Goal: Information Seeking & Learning: Check status

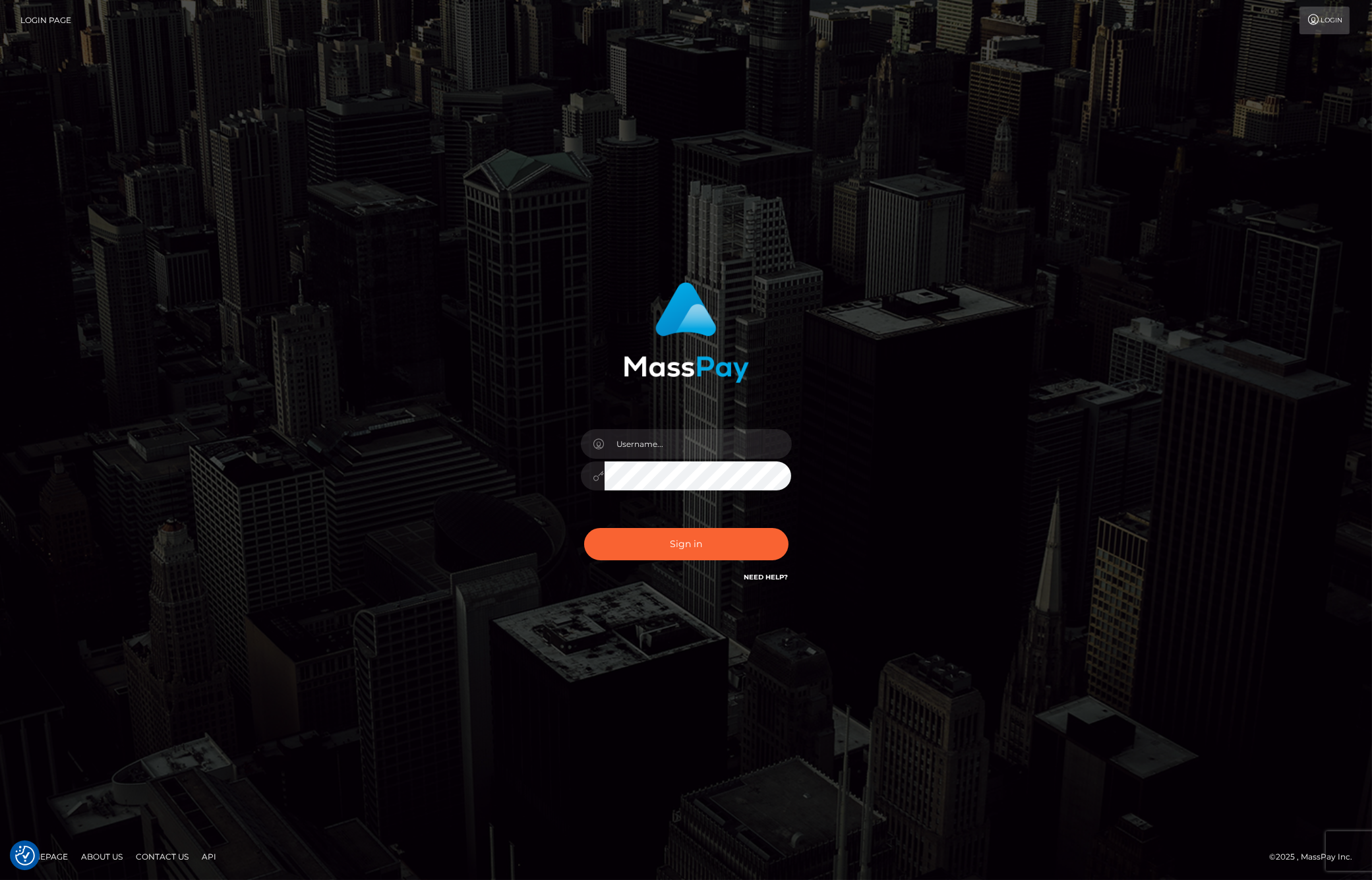
click at [695, 428] on div at bounding box center [686, 469] width 230 height 101
click at [700, 439] on input "text" at bounding box center [698, 444] width 187 height 29
type input "ashbil"
click at [673, 547] on button "Sign in" at bounding box center [686, 544] width 204 height 33
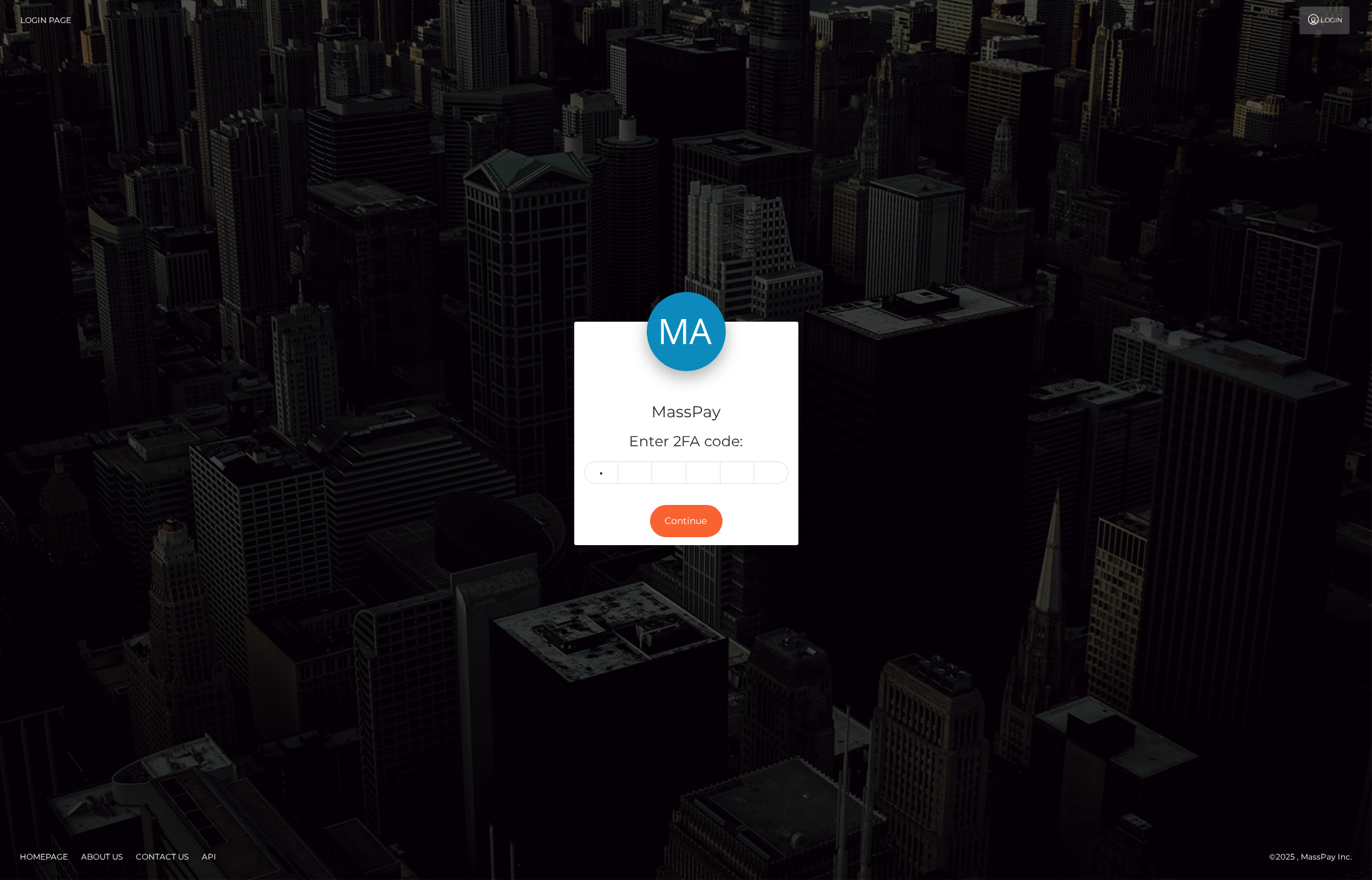
type input "3"
type input "4"
type input "9"
type input "2"
type input "7"
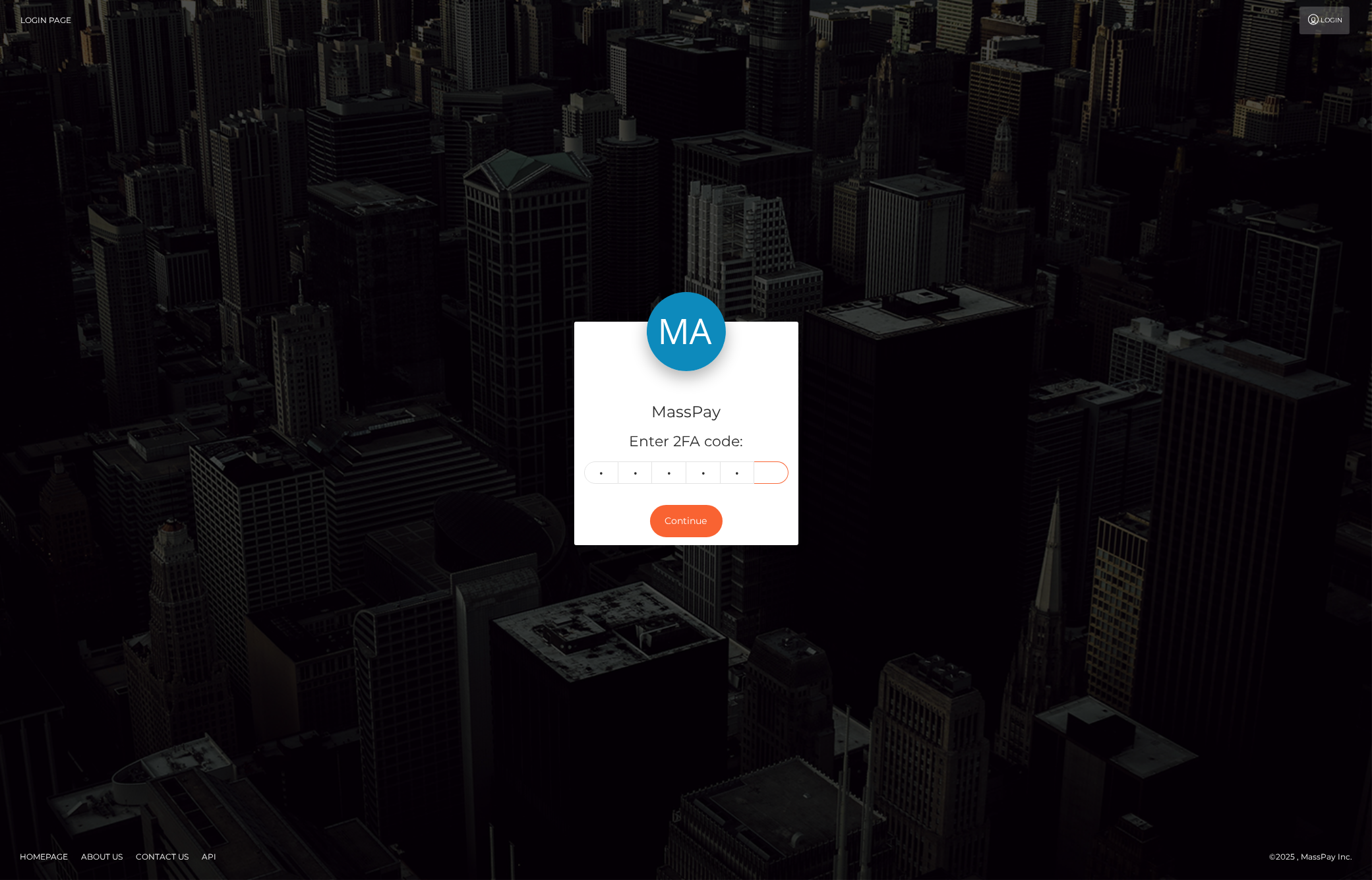
type input "5"
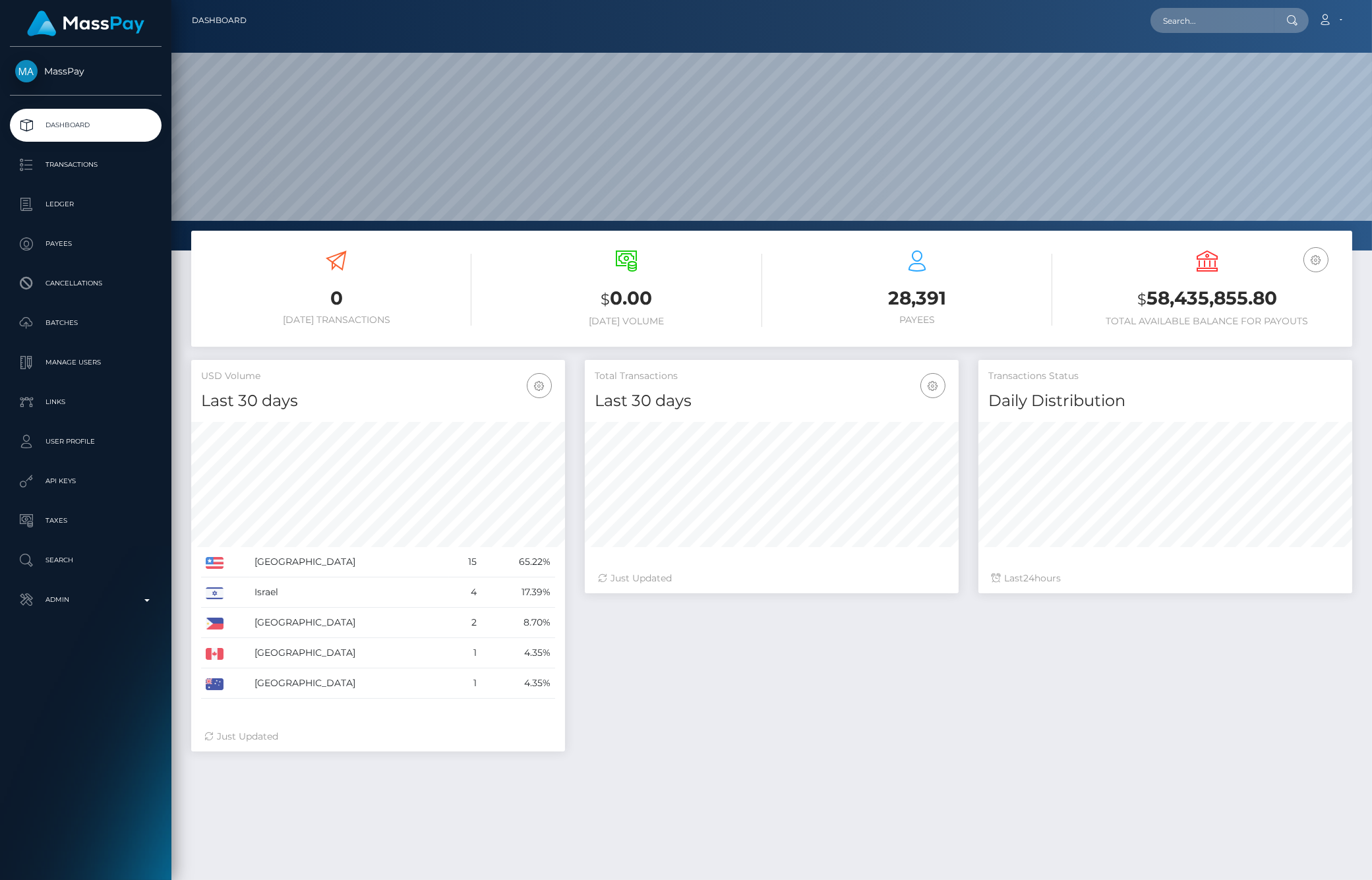
scroll to position [234, 373]
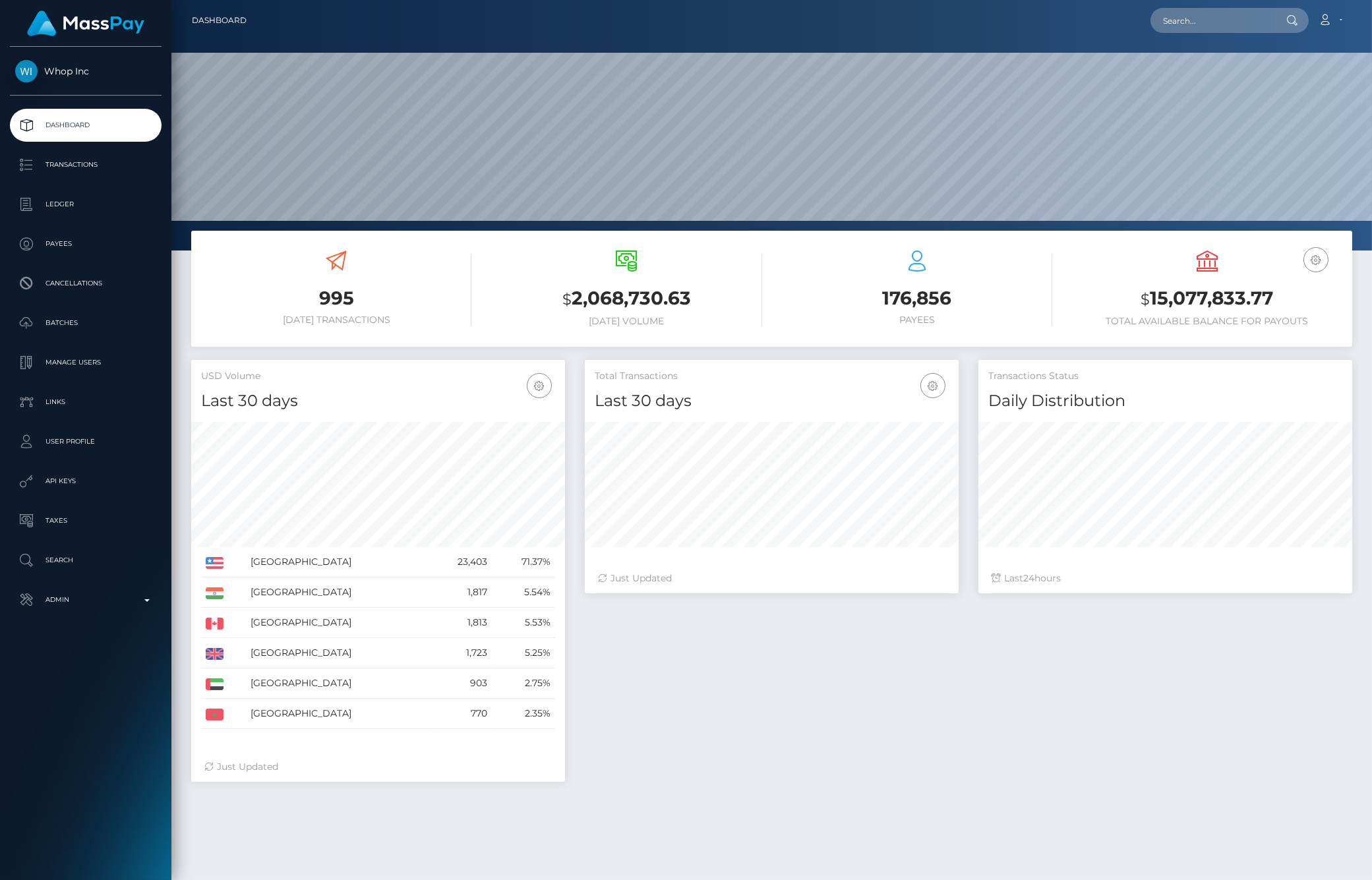
scroll to position [234, 373]
click at [71, 209] on p "Ledger" at bounding box center [86, 204] width 141 height 20
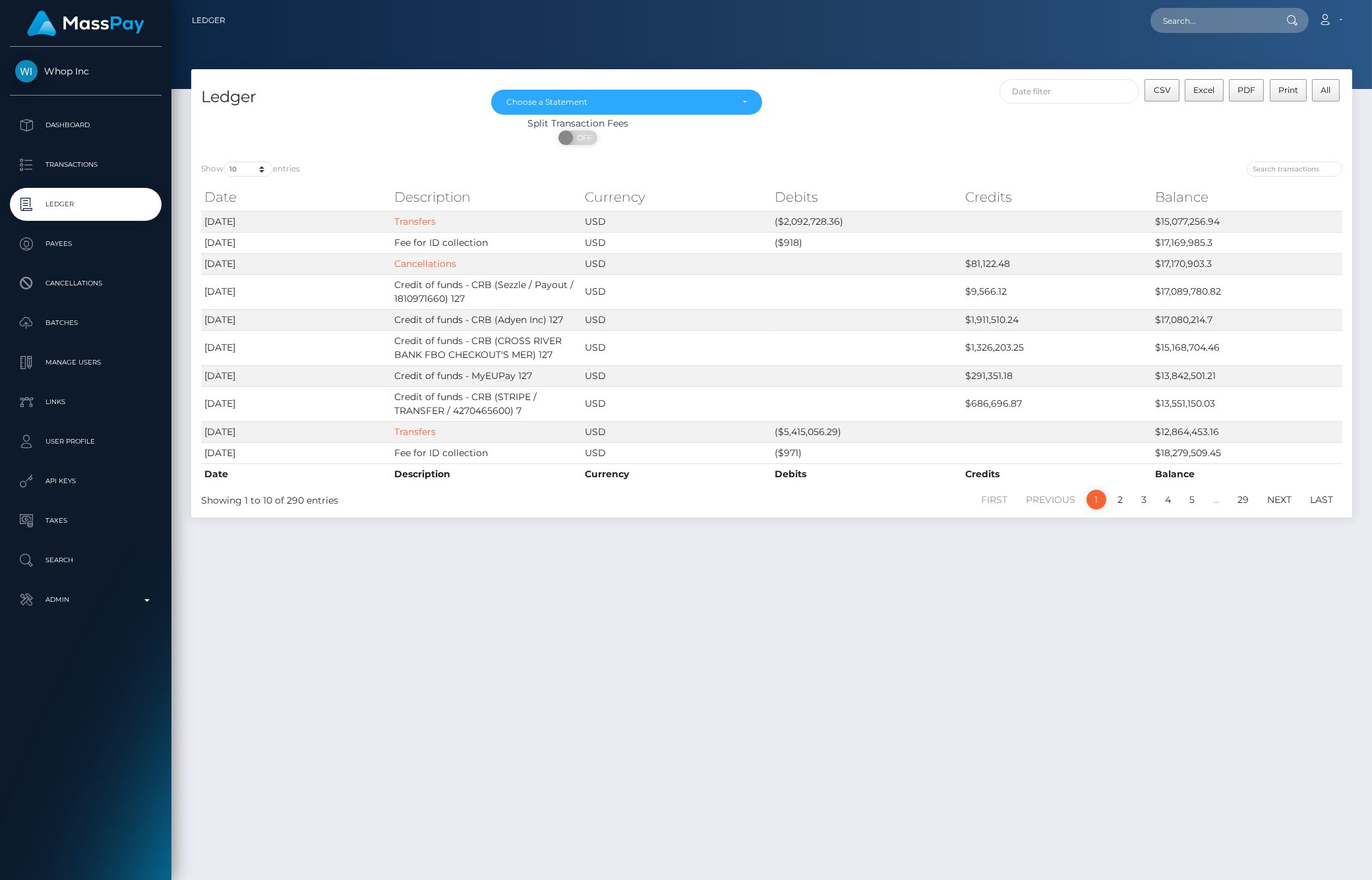
click at [373, 51] on div at bounding box center [771, 44] width 1200 height 89
click at [591, 107] on div "Choose a Statement" at bounding box center [626, 102] width 270 height 25
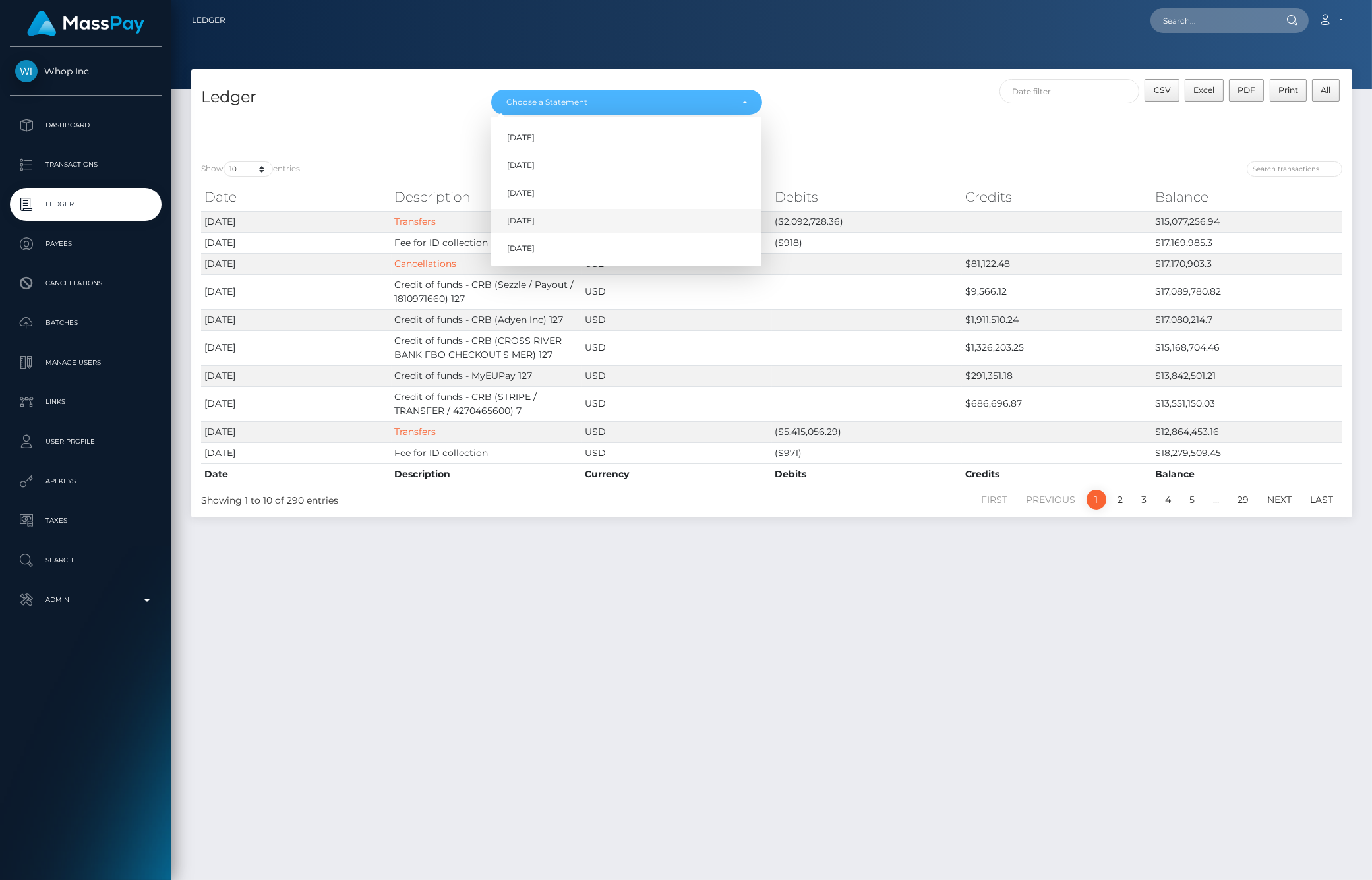
click at [552, 223] on link "[DATE]" at bounding box center [626, 221] width 270 height 25
select select "[DATE]"
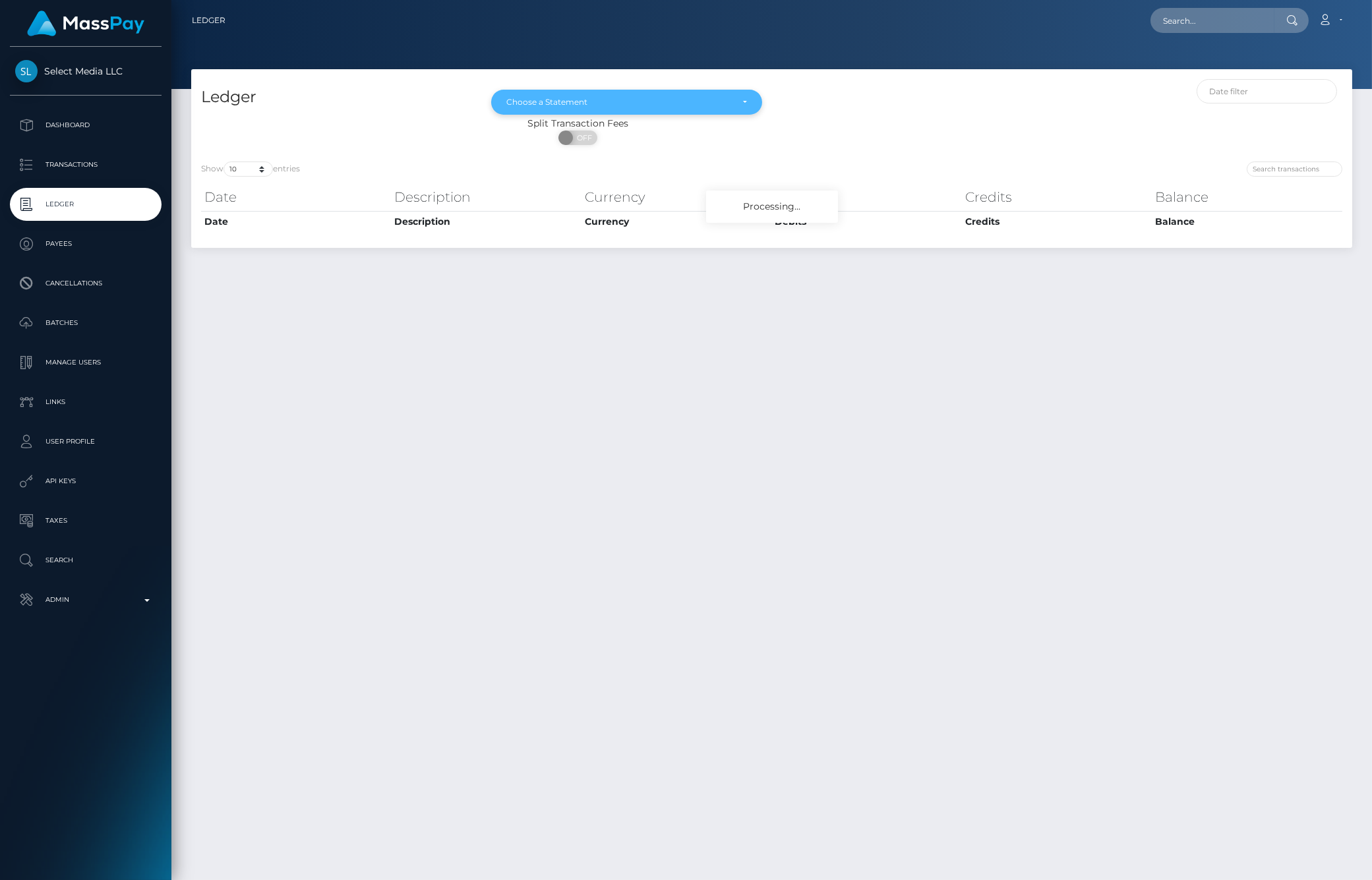
click at [731, 105] on div "Choose a Statement" at bounding box center [627, 102] width 240 height 11
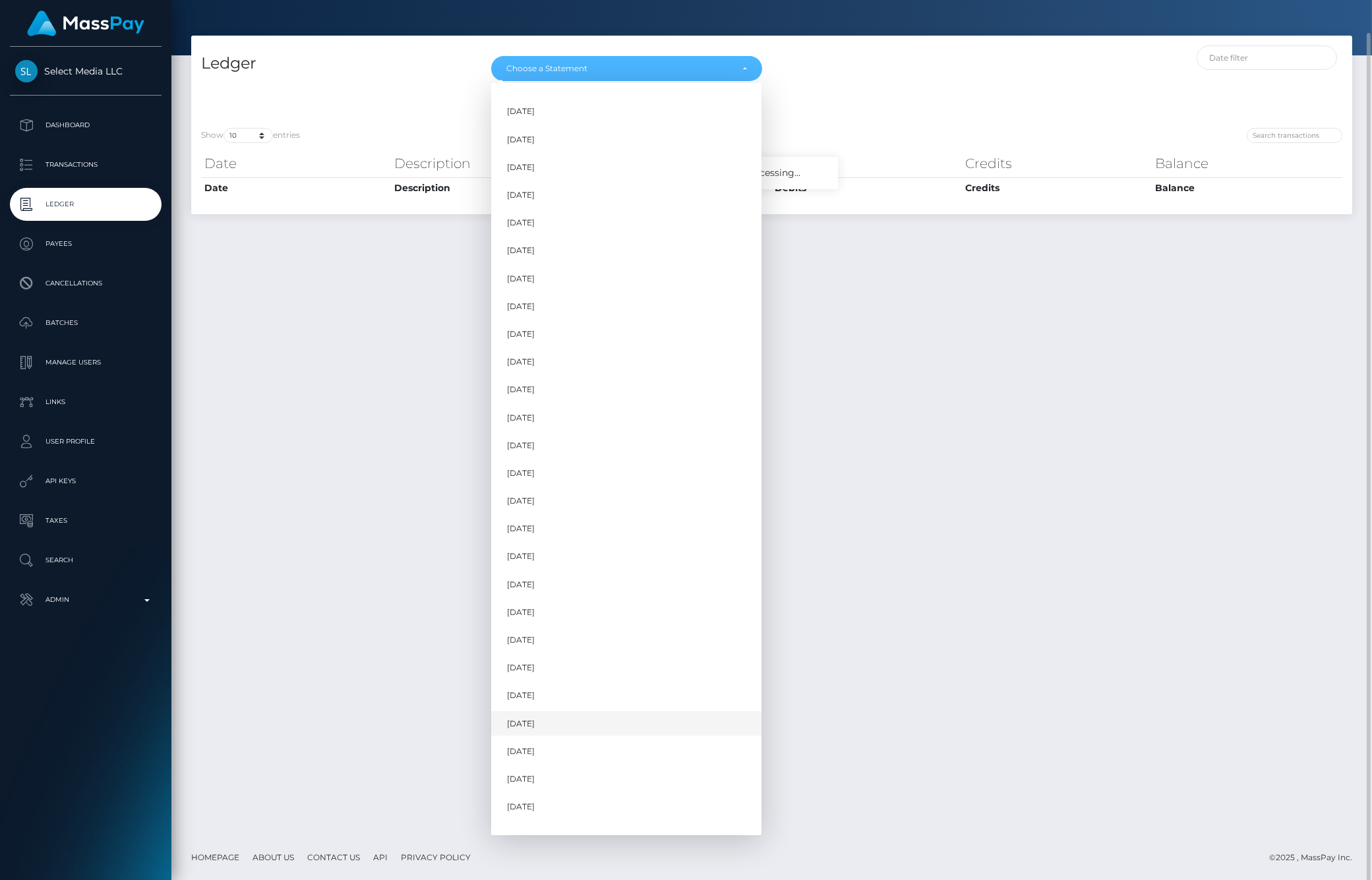
scroll to position [647, 0]
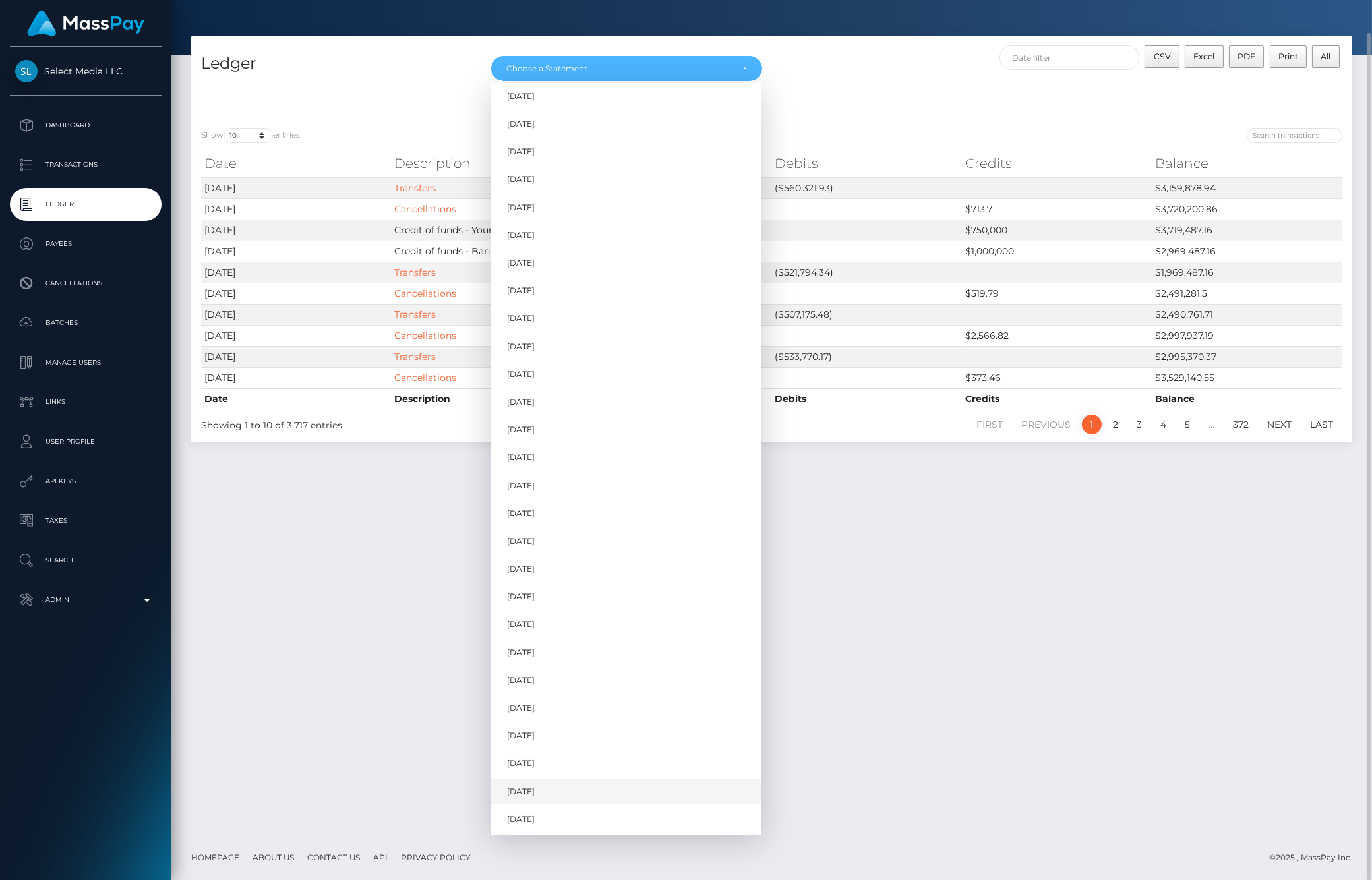
click at [565, 792] on link "Aug 2025" at bounding box center [626, 791] width 270 height 25
select select "Aug 2025"
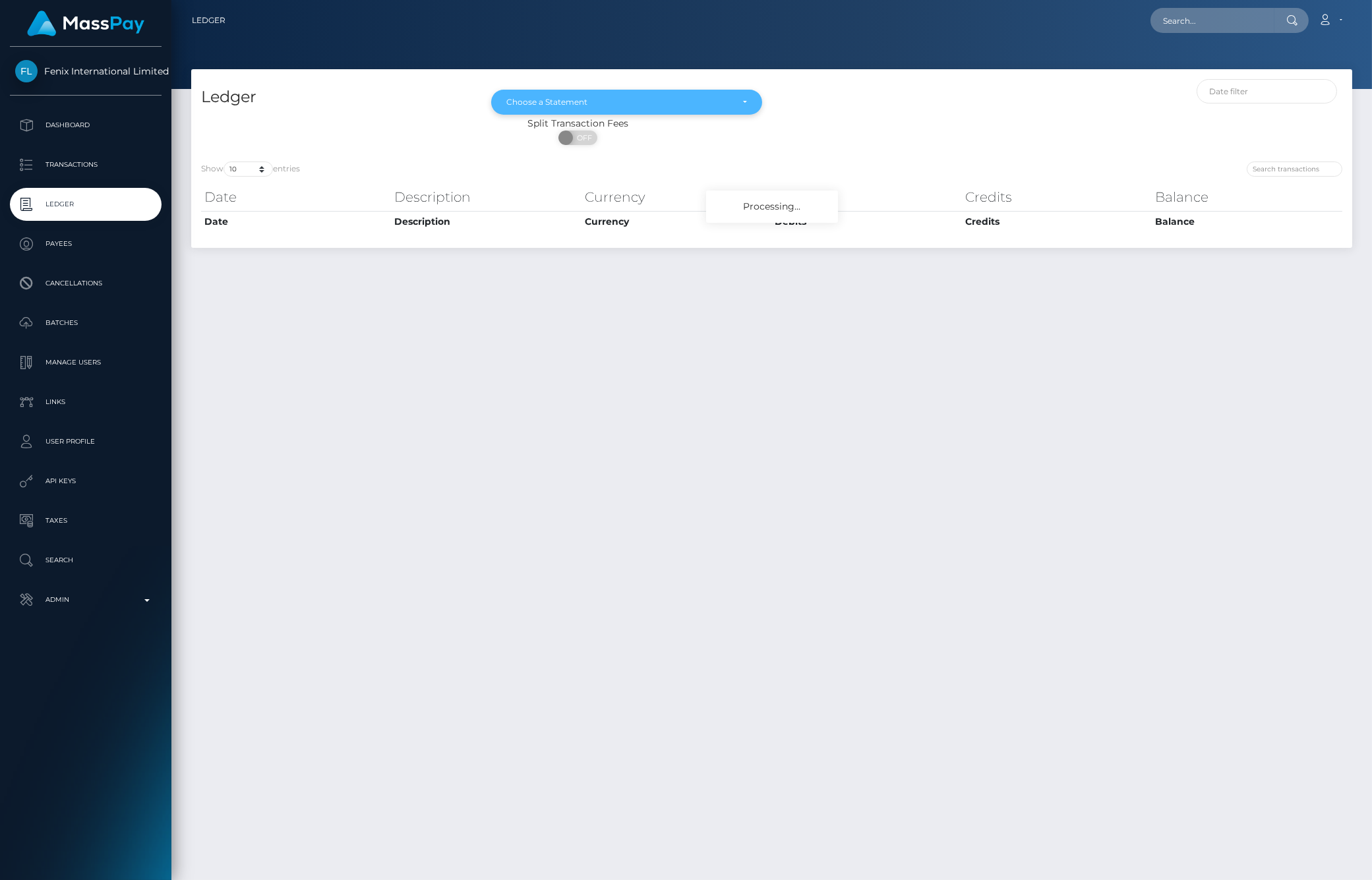
click at [745, 99] on div "Choose a Statement" at bounding box center [627, 102] width 240 height 11
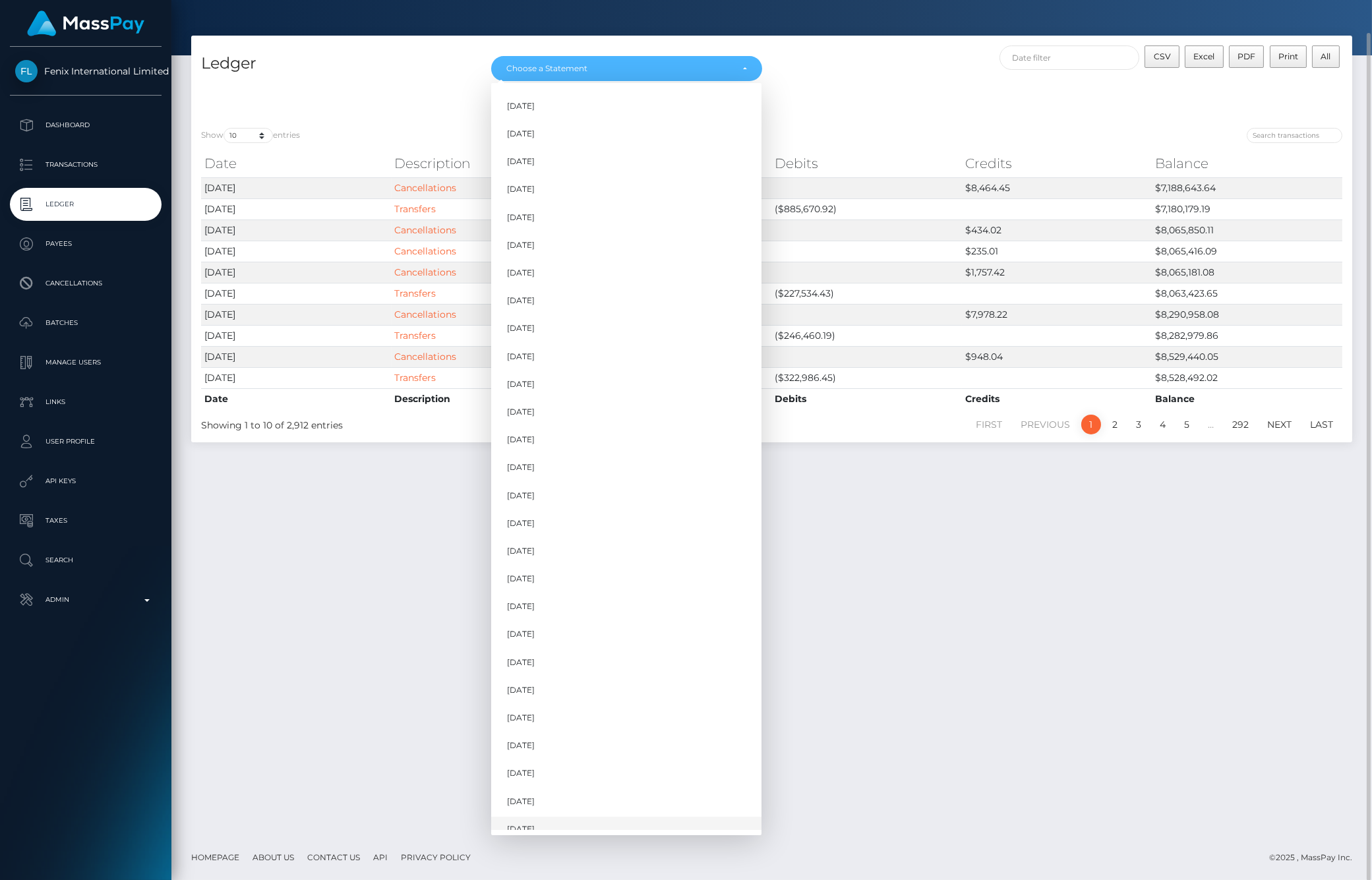
scroll to position [758, 0]
click at [534, 788] on span "Aug 2025" at bounding box center [521, 792] width 28 height 12
select select "Aug 2025"
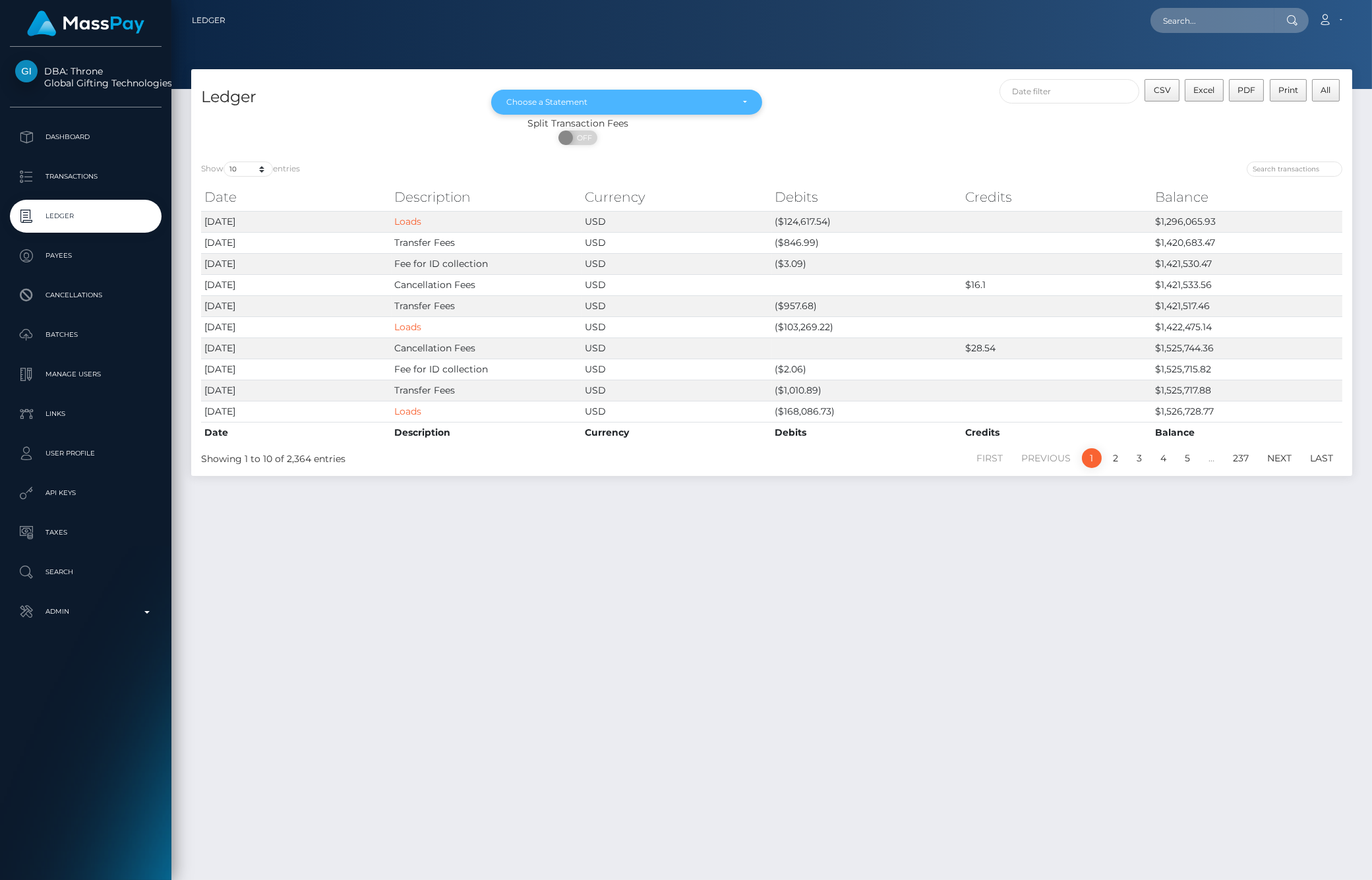
click at [721, 104] on div "Choose a Statement" at bounding box center [619, 102] width 225 height 11
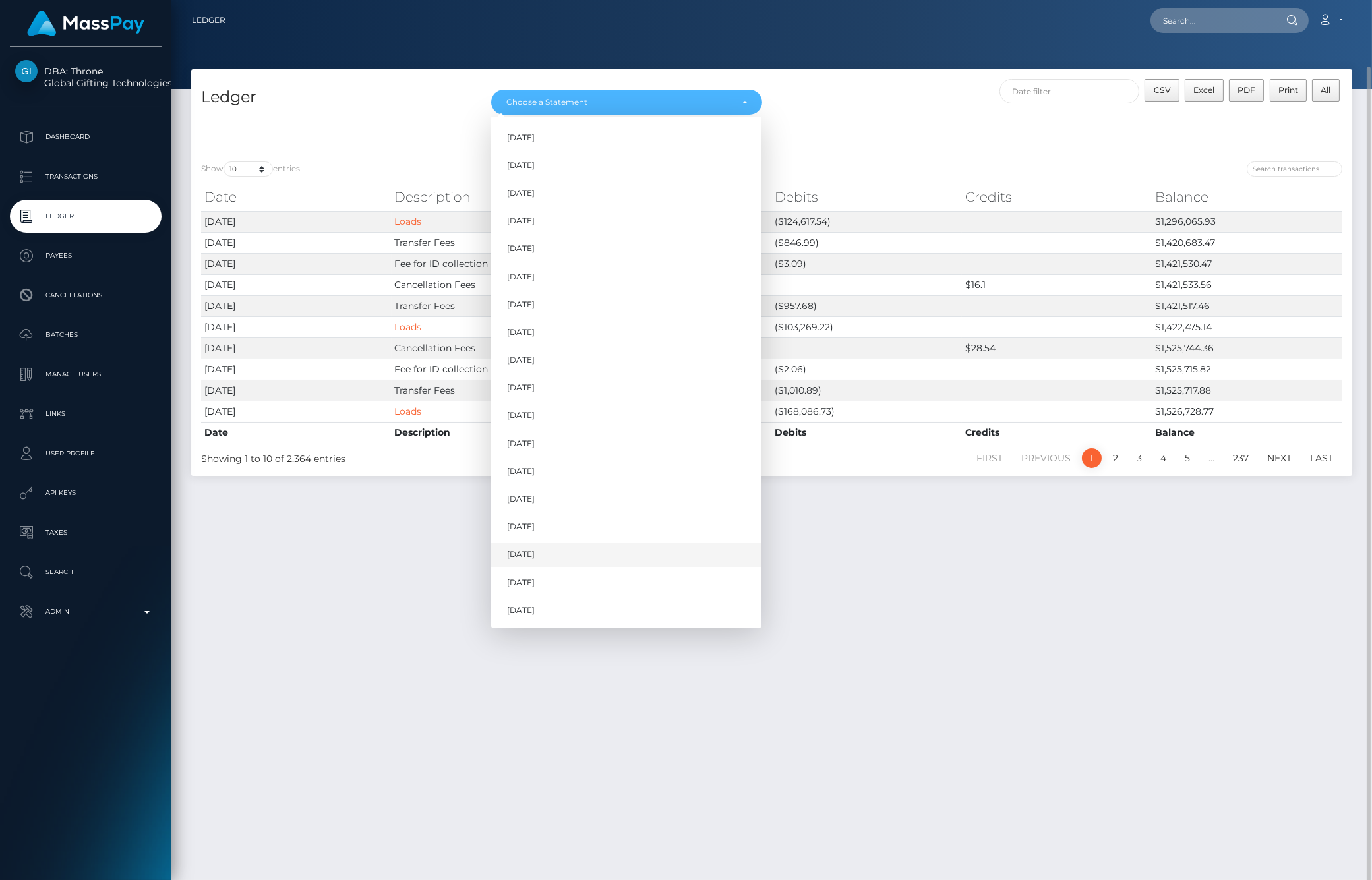
scroll to position [34, 0]
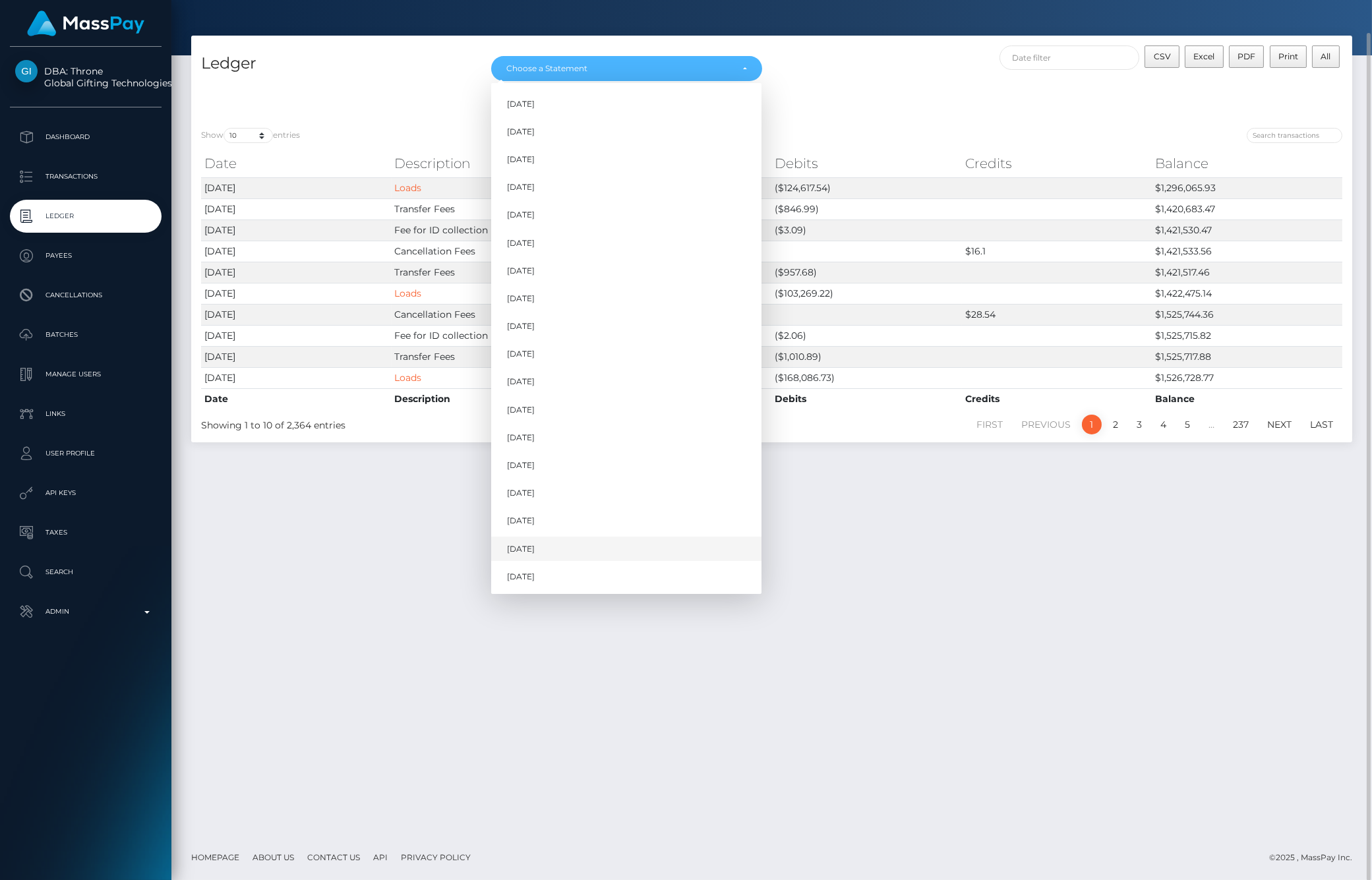
click at [557, 543] on link "Aug 2025" at bounding box center [626, 549] width 270 height 25
select select "Aug 2025"
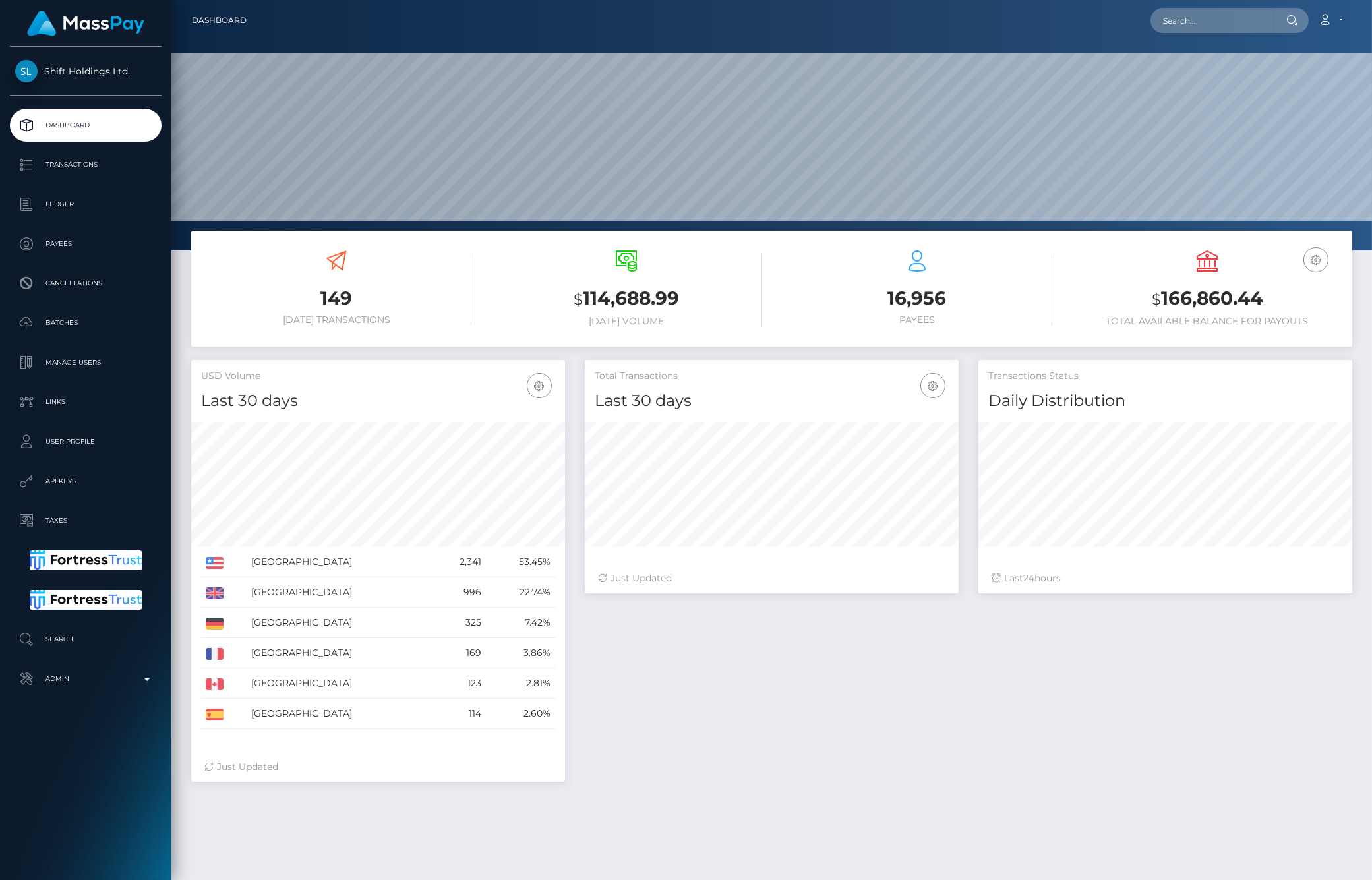
scroll to position [234, 373]
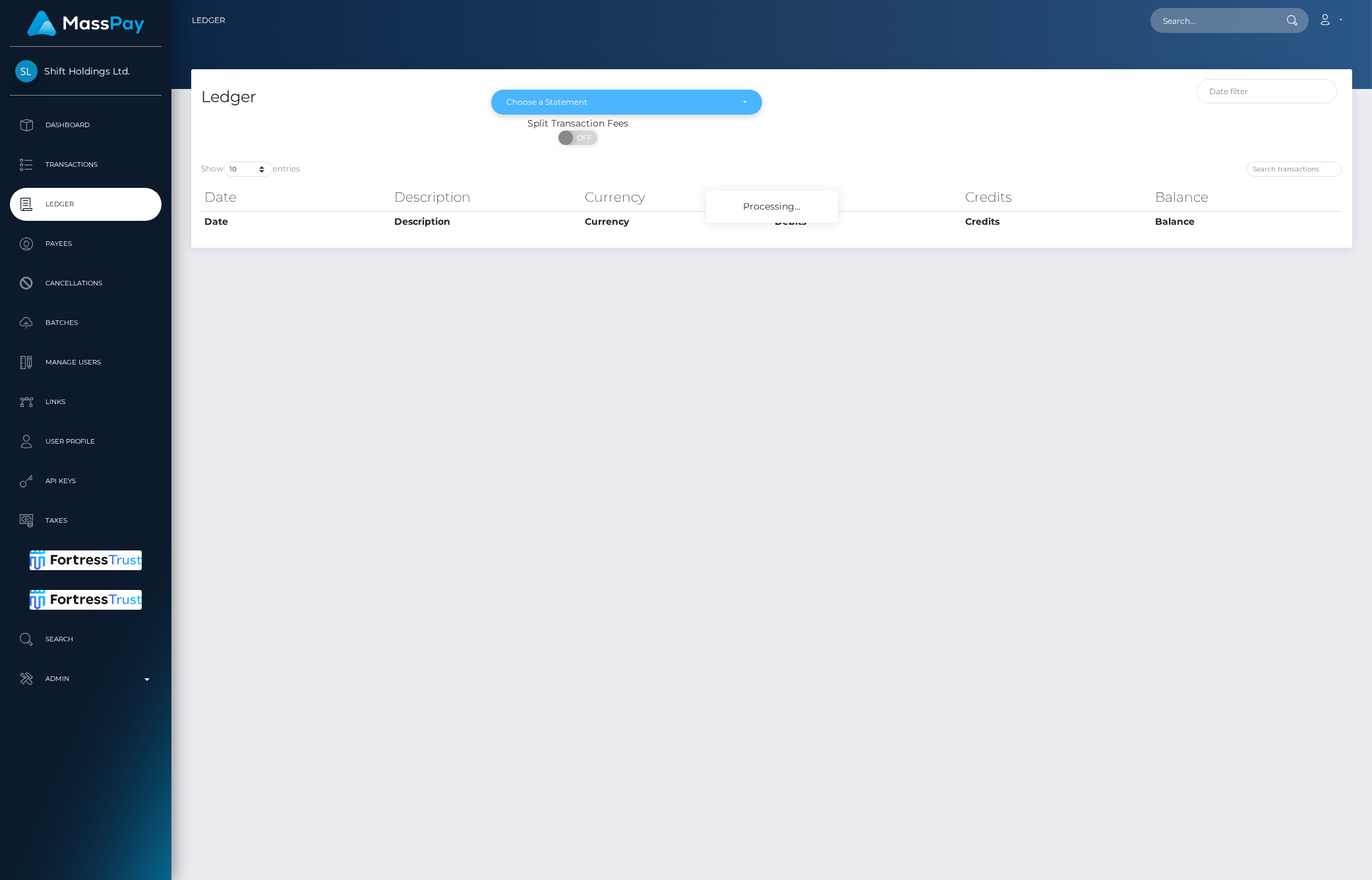
click at [664, 96] on div "Choose a Statement" at bounding box center [626, 102] width 270 height 25
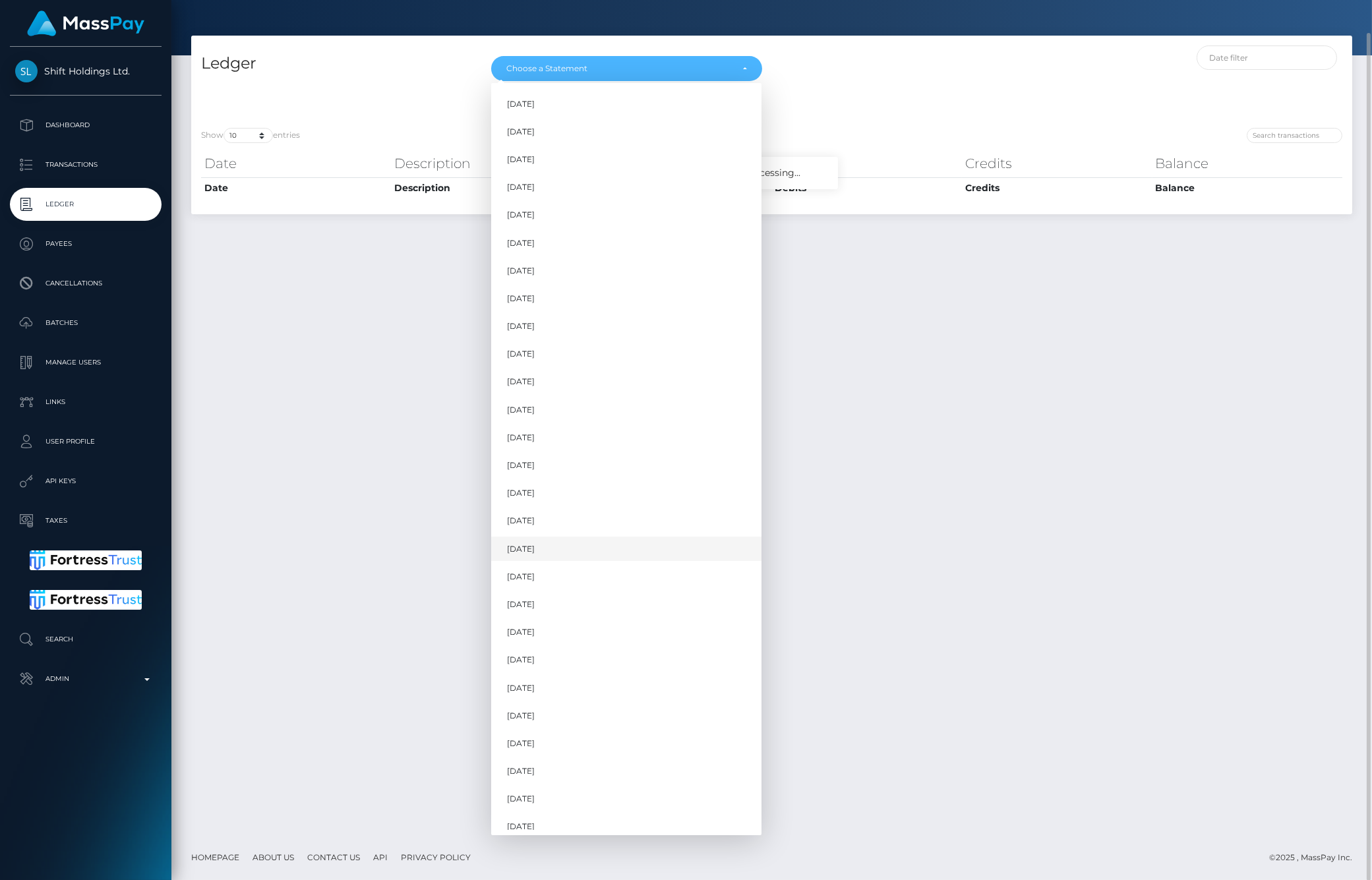
scroll to position [480, 0]
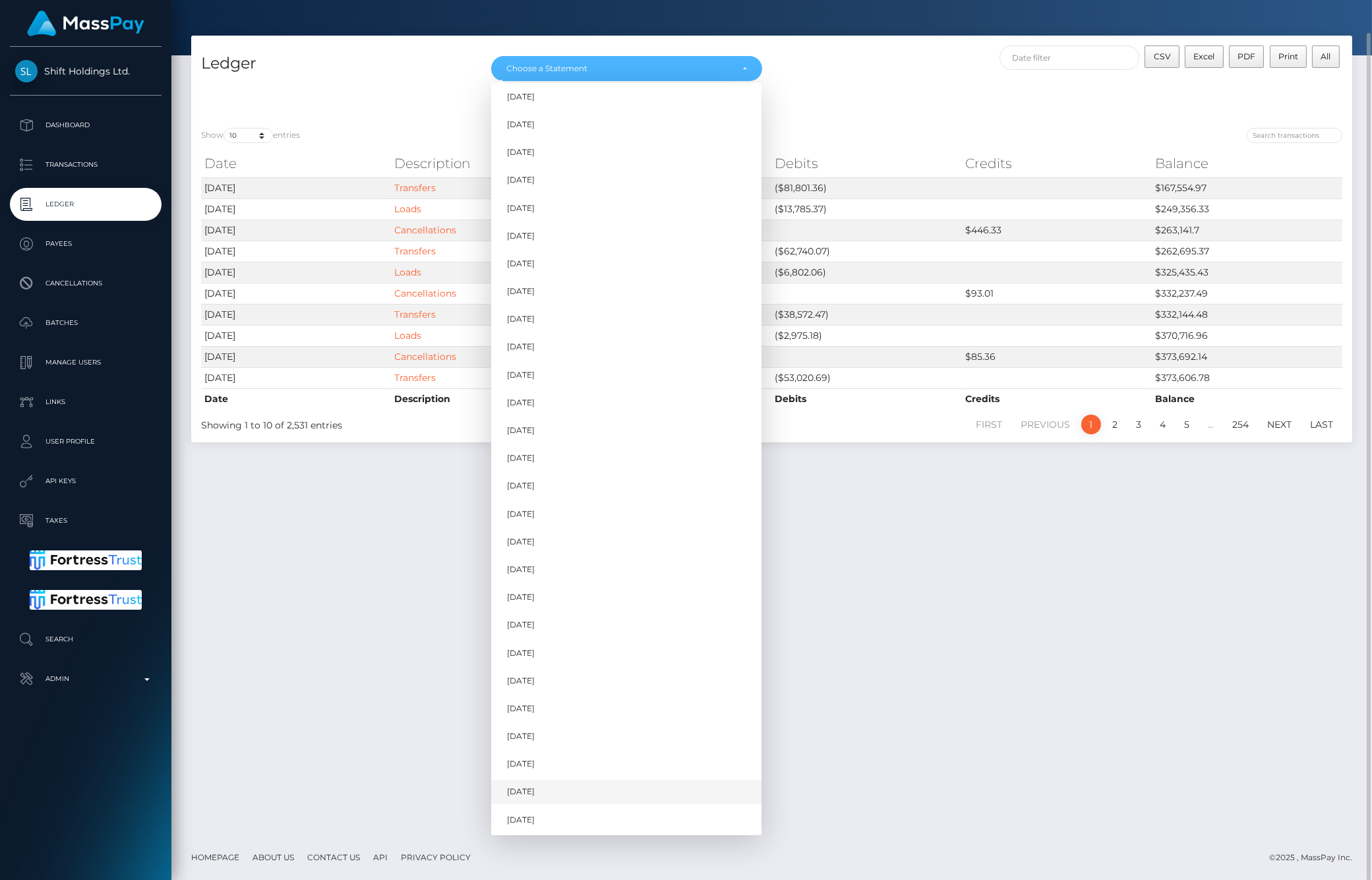
click at [545, 786] on link "Aug 2025" at bounding box center [626, 792] width 270 height 25
select select "Aug 2025"
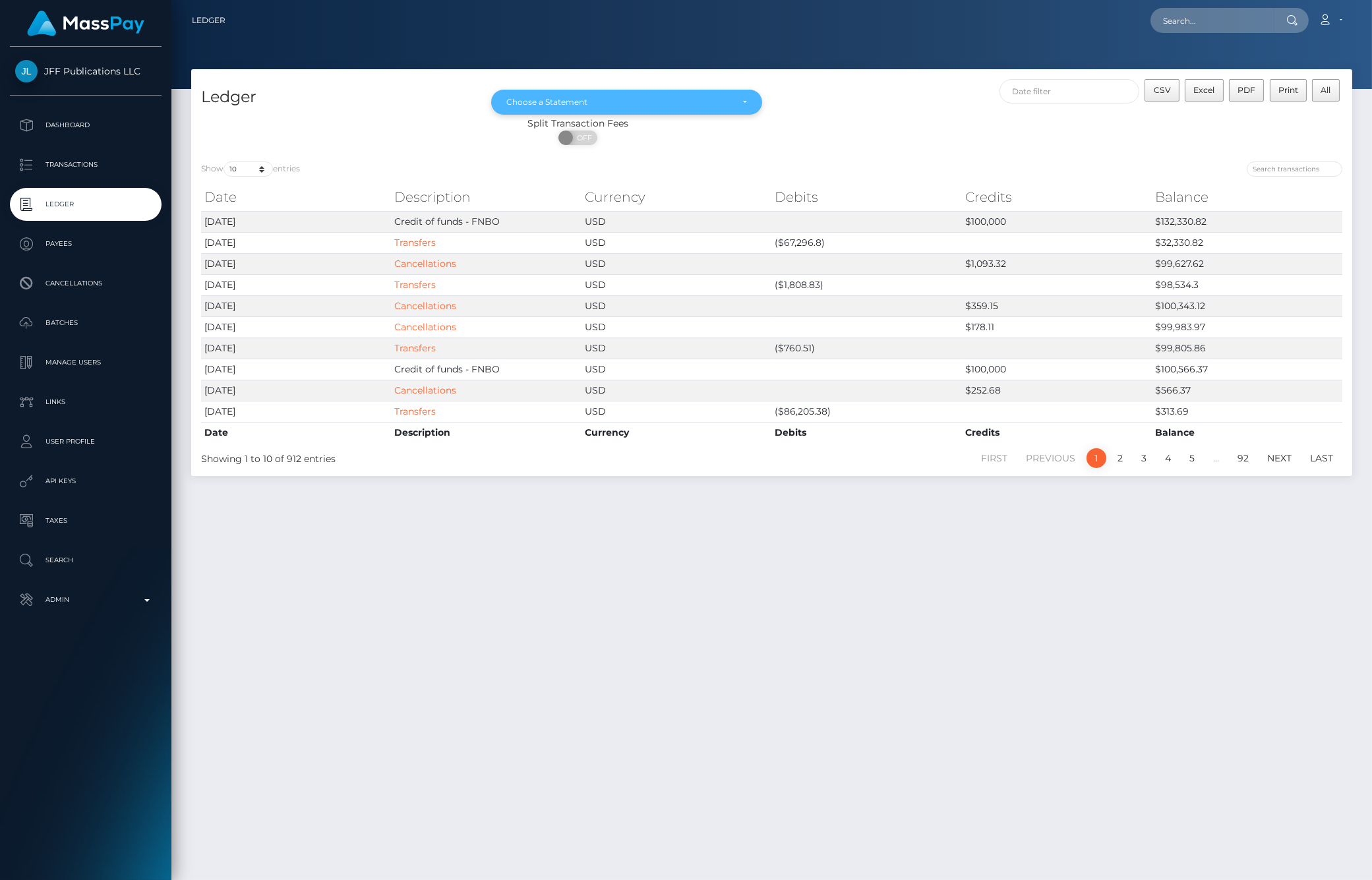
click at [686, 101] on div "Choose a Statement" at bounding box center [619, 102] width 225 height 11
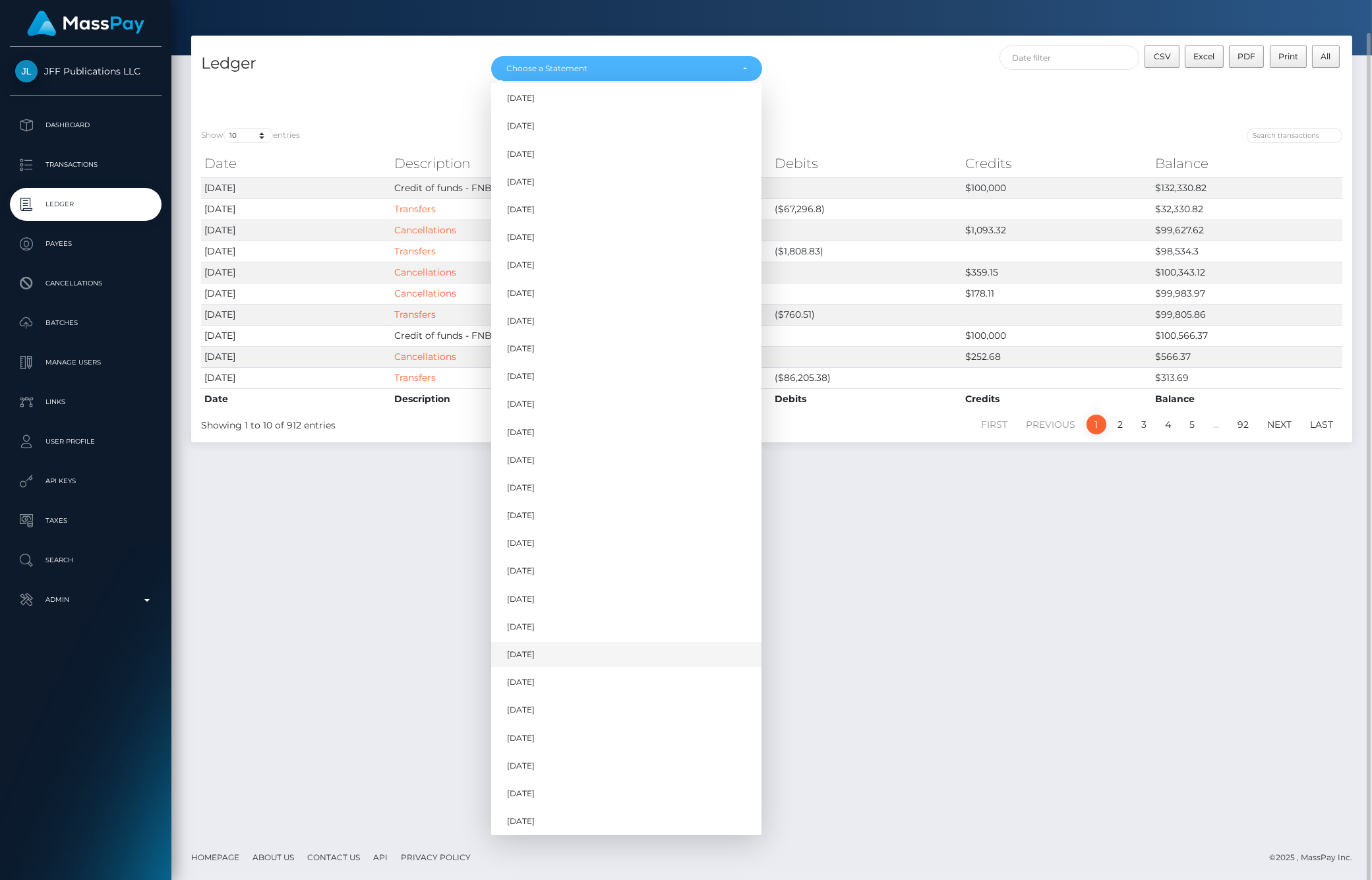
scroll to position [703, 0]
click at [559, 793] on link "[DATE]" at bounding box center [626, 792] width 270 height 25
select select "[DATE]"
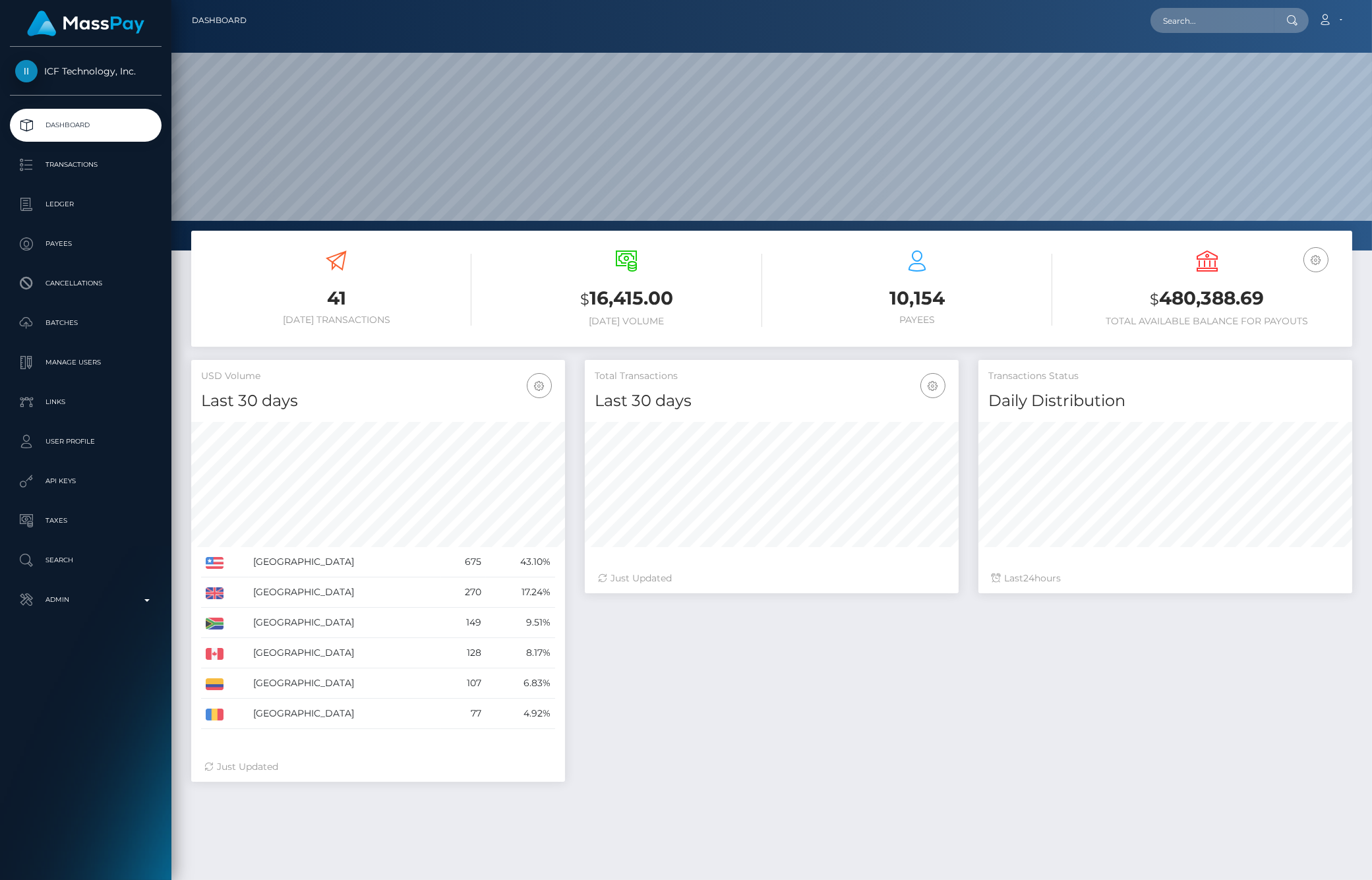
scroll to position [234, 373]
click at [60, 213] on p "Ledger" at bounding box center [86, 204] width 141 height 20
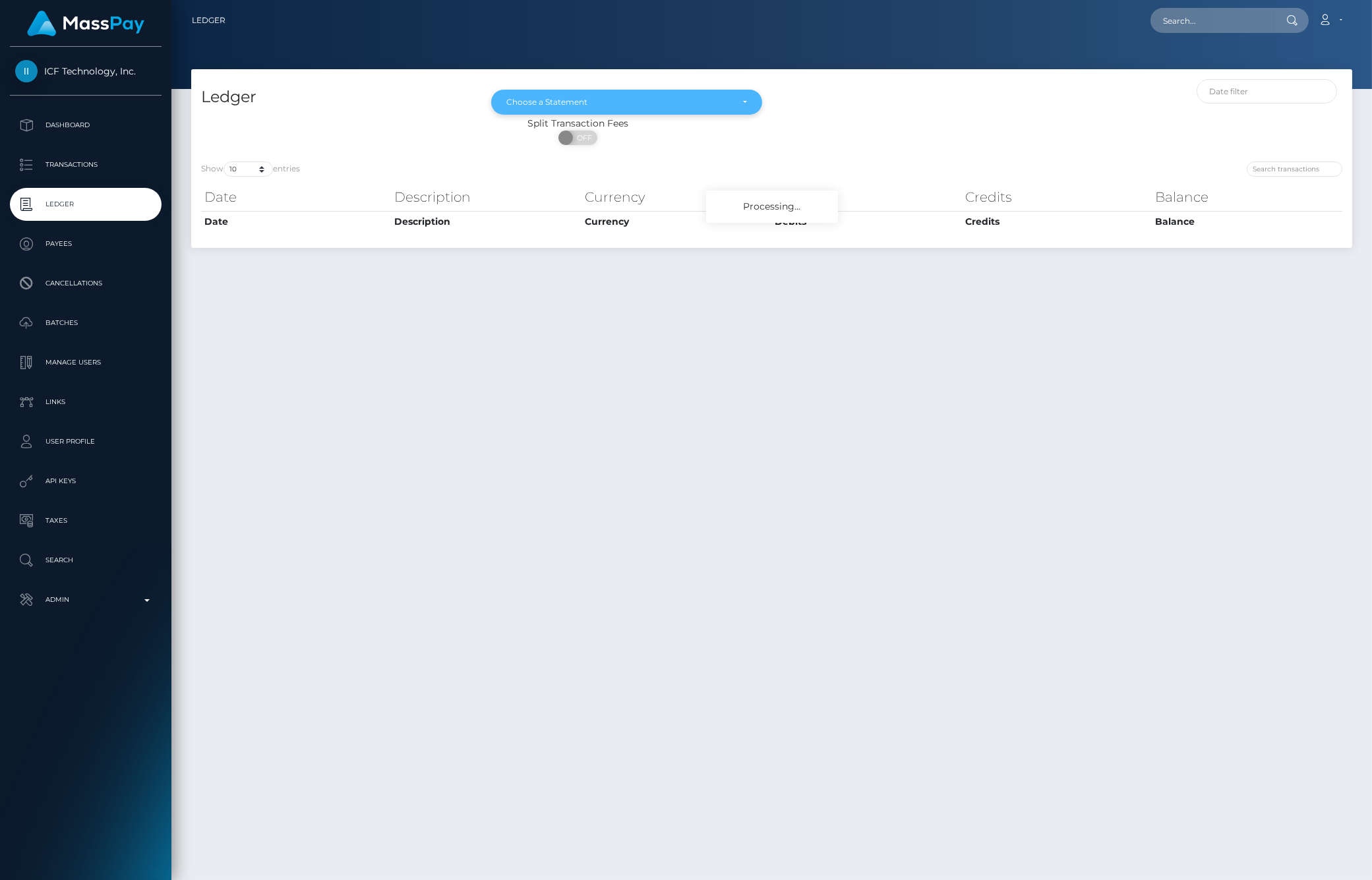
click at [595, 93] on div "Choose a Statement" at bounding box center [626, 102] width 270 height 25
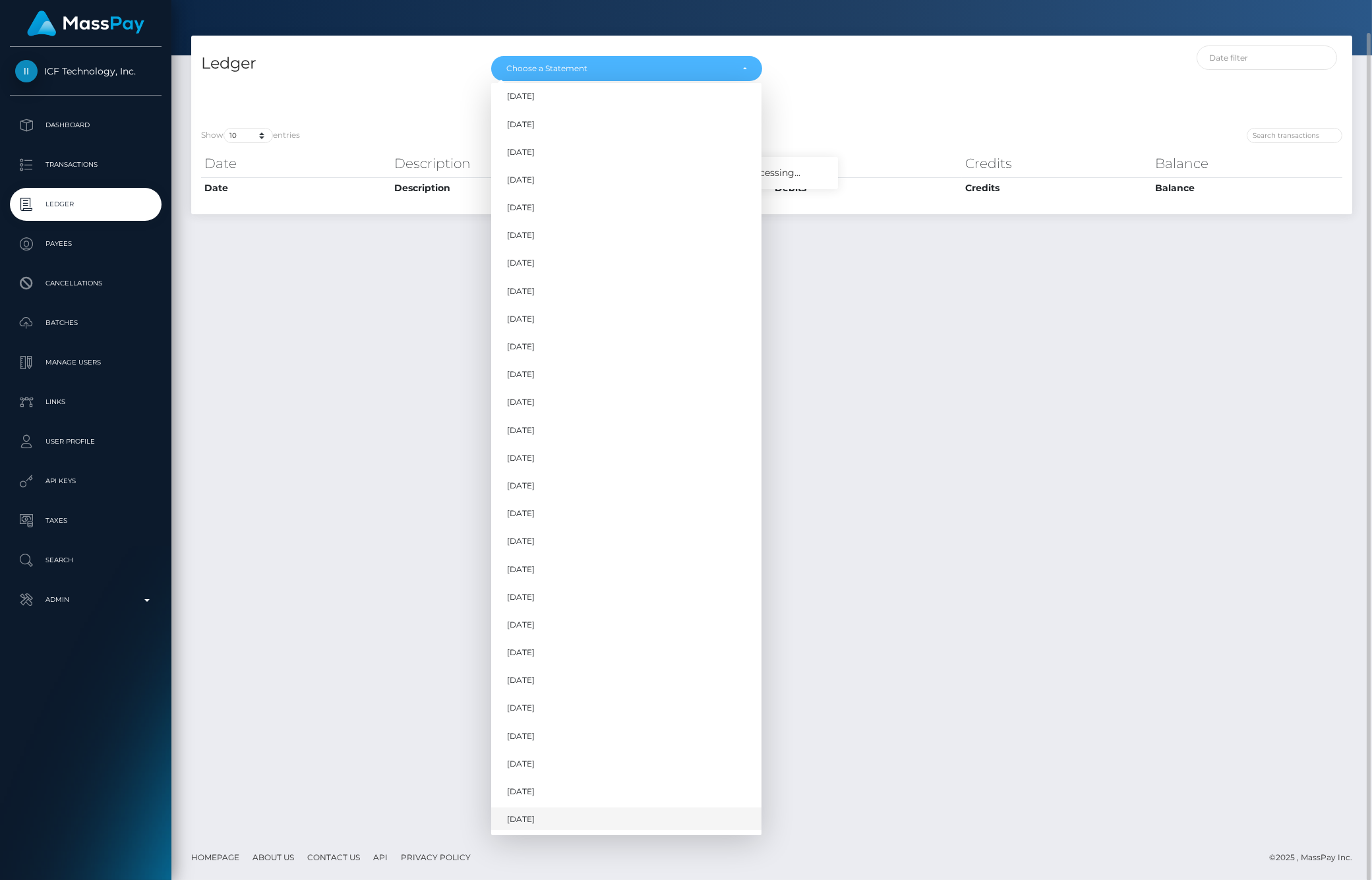
scroll to position [619, 0]
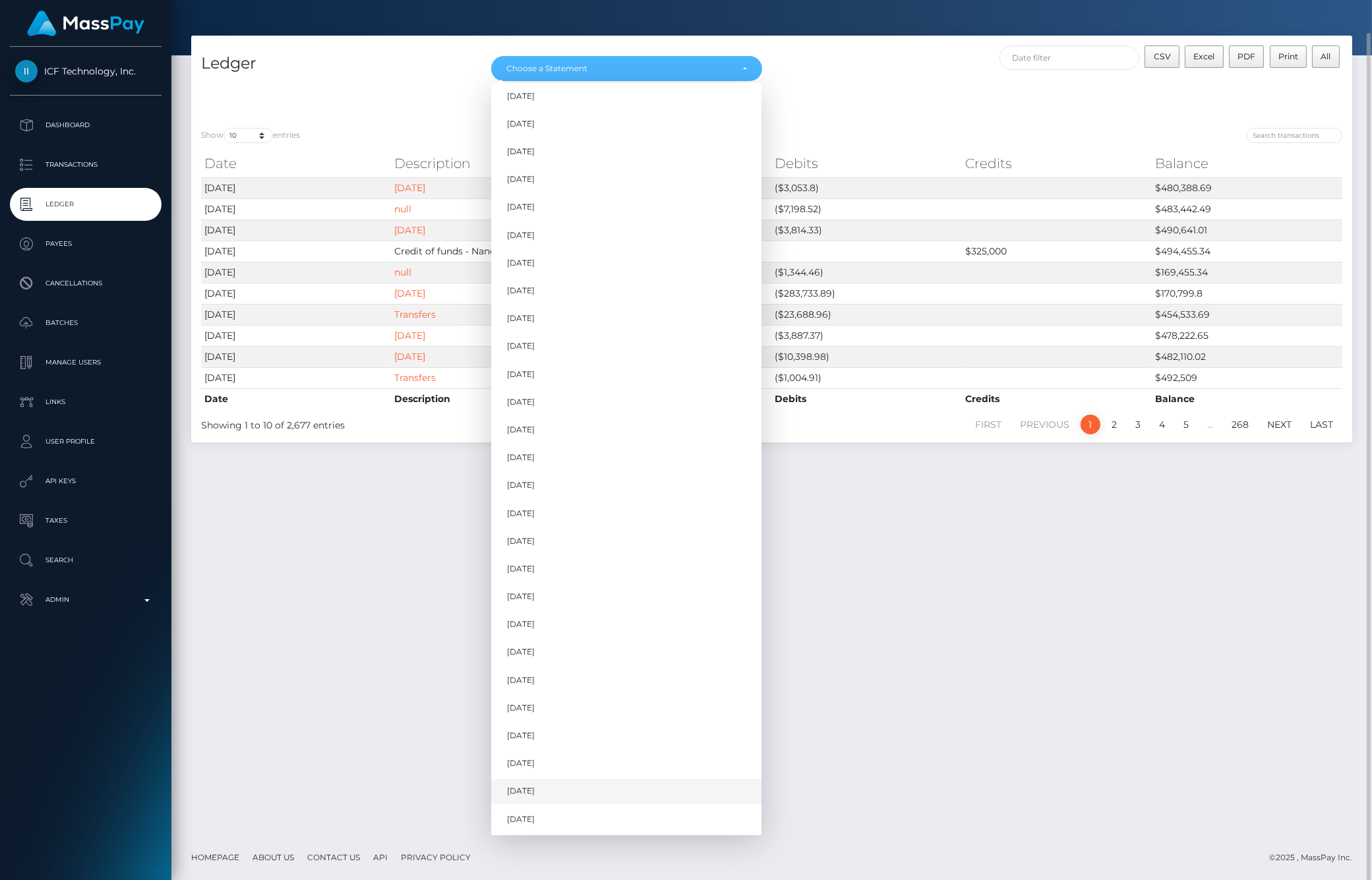
click at [544, 793] on link "Aug 2025" at bounding box center [626, 791] width 270 height 25
select select "[DATE]"
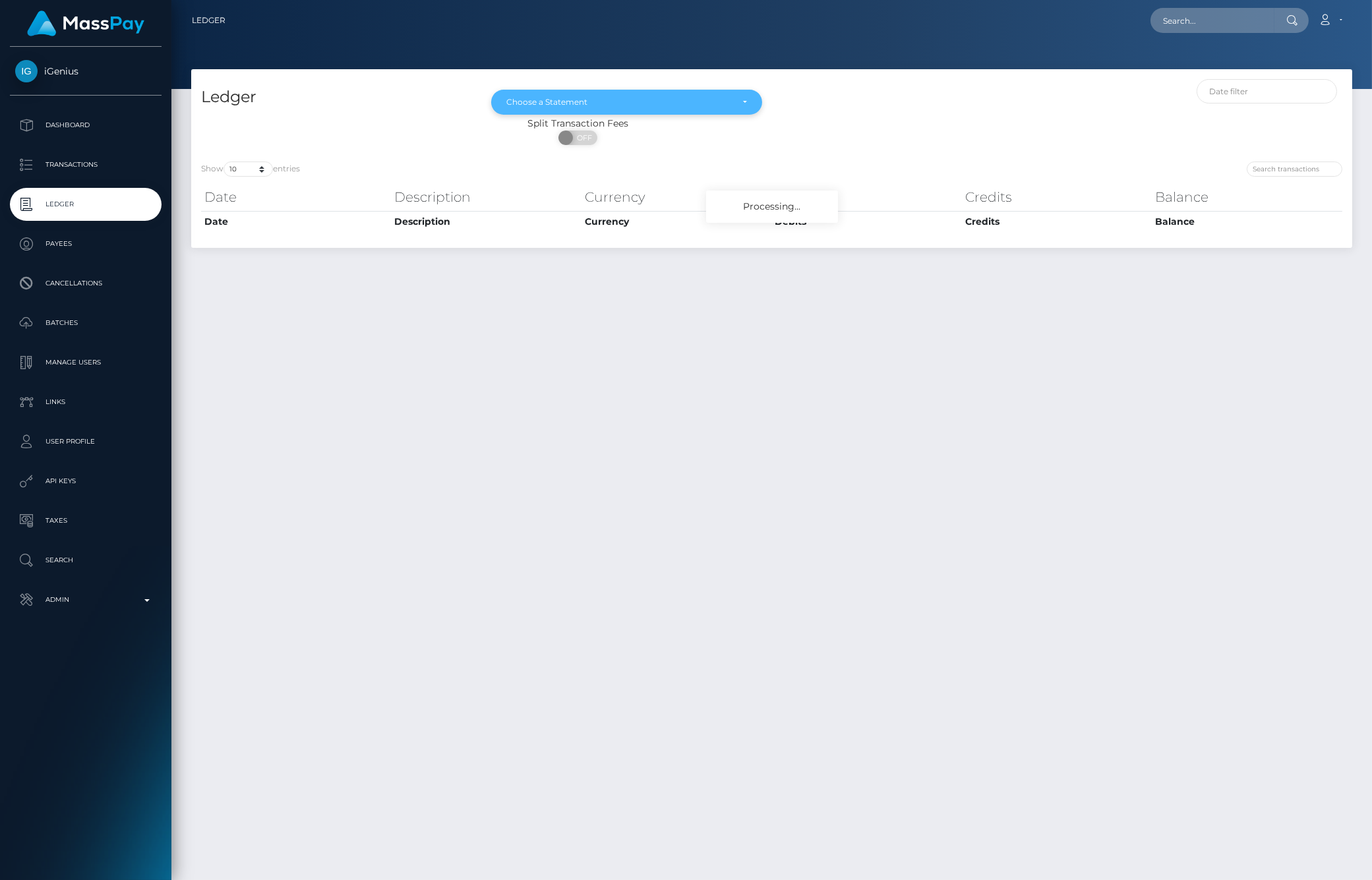
click at [717, 96] on div "Choose a Statement" at bounding box center [626, 102] width 270 height 25
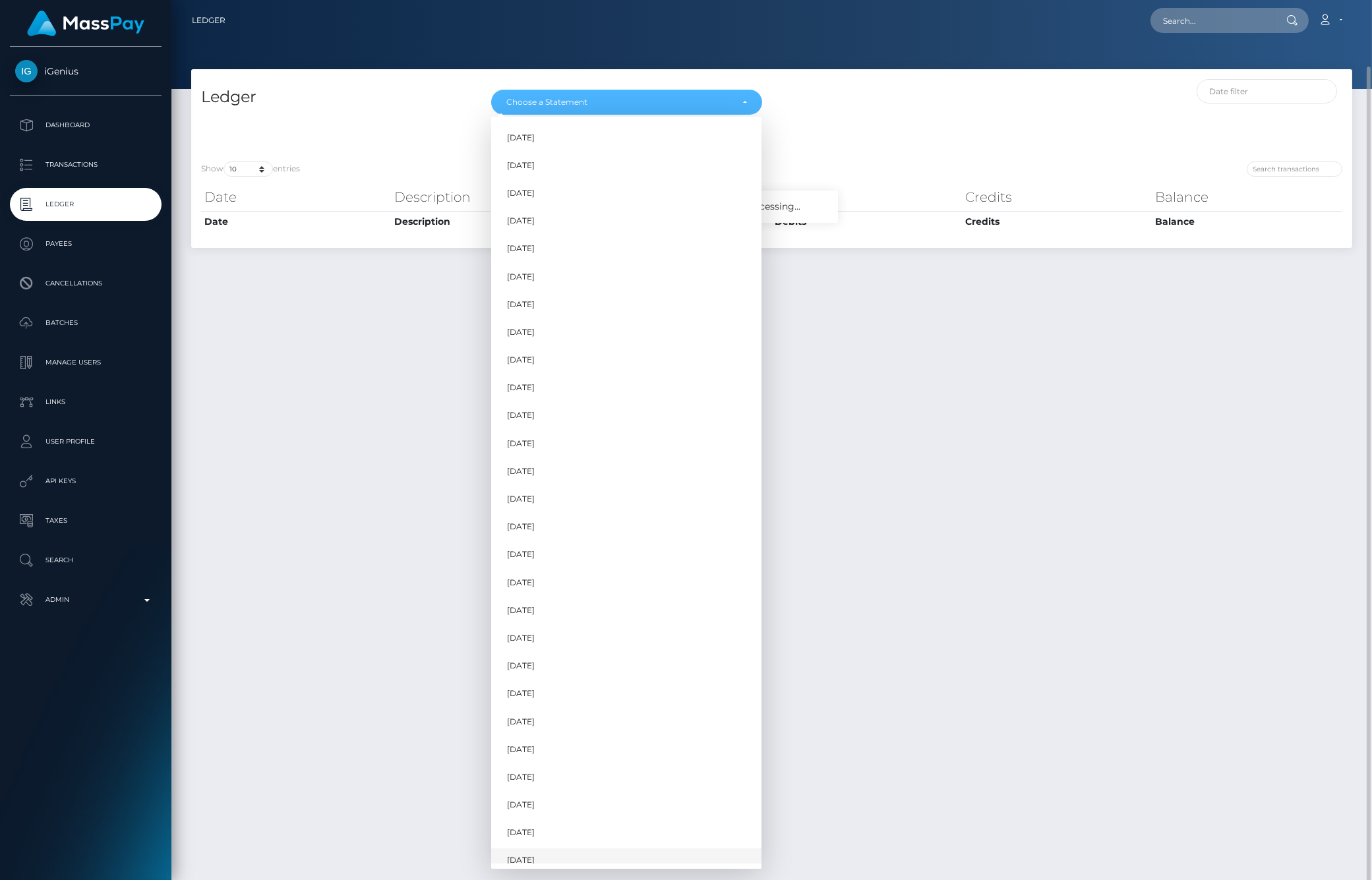
scroll to position [258, 0]
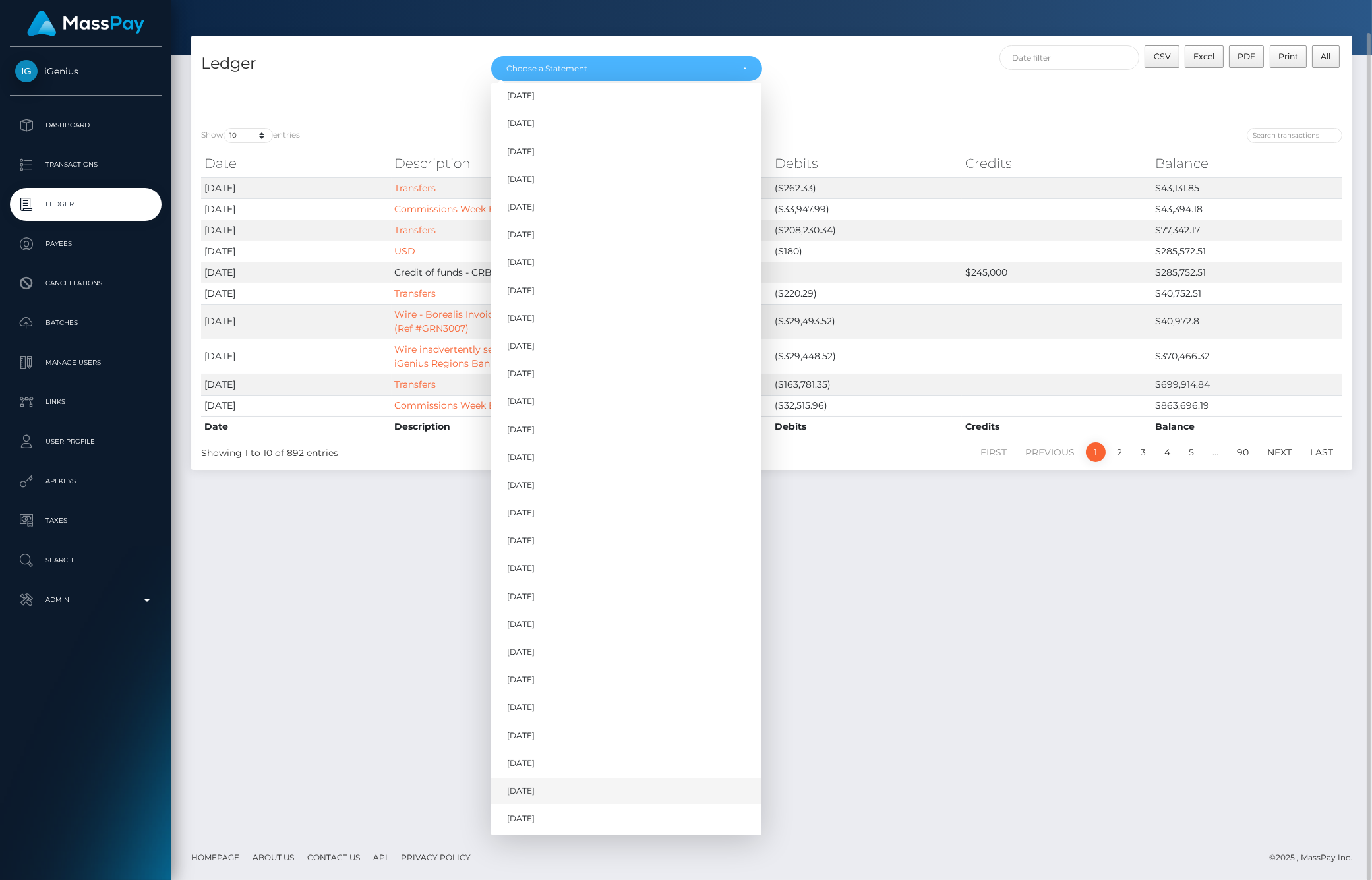
click at [534, 785] on span "[DATE]" at bounding box center [521, 791] width 28 height 12
select select "[DATE]"
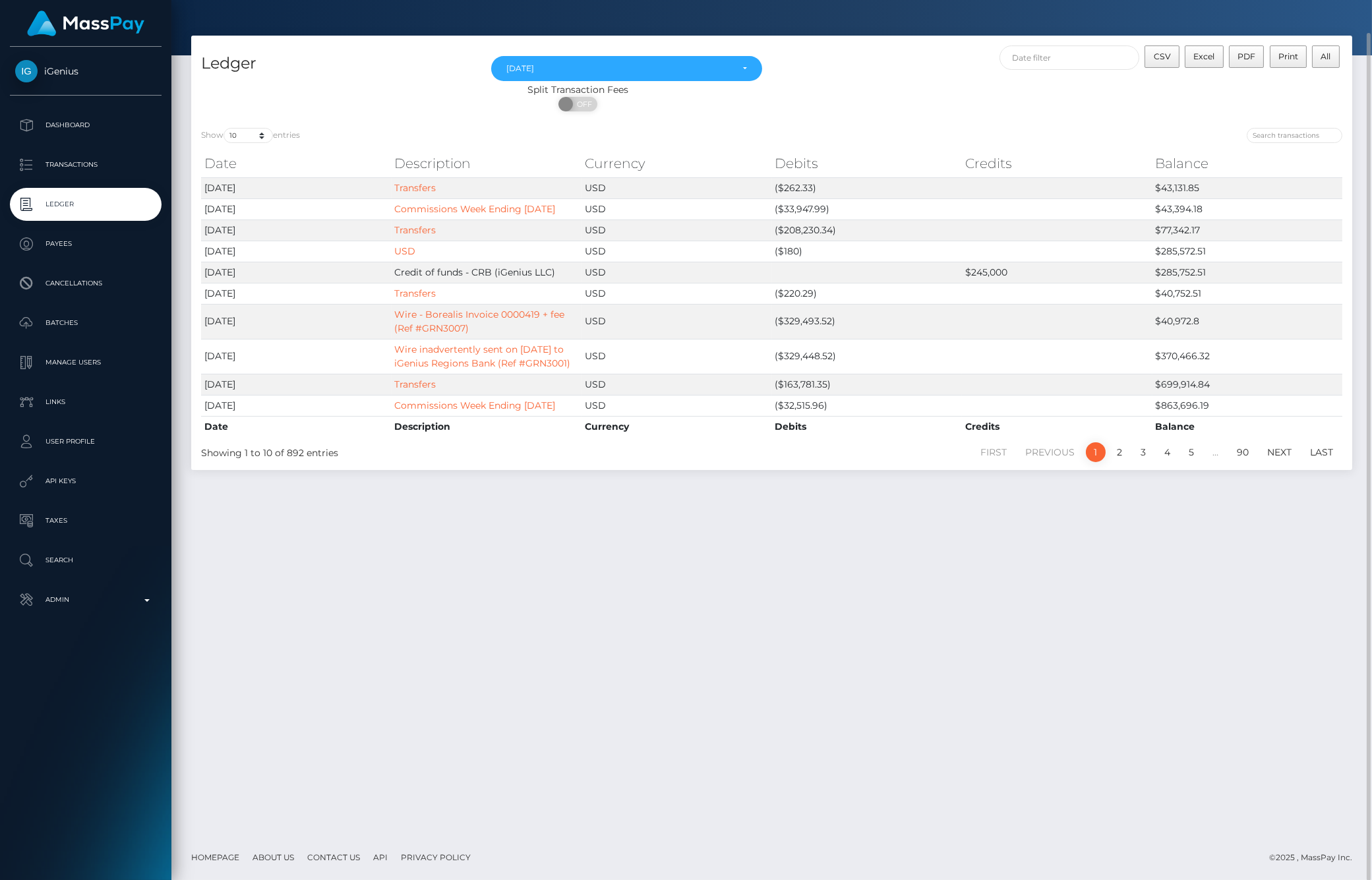
click at [923, 536] on div "Ledger Oct 2022 Nov 2022 Dec 2022 Jan 2023 Feb 2023 Mar 2023 Apr 2023 May 2023 …" at bounding box center [771, 436] width 1200 height 799
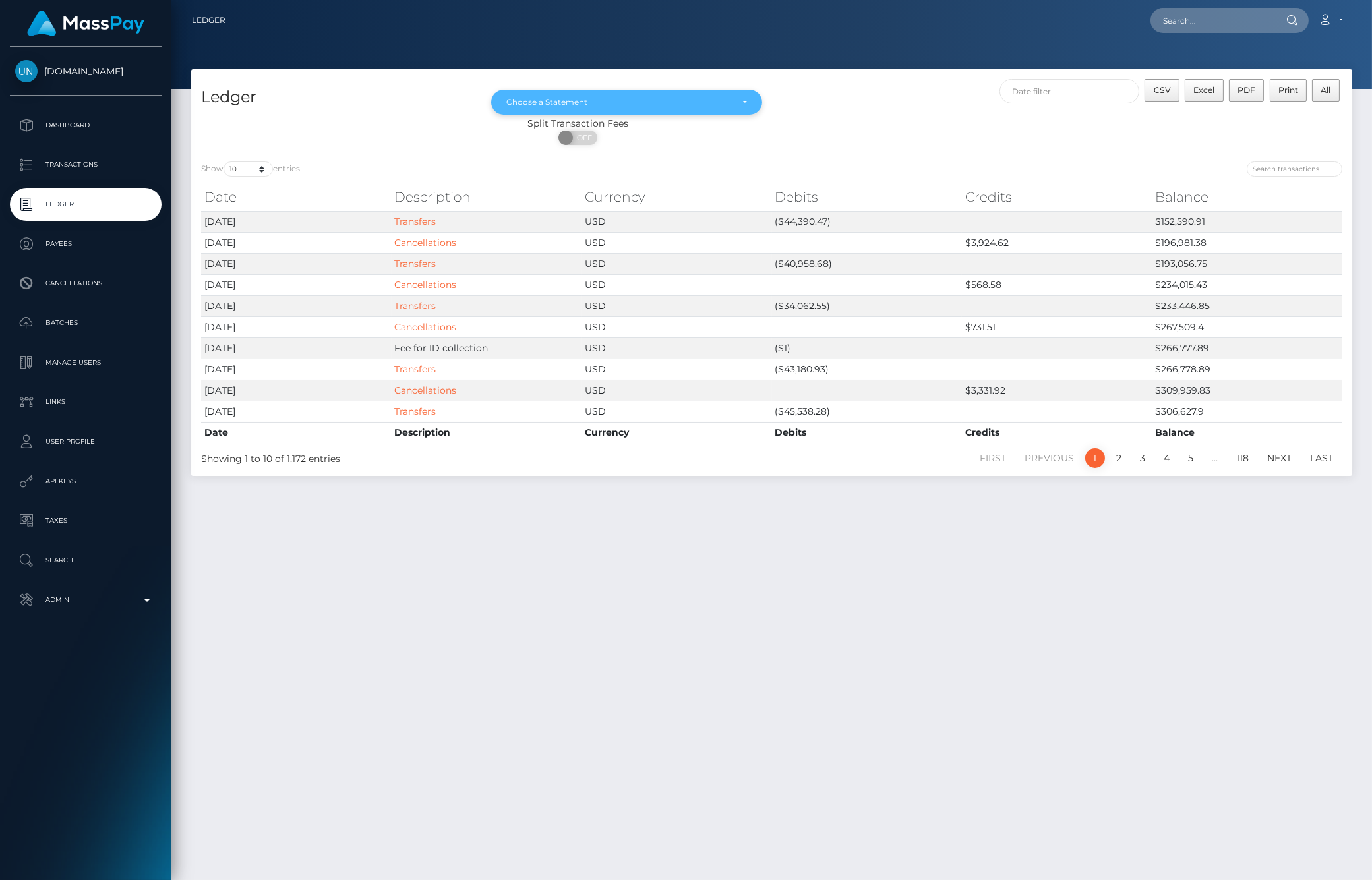
click at [664, 101] on div "Choose a Statement" at bounding box center [619, 102] width 225 height 11
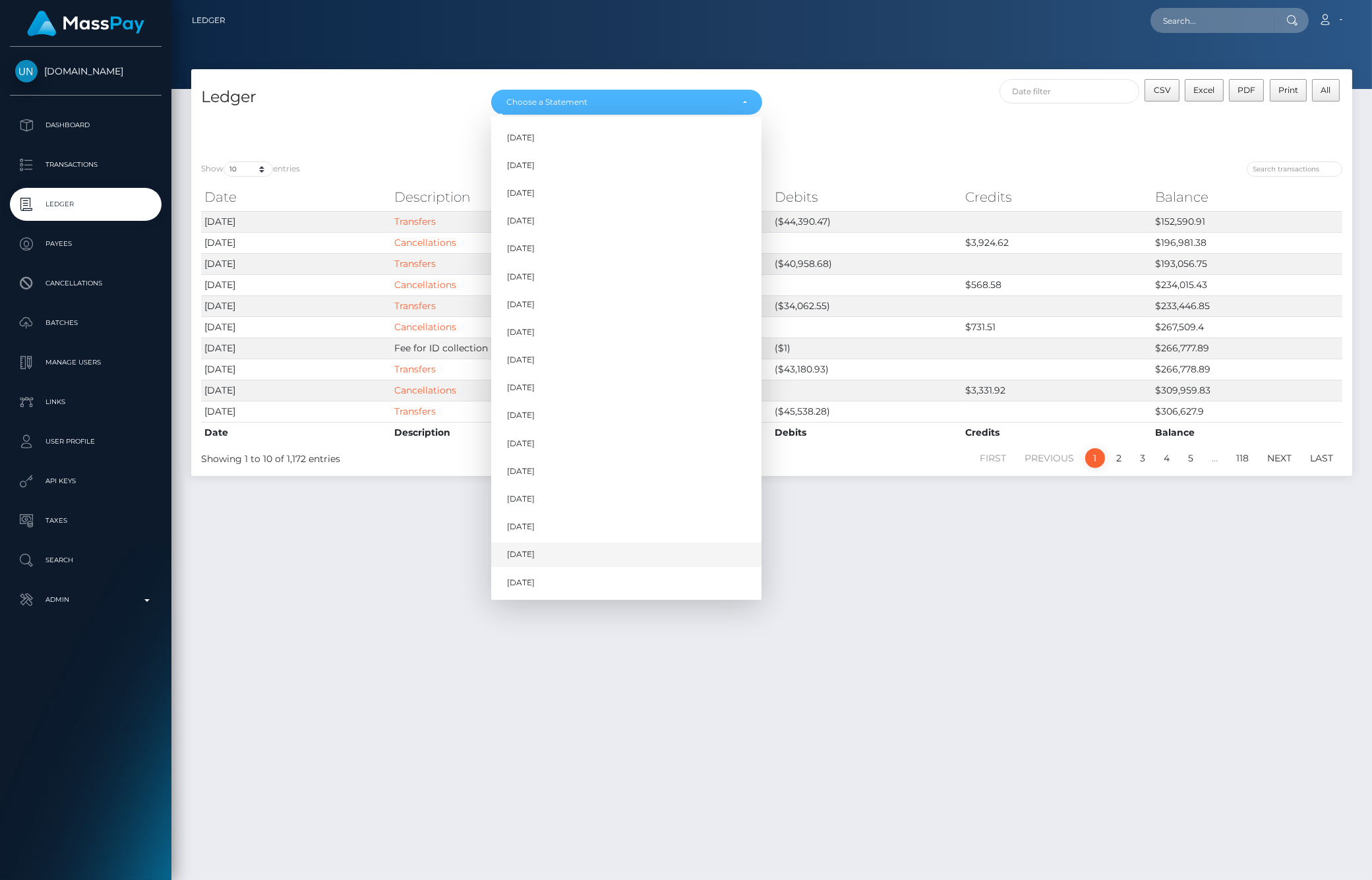
click at [548, 554] on link "Aug 2025" at bounding box center [626, 555] width 270 height 25
select select "[DATE]"
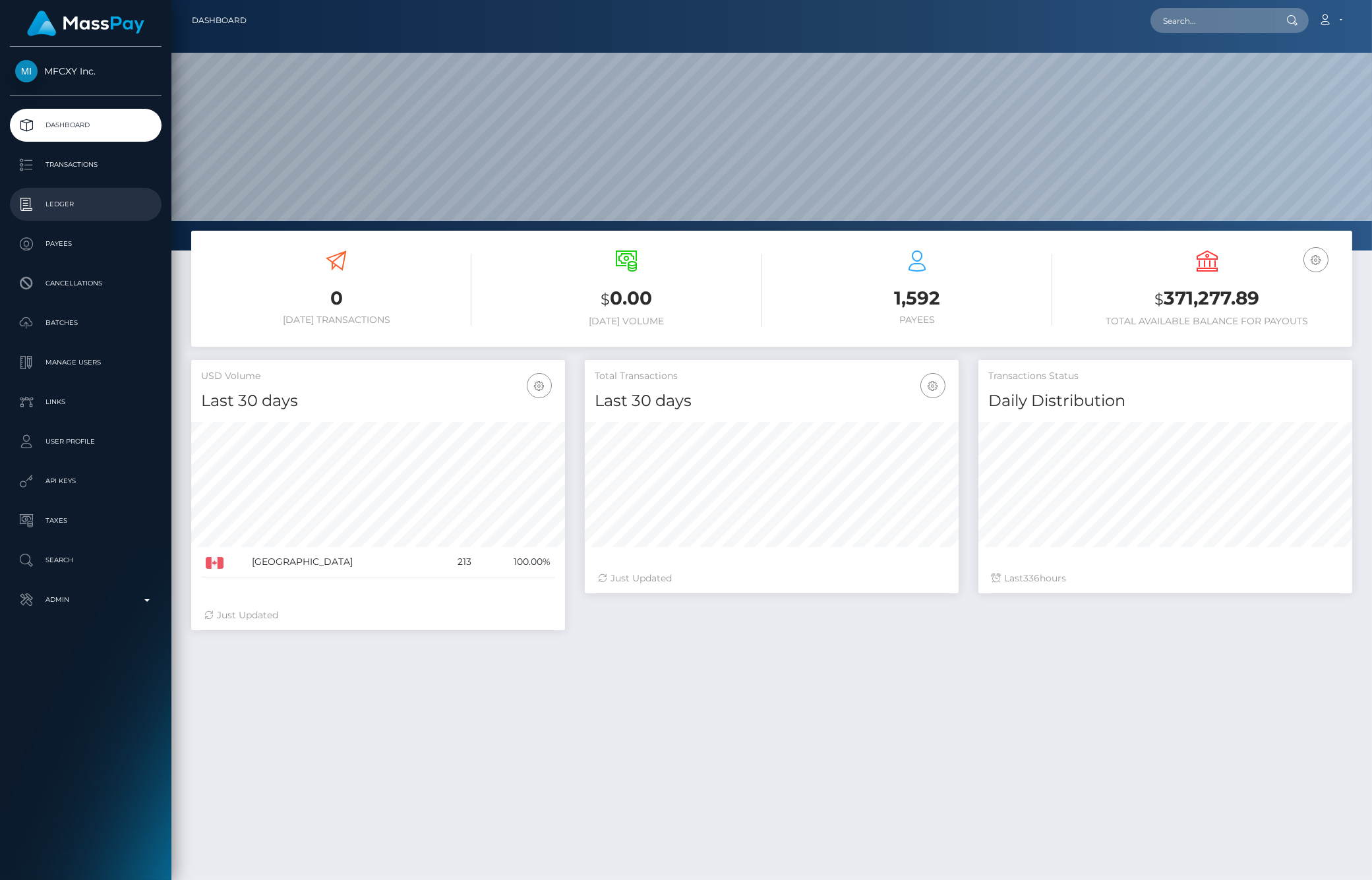
scroll to position [234, 373]
click at [92, 203] on p "Ledger" at bounding box center [86, 204] width 141 height 20
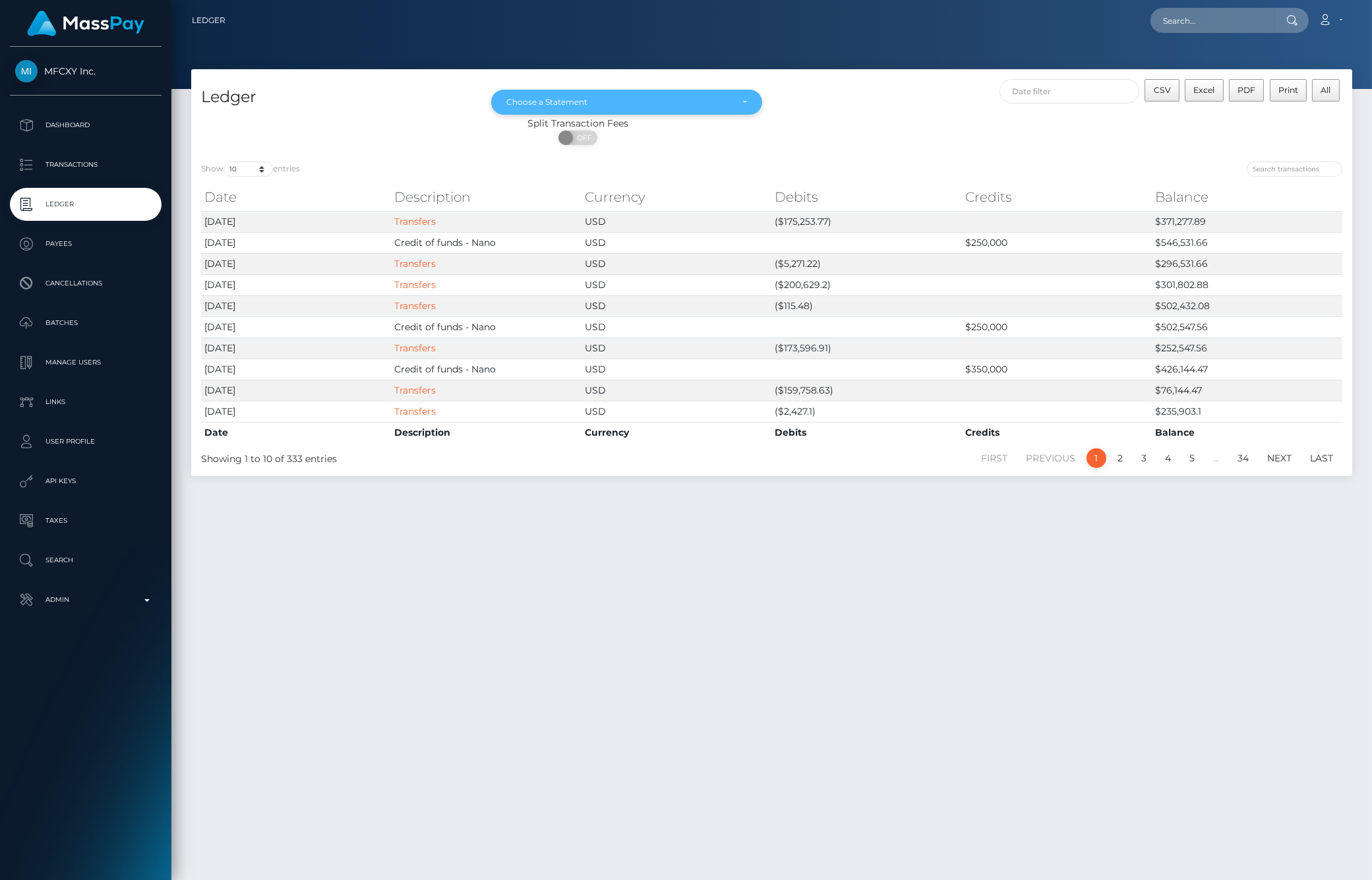
click at [736, 105] on div "Choose a Statement" at bounding box center [627, 102] width 240 height 11
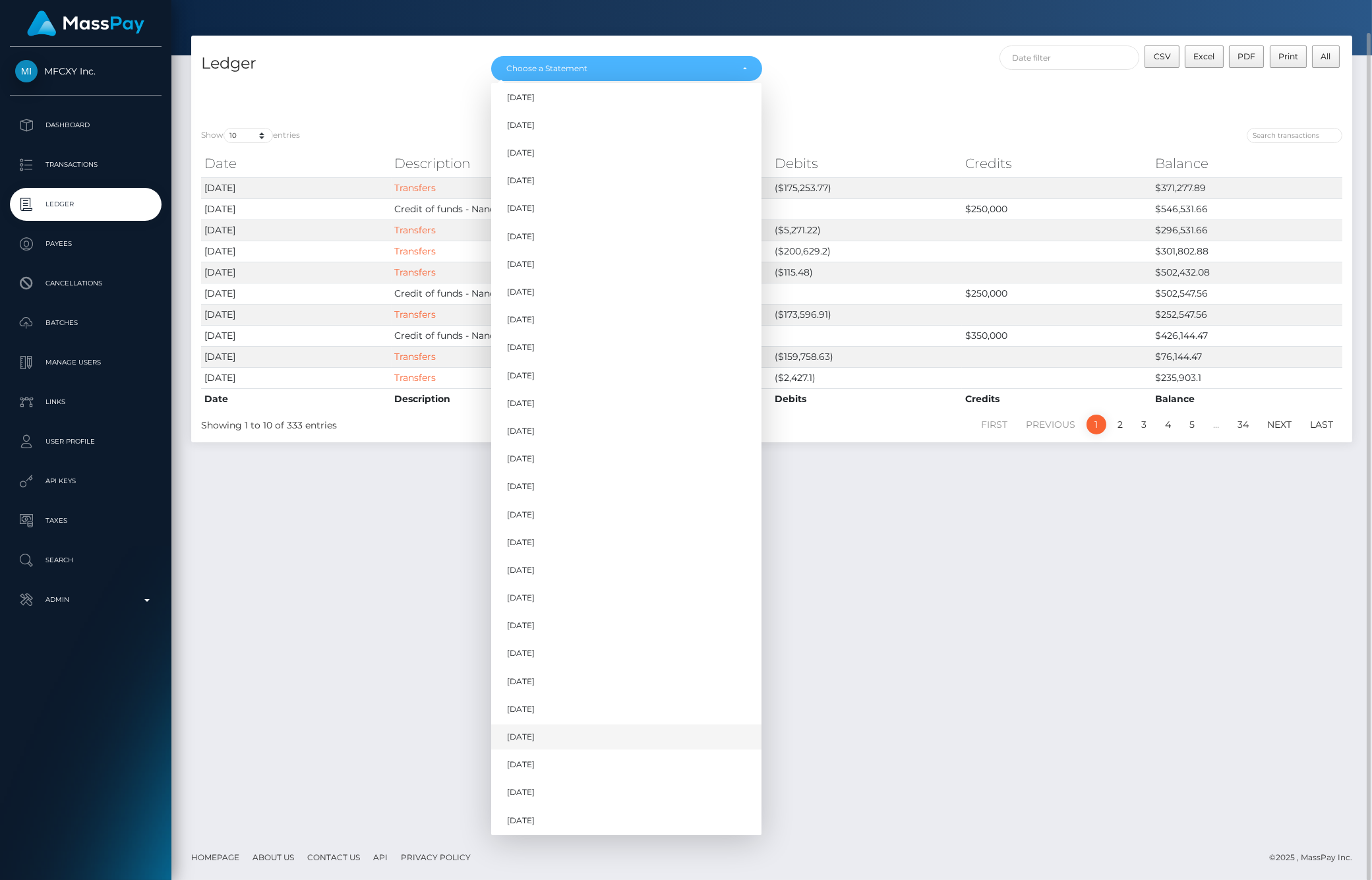
scroll to position [619, 0]
click at [552, 794] on link "[DATE]" at bounding box center [626, 791] width 270 height 25
select select "[DATE]"
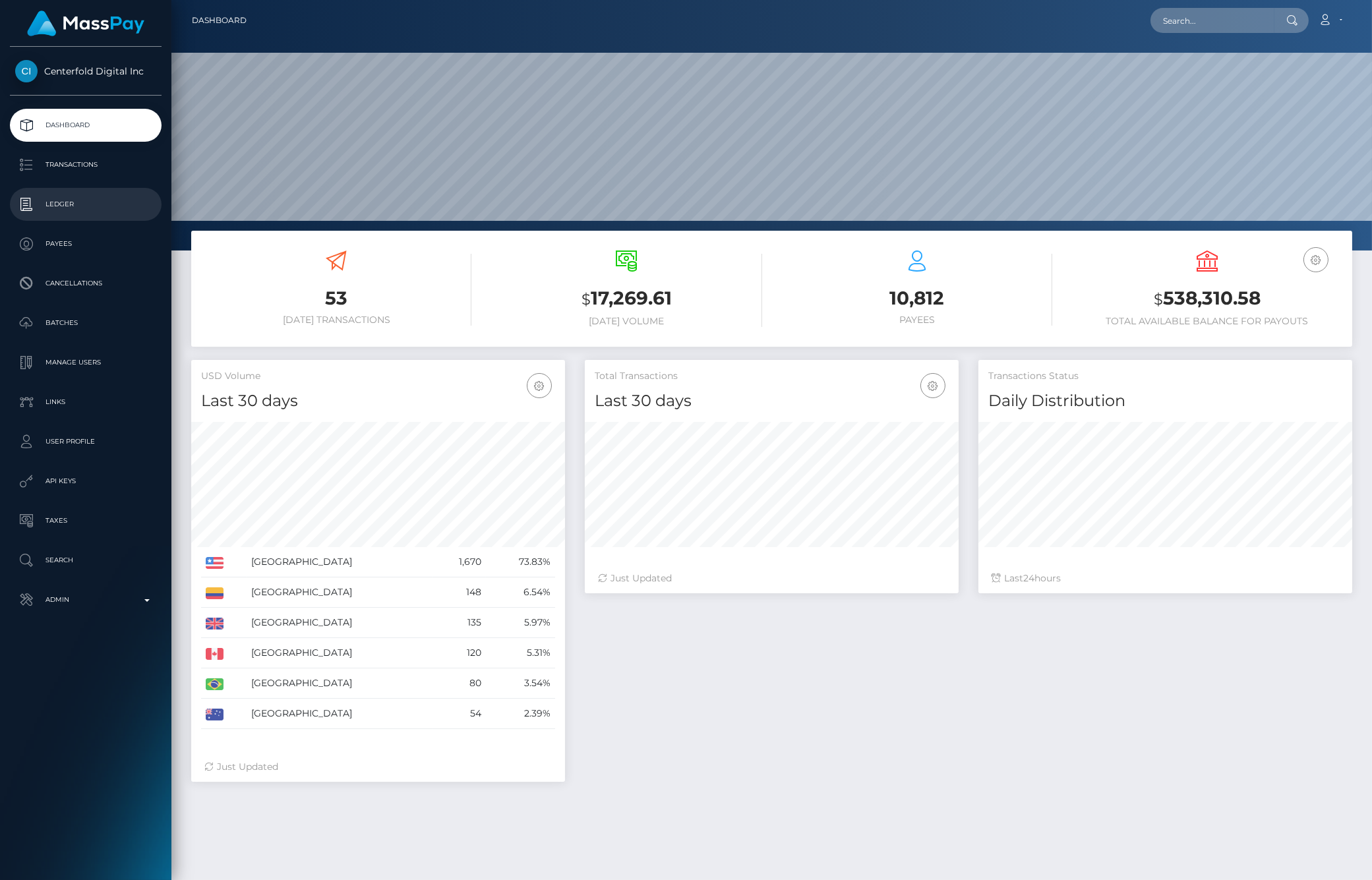
scroll to position [234, 373]
click at [77, 213] on p "Ledger" at bounding box center [86, 204] width 141 height 20
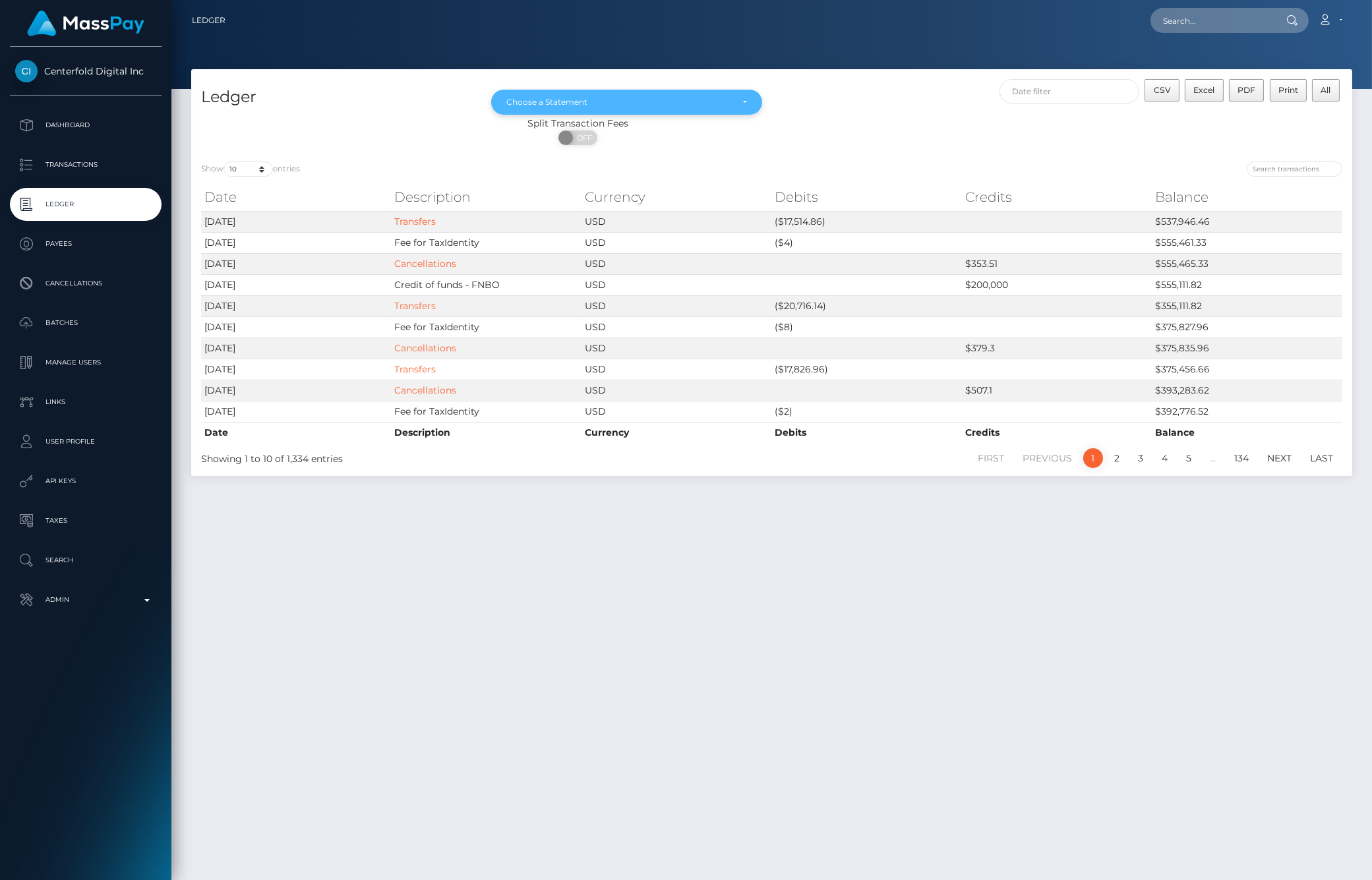
click at [650, 97] on div "Choose a Statement" at bounding box center [619, 102] width 225 height 11
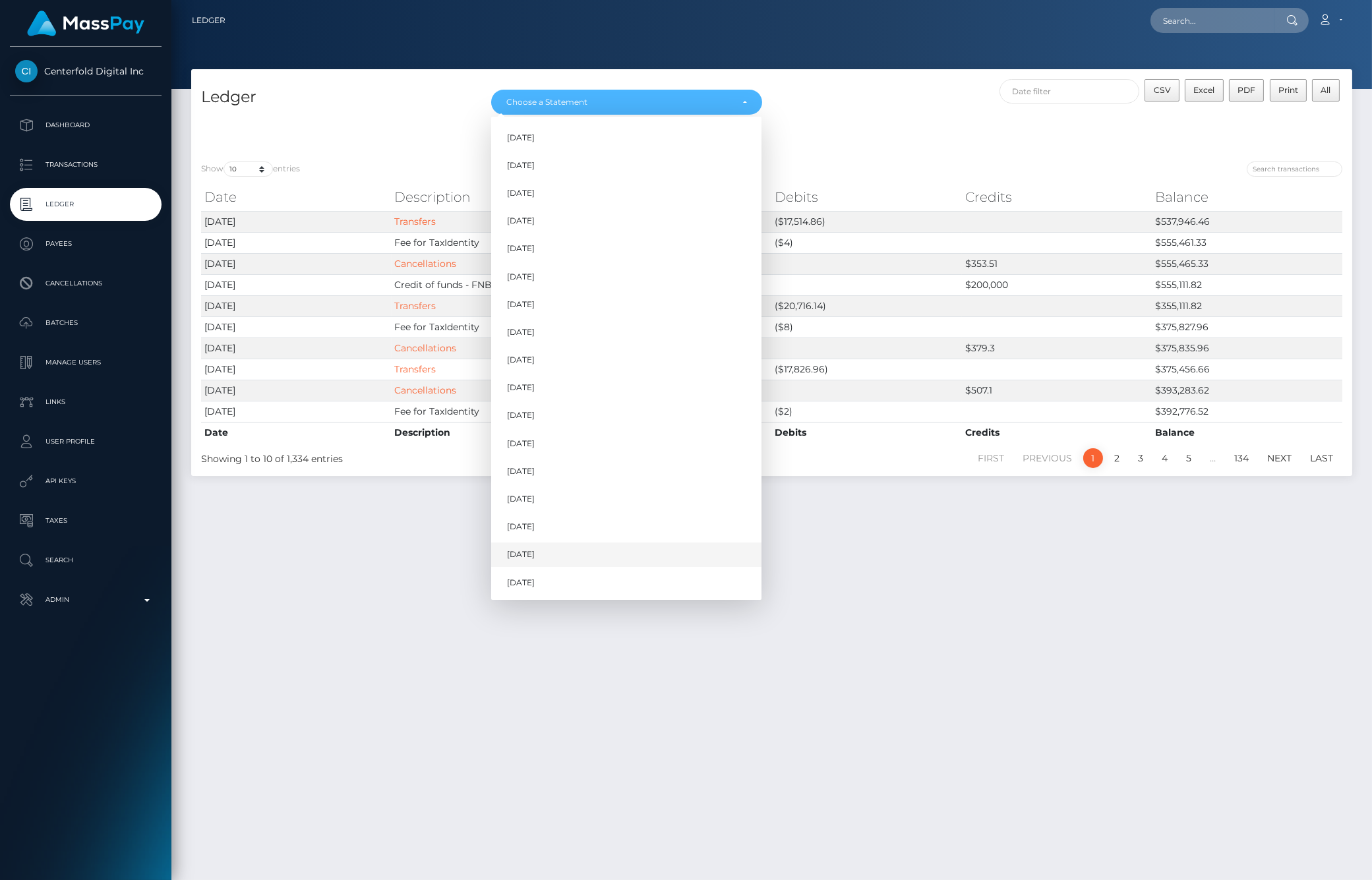
click at [528, 550] on span "[DATE]" at bounding box center [521, 555] width 28 height 12
select select "[DATE]"
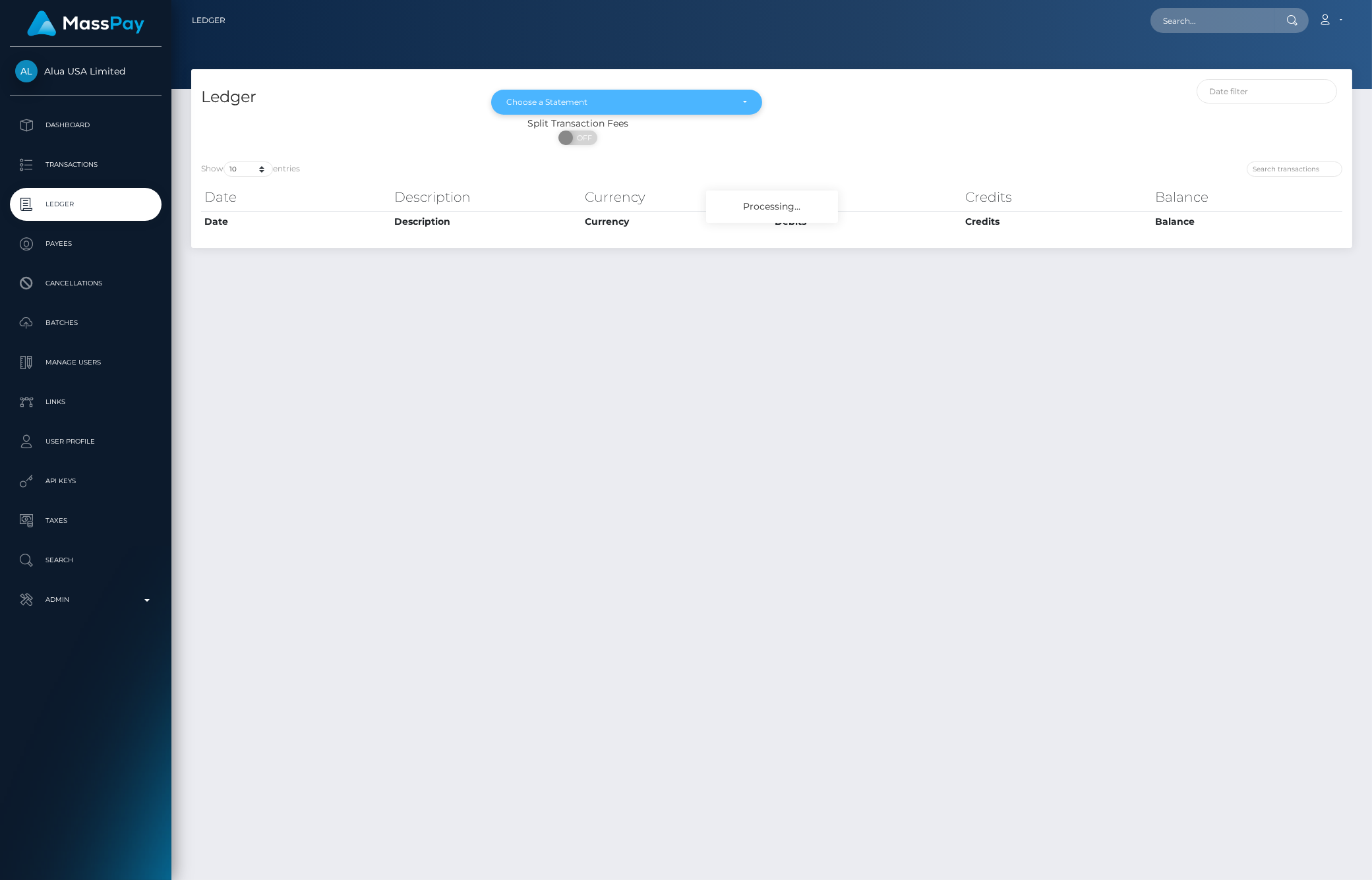
click at [716, 106] on div "Choose a Statement" at bounding box center [619, 102] width 225 height 11
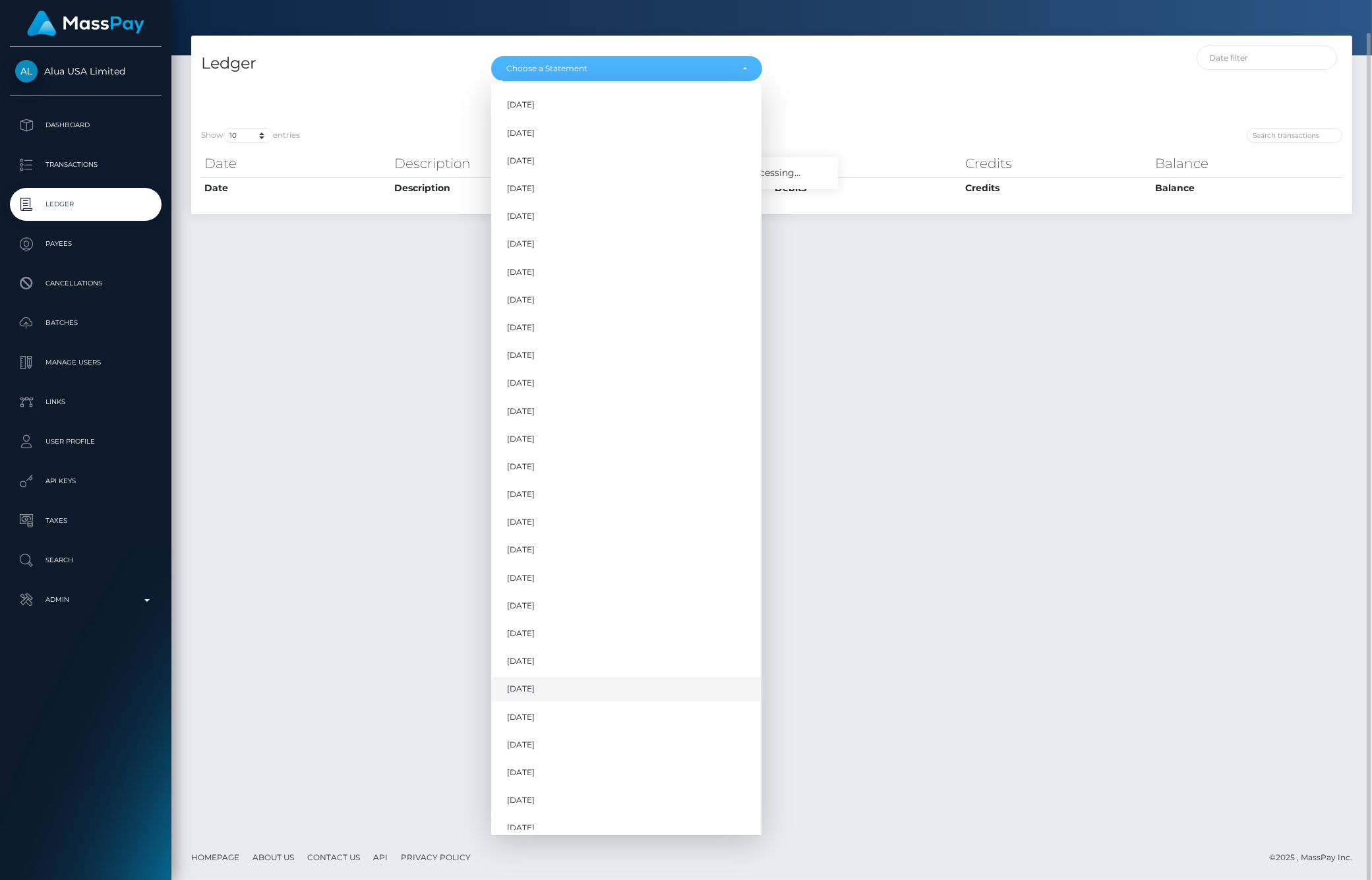
scroll to position [730, 0]
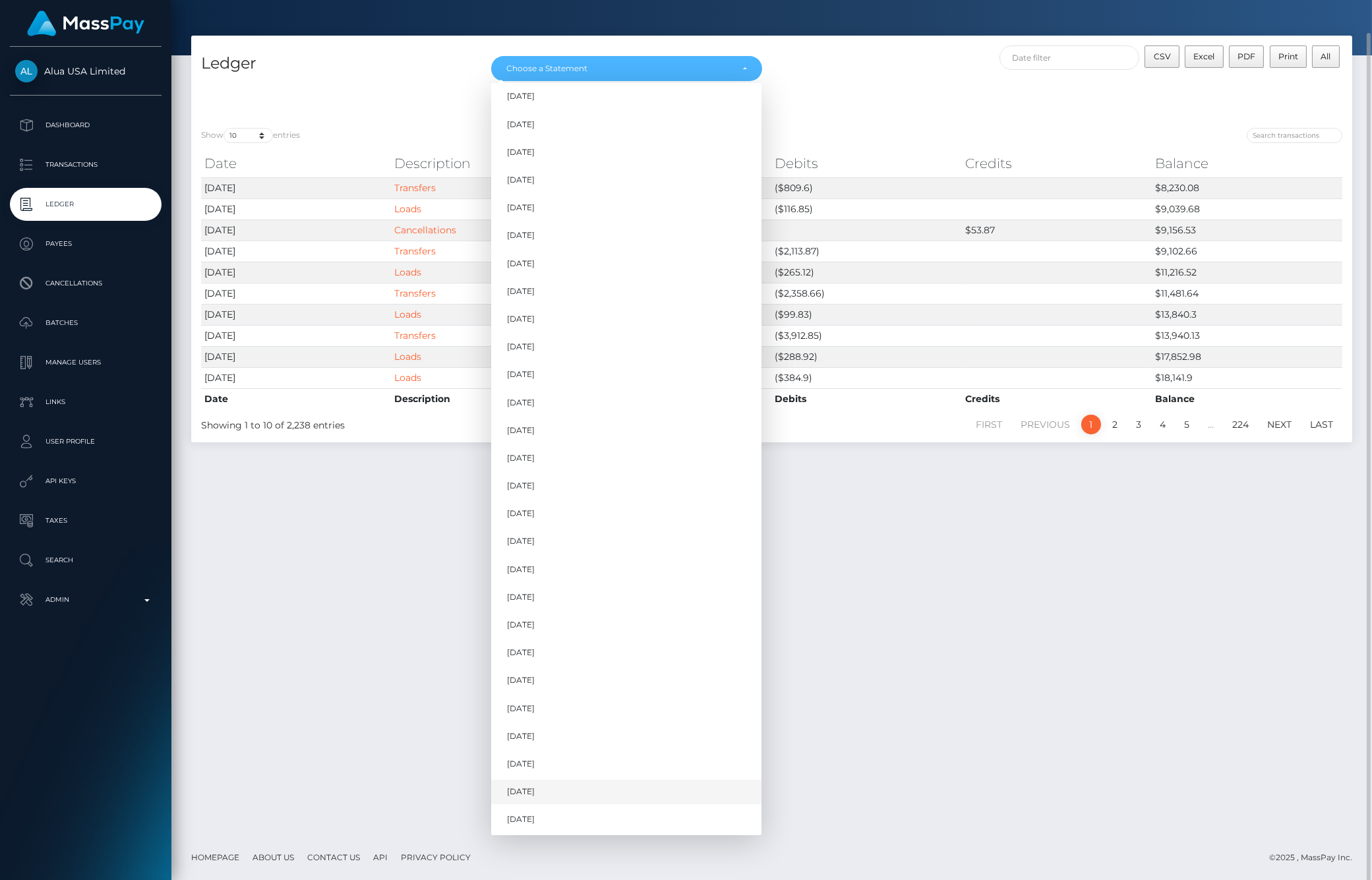
click at [554, 792] on link "[DATE]" at bounding box center [626, 792] width 270 height 25
select select "[DATE]"
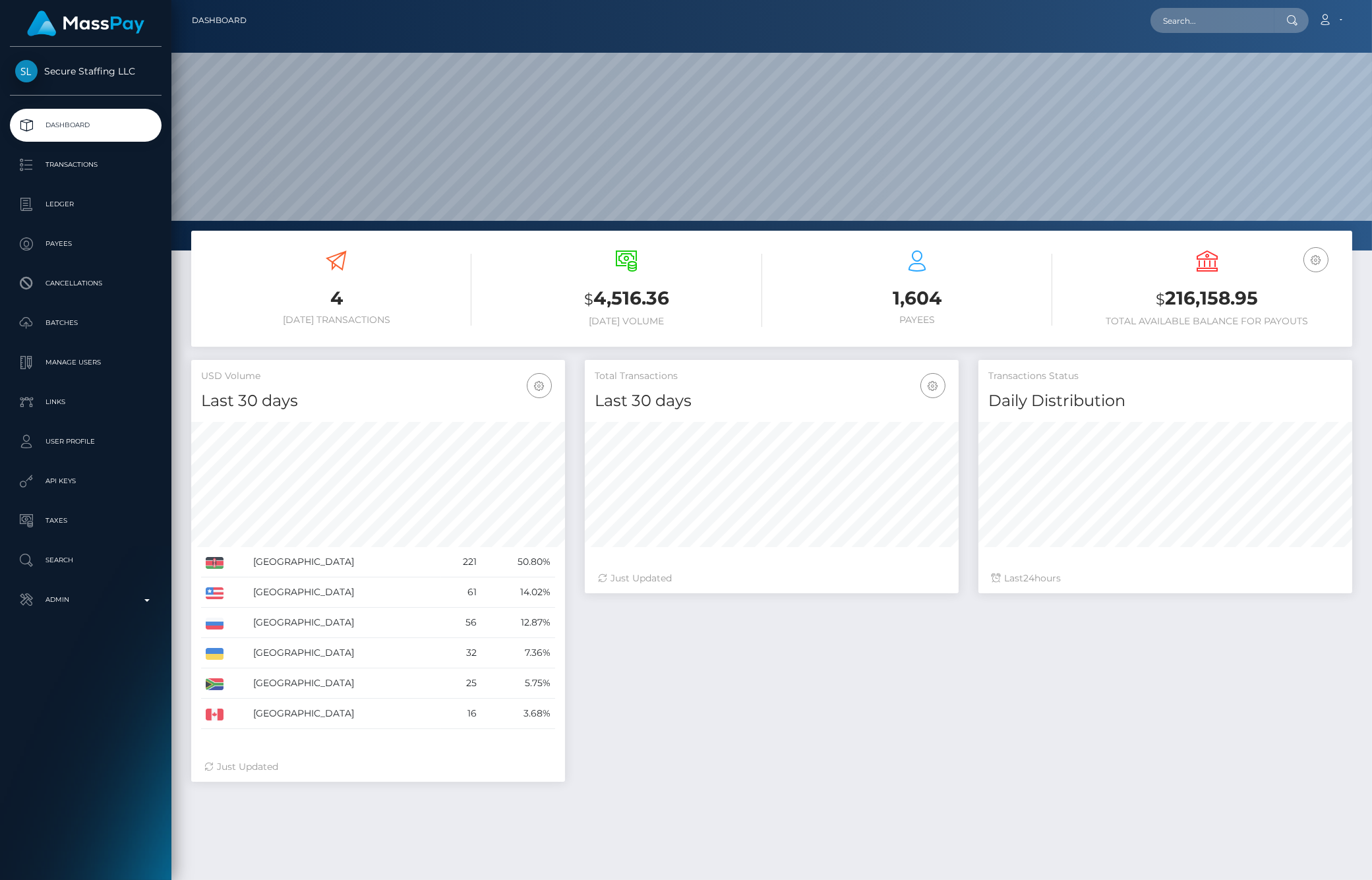
scroll to position [234, 373]
click at [51, 205] on p "Ledger" at bounding box center [86, 204] width 141 height 20
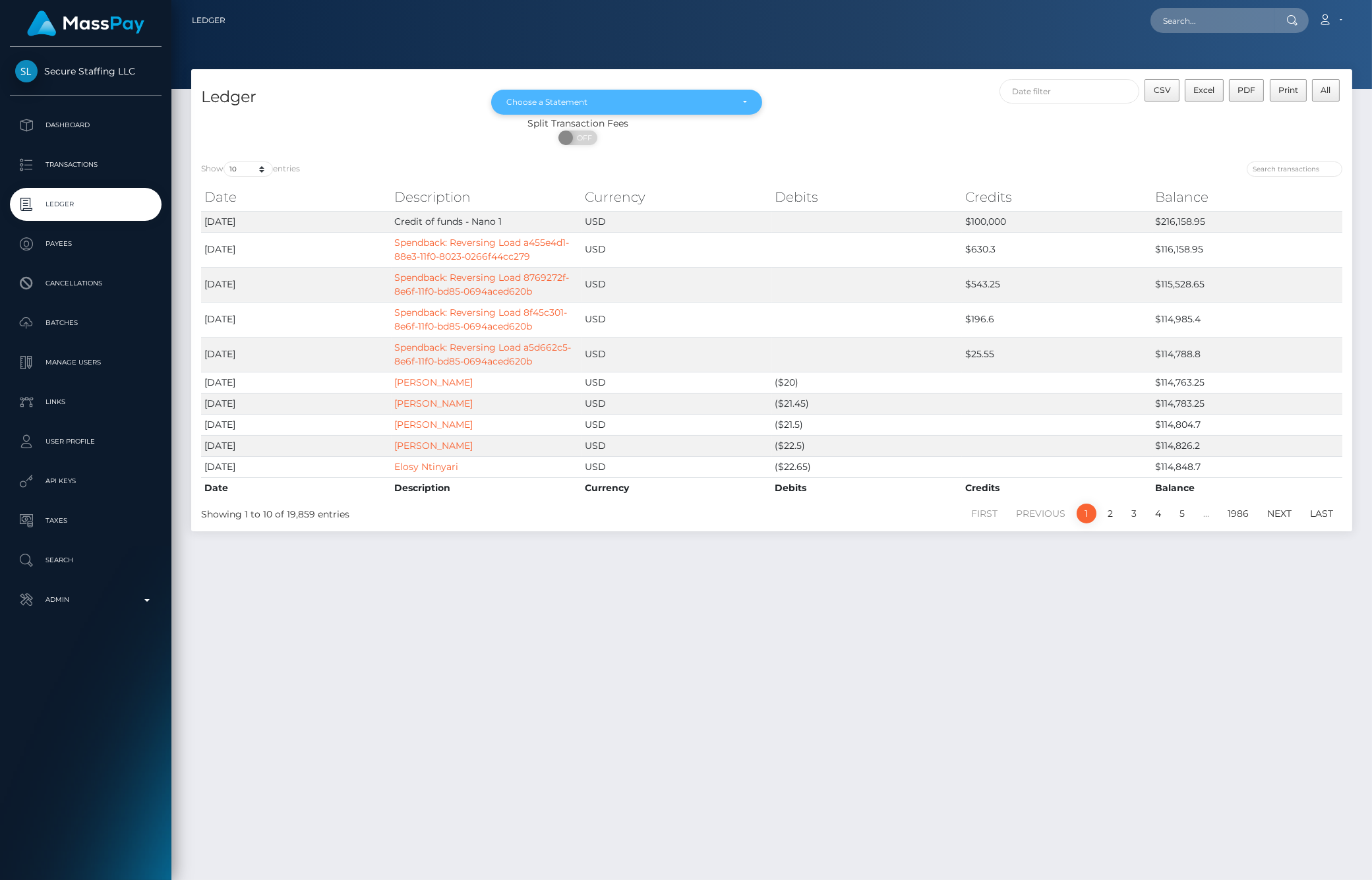
click at [682, 104] on div "Choose a Statement" at bounding box center [619, 102] width 225 height 11
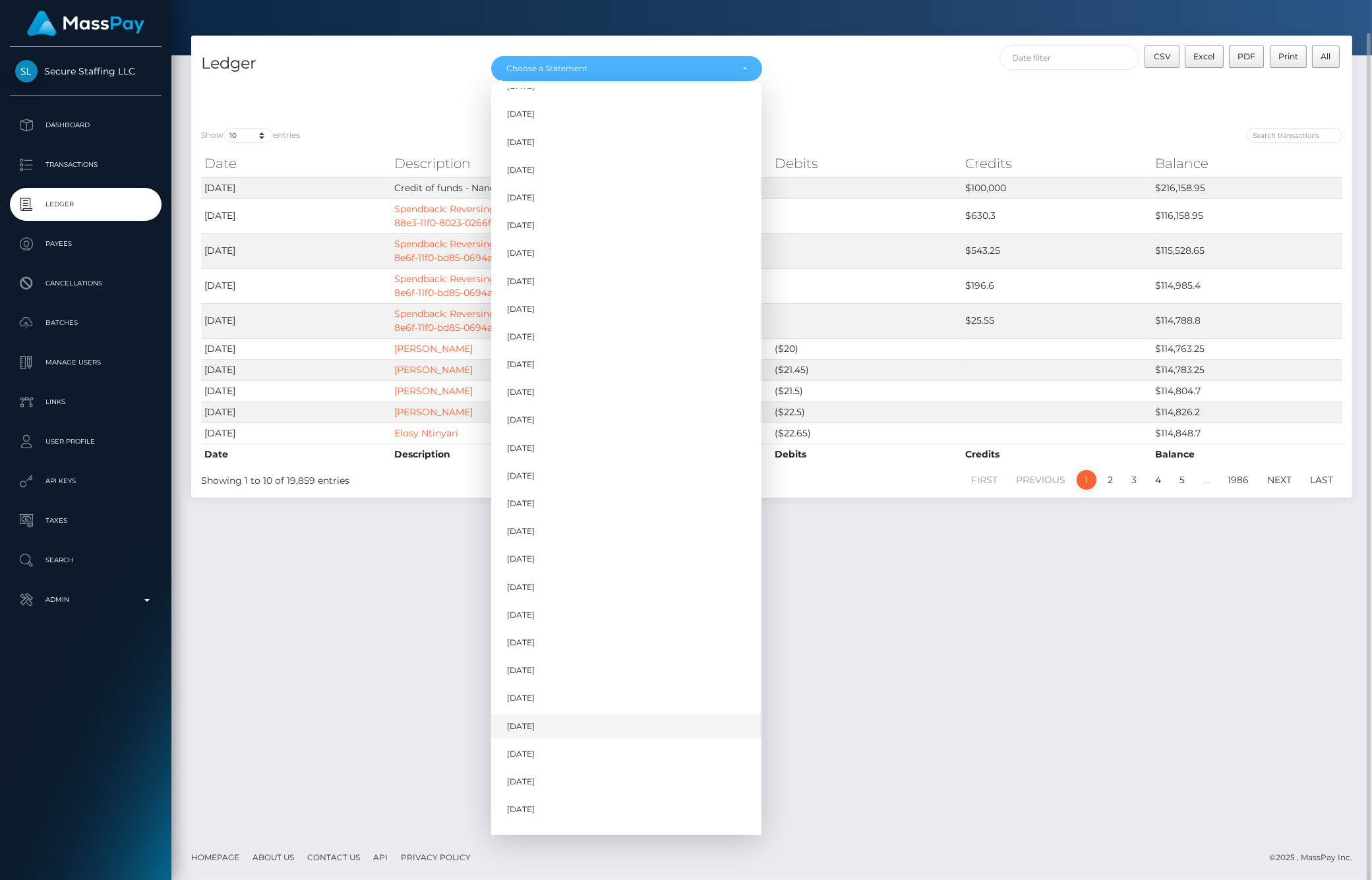
scroll to position [869, 0]
click at [552, 793] on link "[DATE]" at bounding box center [626, 793] width 270 height 25
select select "[DATE]"
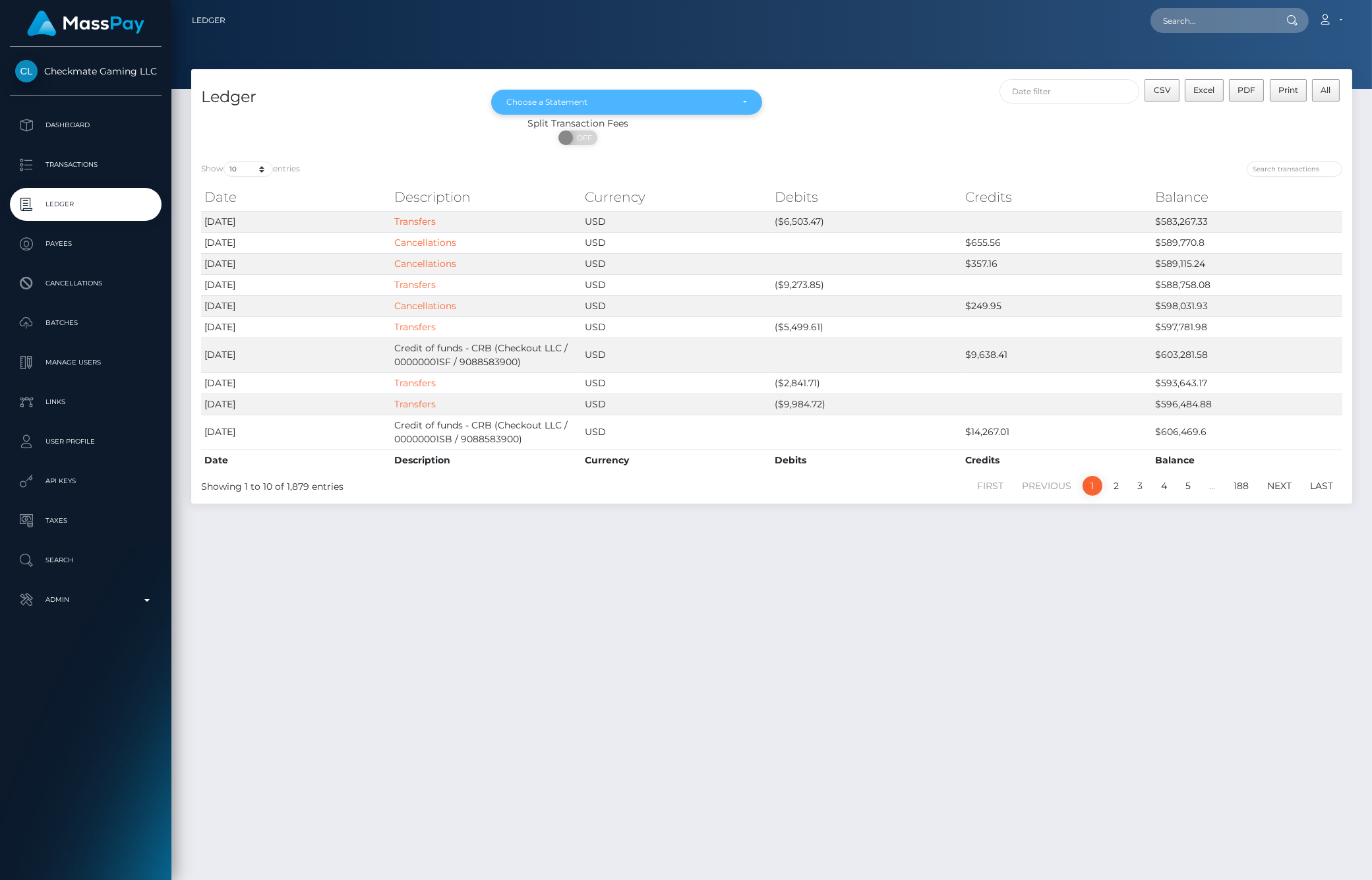
click at [676, 104] on div "Choose a Statement" at bounding box center [619, 102] width 225 height 11
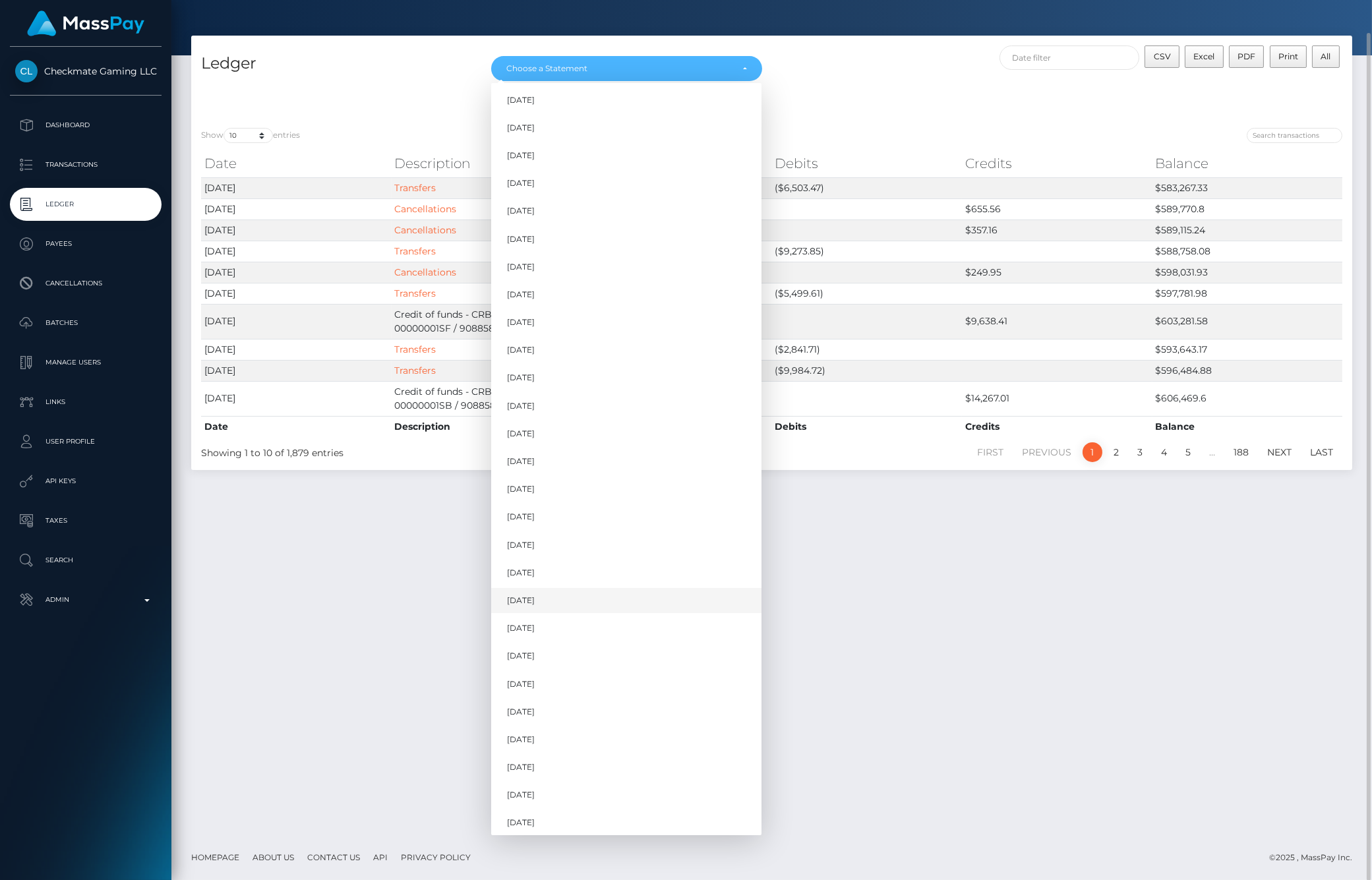
scroll to position [8, 0]
click at [552, 789] on link "Aug 2025" at bounding box center [626, 791] width 270 height 25
select select "Aug 2025"
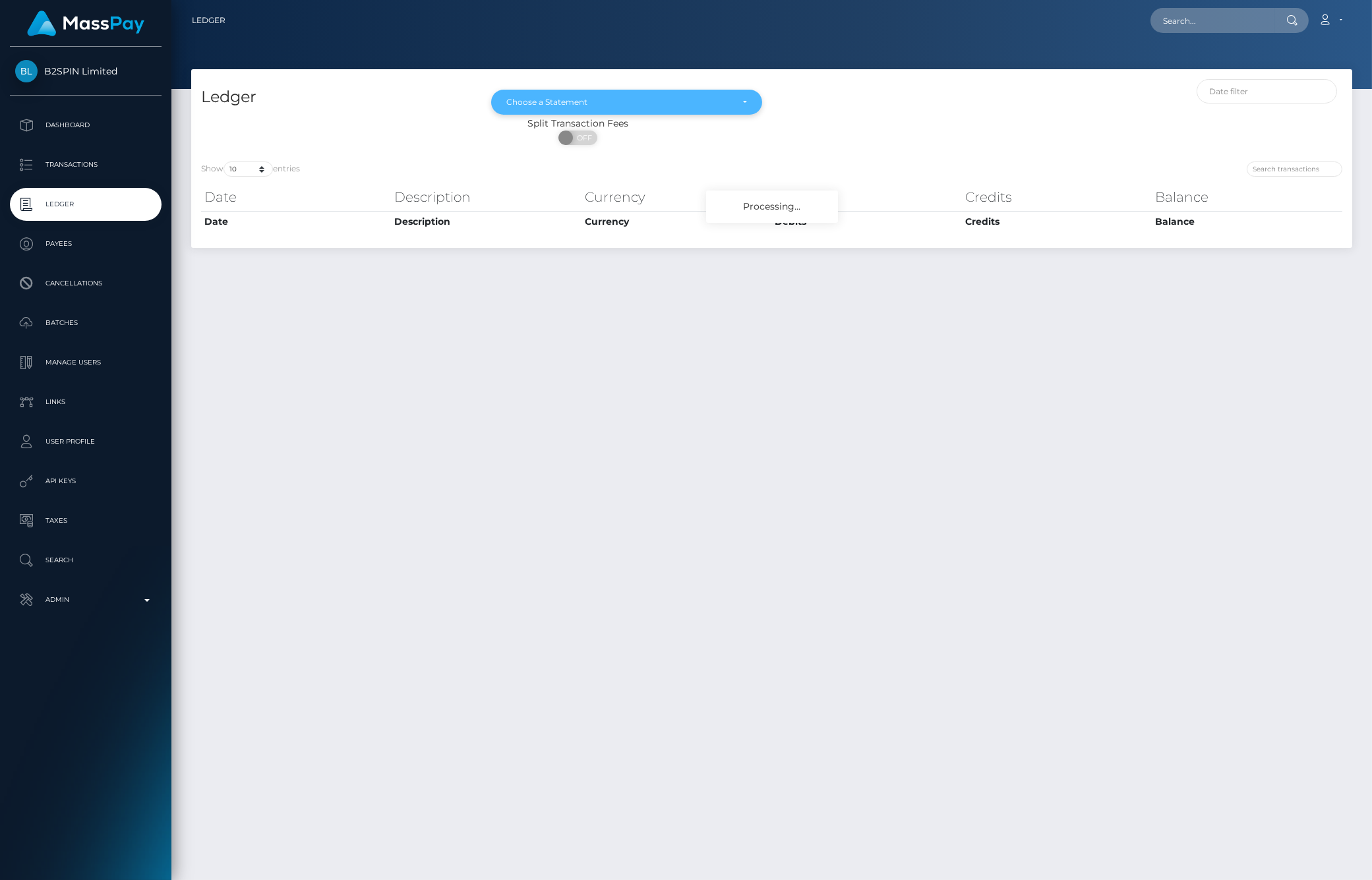
click at [679, 97] on div "Choose a Statement" at bounding box center [619, 102] width 225 height 11
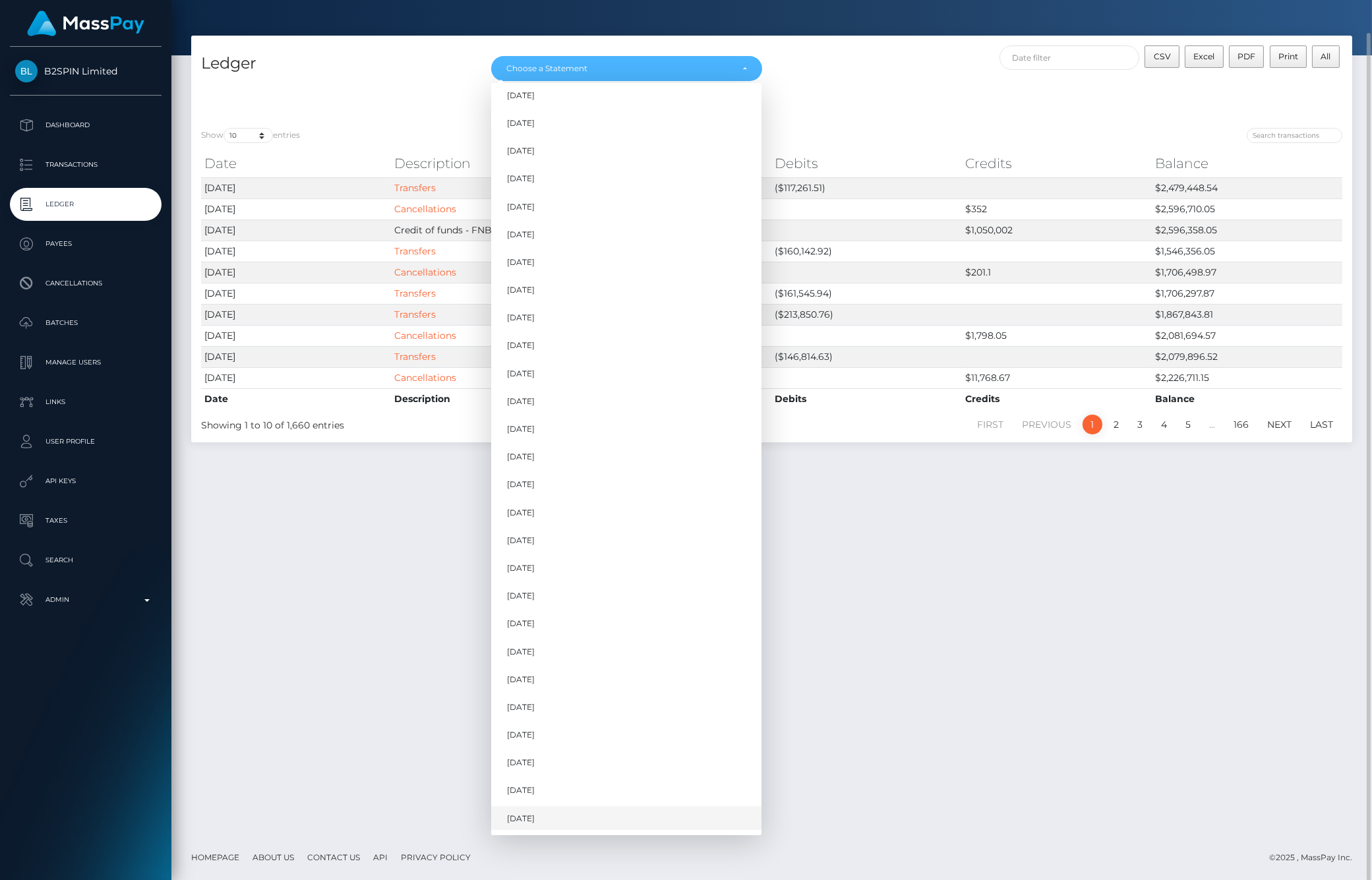
scroll to position [91, 0]
click at [521, 786] on span "[DATE]" at bounding box center [521, 792] width 28 height 12
select select "[DATE]"
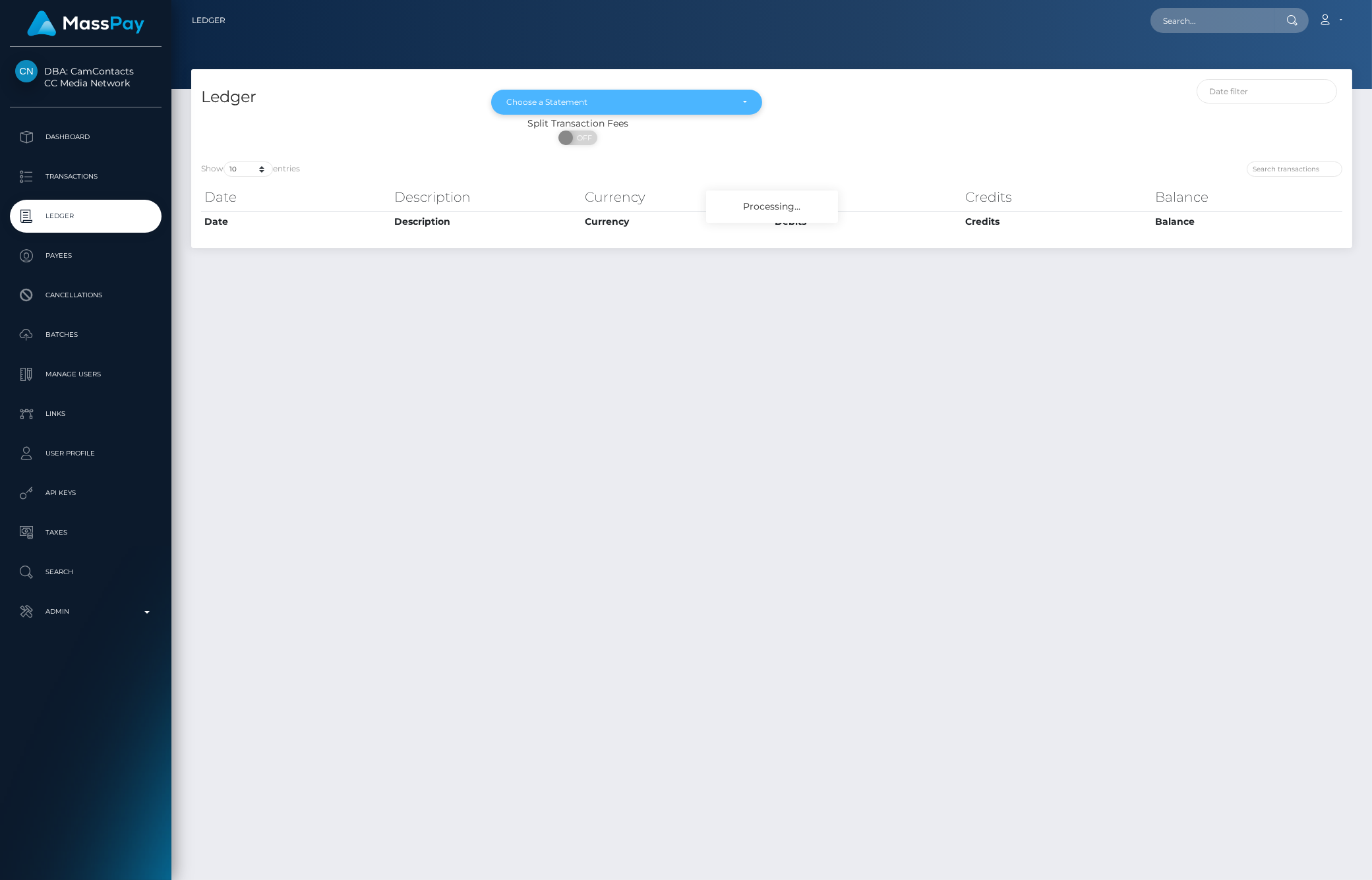
click at [664, 107] on div "Choose a Statement" at bounding box center [619, 102] width 225 height 11
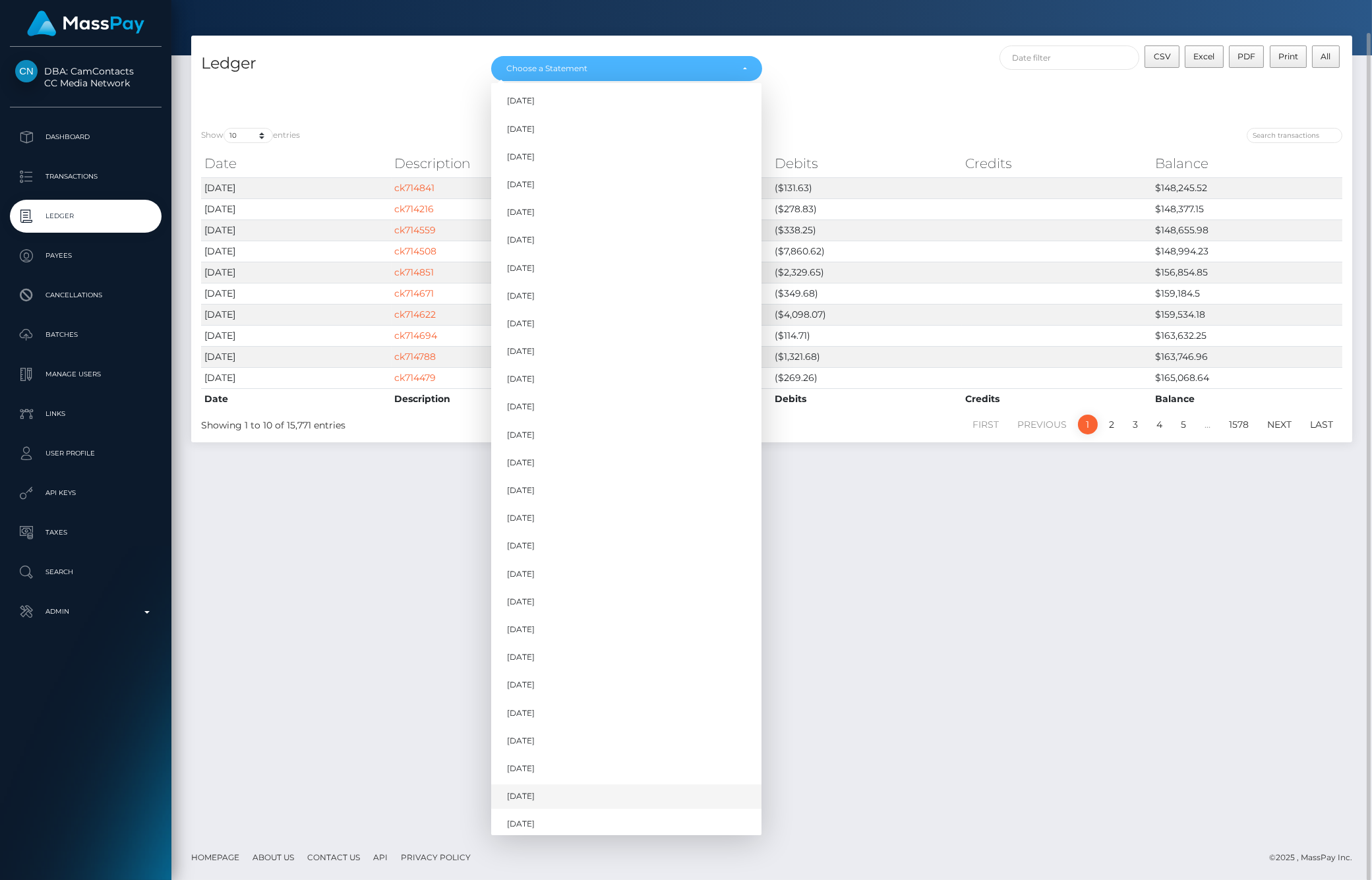
scroll to position [452, 0]
click at [547, 788] on link "[DATE]" at bounding box center [626, 792] width 270 height 25
select select "[DATE]"
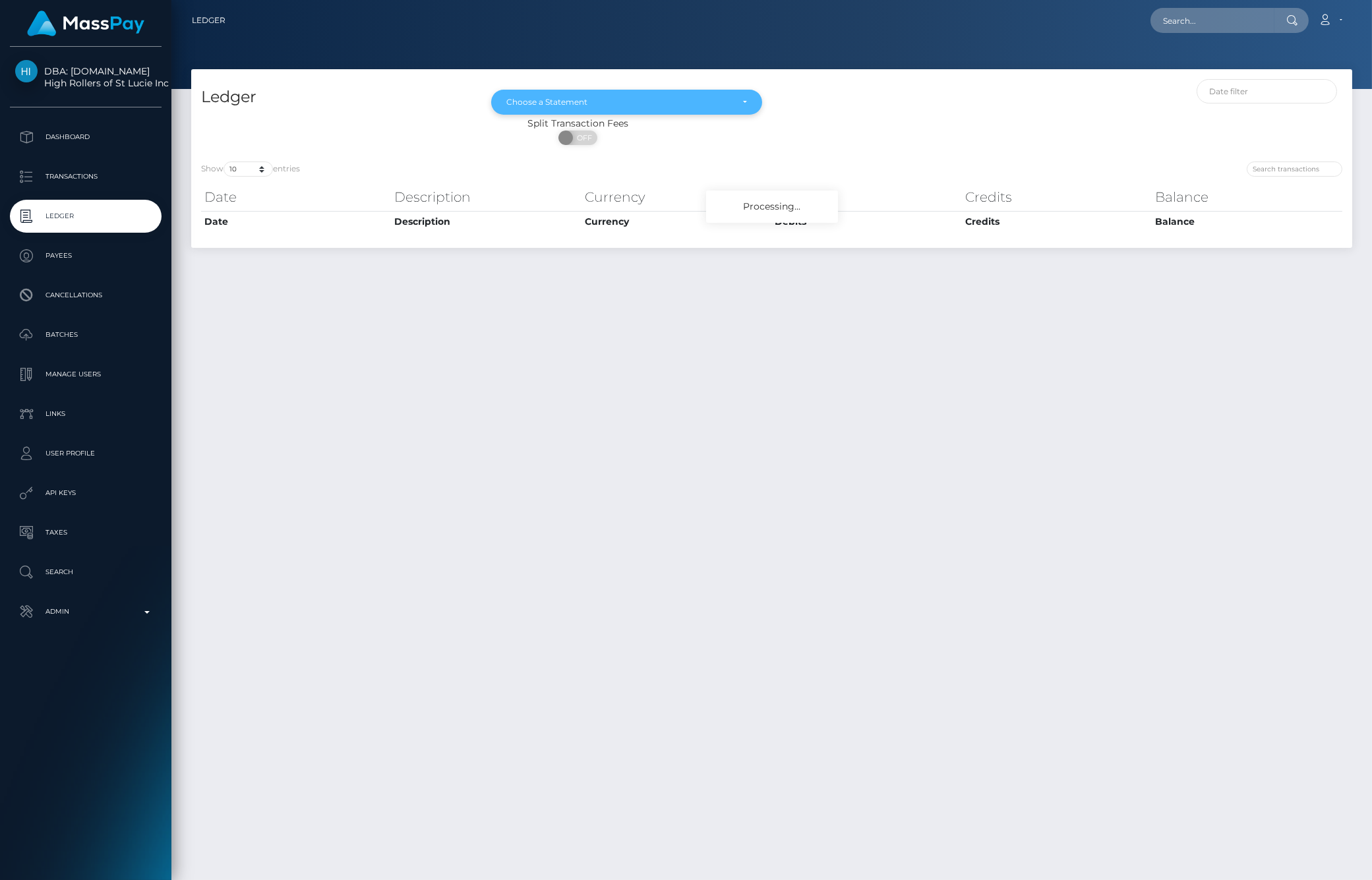
click at [720, 97] on div "Choose a Statement" at bounding box center [619, 102] width 225 height 11
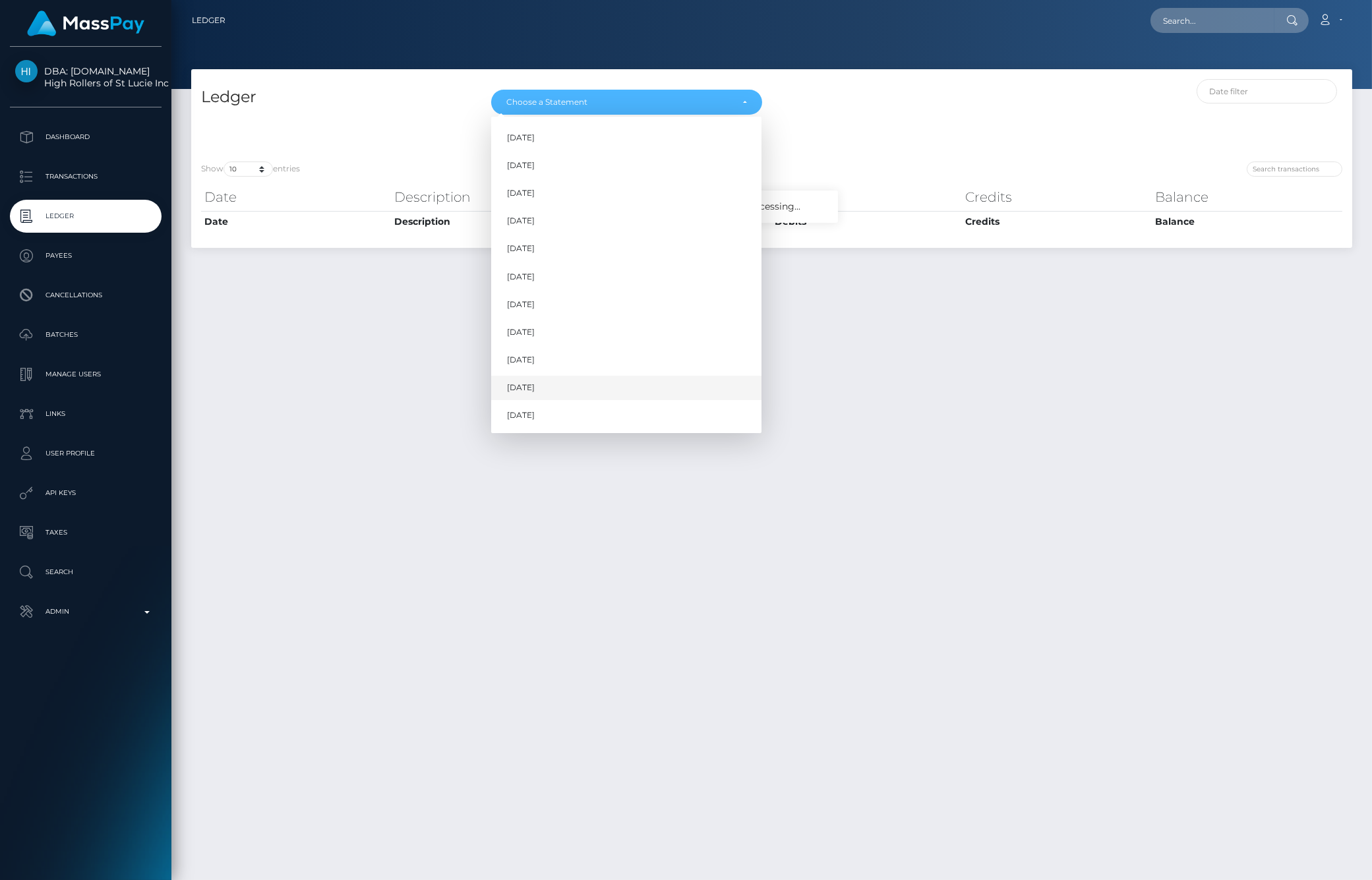
click at [525, 385] on span "Aug 2025" at bounding box center [521, 387] width 28 height 12
select select "Aug 2025"
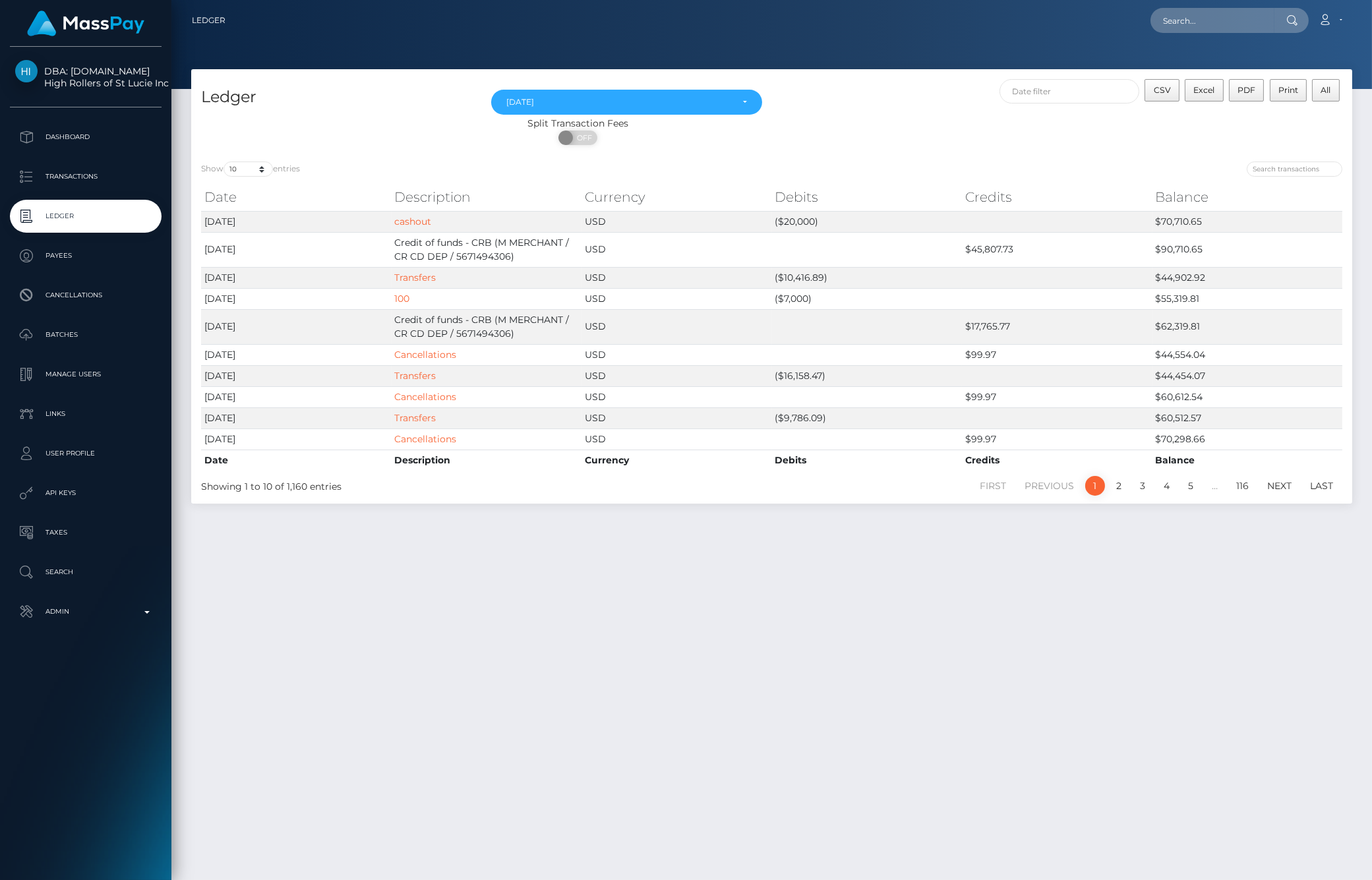
click at [655, 624] on div "Ledger Nov 2024 Dec 2024 Jan 2025 Feb 2025 Mar 2025 Apr 2025 May 2025 Jun 2025 …" at bounding box center [771, 469] width 1200 height 799
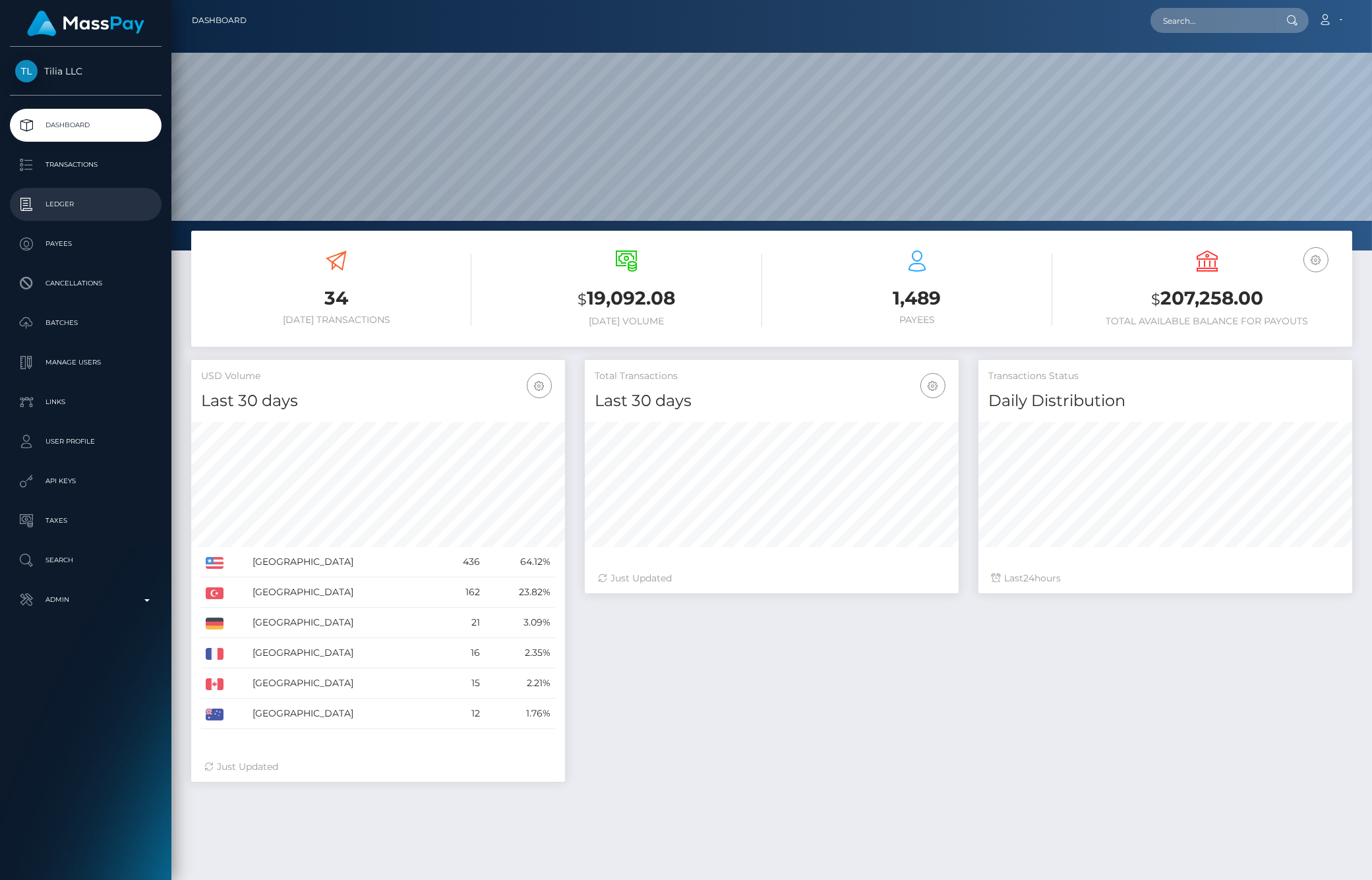
scroll to position [234, 373]
click at [58, 206] on p "Ledger" at bounding box center [86, 204] width 141 height 20
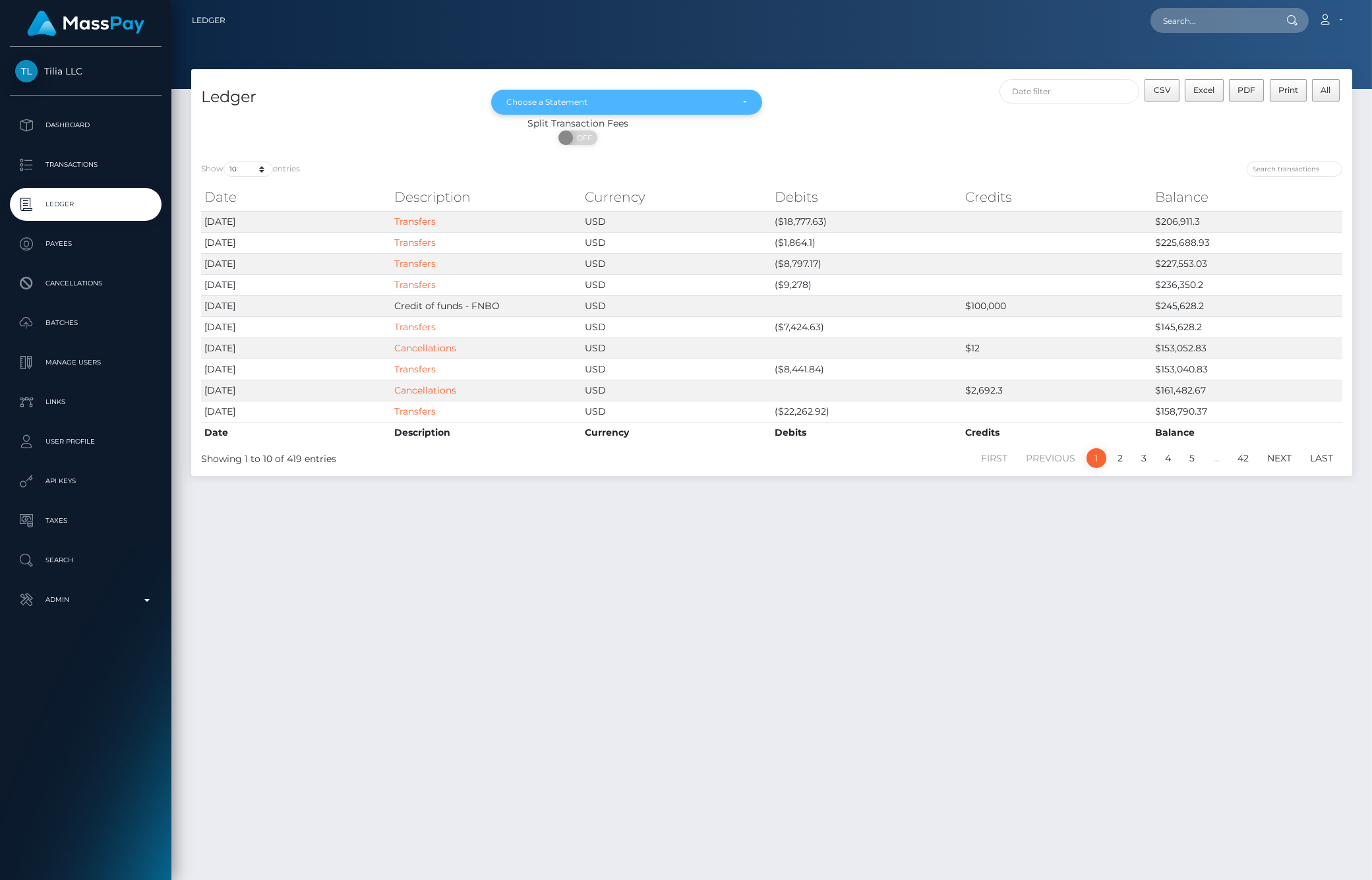
click at [607, 101] on div "Choose a Statement" at bounding box center [619, 102] width 225 height 11
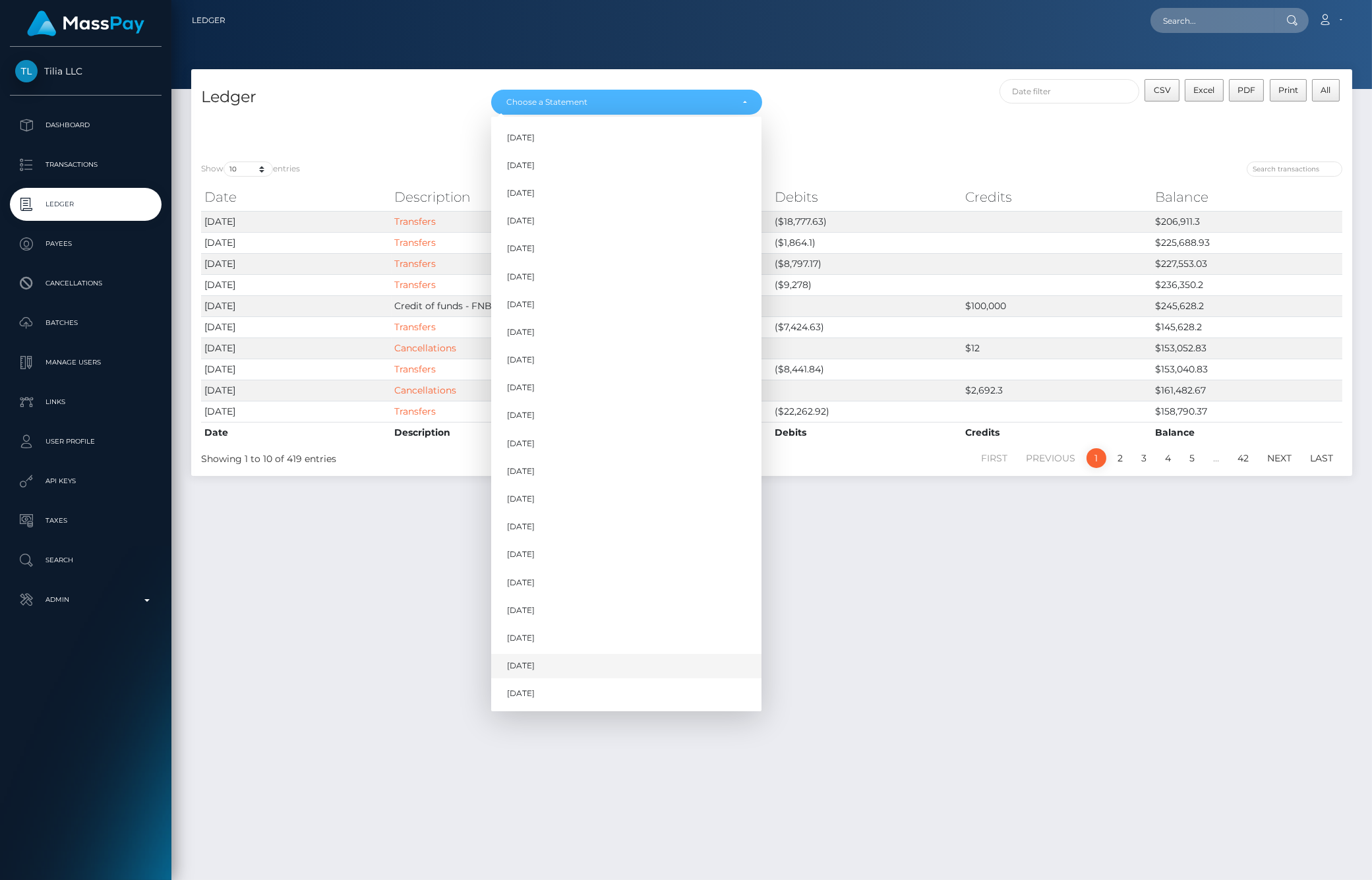
click at [550, 659] on link "Aug 2025" at bounding box center [626, 666] width 270 height 25
select select "Aug 2025"
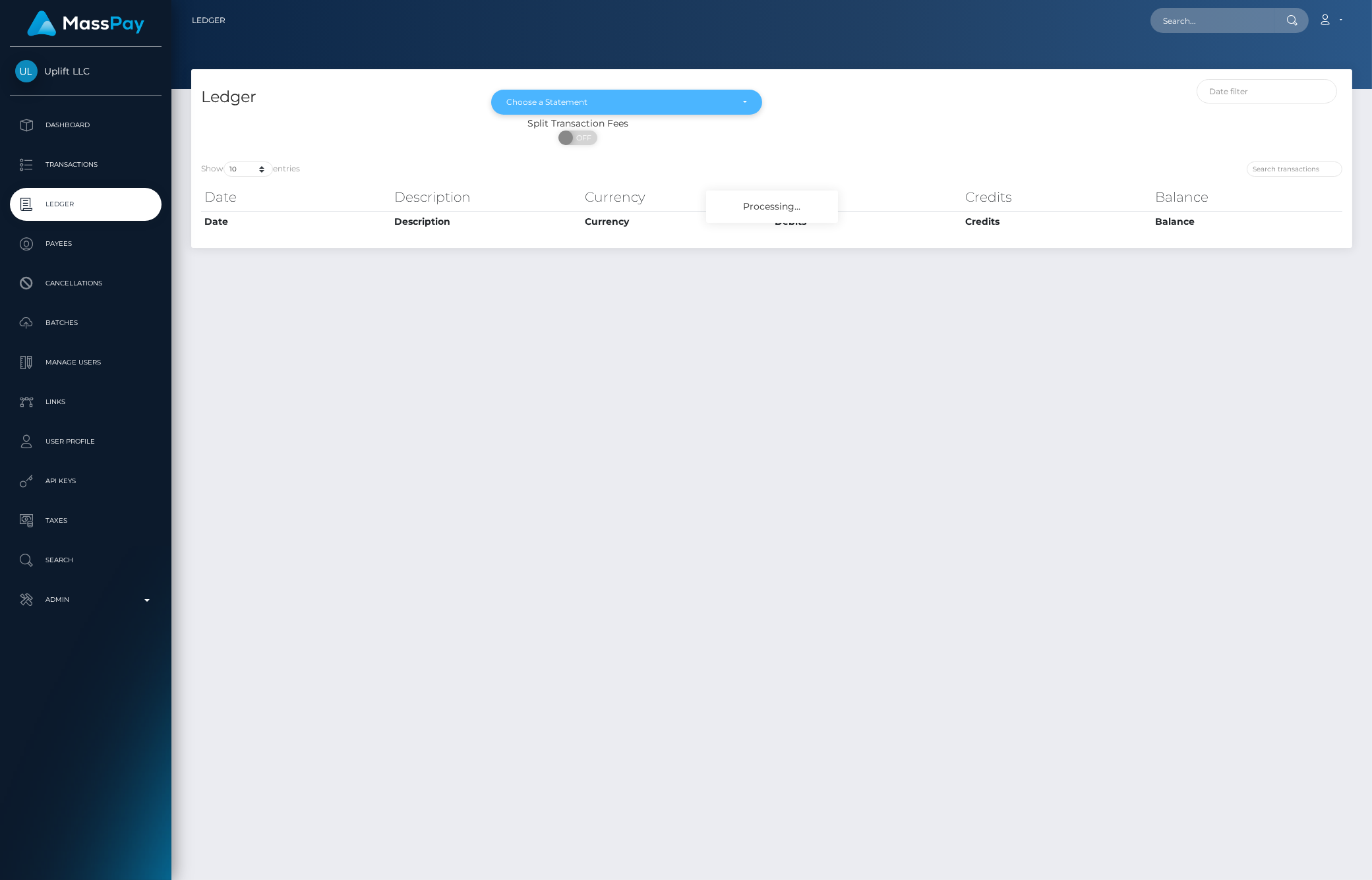
click at [742, 104] on div "Choose a Statement" at bounding box center [627, 102] width 240 height 11
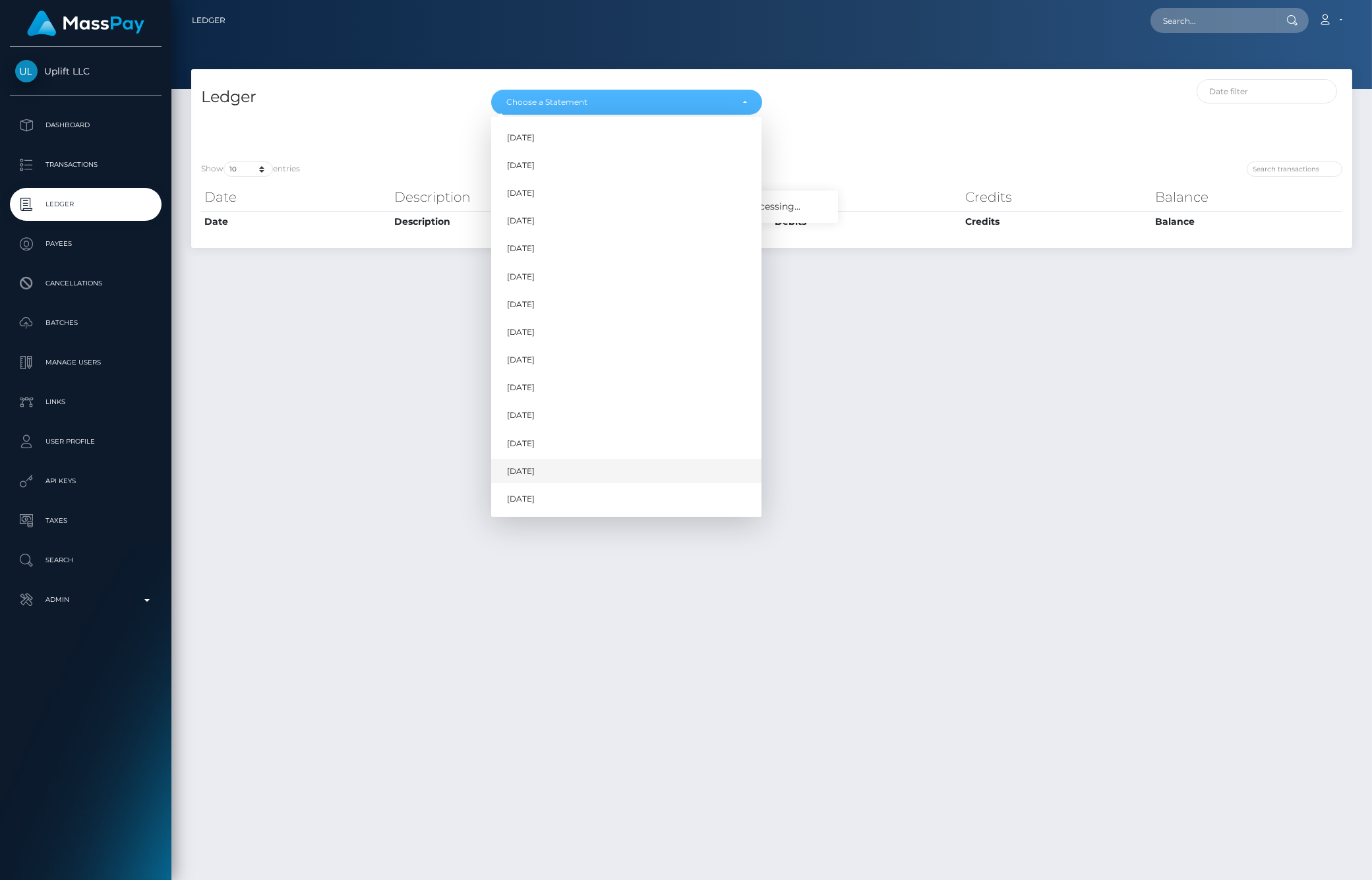
click at [565, 463] on link "Aug 2025" at bounding box center [626, 471] width 270 height 25
select select "Aug 2025"
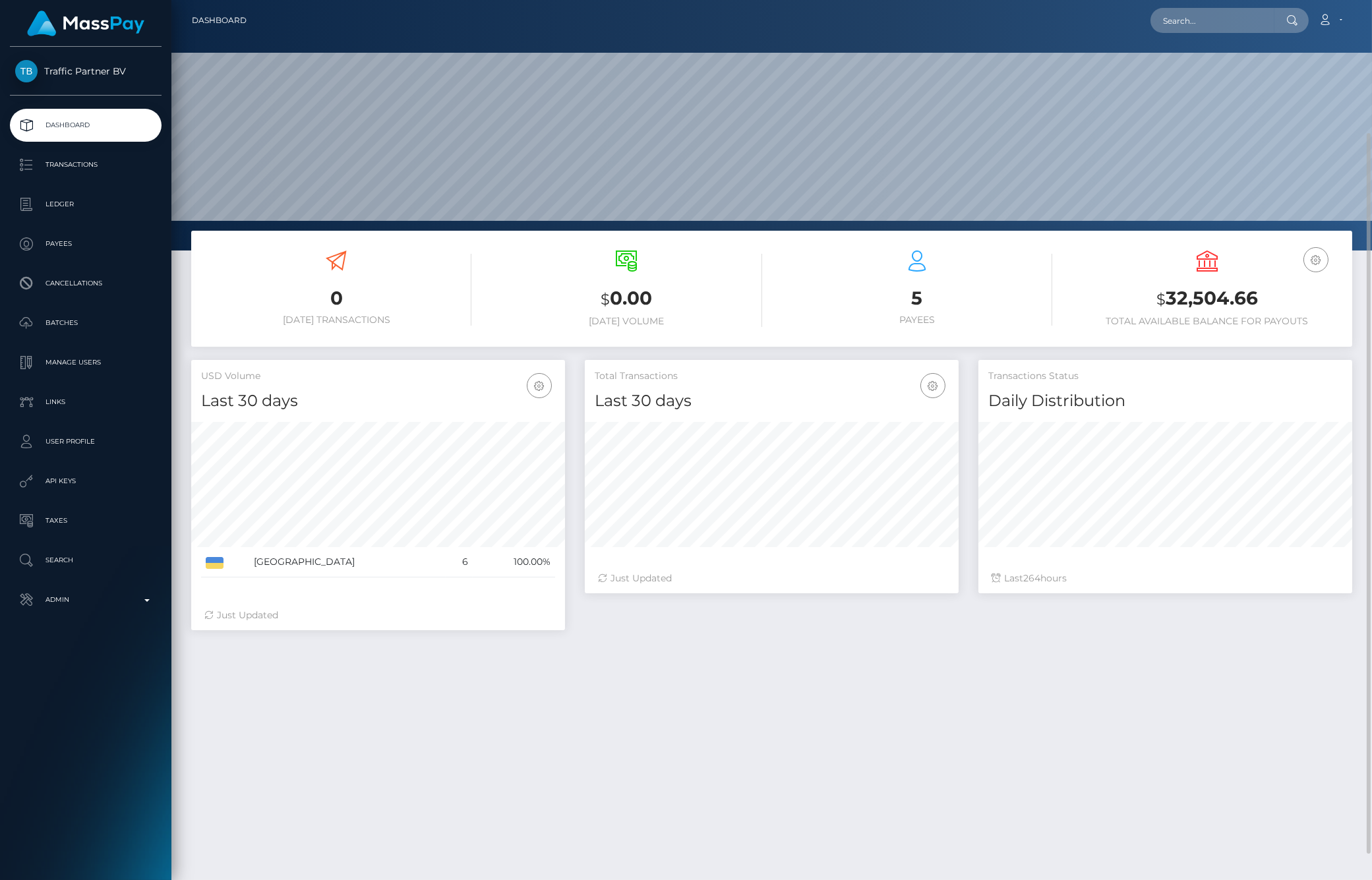
scroll to position [74, 0]
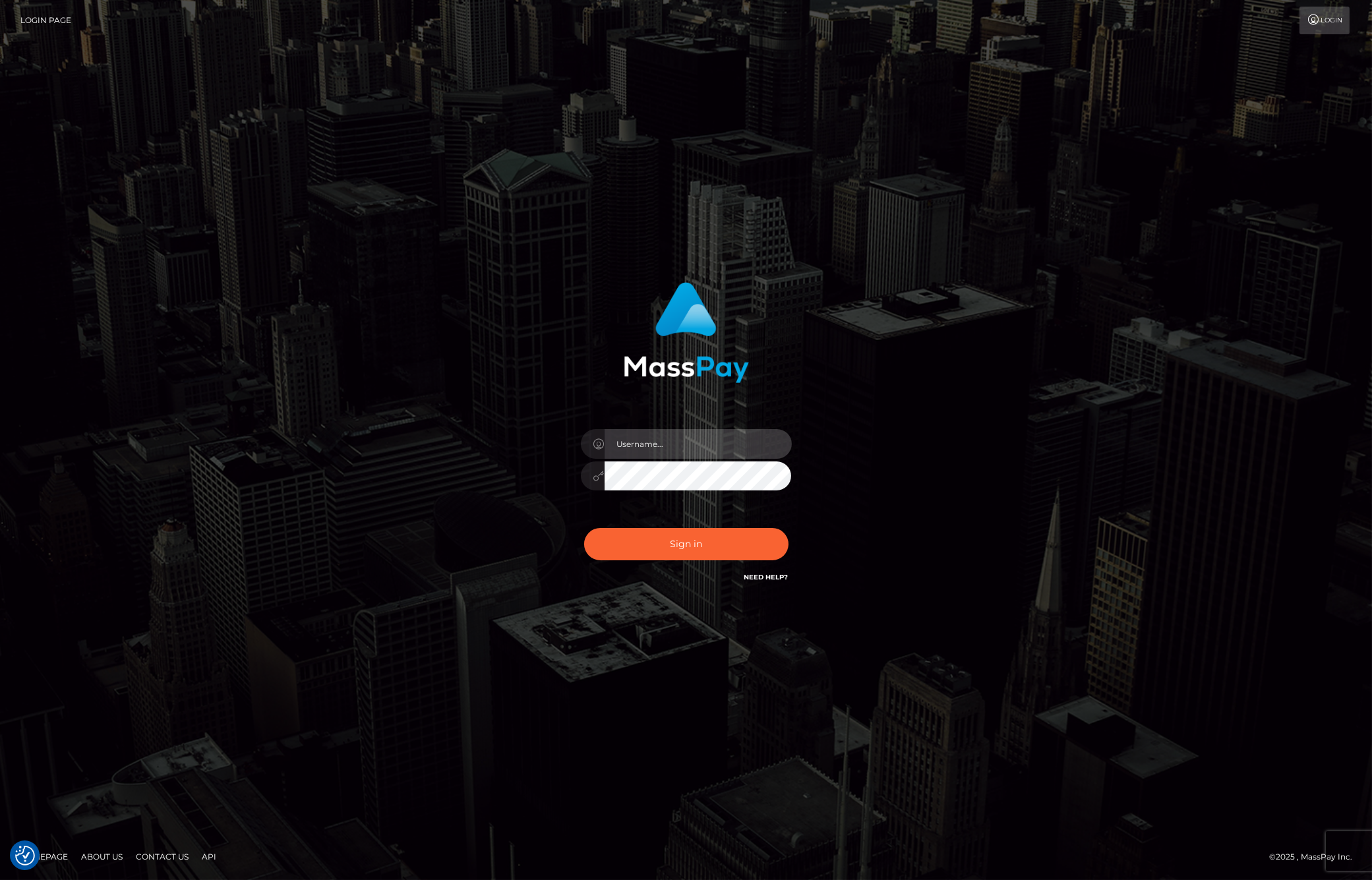
click at [669, 453] on input "text" at bounding box center [698, 444] width 187 height 29
type input "ashbil"
click at [584, 528] on button "Sign in" at bounding box center [686, 544] width 204 height 33
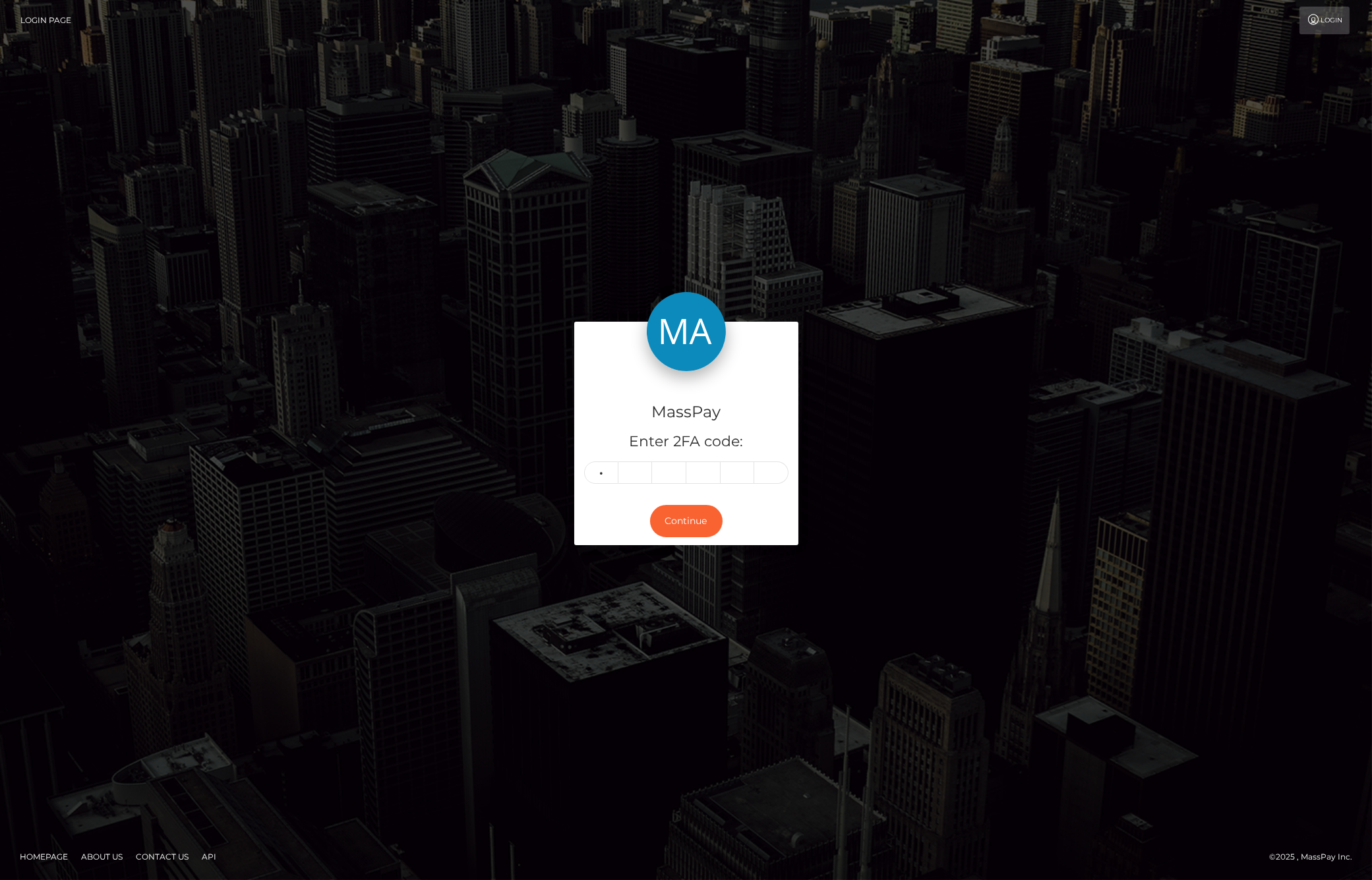
type input "6"
type input "9"
type input "1"
type input "3"
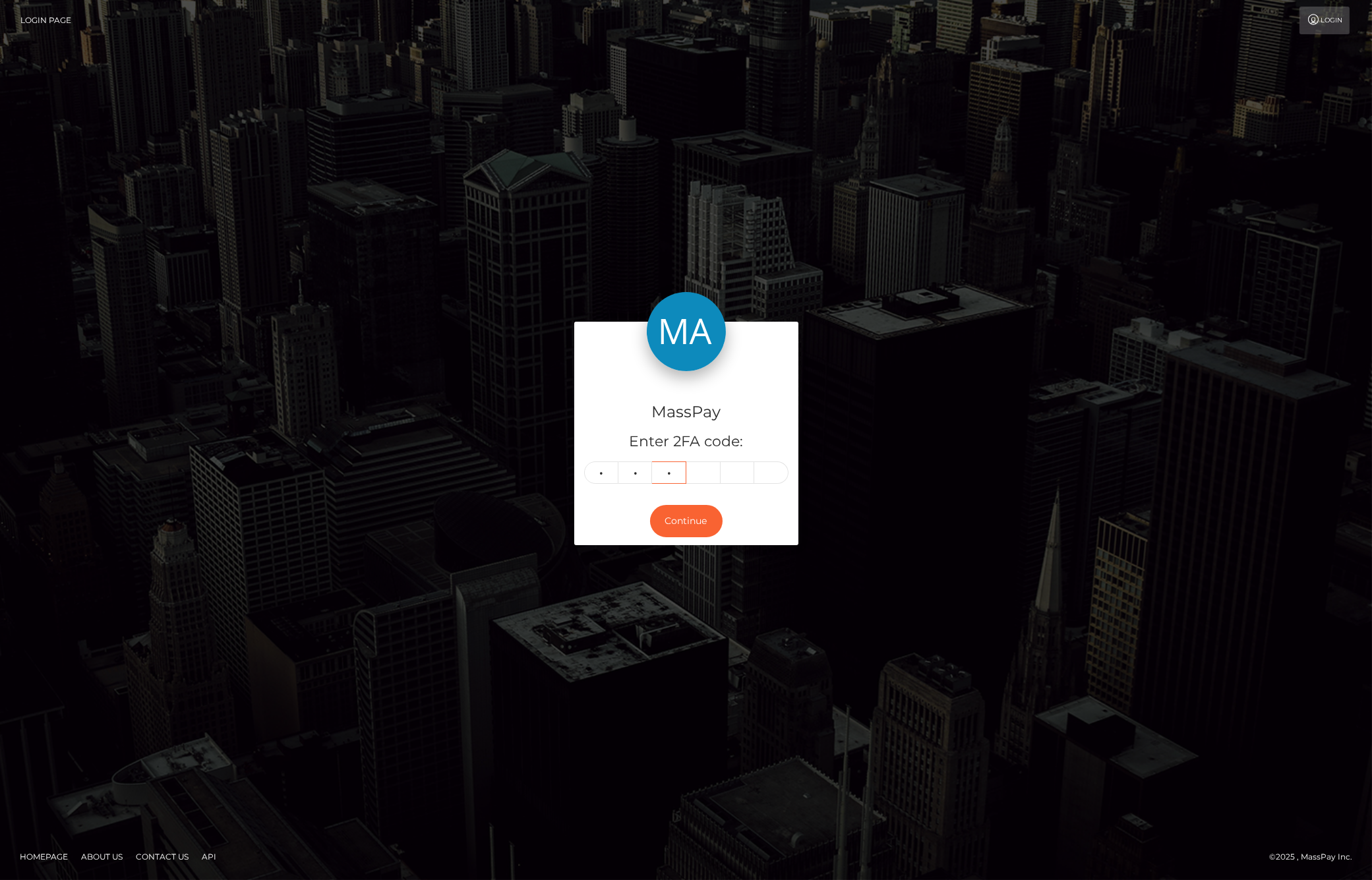
type input "1"
type input "2"
type input "5"
type input "7"
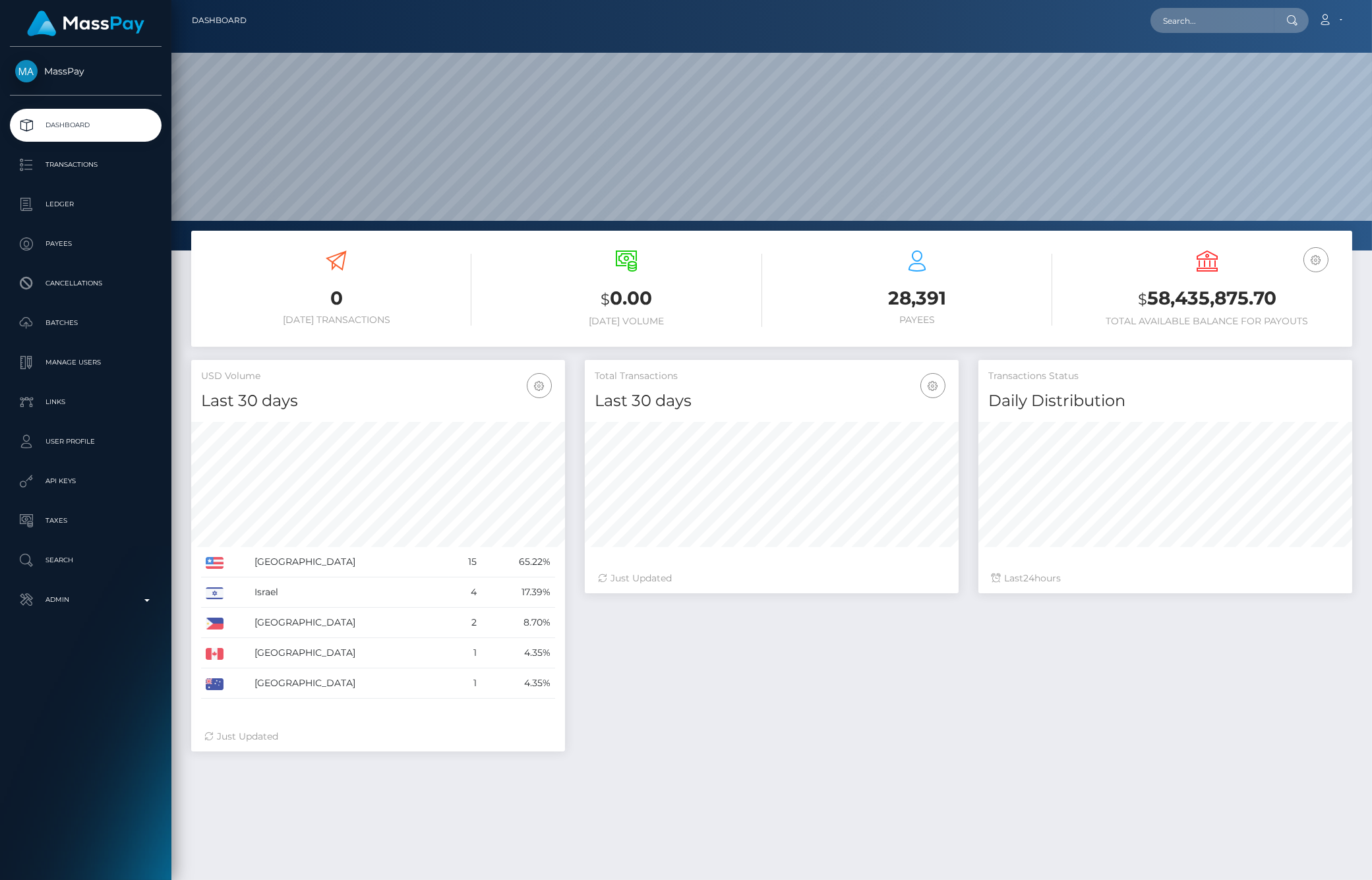
scroll to position [234, 373]
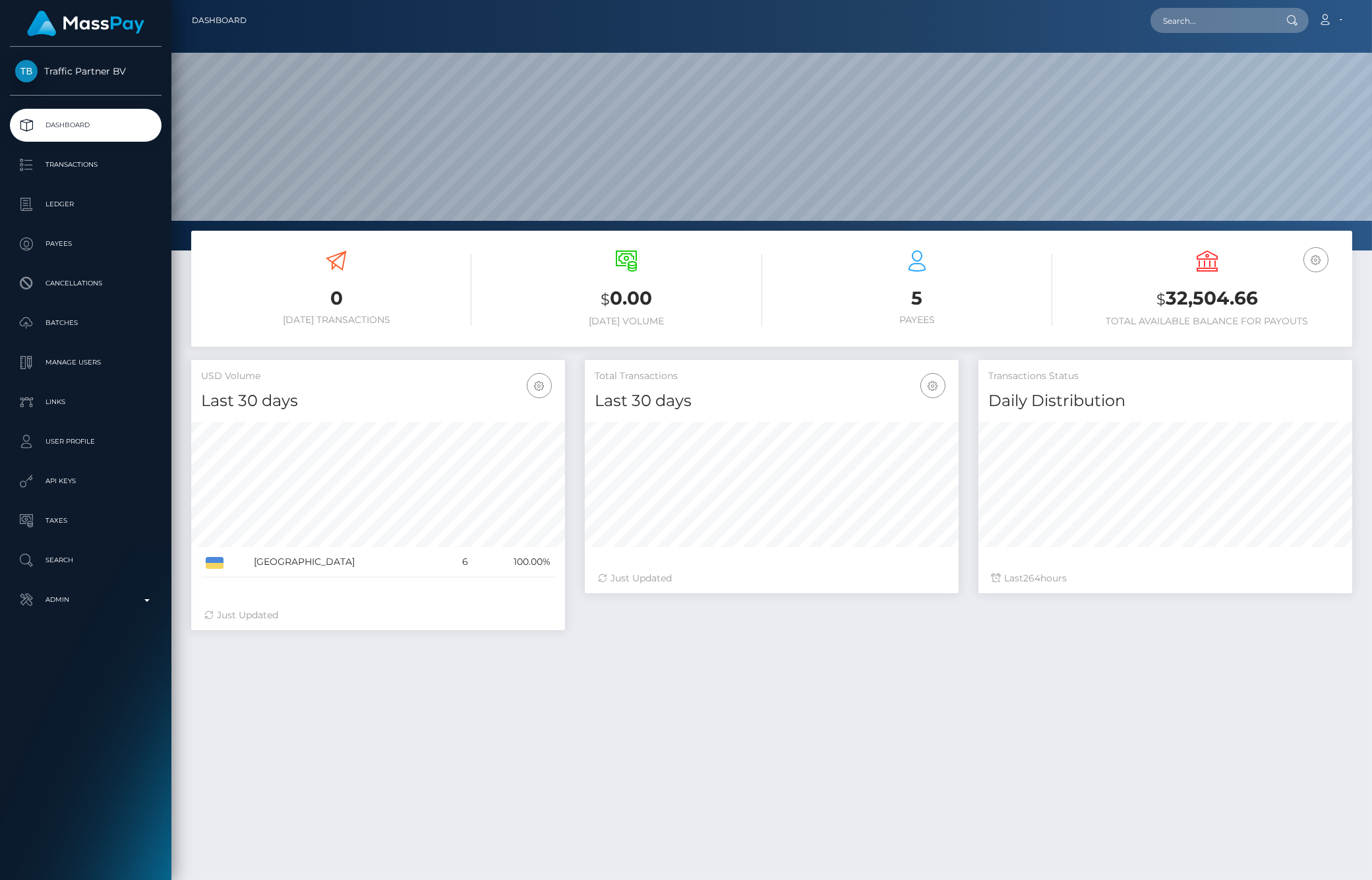
click at [109, 208] on p "Ledger" at bounding box center [86, 204] width 141 height 20
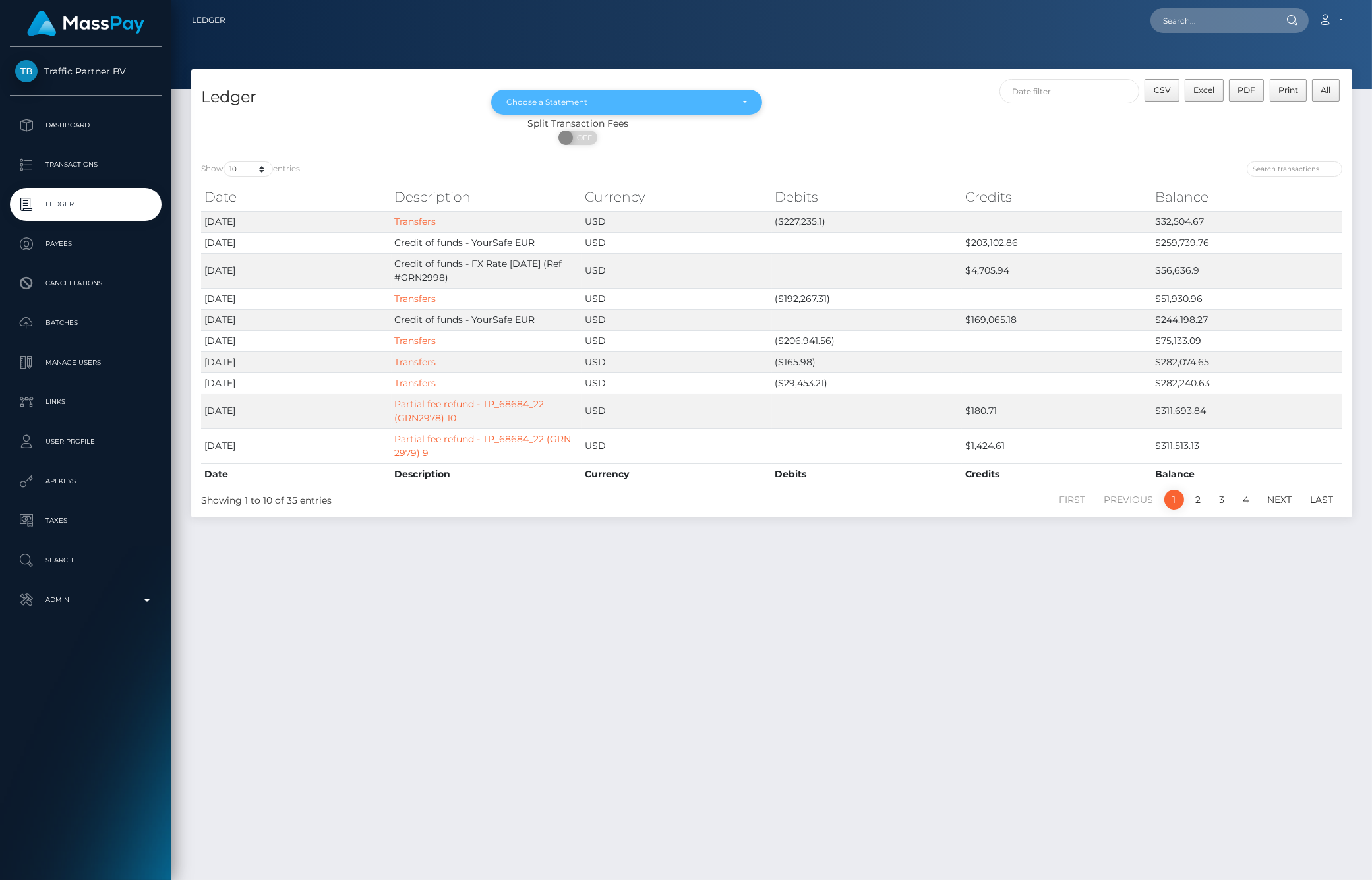
click at [616, 96] on div "Choose a Statement" at bounding box center [626, 102] width 270 height 25
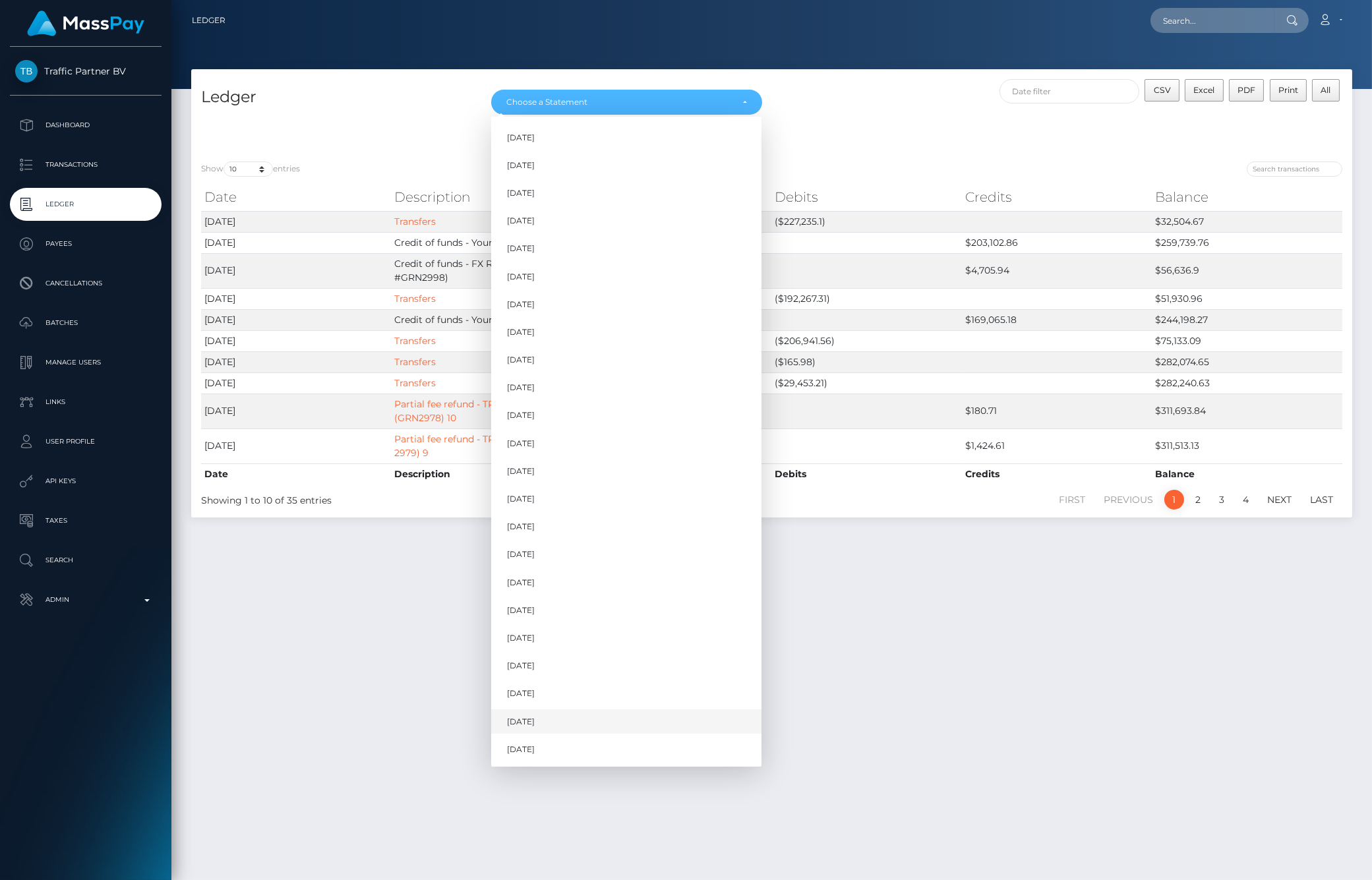
click at [529, 723] on span "Aug 2025" at bounding box center [521, 721] width 28 height 12
select select "Aug 2025"
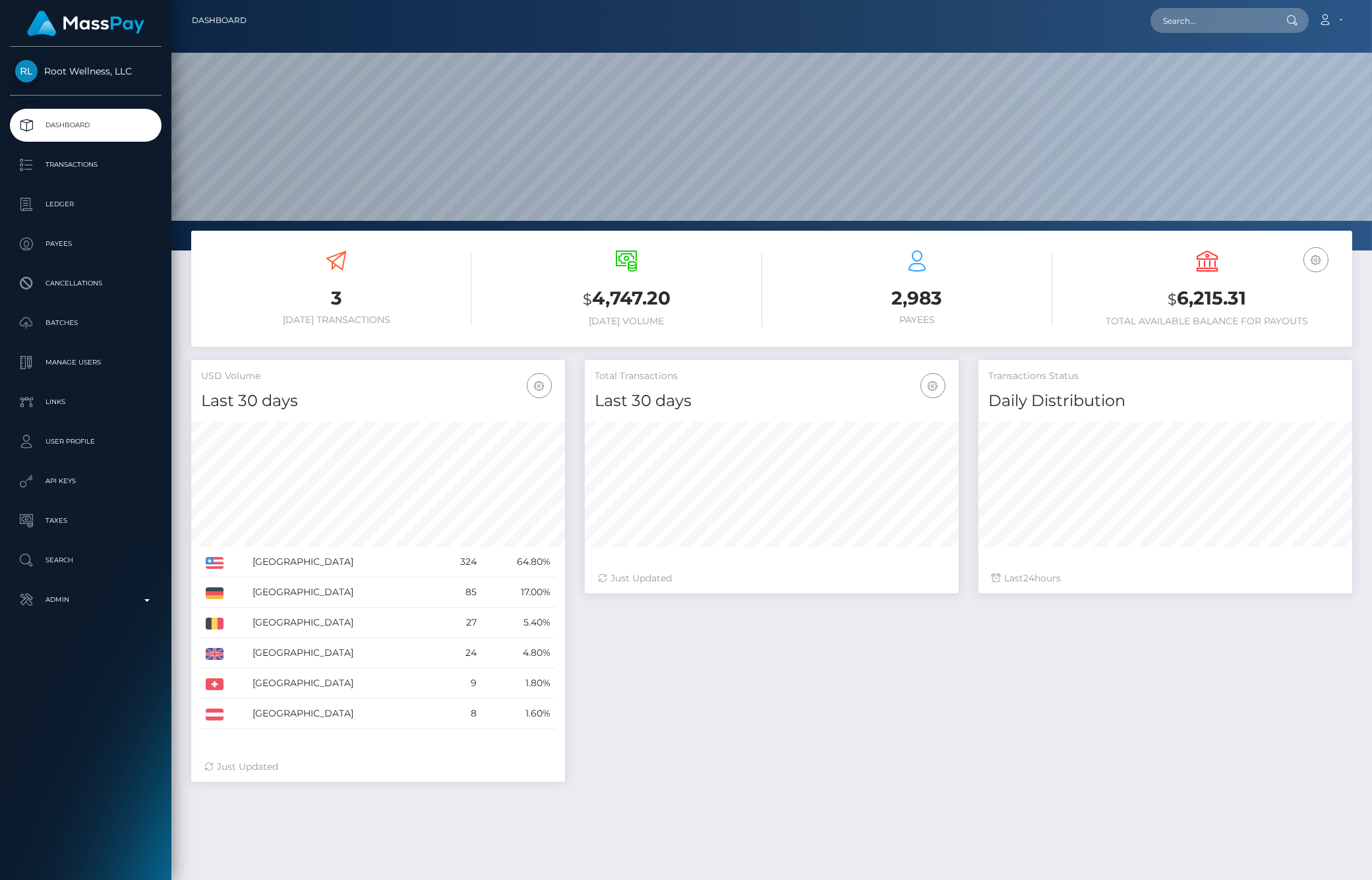
scroll to position [234, 373]
click at [75, 212] on p "Ledger" at bounding box center [86, 204] width 141 height 20
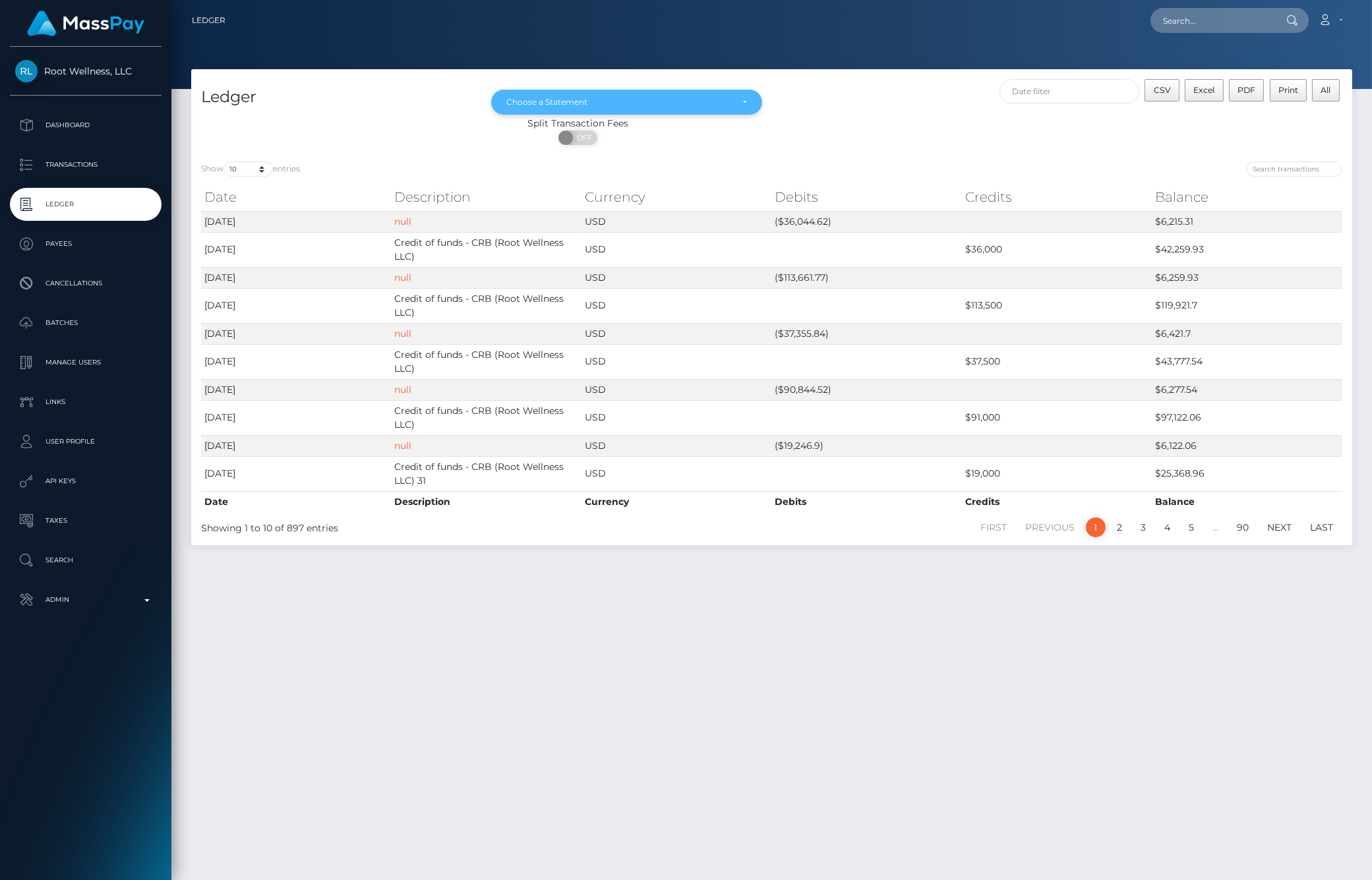
click at [754, 101] on div "Choose a Statement" at bounding box center [626, 102] width 270 height 25
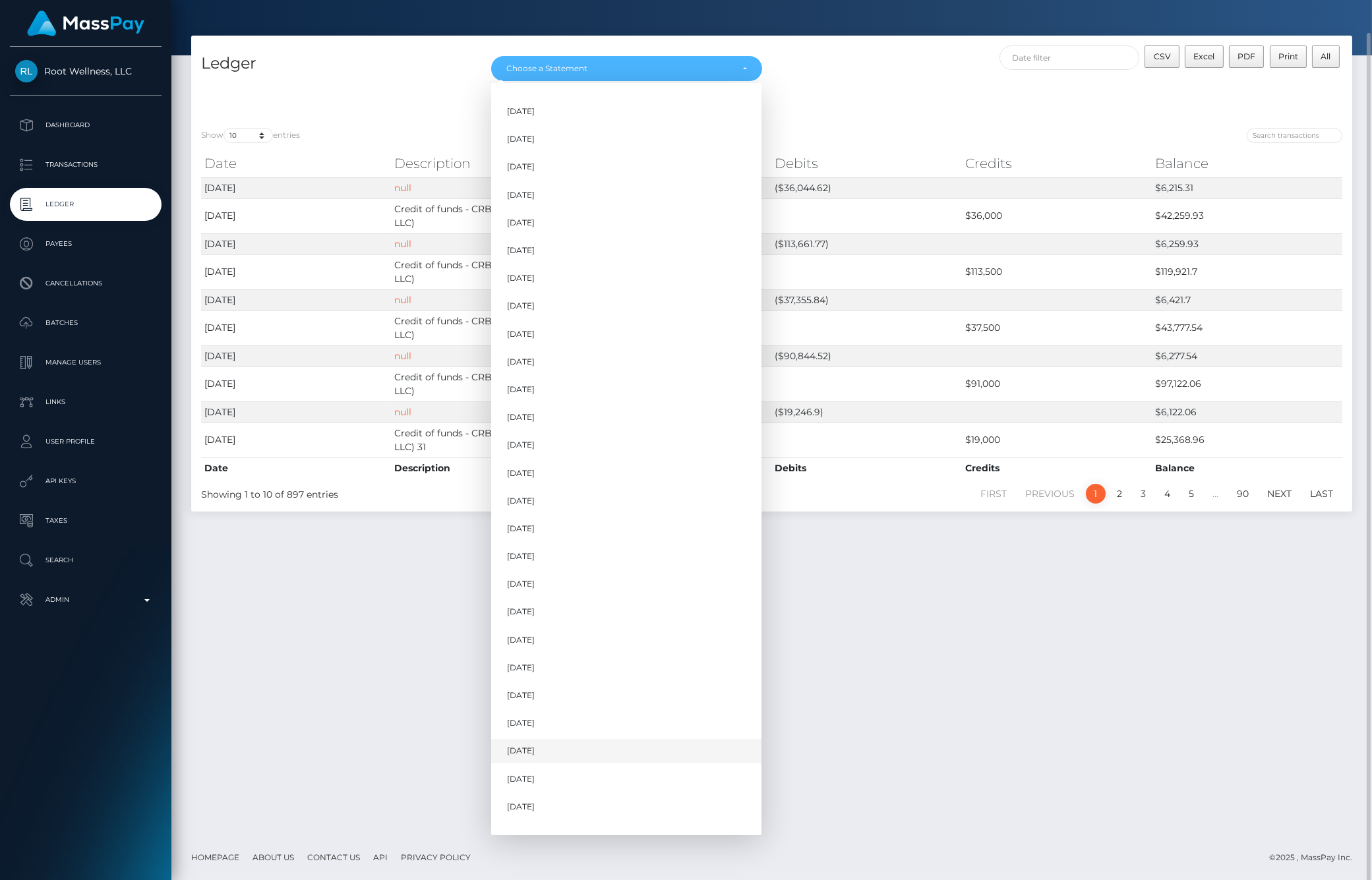
scroll to position [675, 0]
click at [561, 788] on link "[DATE]" at bounding box center [626, 791] width 270 height 25
select select "[DATE]"
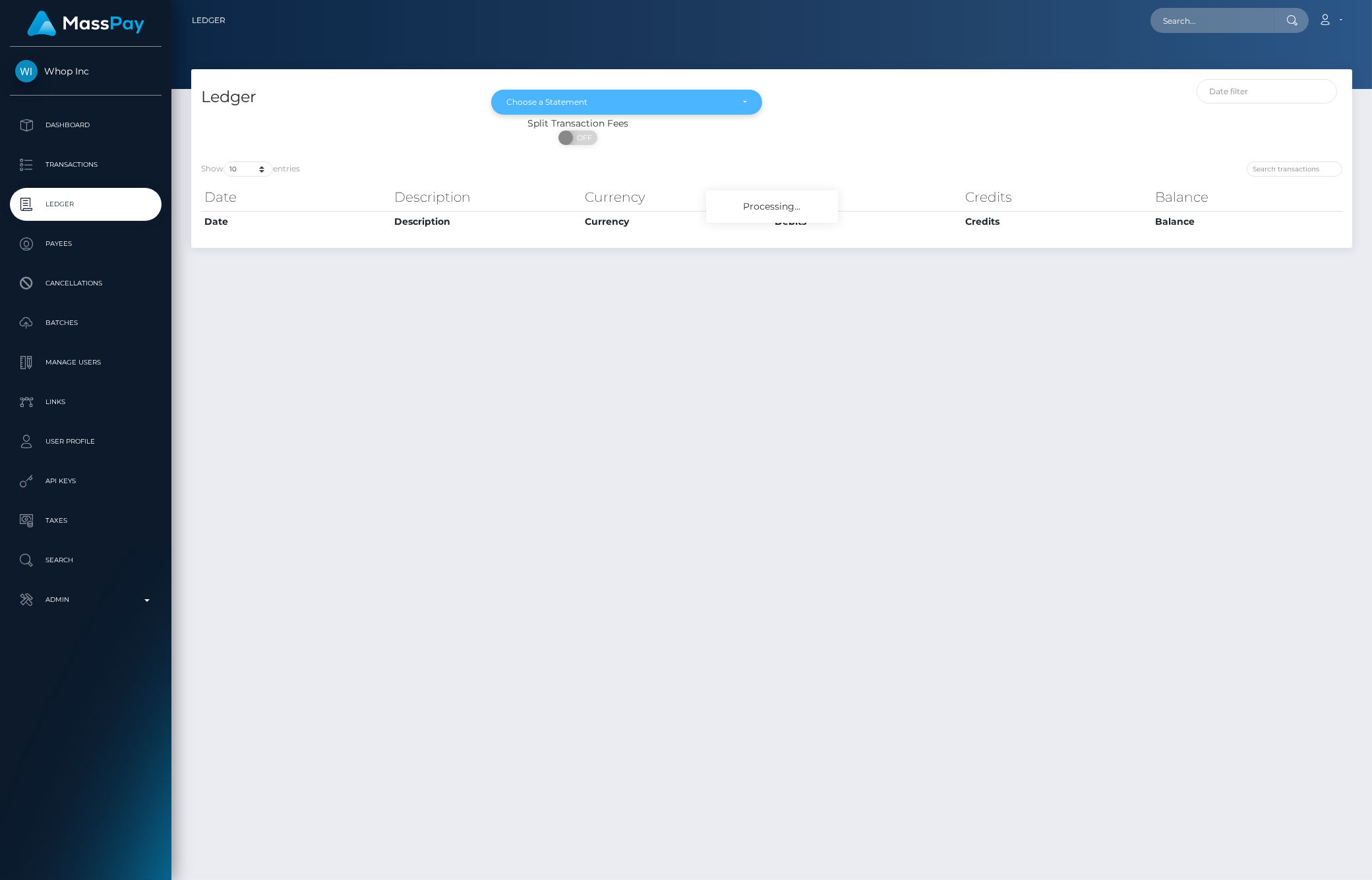
click at [726, 97] on div "Choose a Statement" at bounding box center [619, 102] width 225 height 11
click at [534, 218] on span "[DATE]" at bounding box center [521, 221] width 28 height 12
select select "[DATE]"
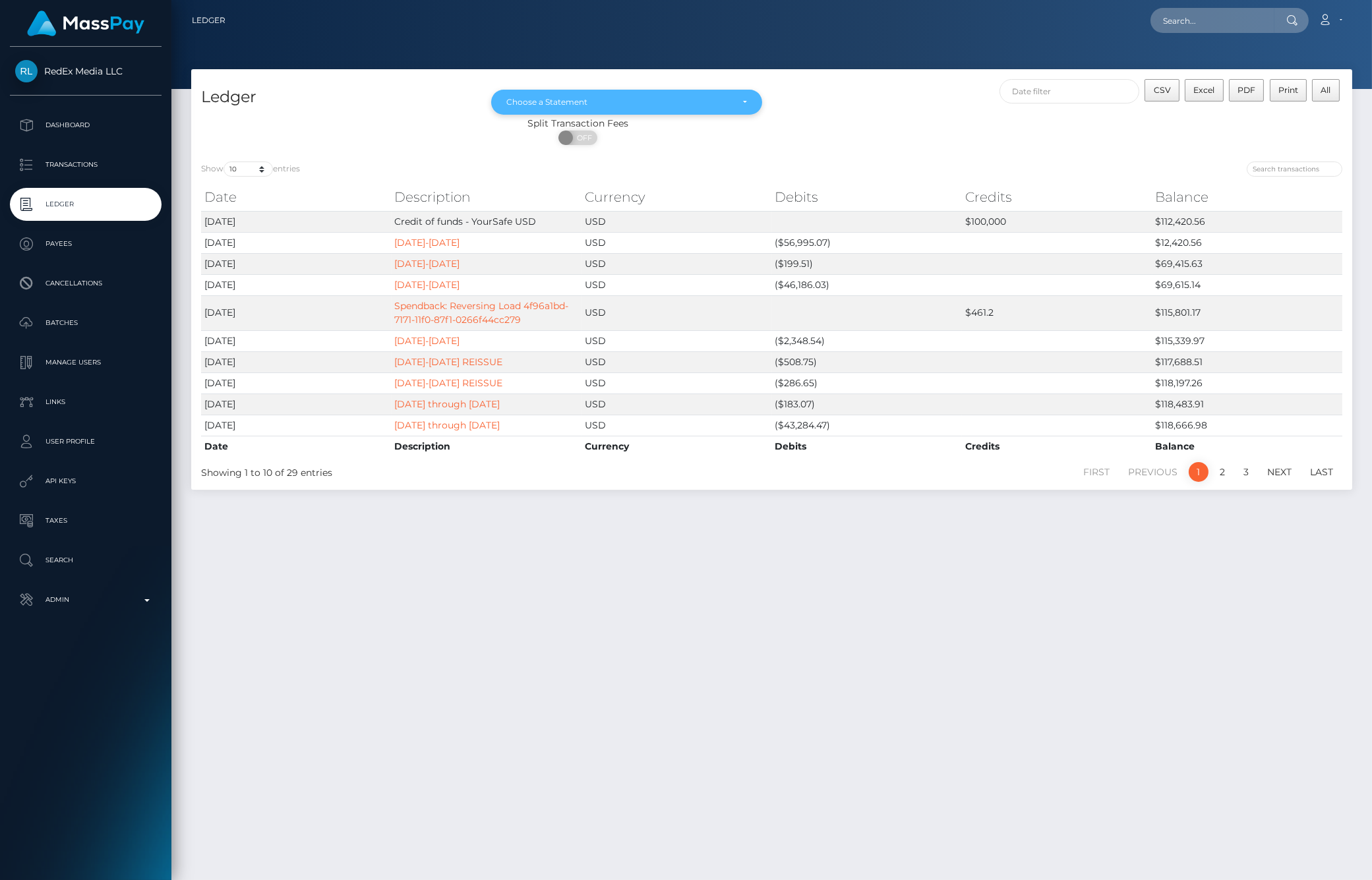
click at [729, 103] on div "Choose a Statement" at bounding box center [619, 102] width 225 height 11
click at [576, 220] on link "[DATE]" at bounding box center [626, 221] width 270 height 25
select select "[DATE]"
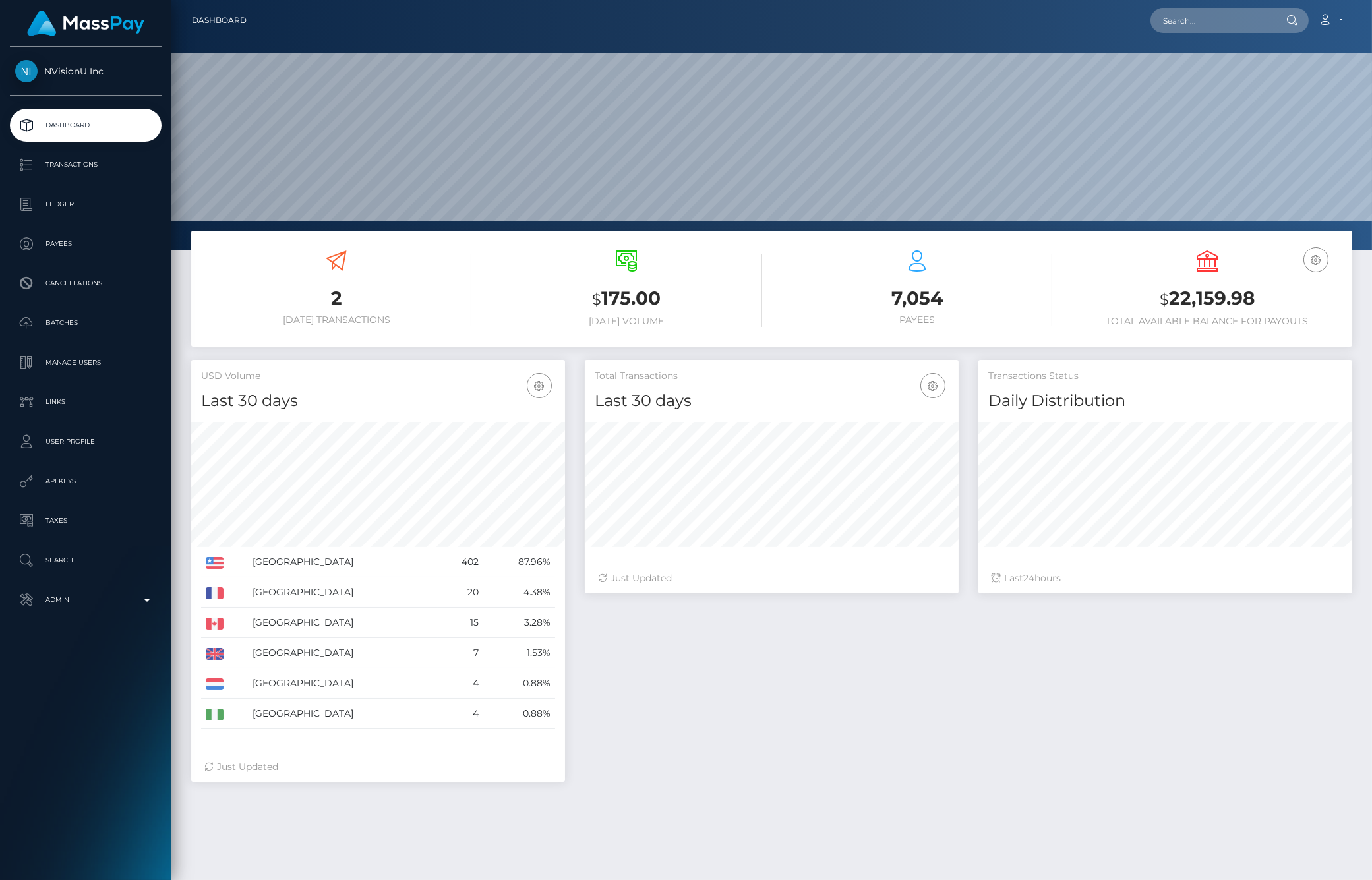
scroll to position [234, 373]
click at [79, 214] on link "Ledger" at bounding box center [86, 204] width 152 height 33
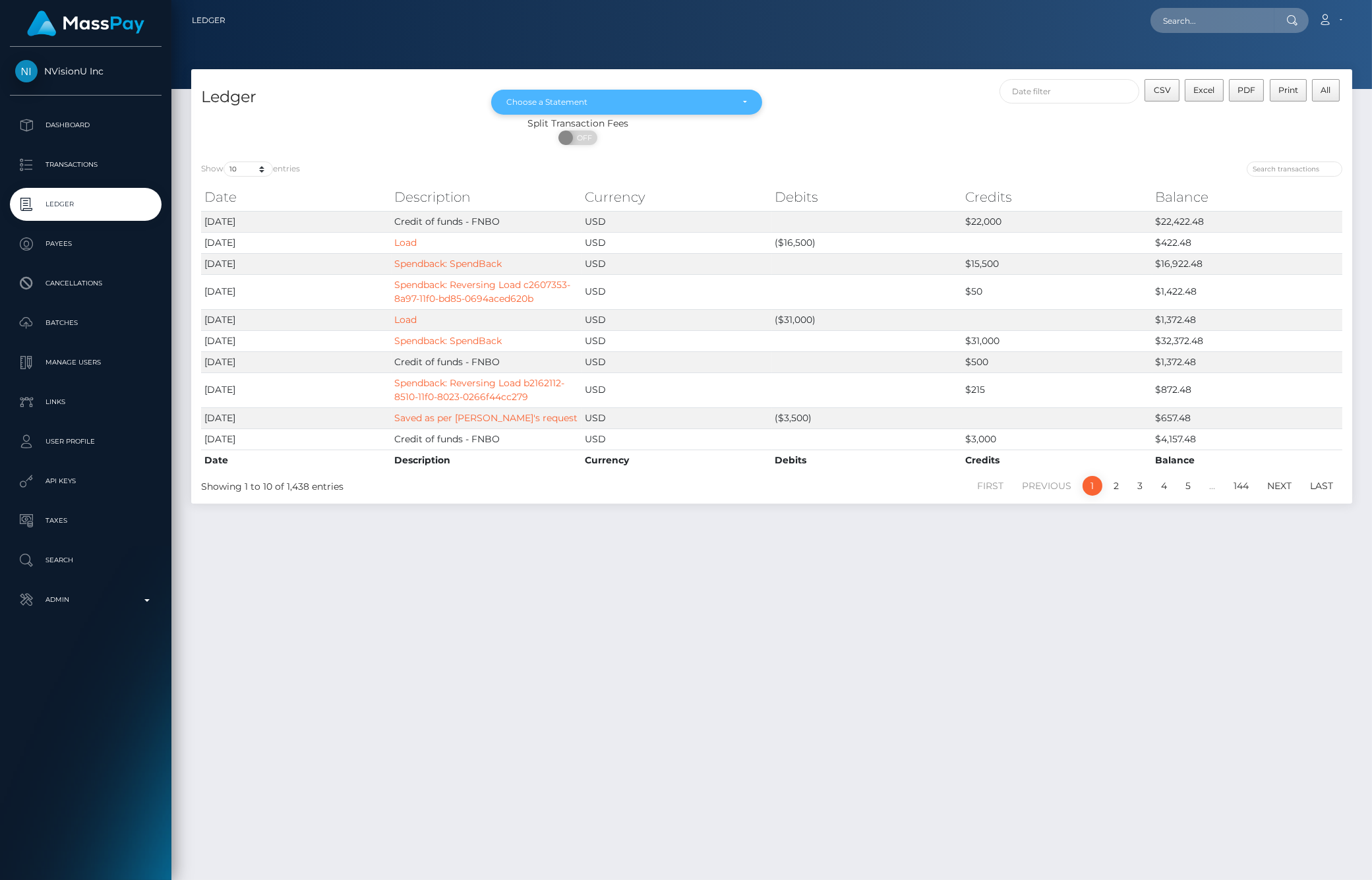
click at [637, 101] on div "Choose a Statement" at bounding box center [619, 102] width 225 height 11
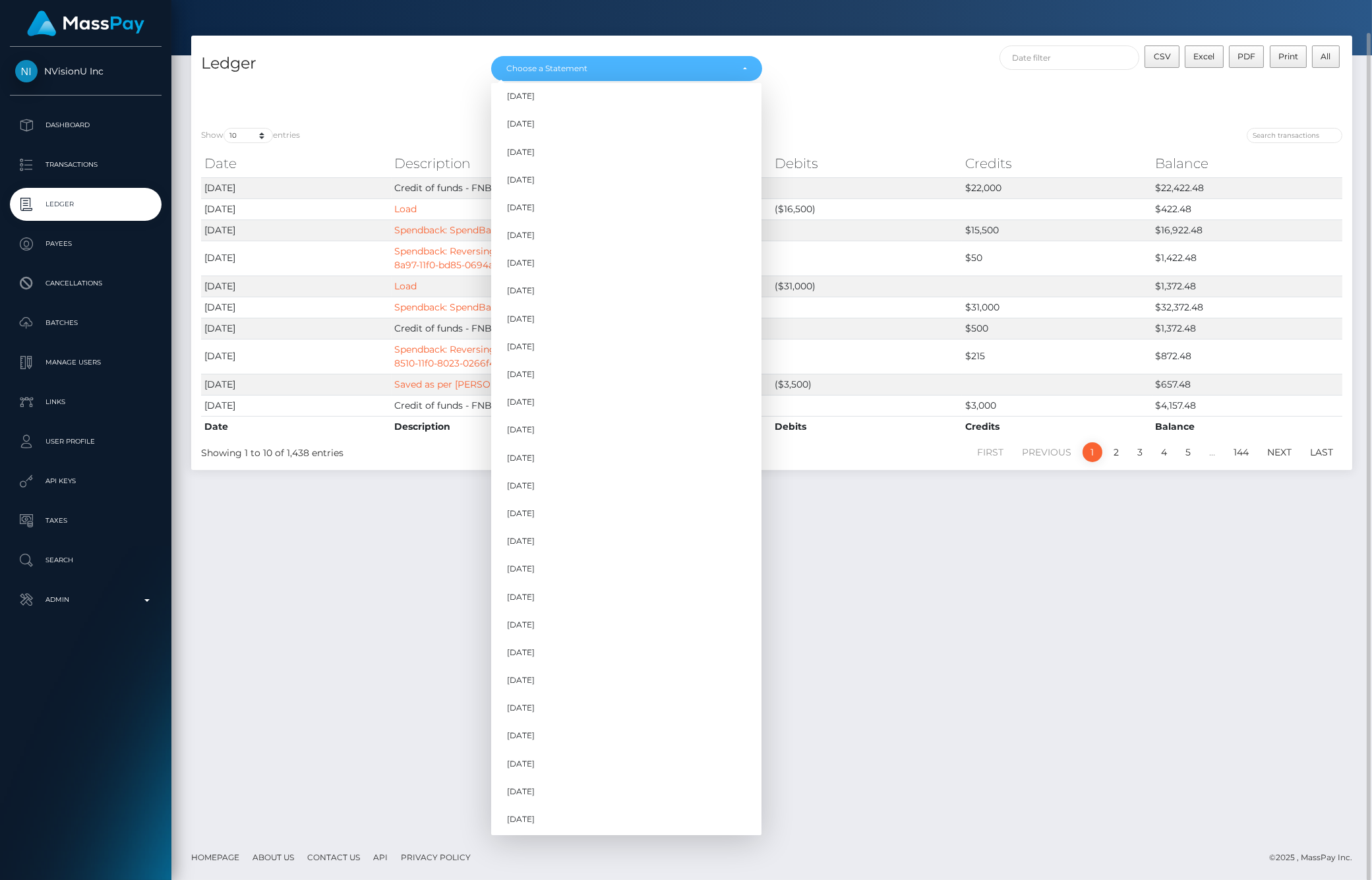
scroll to position [258, 0]
click at [551, 794] on link "[DATE]" at bounding box center [626, 791] width 270 height 25
select select "[DATE]"
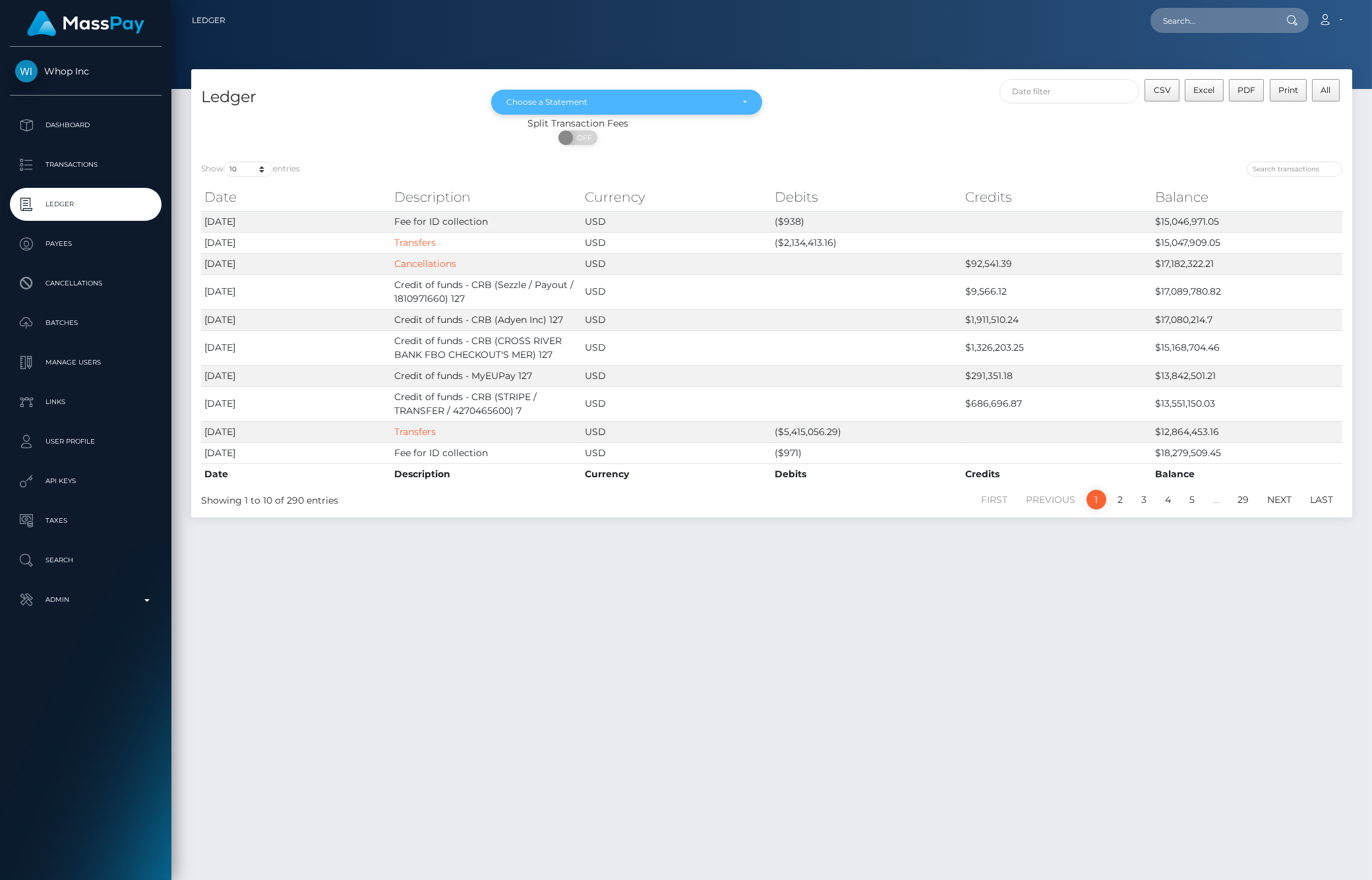
click at [718, 96] on div "Choose a Statement" at bounding box center [626, 102] width 270 height 25
click at [556, 227] on link "[DATE]" at bounding box center [626, 221] width 270 height 25
select select "[DATE]"
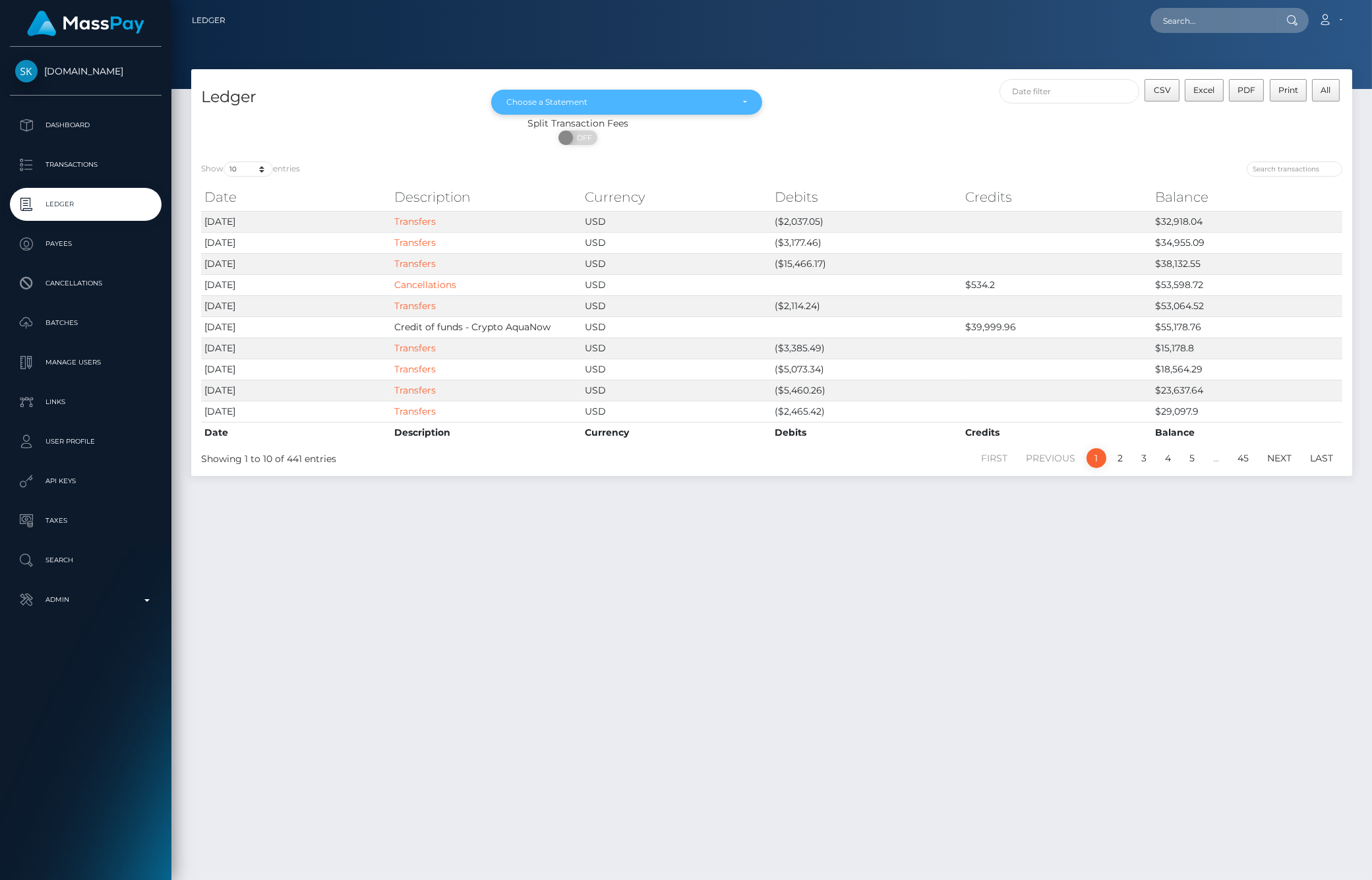
click at [583, 103] on div "Choose a Statement" at bounding box center [619, 102] width 225 height 11
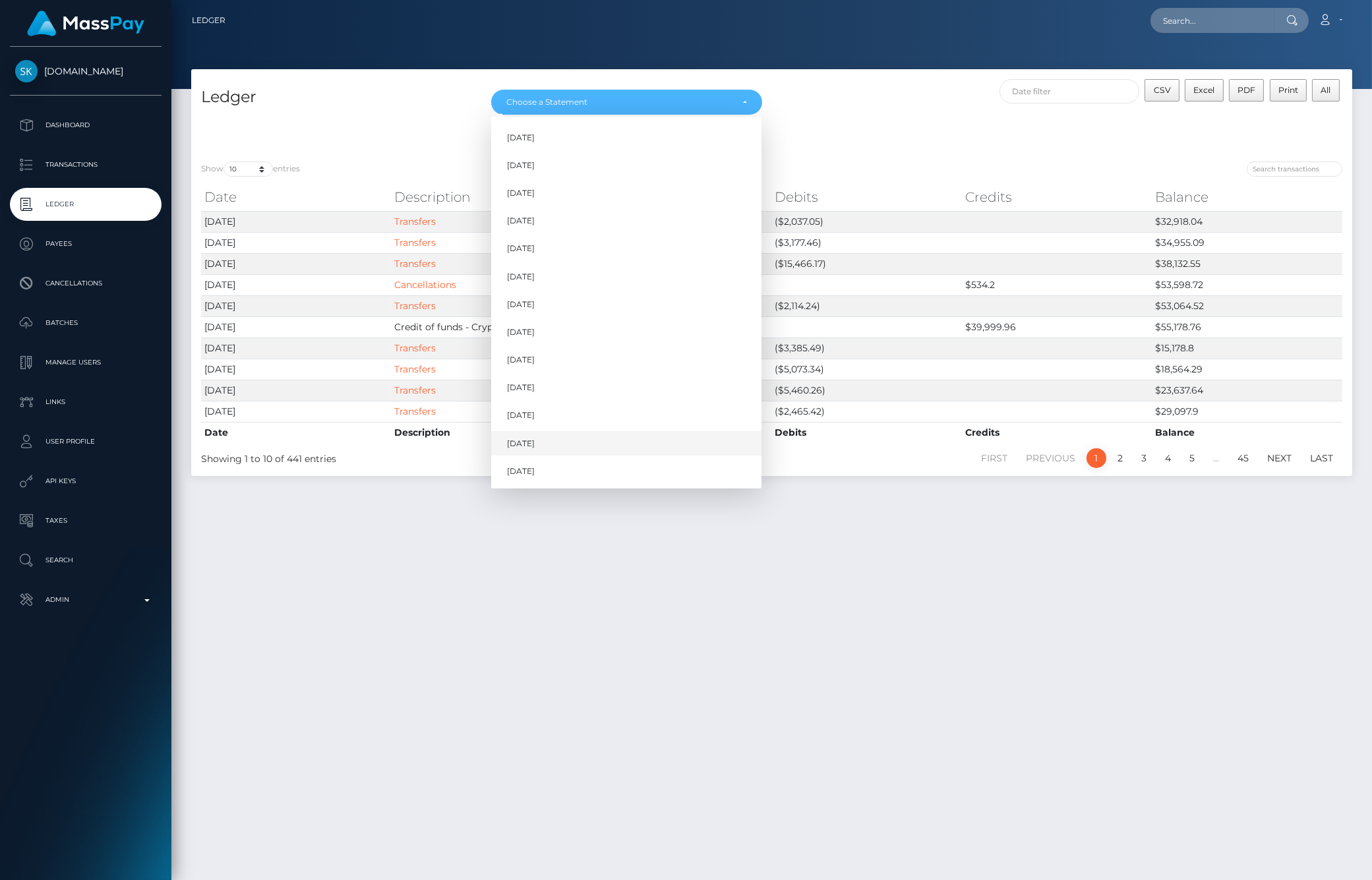
click at [559, 446] on link "[DATE]" at bounding box center [626, 444] width 270 height 25
select select "[DATE]"
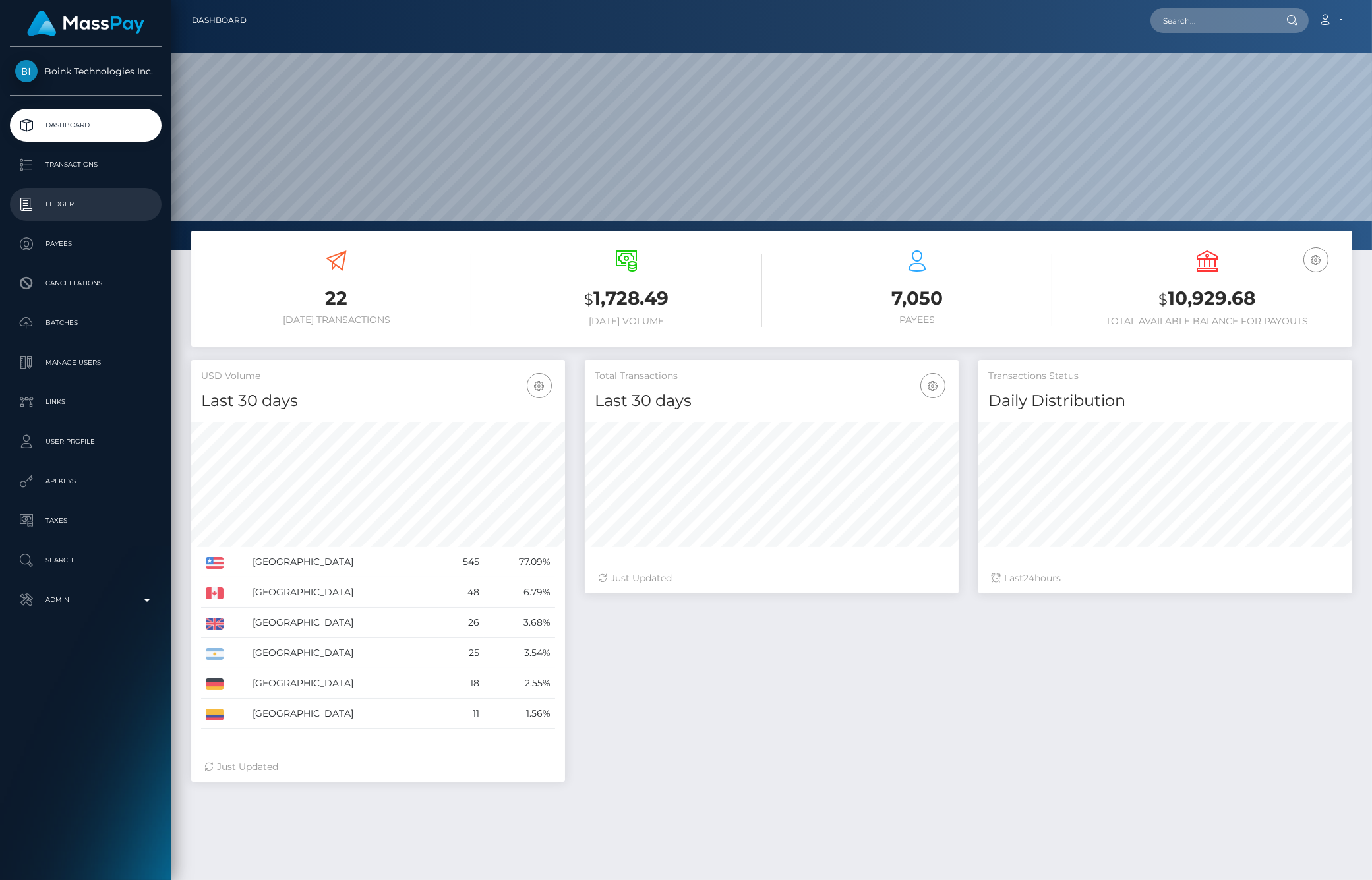
scroll to position [234, 373]
click at [63, 215] on link "Ledger" at bounding box center [86, 204] width 152 height 33
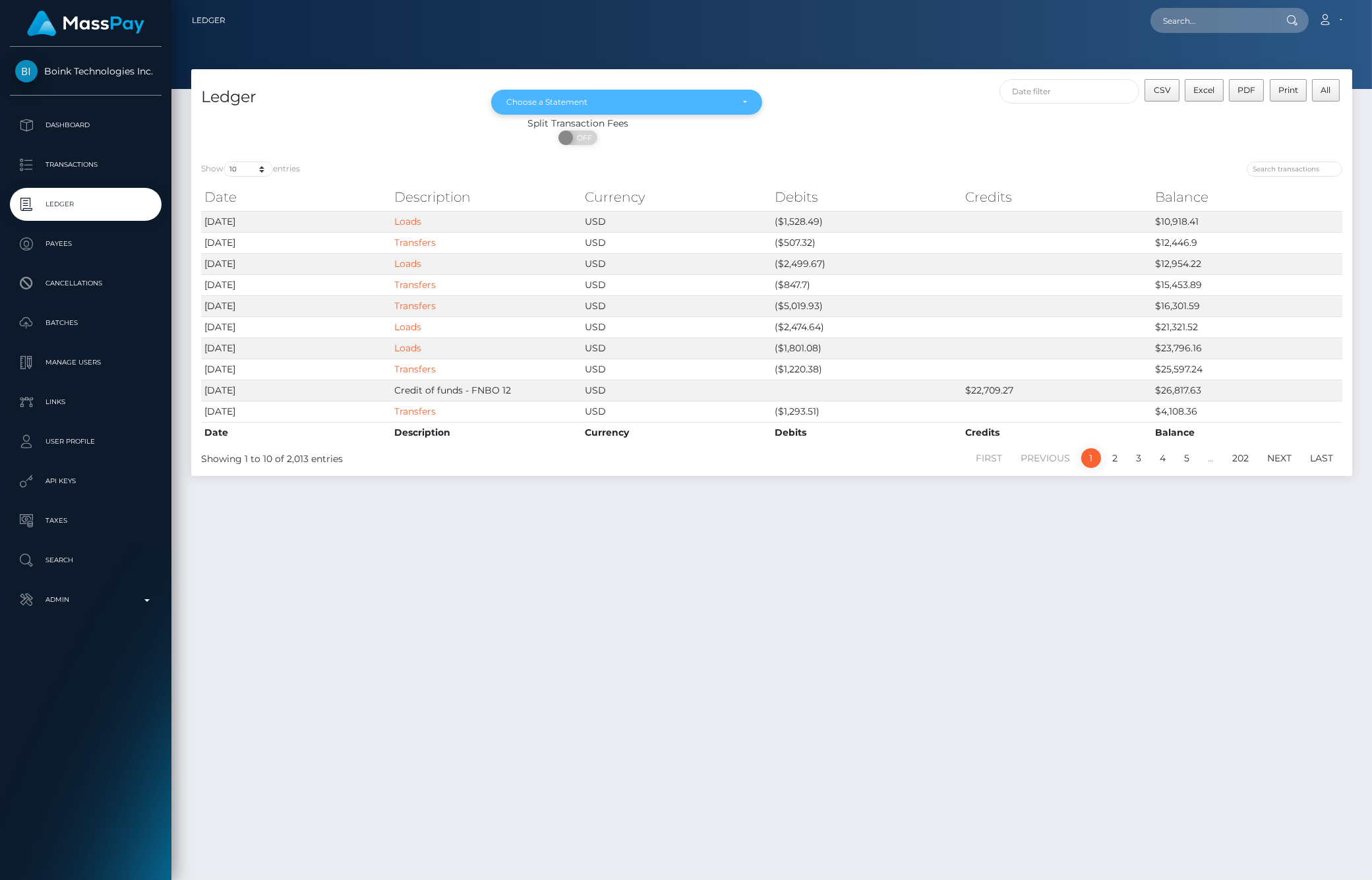
click at [746, 100] on div "Choose a Statement" at bounding box center [627, 102] width 240 height 11
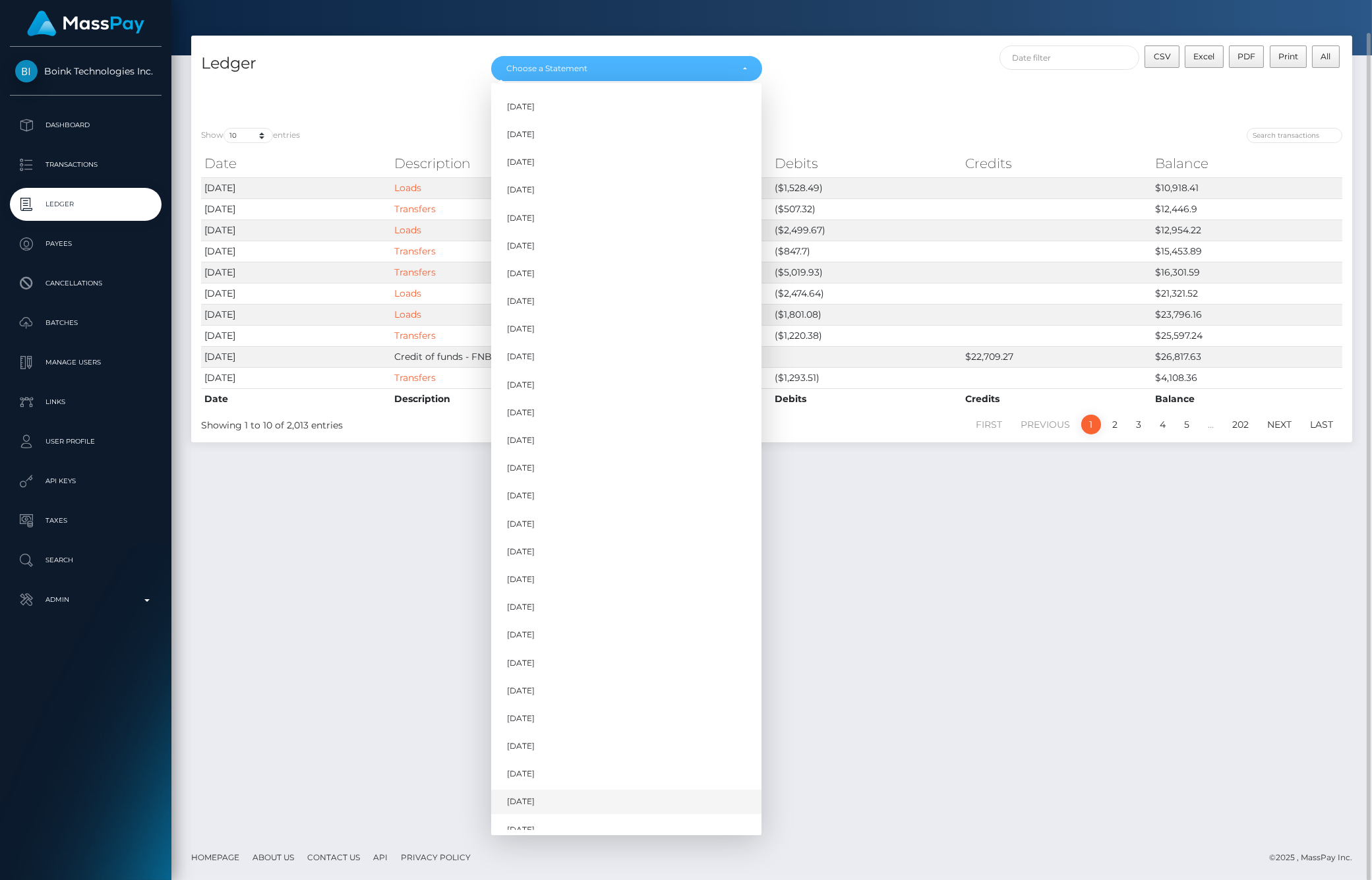
scroll to position [480, 0]
click at [569, 781] on link "Aug 2025" at bounding box center [626, 792] width 270 height 25
select select "[DATE]"
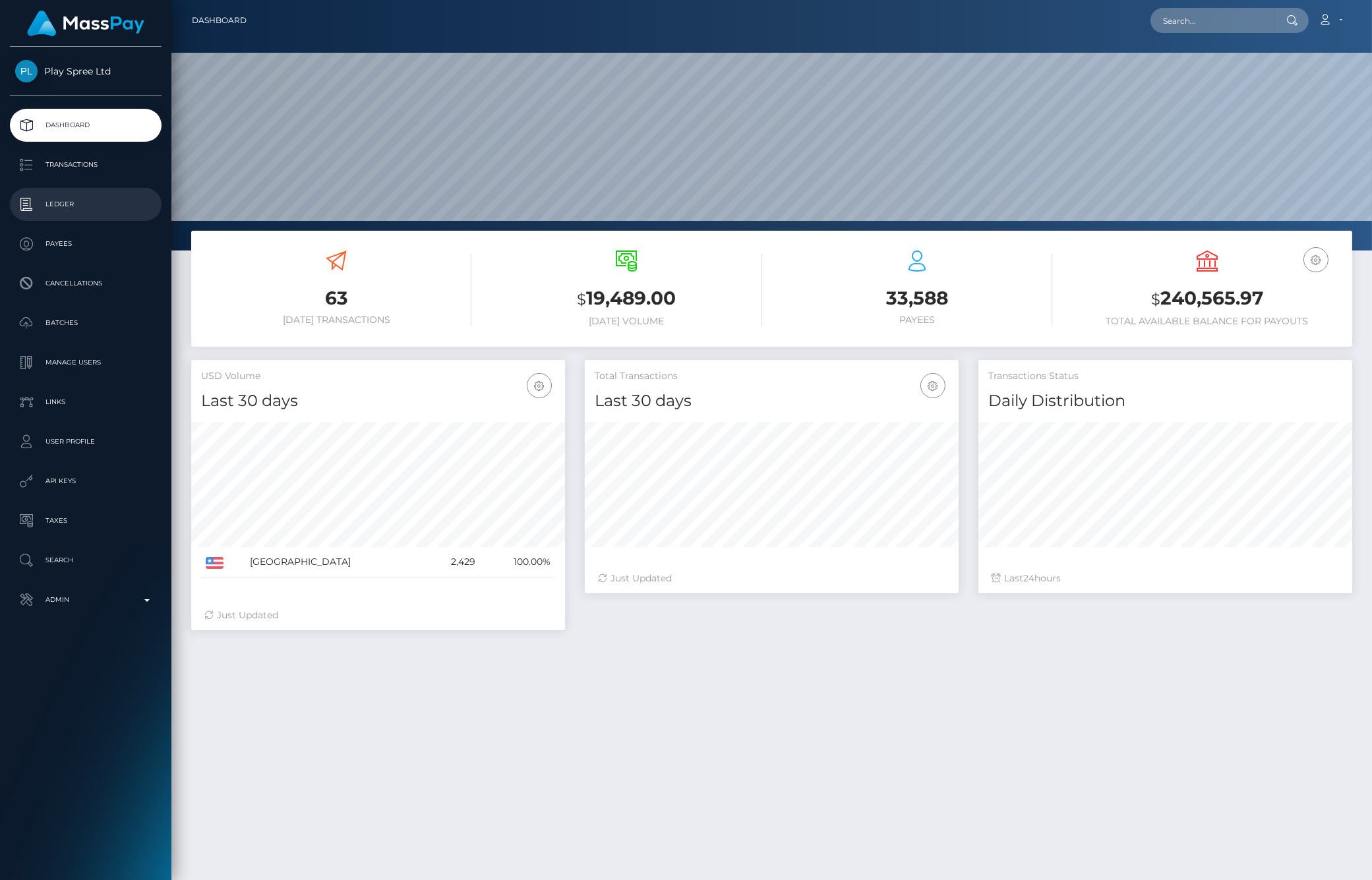
scroll to position [234, 373]
click at [70, 203] on p "Ledger" at bounding box center [86, 204] width 141 height 20
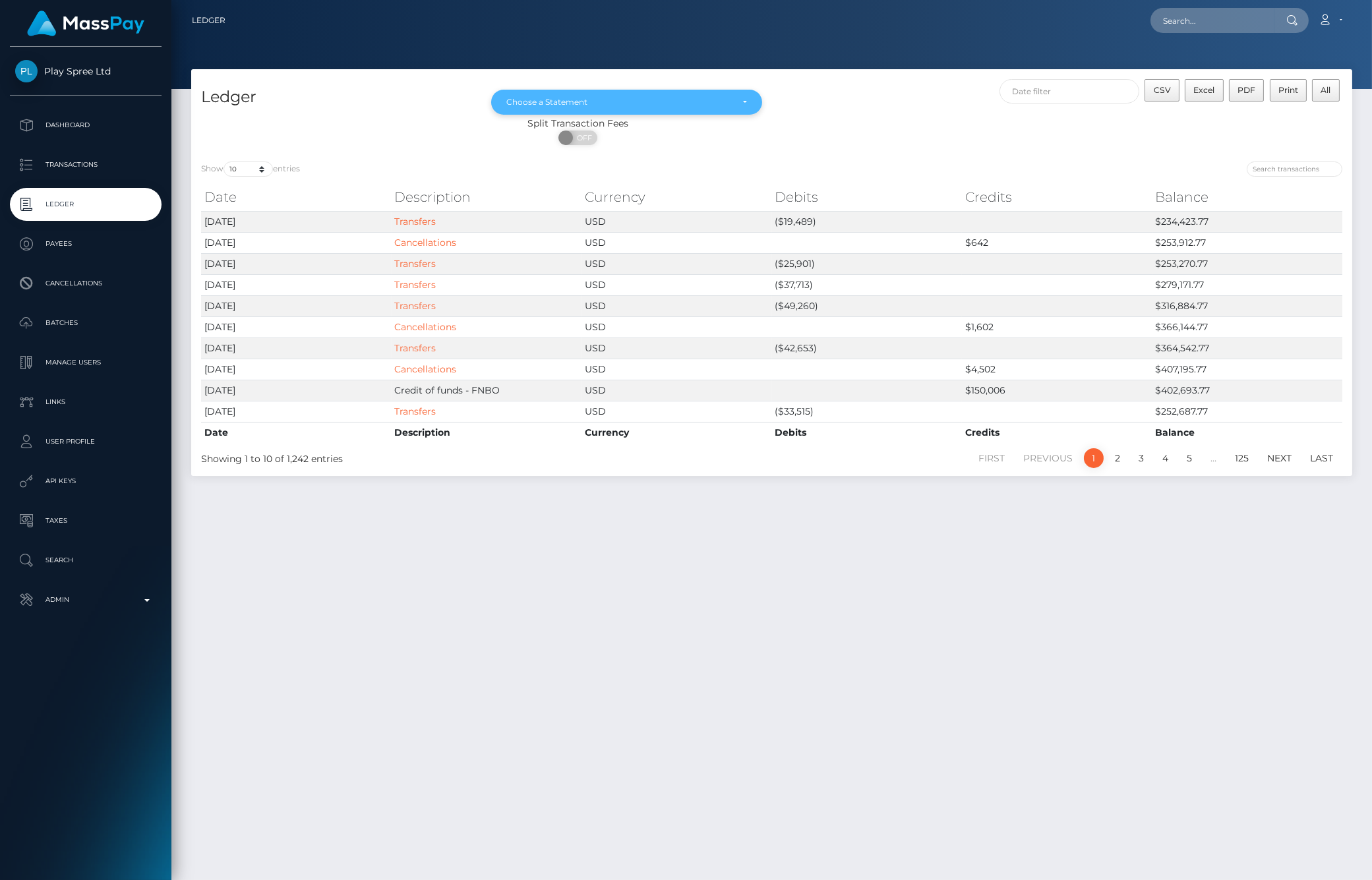
click at [637, 104] on div "Choose a Statement" at bounding box center [619, 102] width 225 height 11
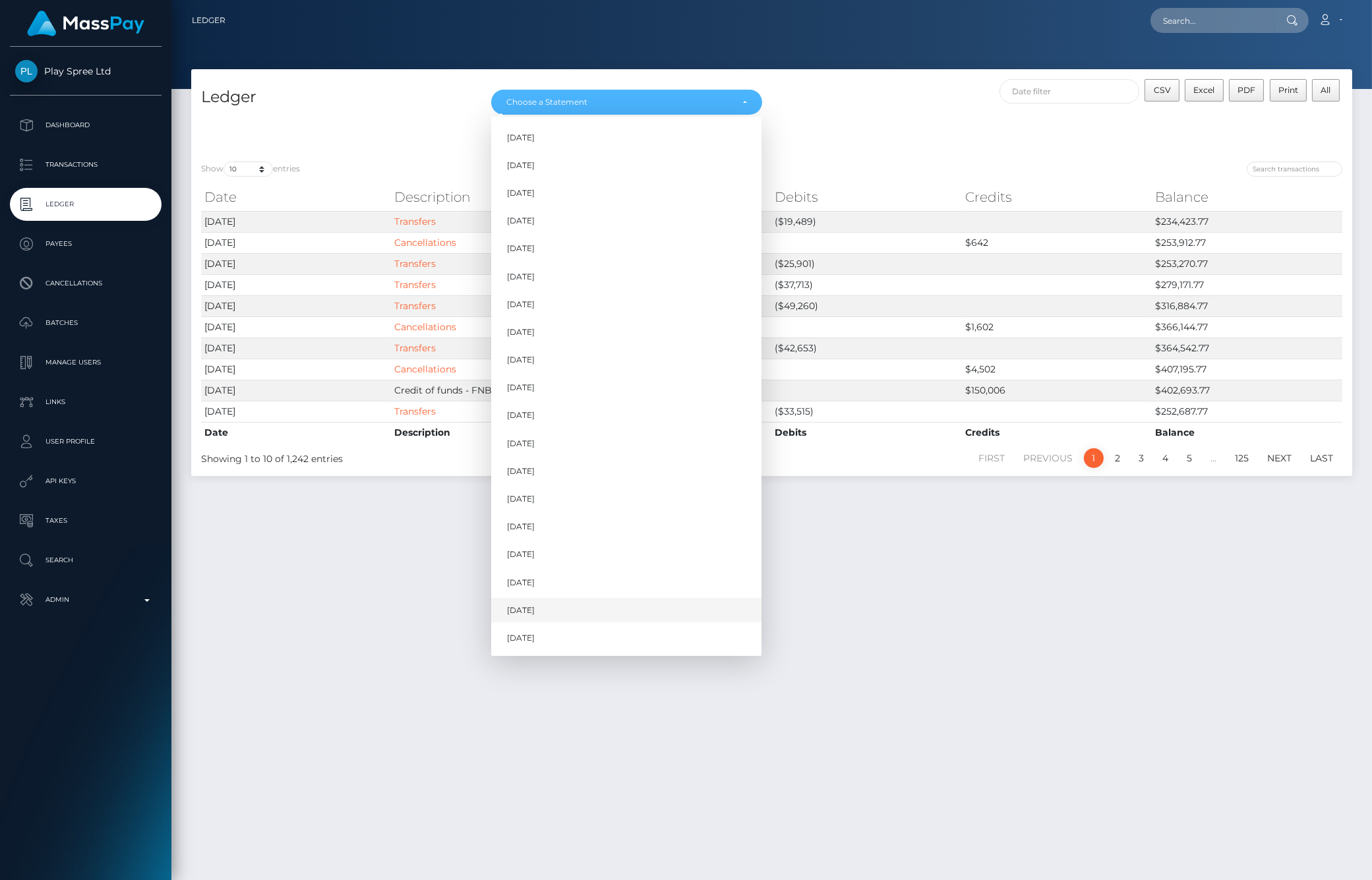
click at [534, 615] on link "[DATE]" at bounding box center [626, 610] width 270 height 25
select select "[DATE]"
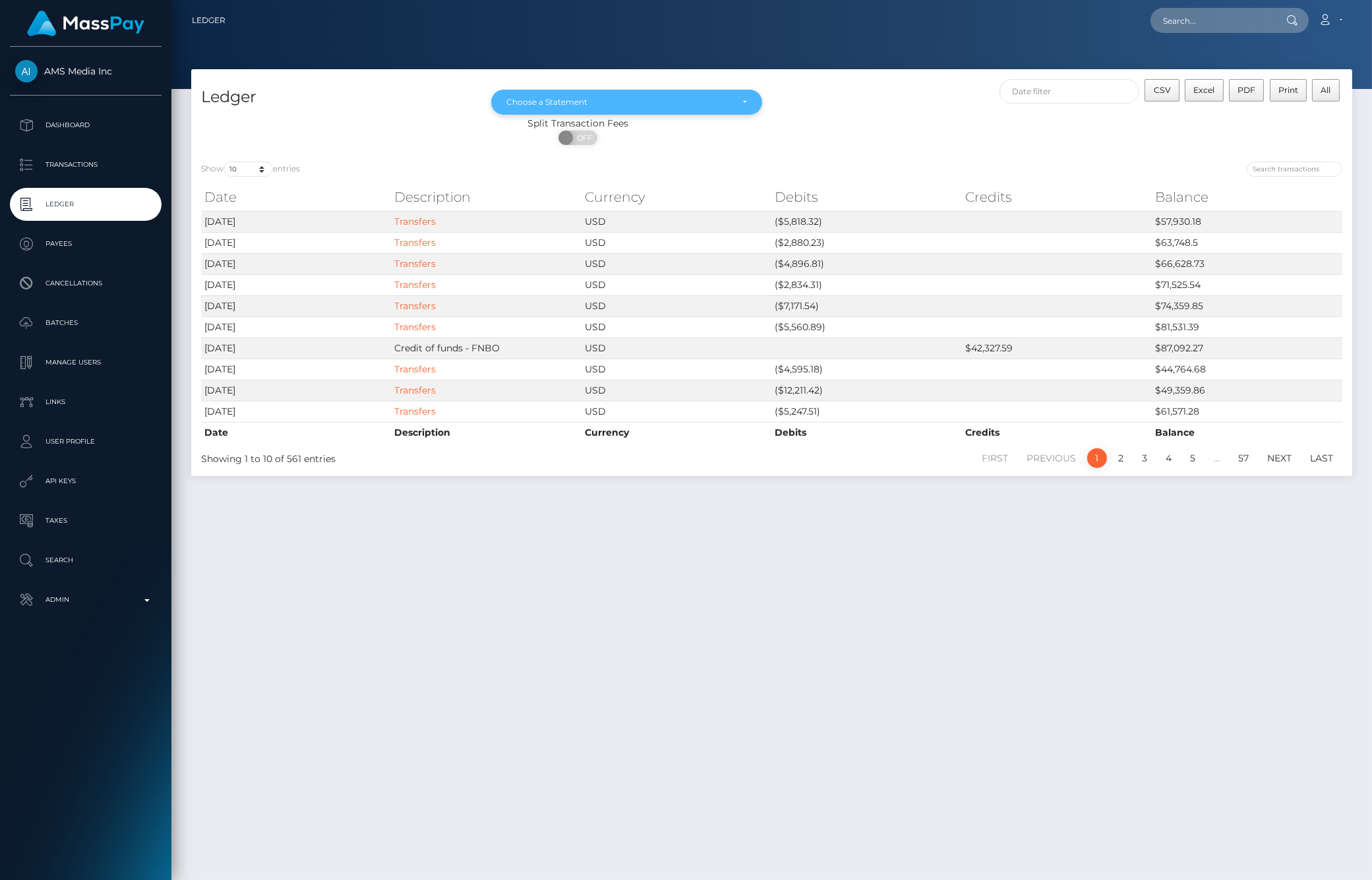
click at [673, 91] on div "Choose a Statement" at bounding box center [626, 102] width 270 height 25
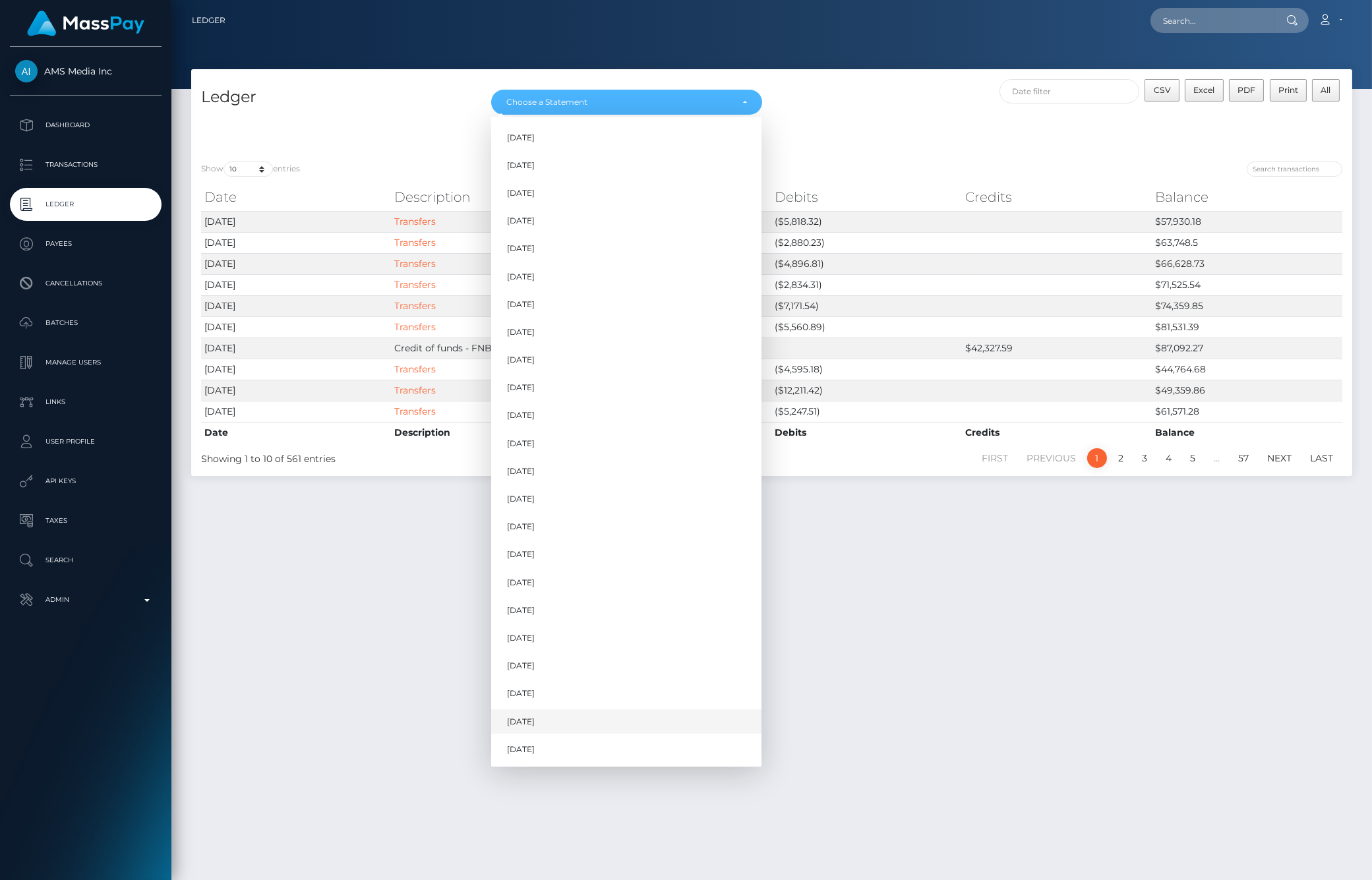
click at [581, 719] on link "[DATE]" at bounding box center [626, 721] width 270 height 25
select select "[DATE]"
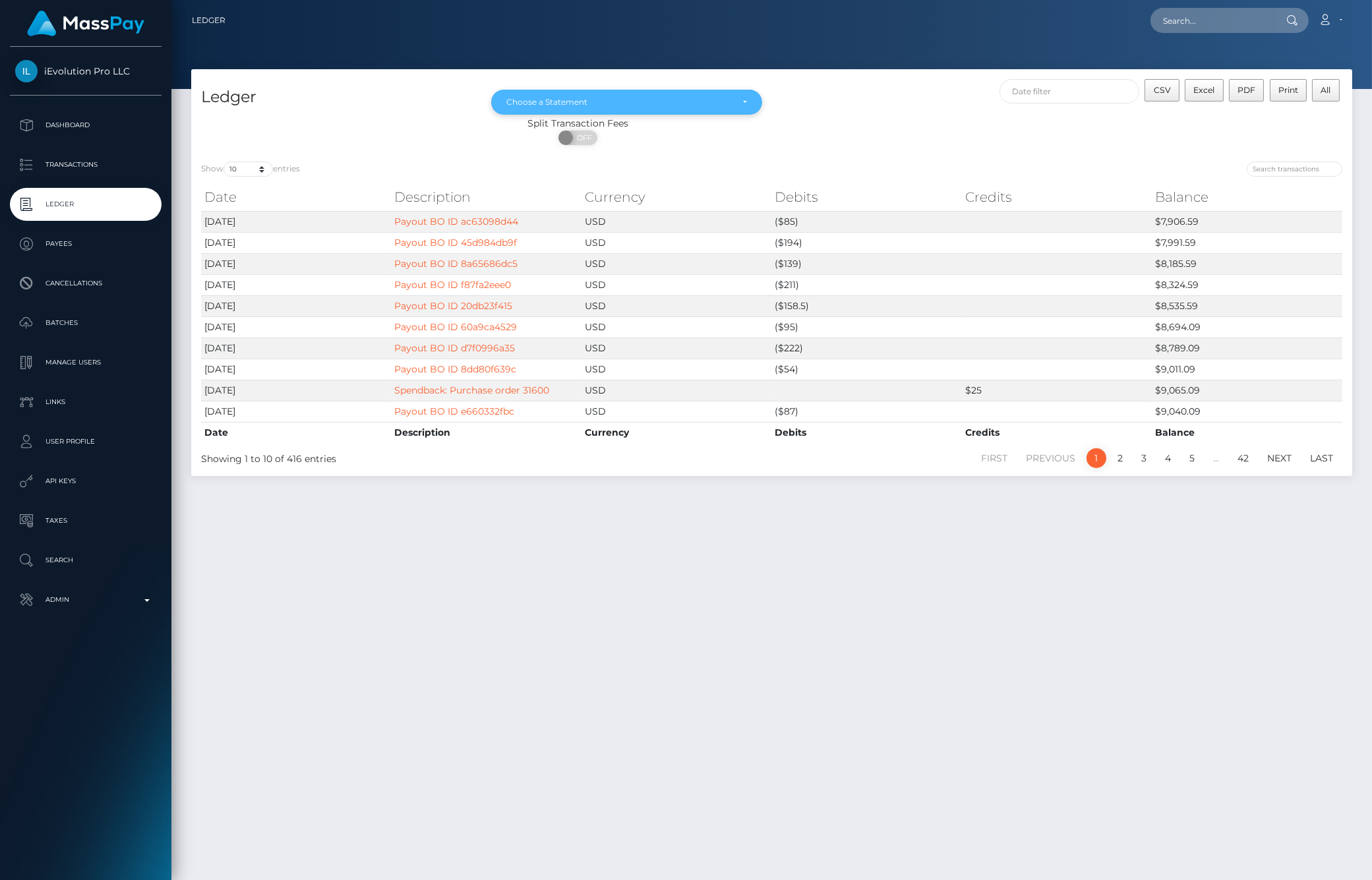
click at [557, 100] on div "Choose a Statement" at bounding box center [619, 102] width 225 height 11
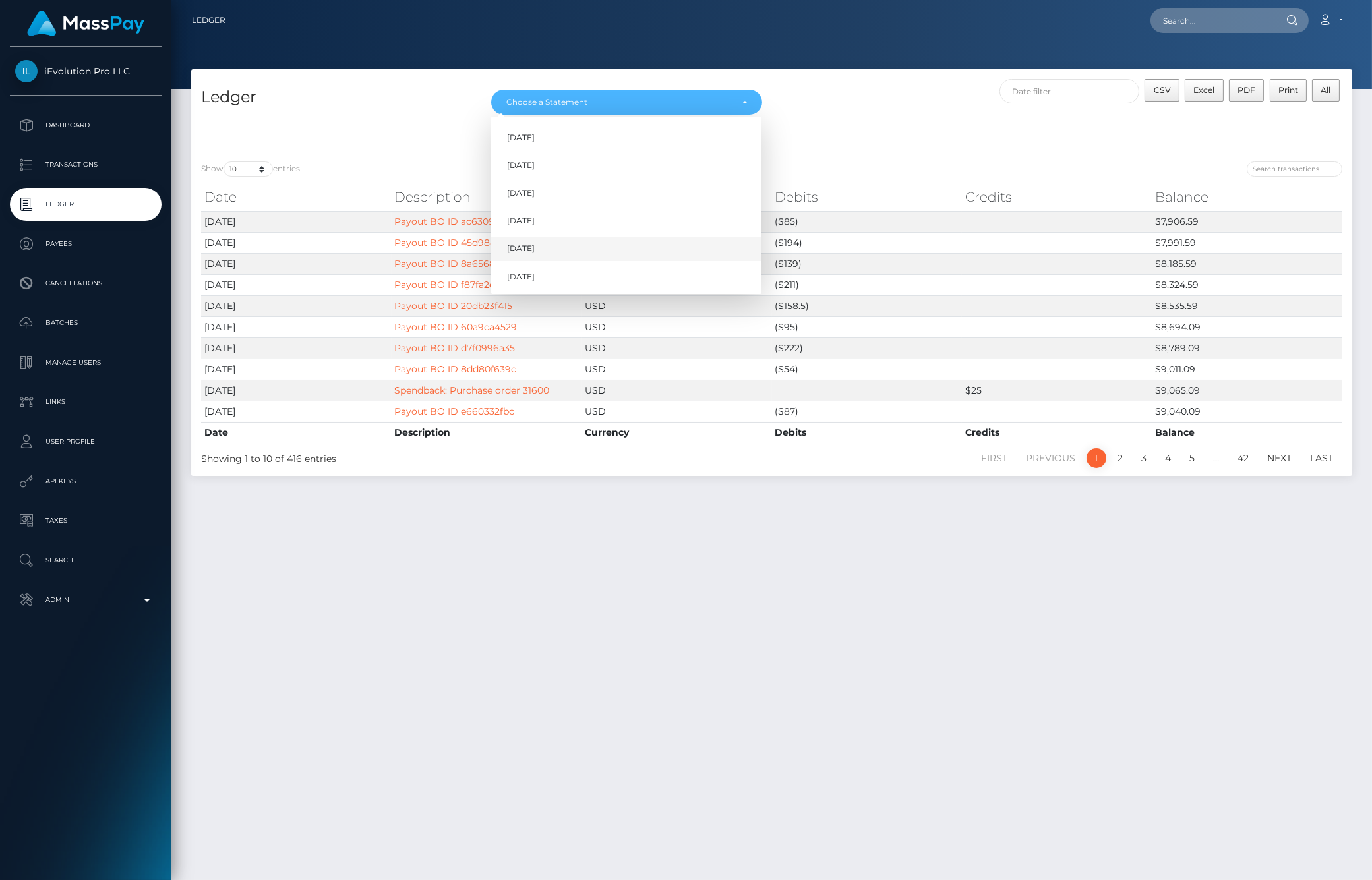
click at [526, 243] on span "Aug 2025" at bounding box center [521, 249] width 28 height 12
select select "Aug 2025"
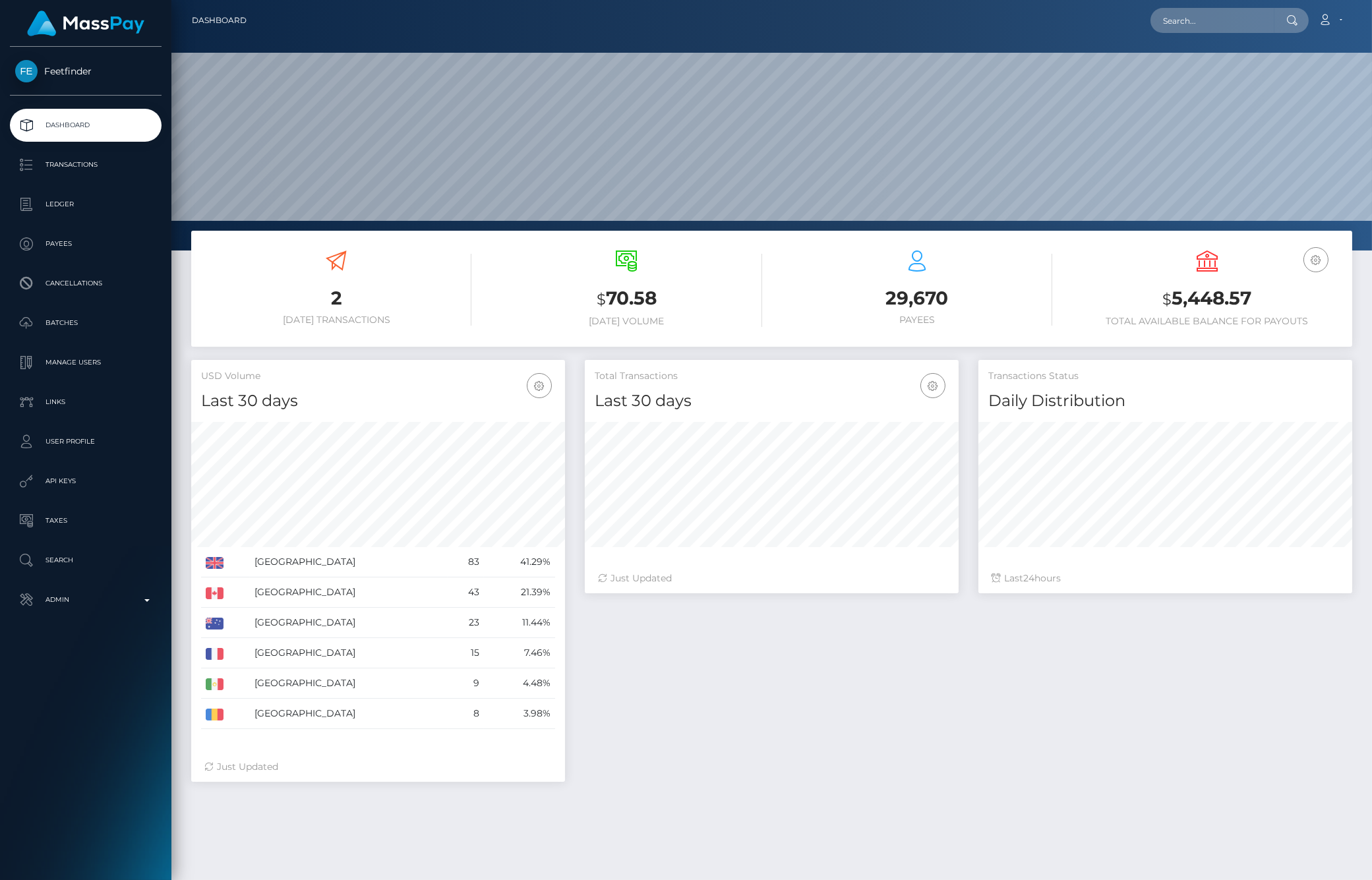
scroll to position [234, 373]
drag, startPoint x: 0, startPoint y: 0, endPoint x: 65, endPoint y: 202, distance: 212.2
click at [65, 202] on p "Ledger" at bounding box center [86, 204] width 141 height 20
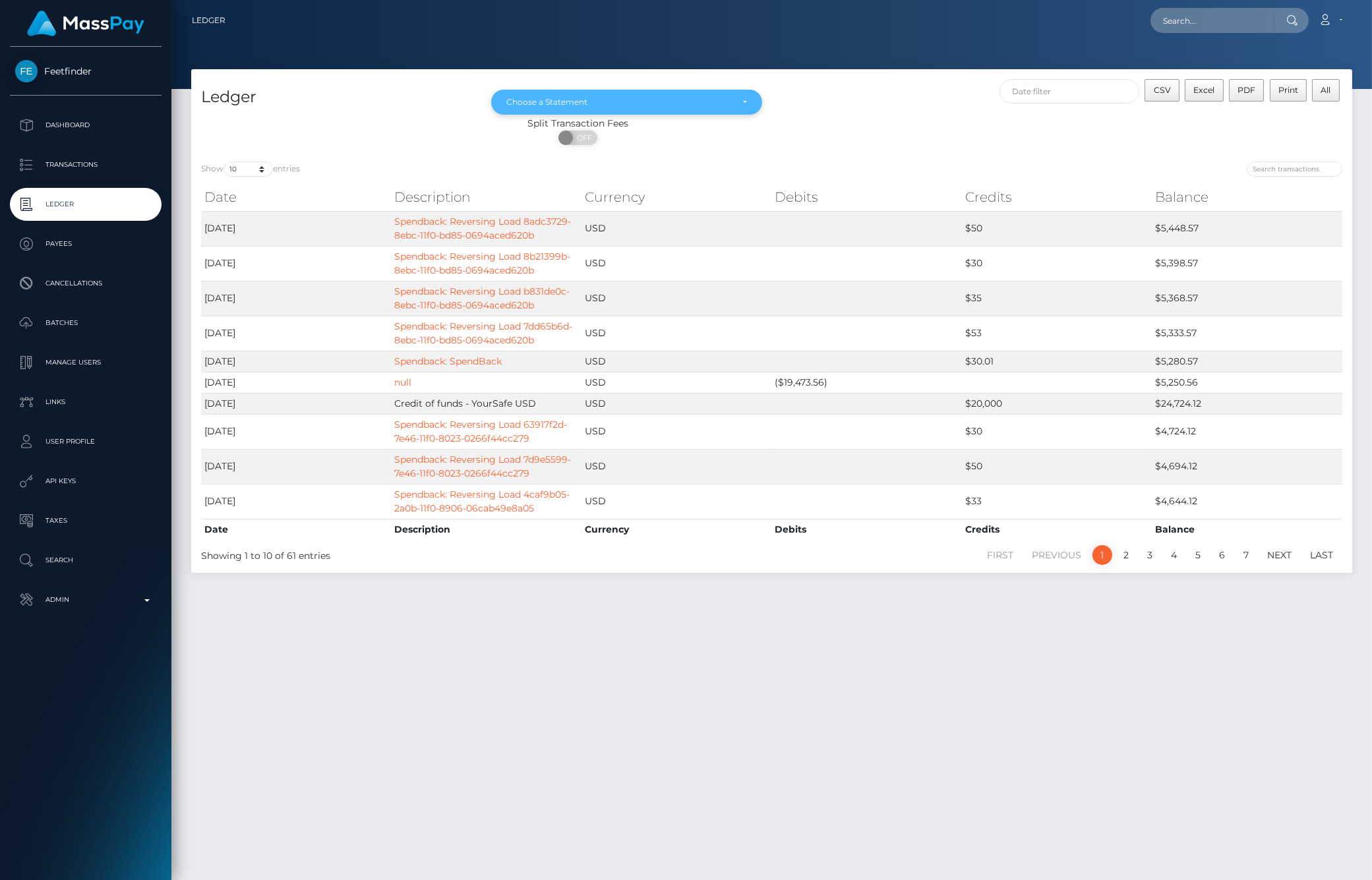
click at [637, 103] on div "Choose a Statement" at bounding box center [619, 102] width 225 height 11
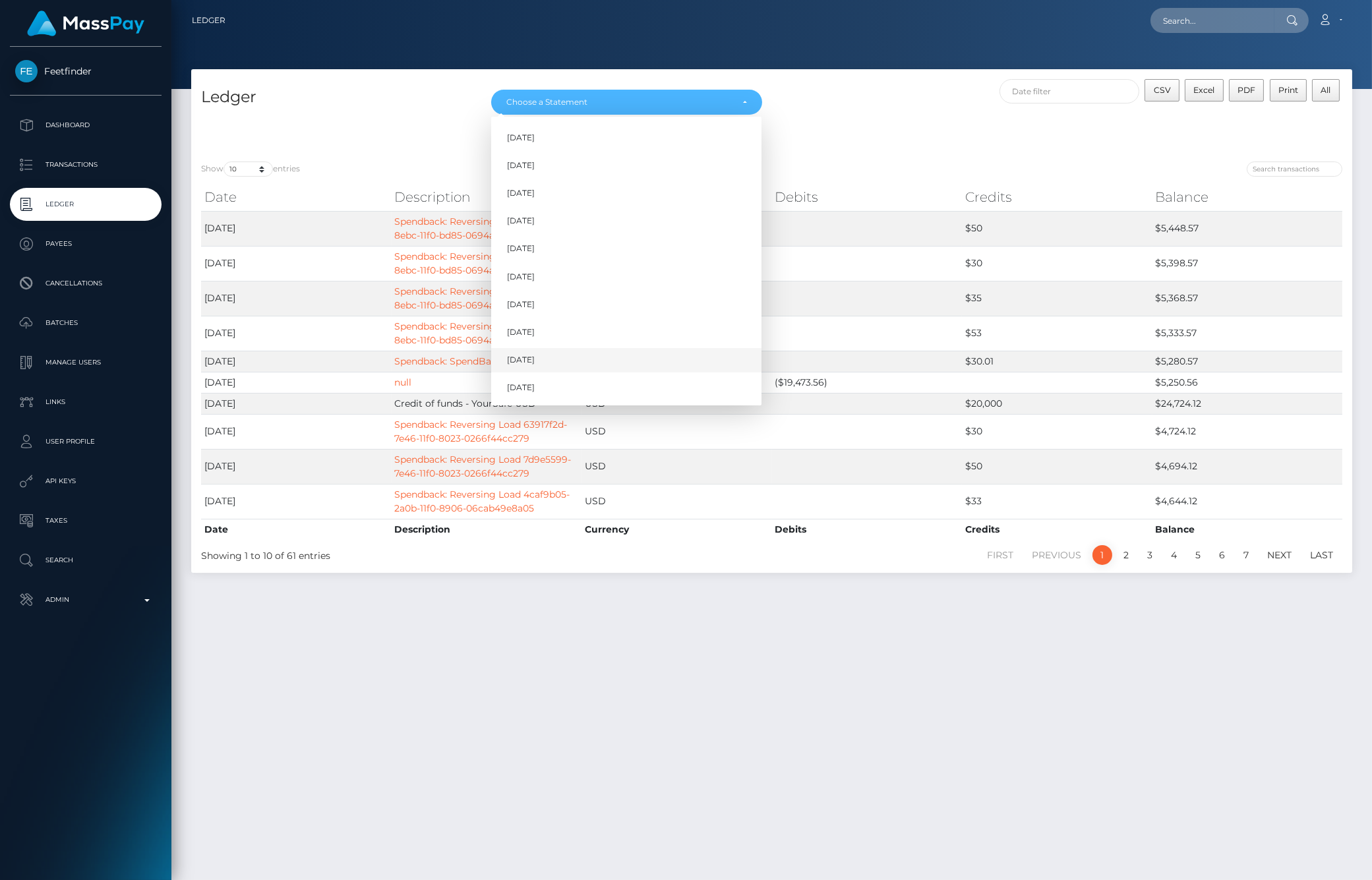
click at [544, 356] on link "[DATE]" at bounding box center [626, 360] width 270 height 25
select select "[DATE]"
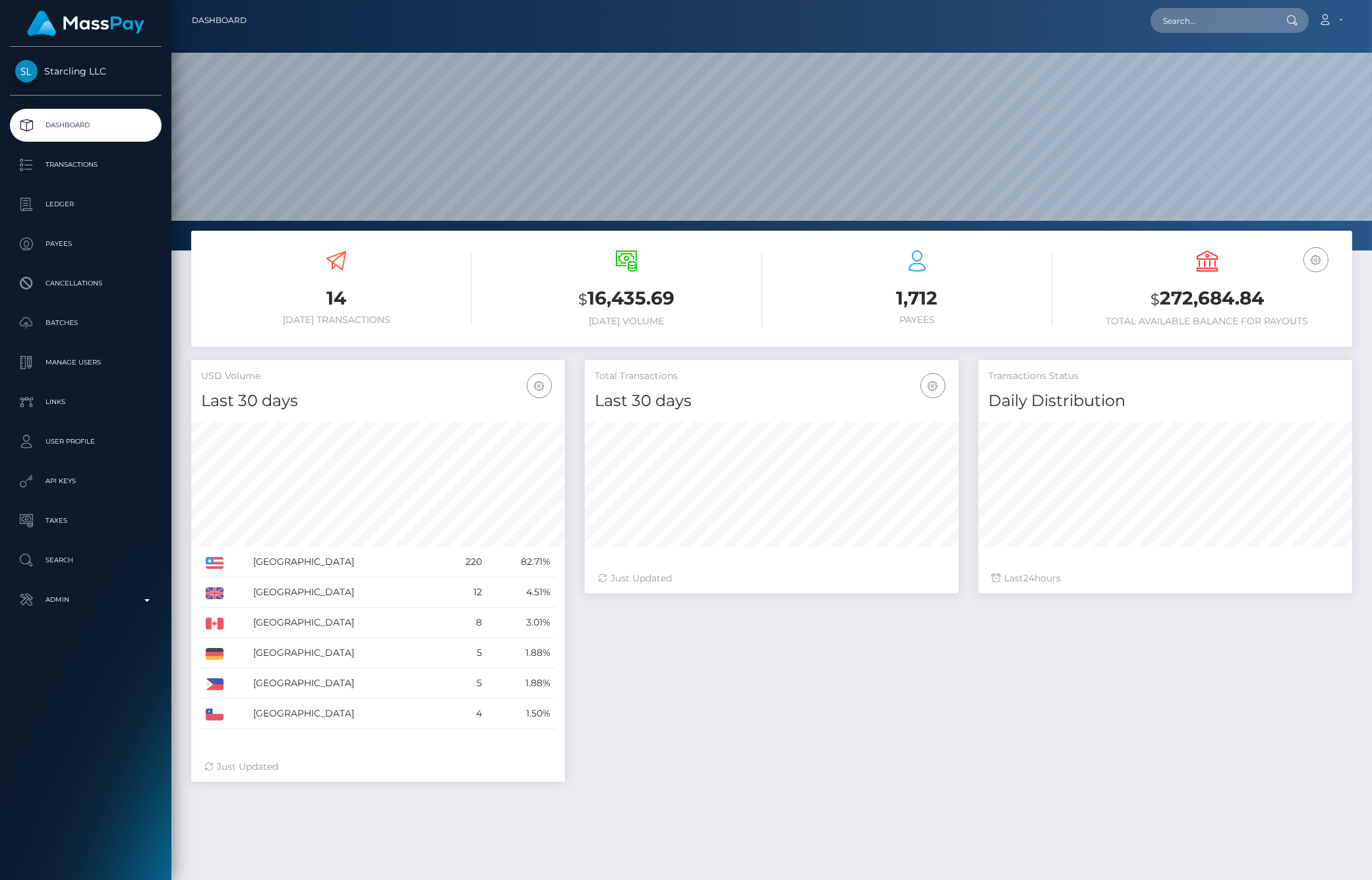
scroll to position [234, 373]
click at [63, 208] on p "Ledger" at bounding box center [86, 204] width 141 height 20
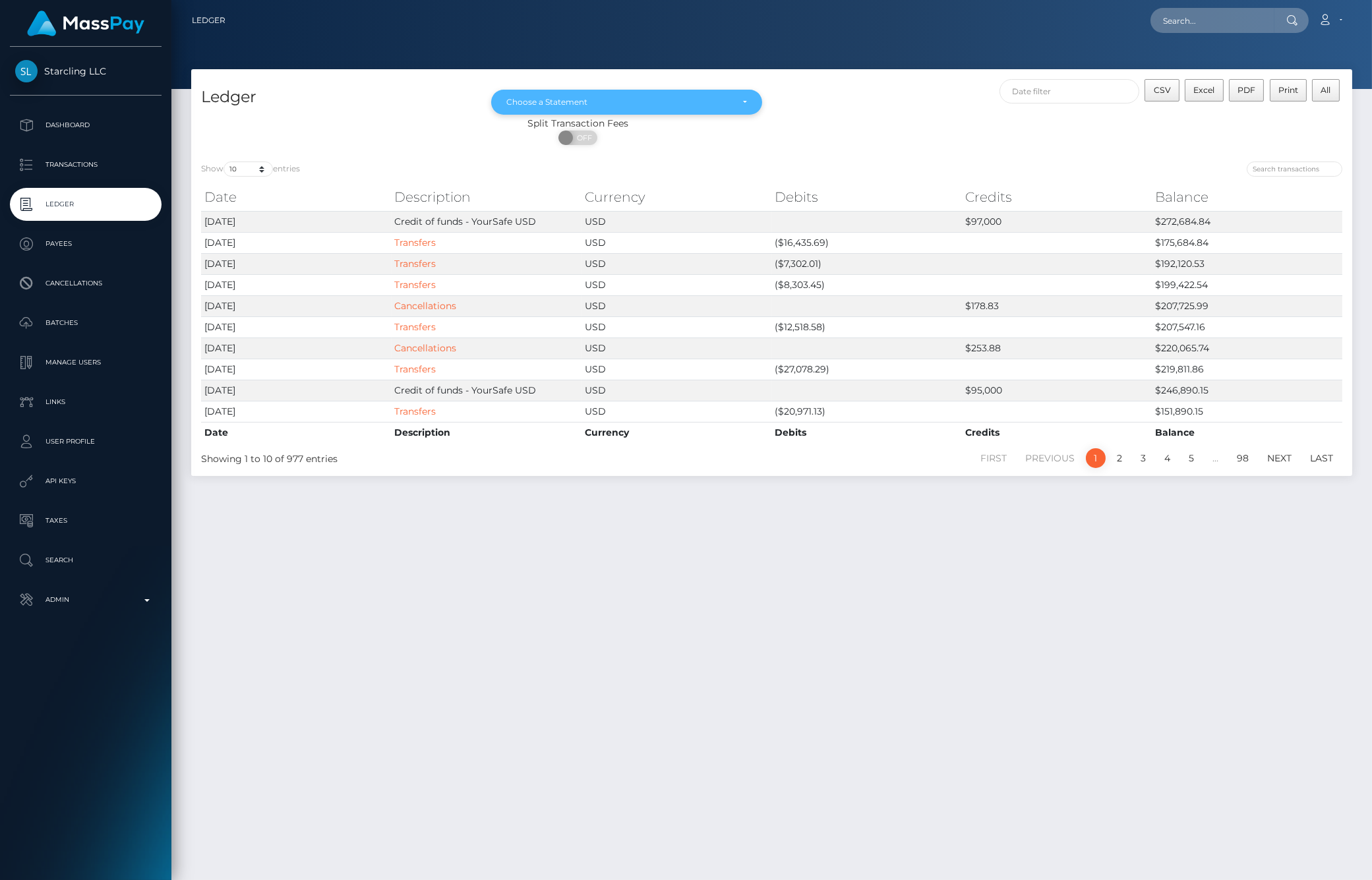
click at [695, 108] on div "Choose a Statement" at bounding box center [626, 102] width 270 height 25
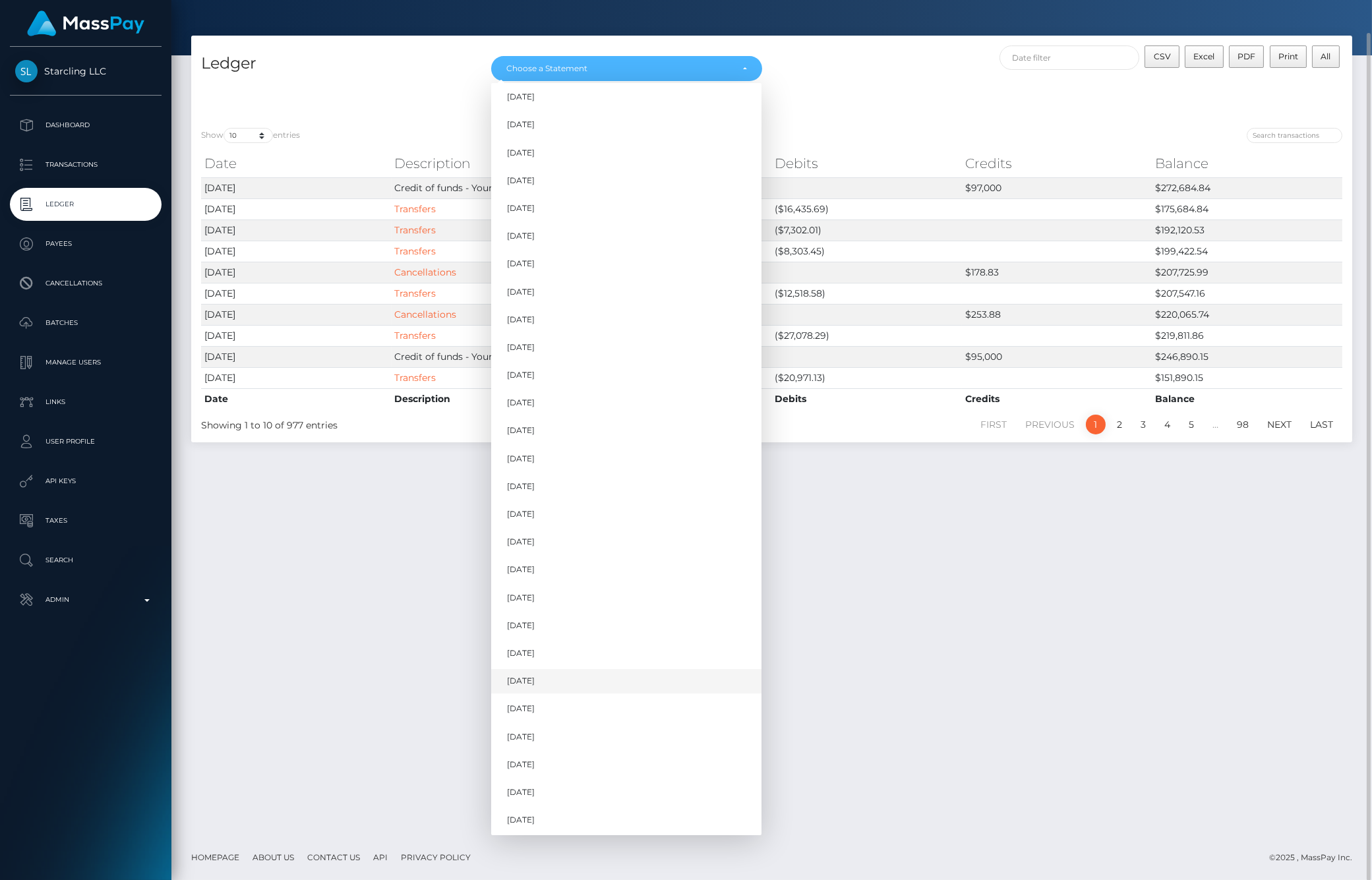
scroll to position [397, 0]
click at [547, 783] on link "Aug 2025" at bounding box center [626, 792] width 270 height 25
select select "Aug 2025"
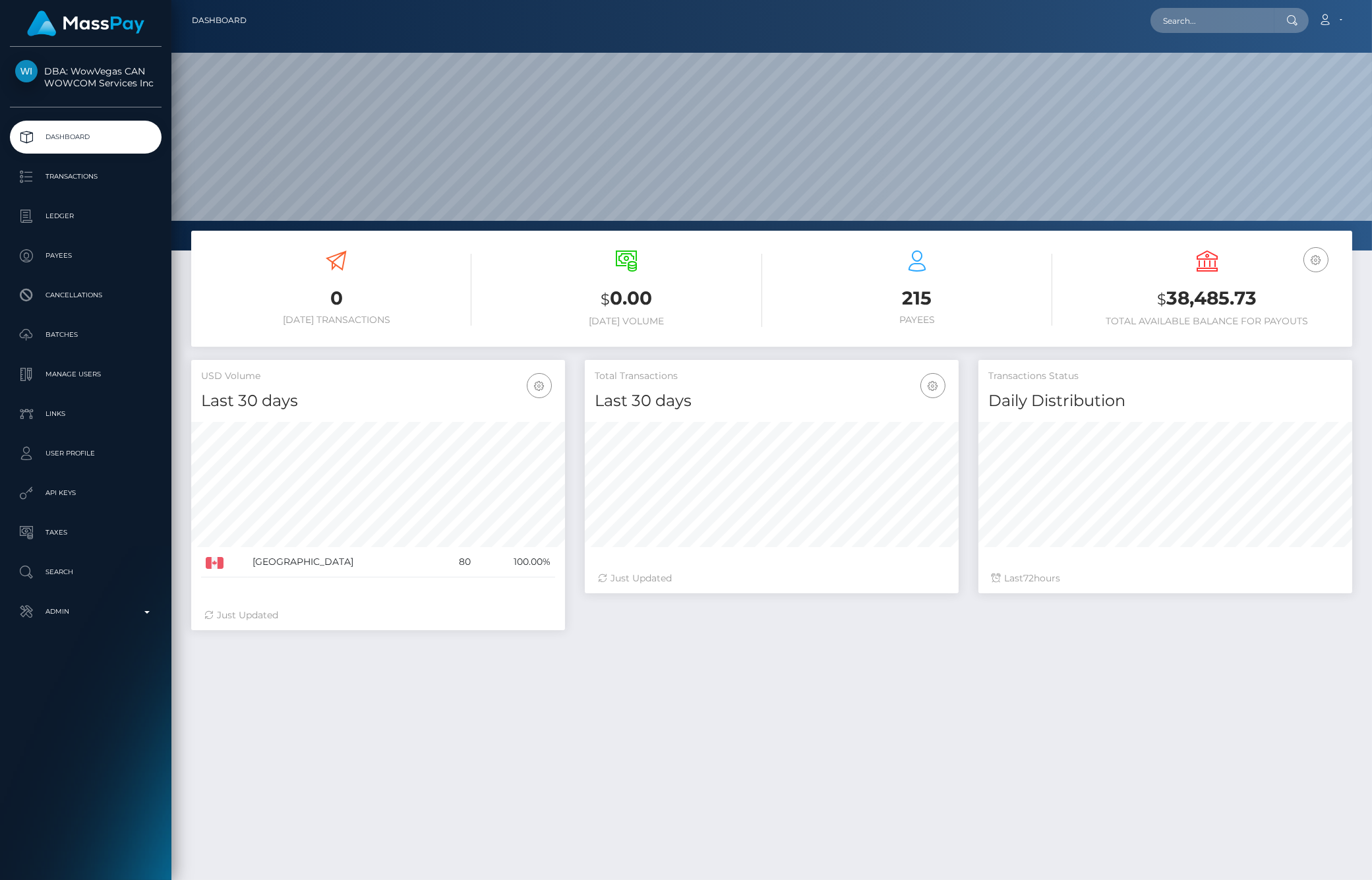
scroll to position [234, 373]
click at [79, 224] on p "Ledger" at bounding box center [86, 216] width 141 height 20
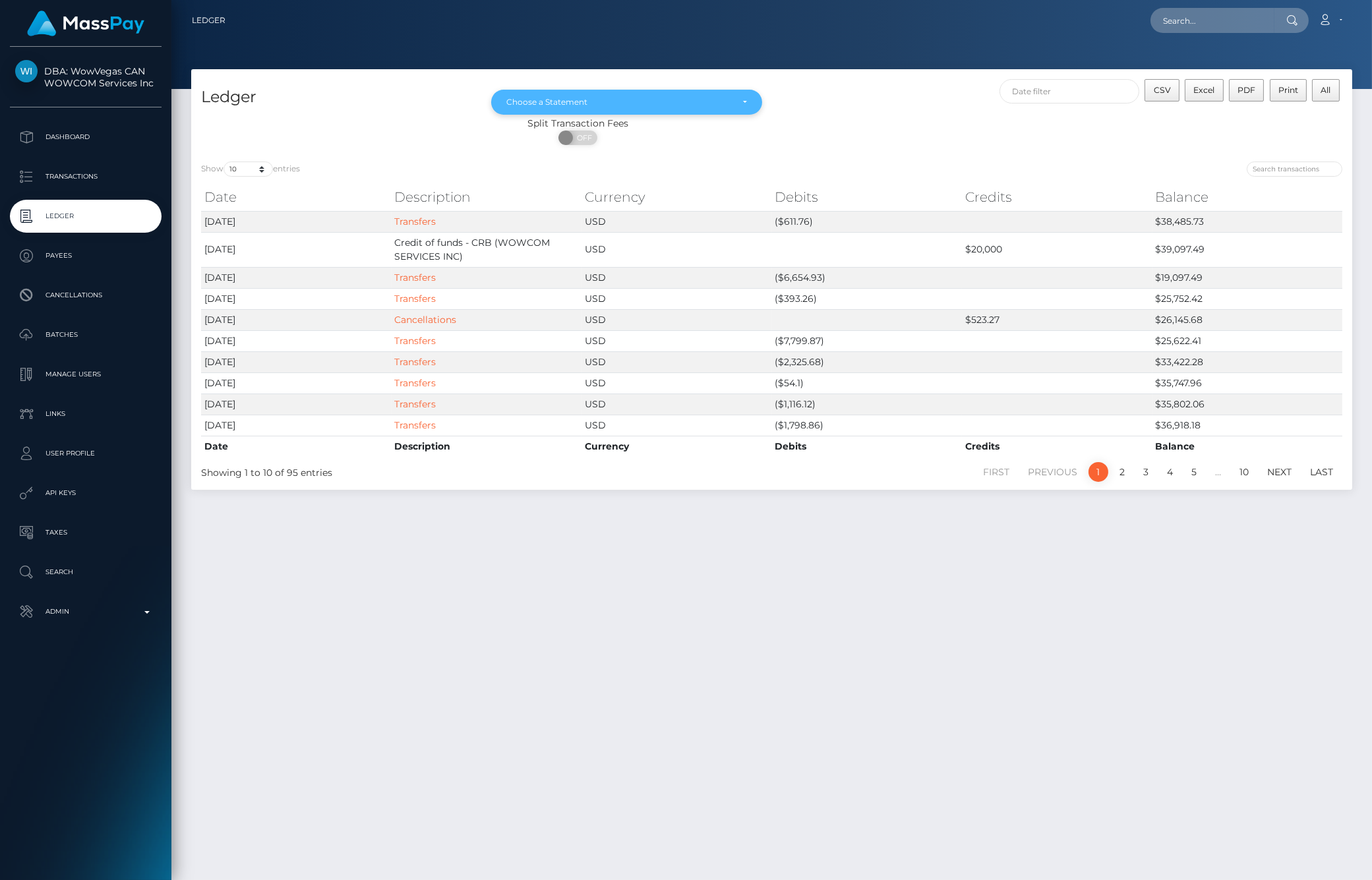
click at [615, 112] on div "Choose a Statement" at bounding box center [626, 102] width 270 height 25
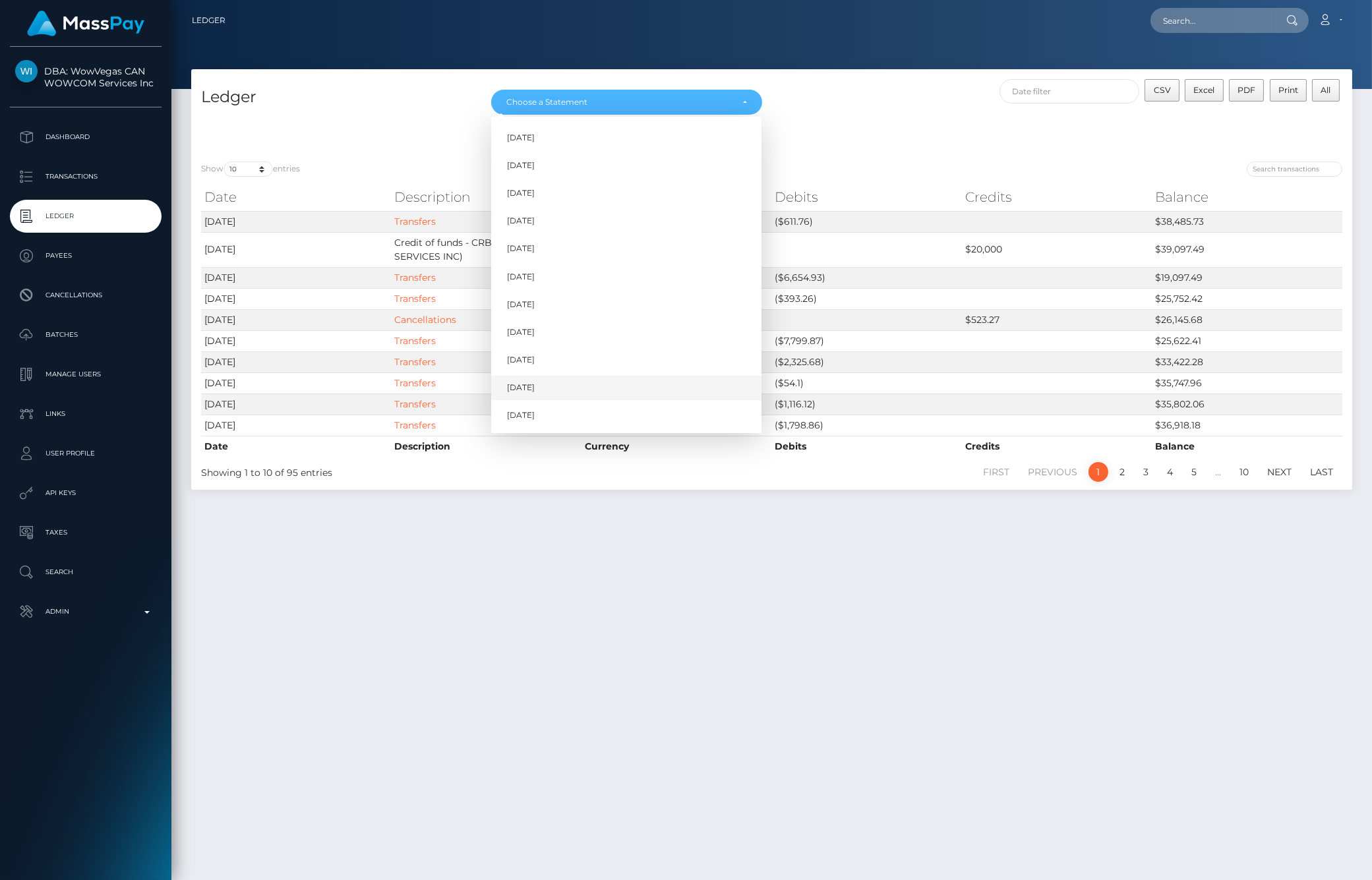
click at [545, 384] on link "[DATE]" at bounding box center [626, 388] width 270 height 25
select select "[DATE]"
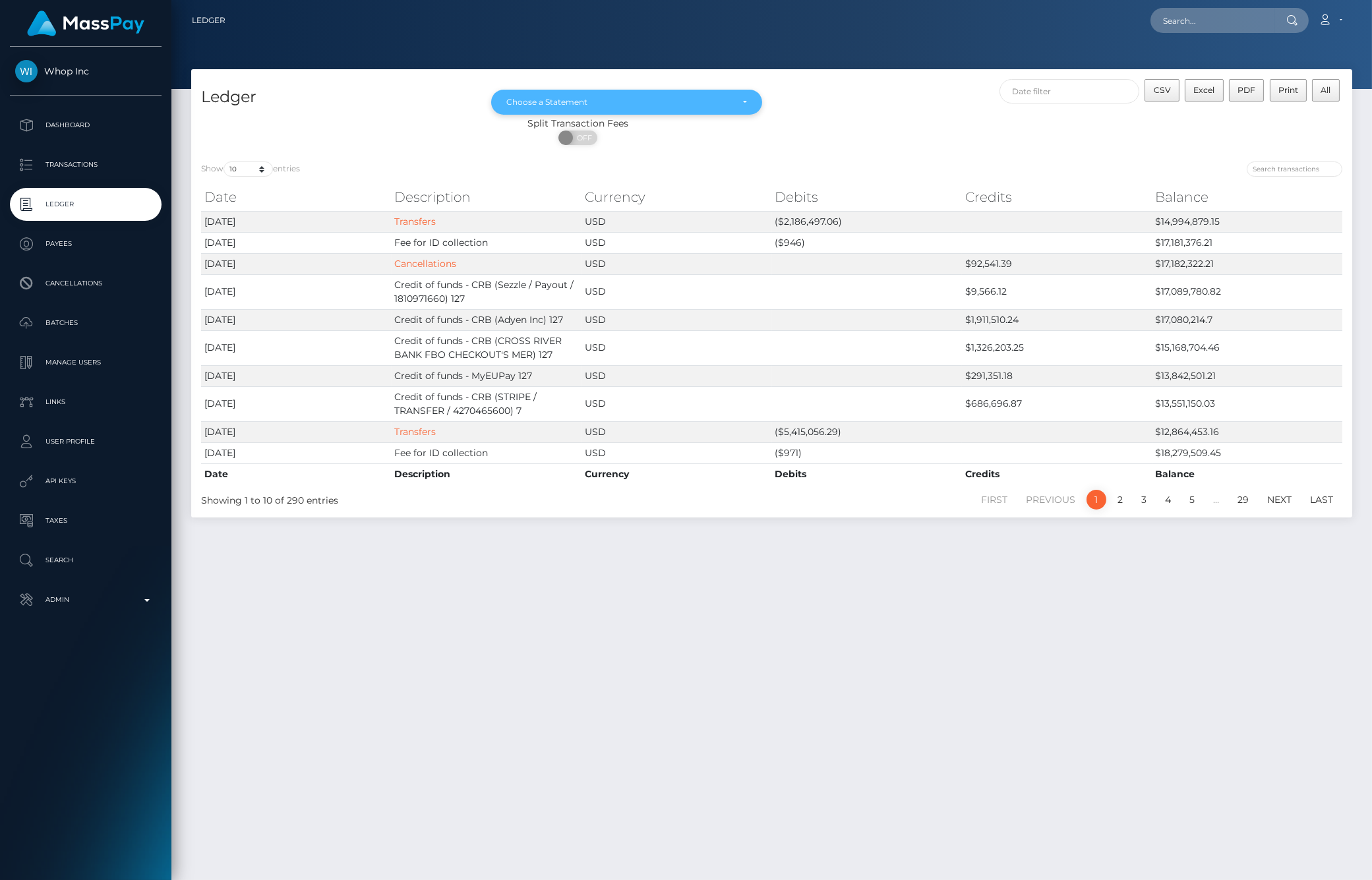
click at [713, 109] on div "Choose a Statement" at bounding box center [626, 102] width 270 height 25
click at [543, 226] on link "[DATE]" at bounding box center [626, 221] width 270 height 25
select select "[DATE]"
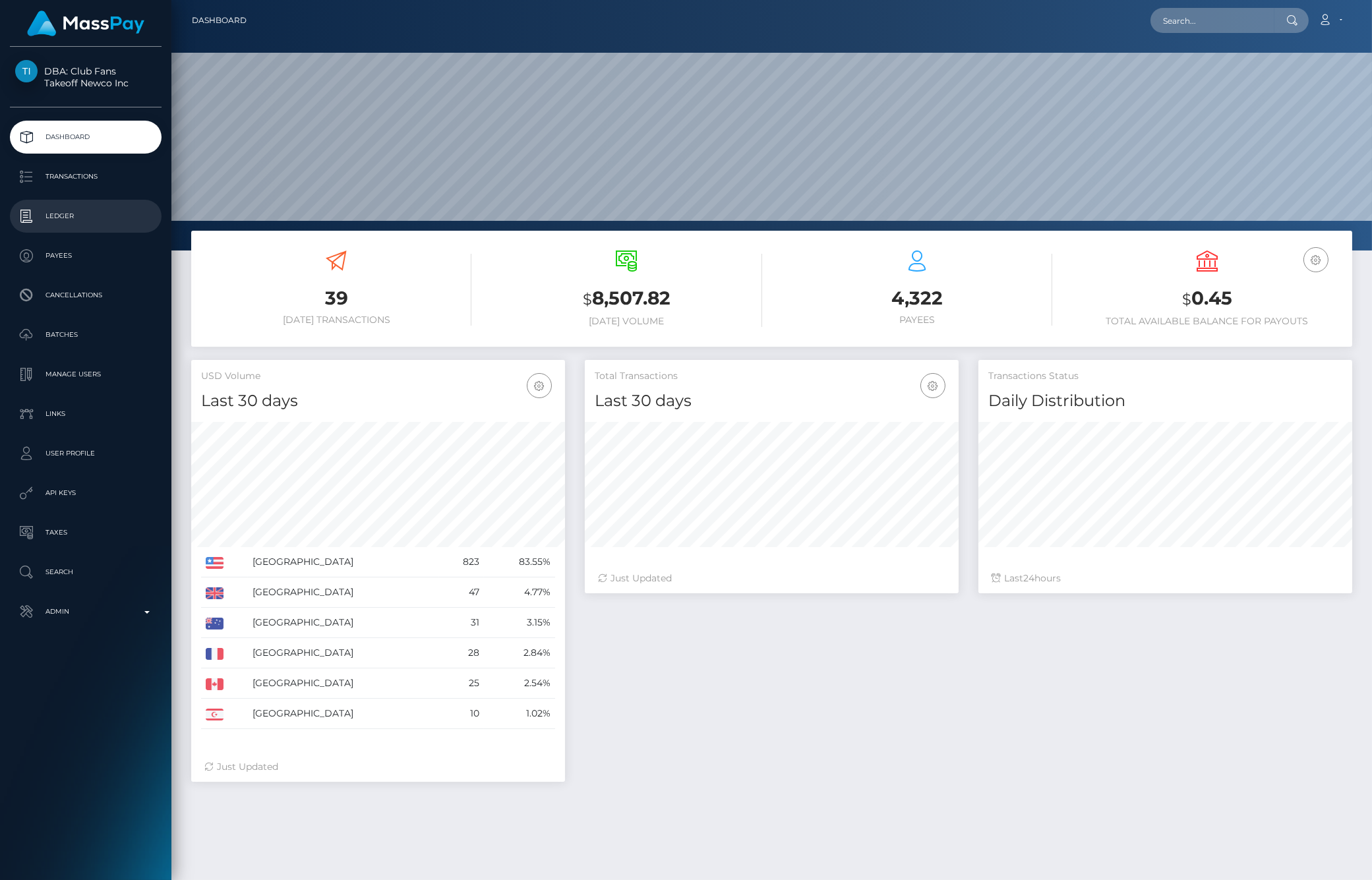
scroll to position [234, 373]
click at [101, 217] on p "Ledger" at bounding box center [86, 216] width 141 height 20
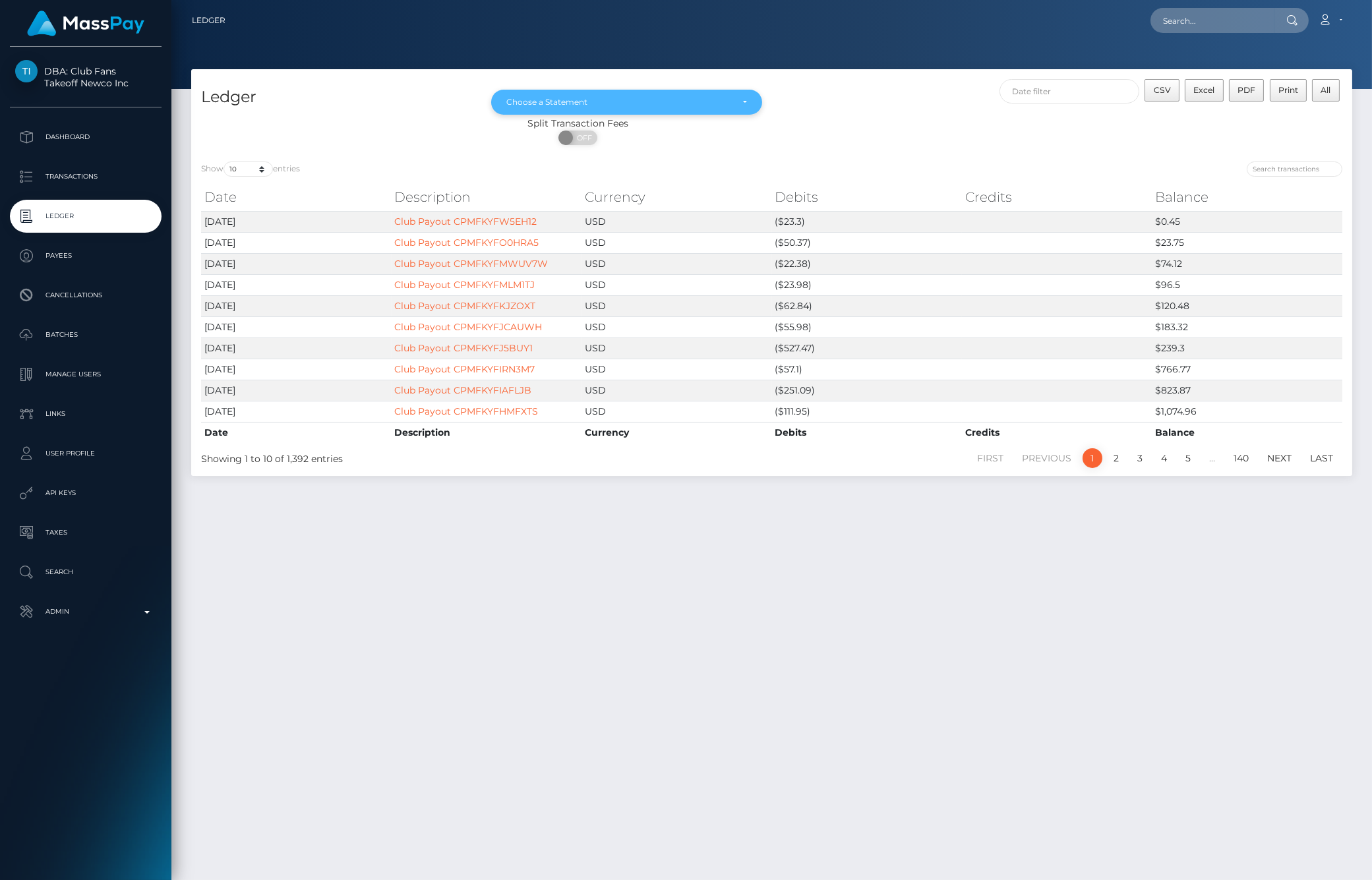
click at [628, 101] on div "Choose a Statement" at bounding box center [619, 102] width 225 height 11
click at [554, 199] on link "[DATE]" at bounding box center [626, 194] width 270 height 25
select select "[DATE]"
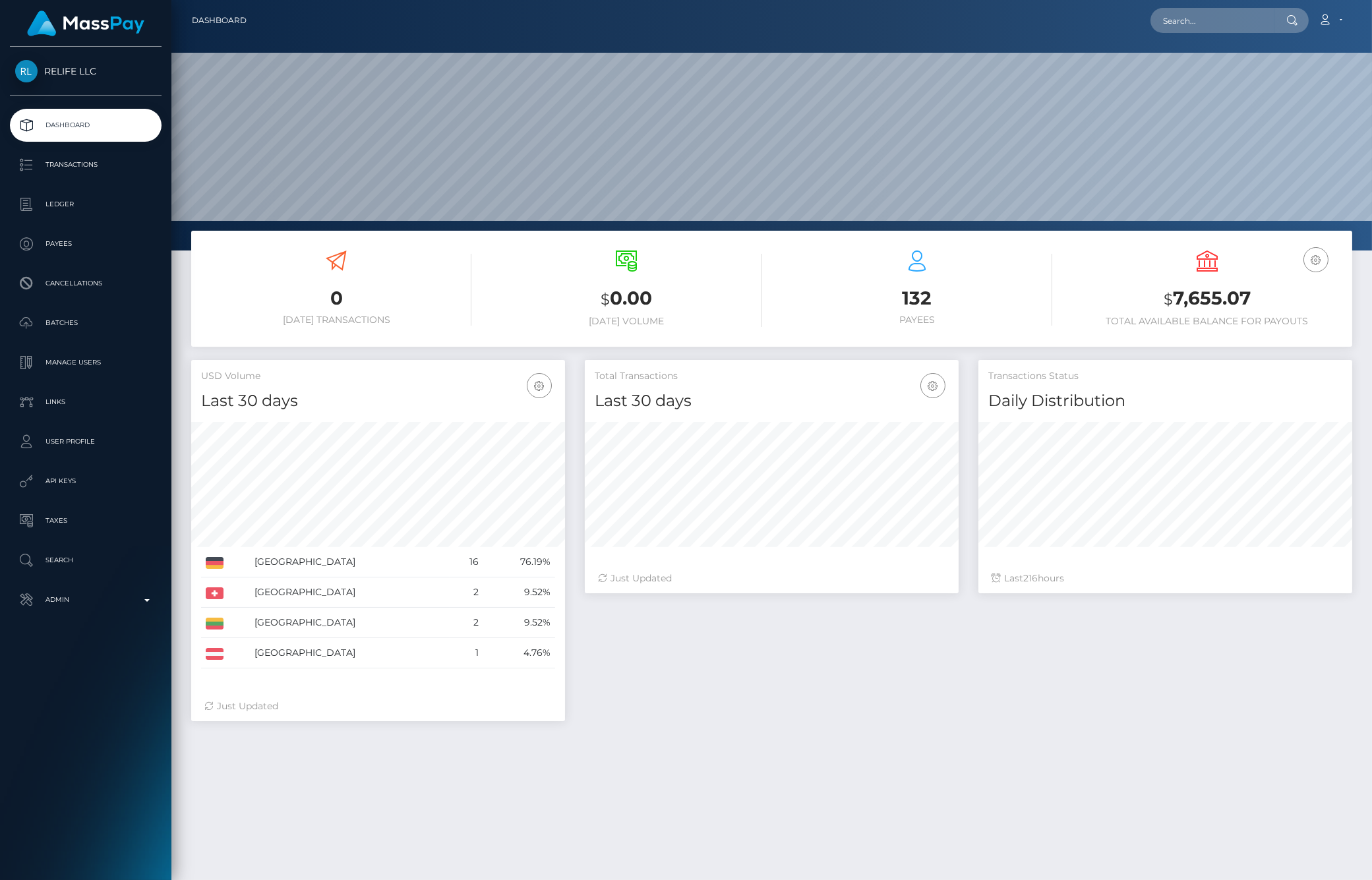
scroll to position [234, 373]
click at [63, 208] on p "Ledger" at bounding box center [86, 204] width 141 height 20
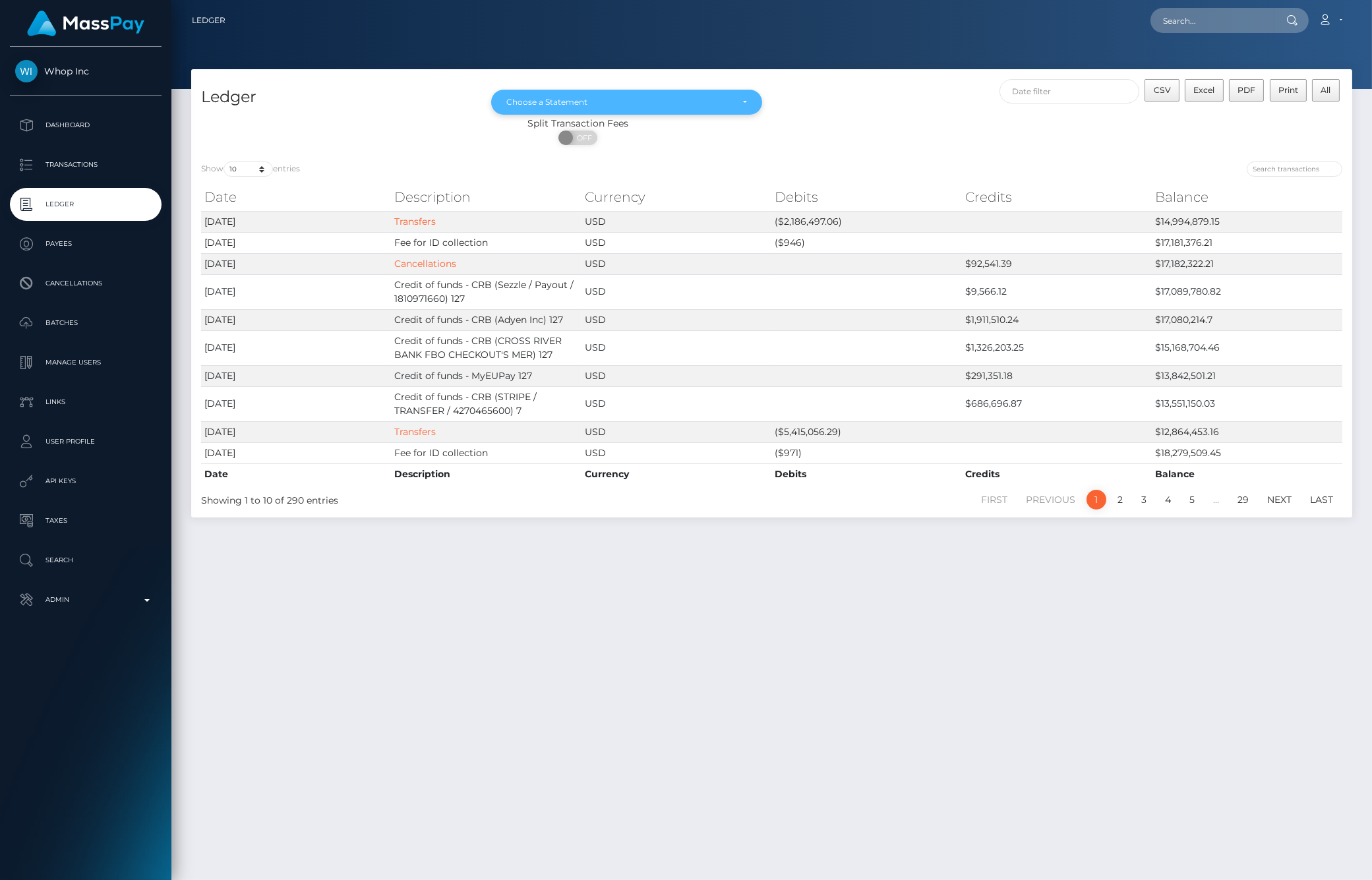
click at [696, 103] on div "Choose a Statement" at bounding box center [619, 102] width 225 height 11
click at [551, 219] on link "[DATE]" at bounding box center [626, 221] width 270 height 25
select select "[DATE]"
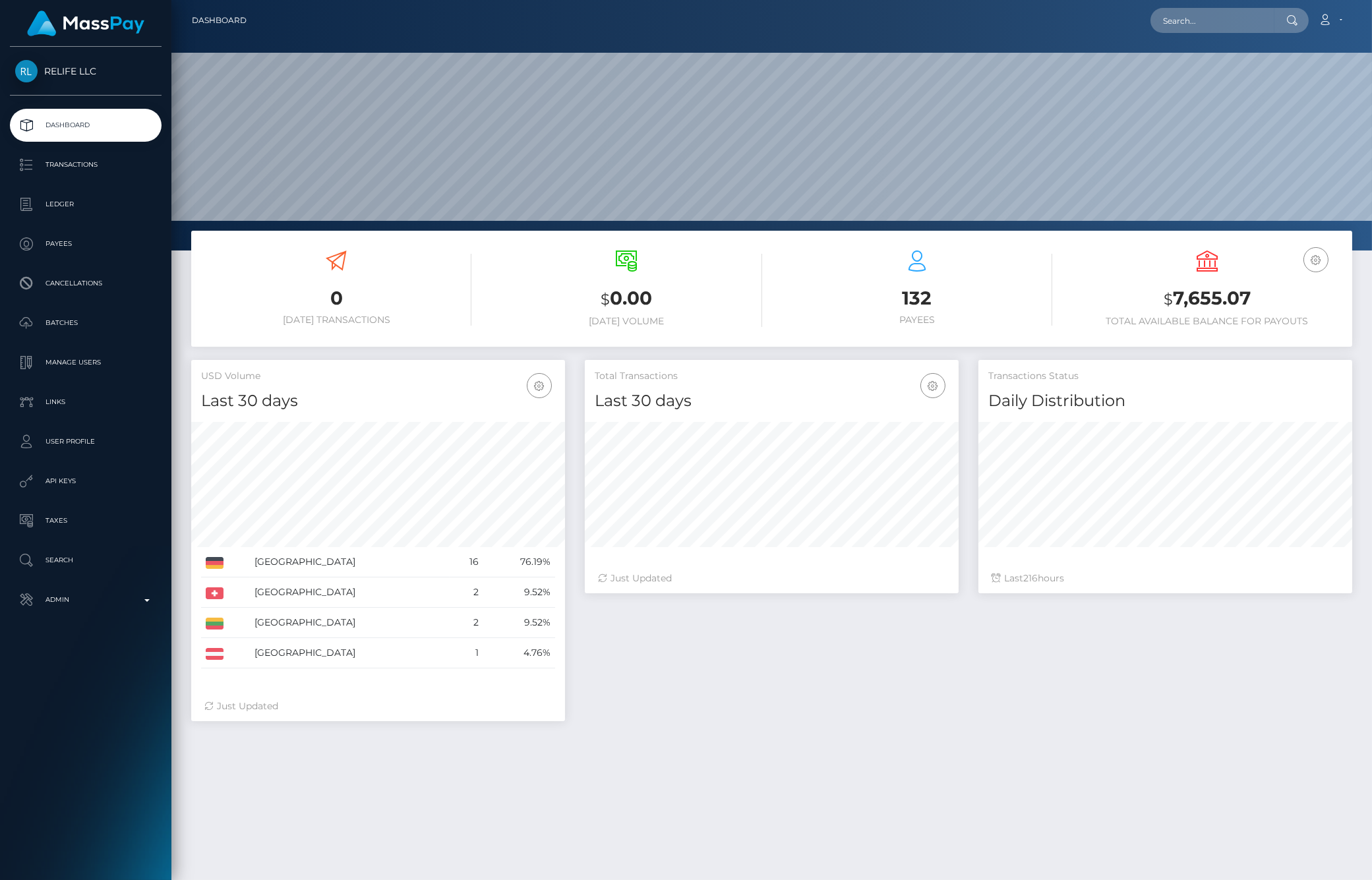
scroll to position [234, 373]
click at [40, 213] on p "Ledger" at bounding box center [86, 204] width 141 height 20
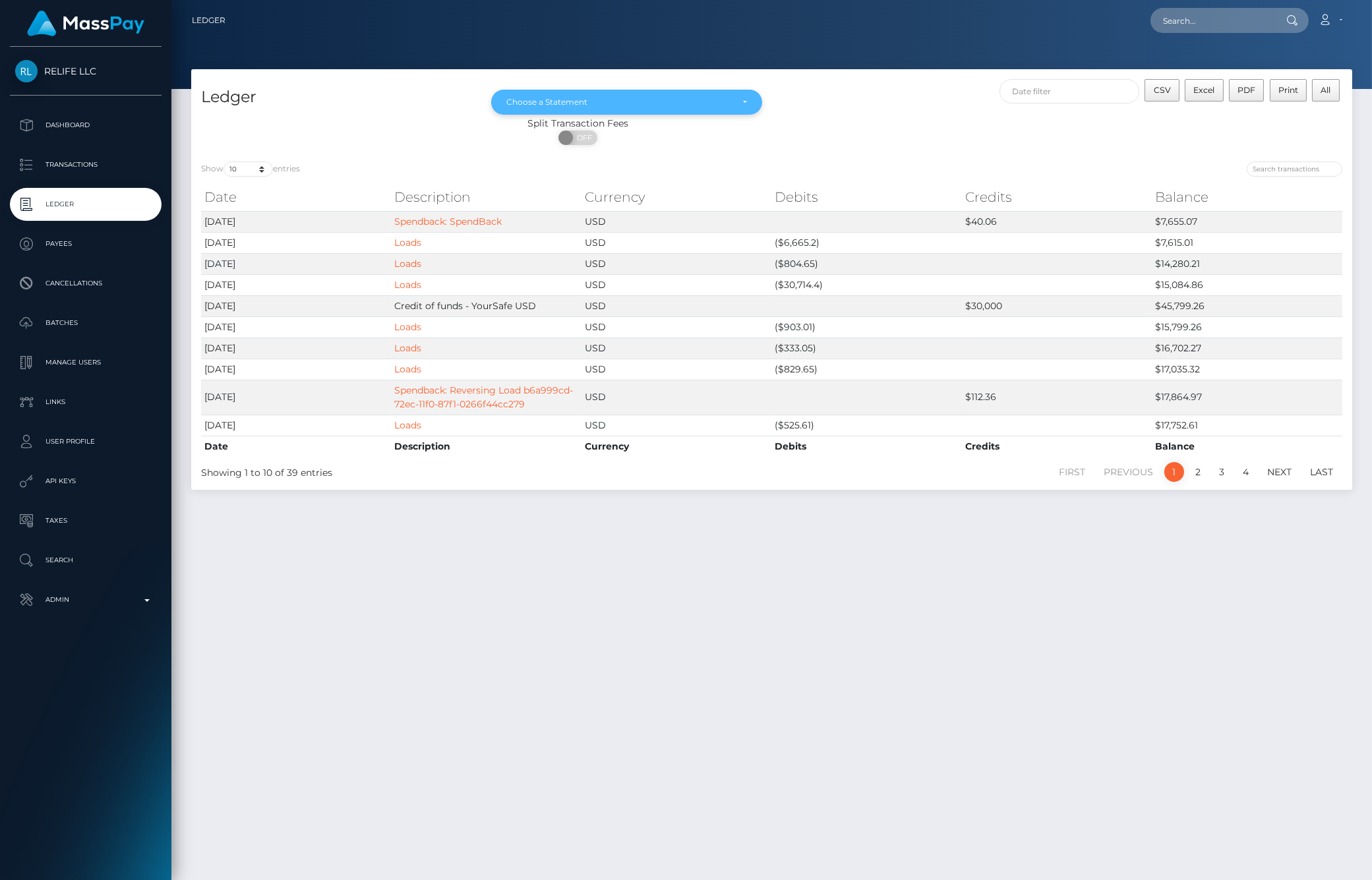
click at [583, 90] on div "Choose a Statement" at bounding box center [626, 102] width 270 height 25
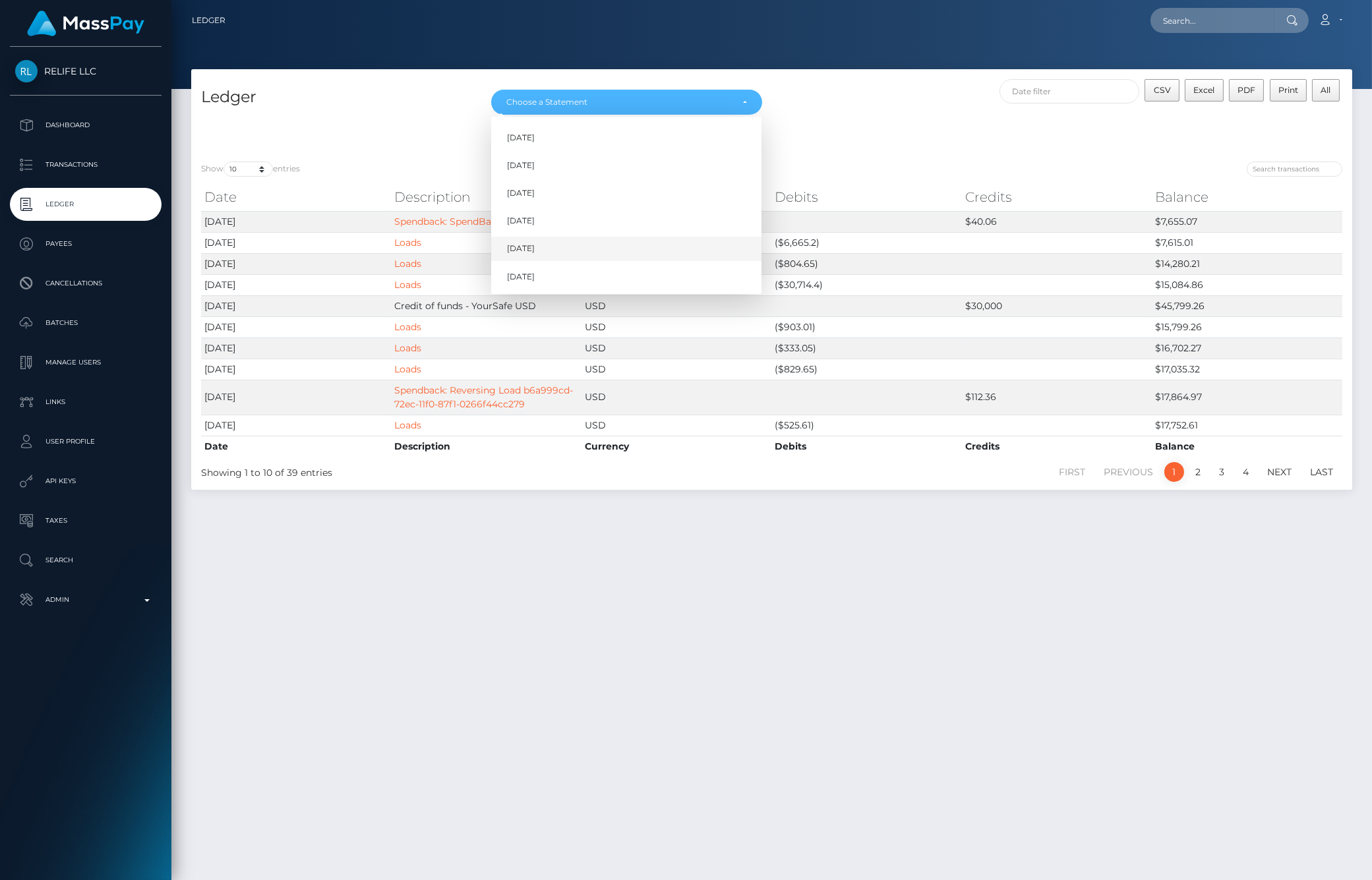
click at [530, 254] on span "[DATE]" at bounding box center [521, 249] width 28 height 12
select select "[DATE]"
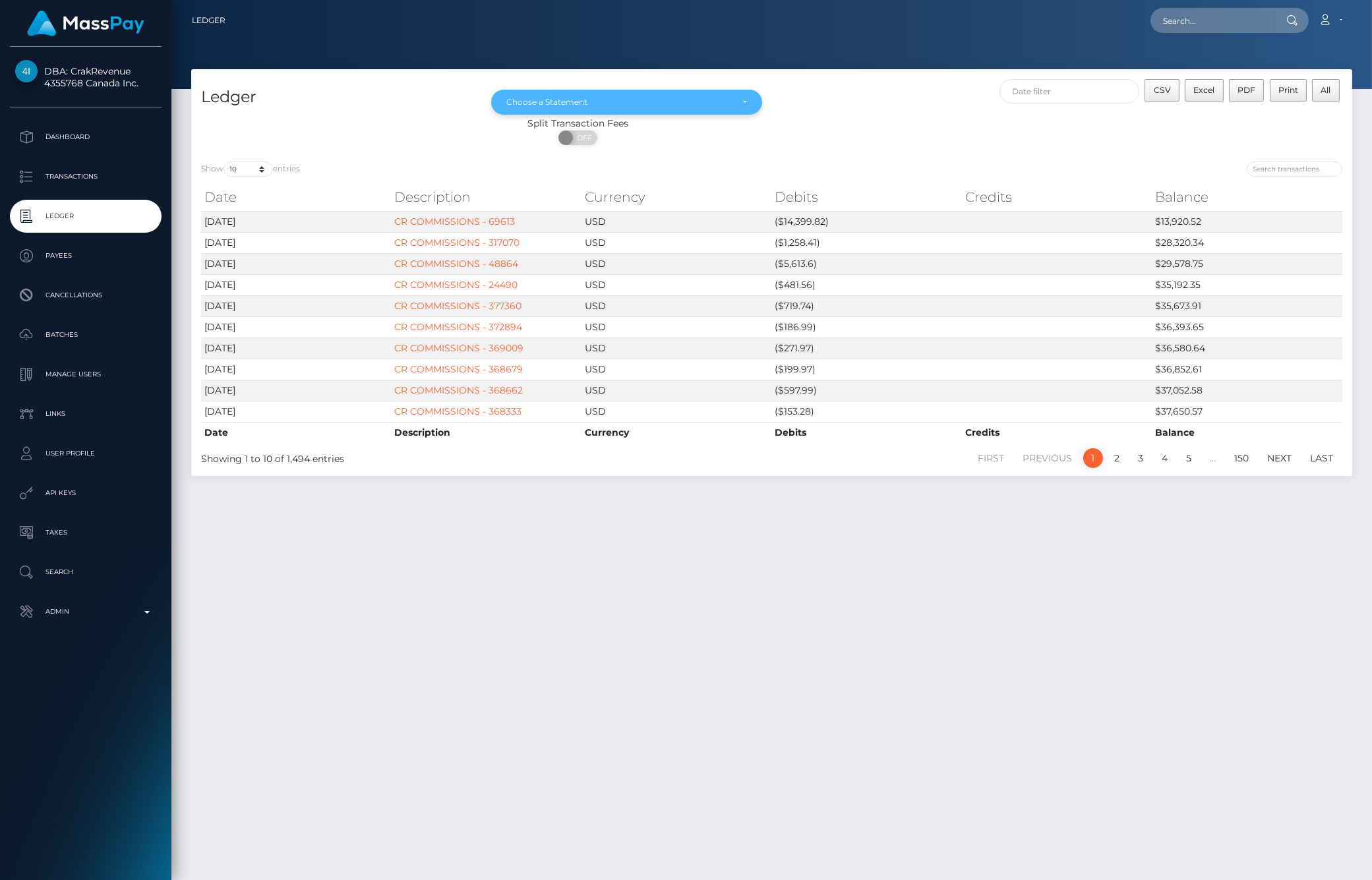
click at [613, 99] on div "Choose a Statement" at bounding box center [619, 102] width 225 height 11
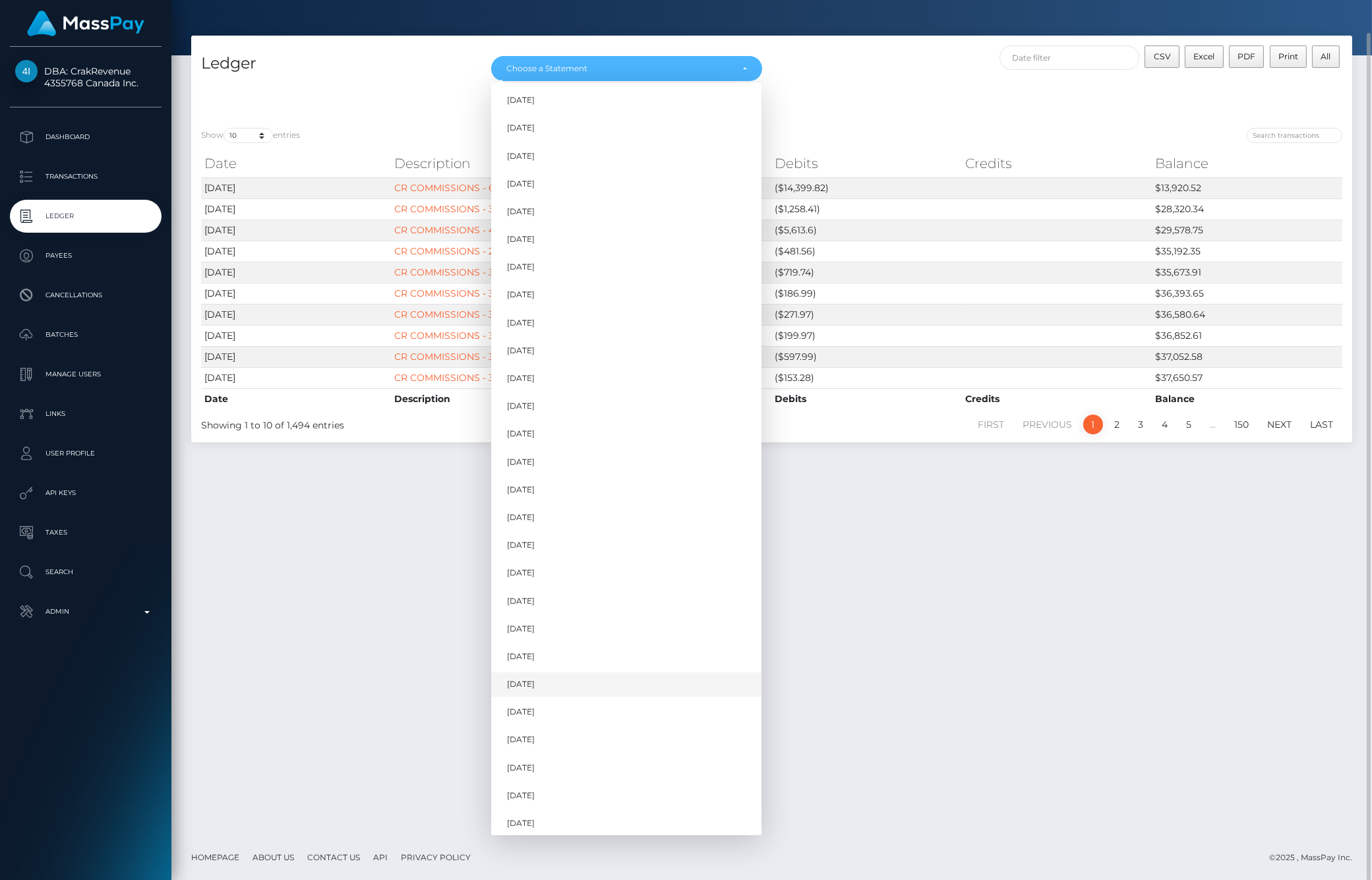
scroll to position [536, 0]
click at [552, 785] on link "[DATE]" at bounding box center [626, 791] width 270 height 25
select select "[DATE]"
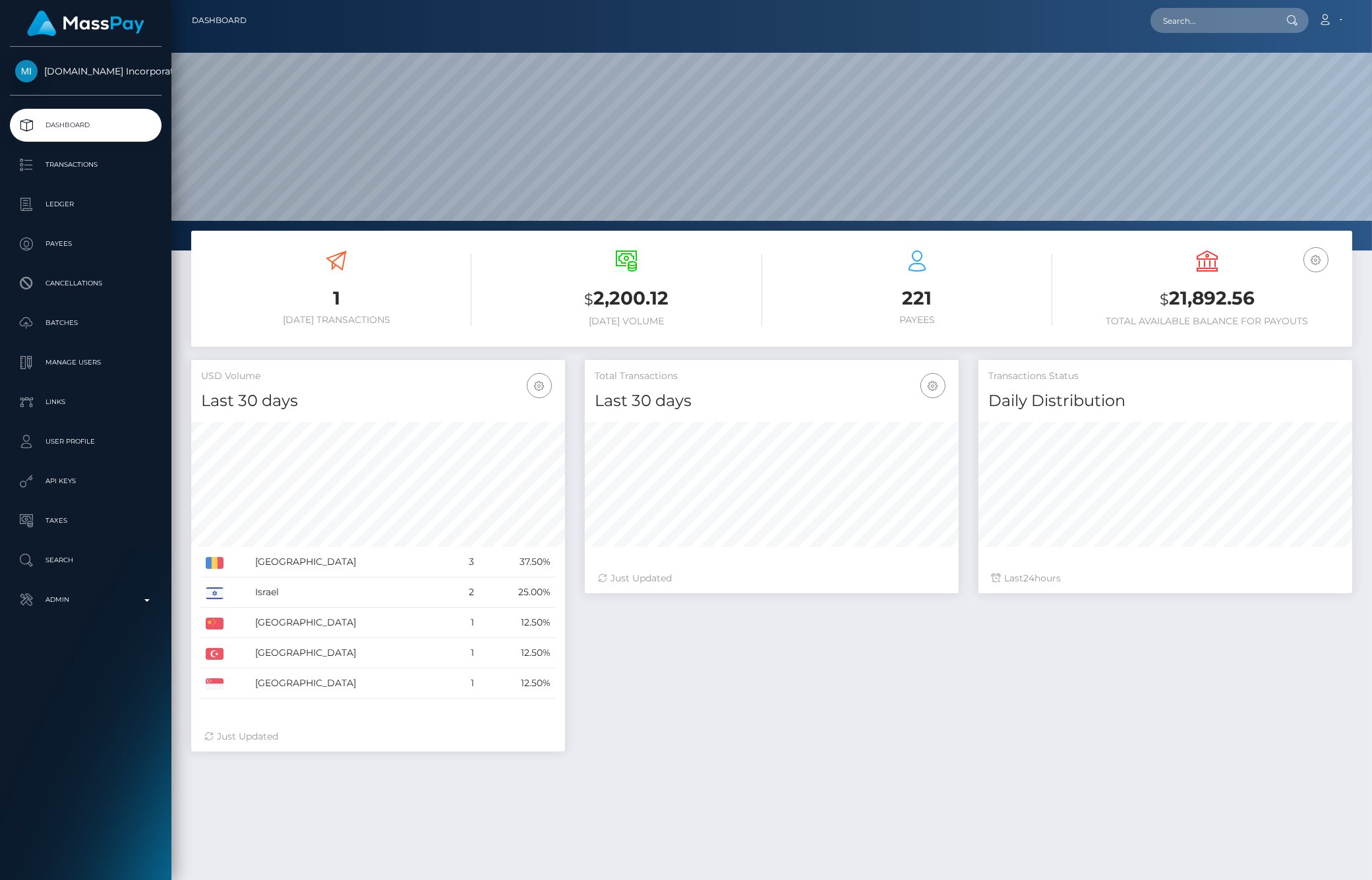
scroll to position [234, 373]
click at [99, 205] on p "Ledger" at bounding box center [86, 204] width 141 height 20
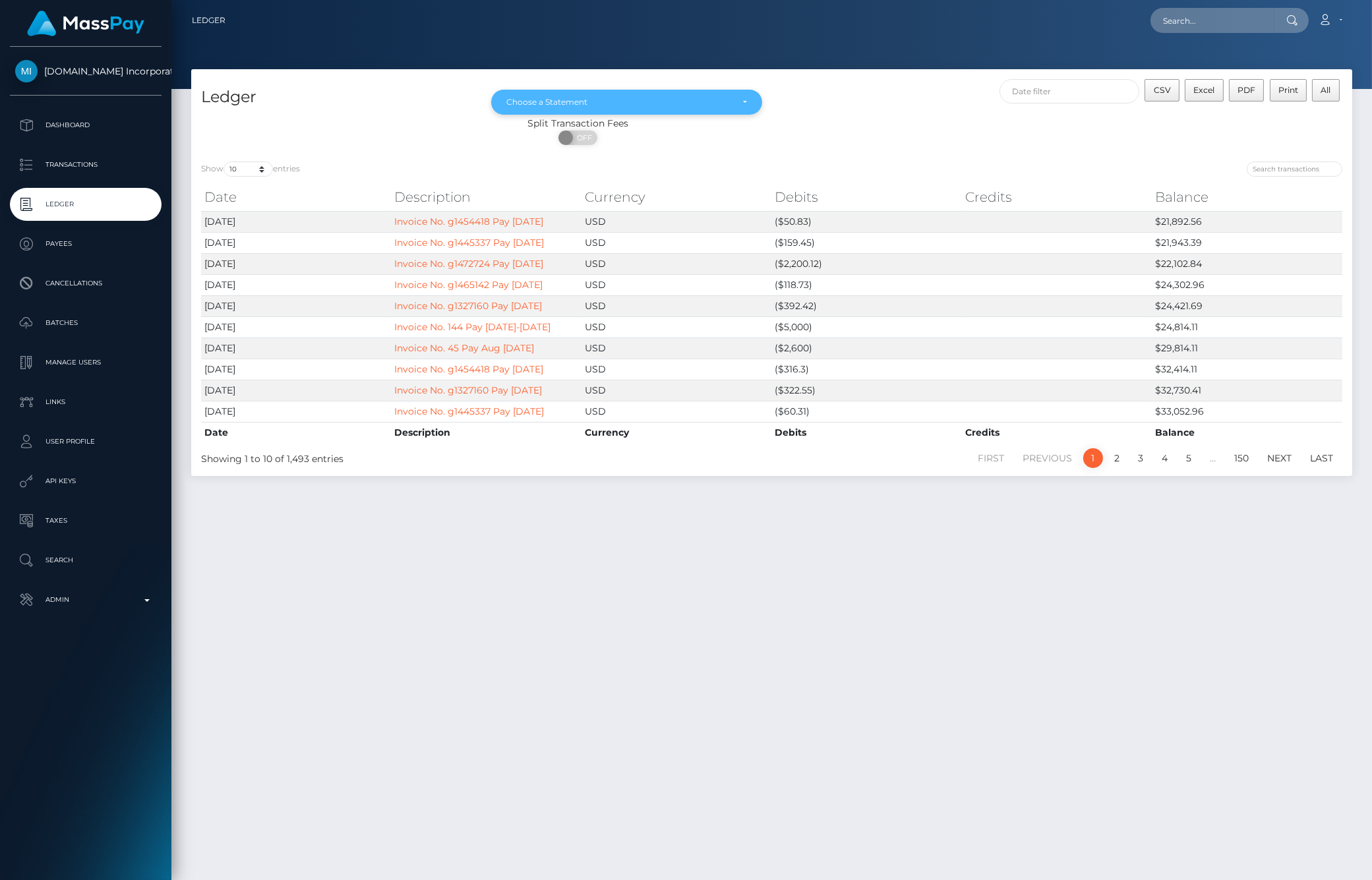
click at [583, 107] on div "Choose a Statement" at bounding box center [619, 102] width 225 height 11
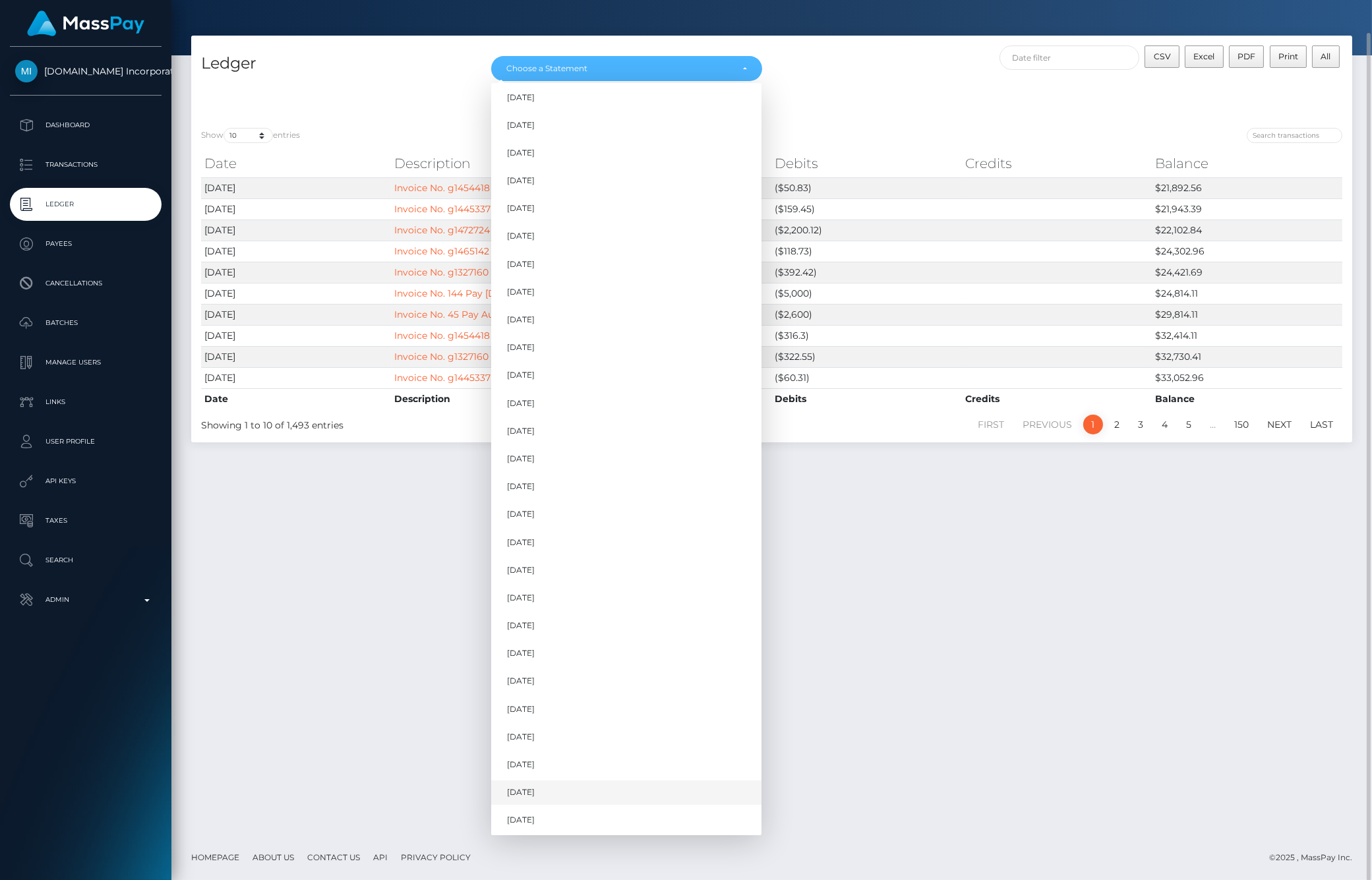
scroll to position [592, 0]
click at [533, 799] on link "Aug 2025" at bounding box center [626, 792] width 270 height 25
select select "Aug 2025"
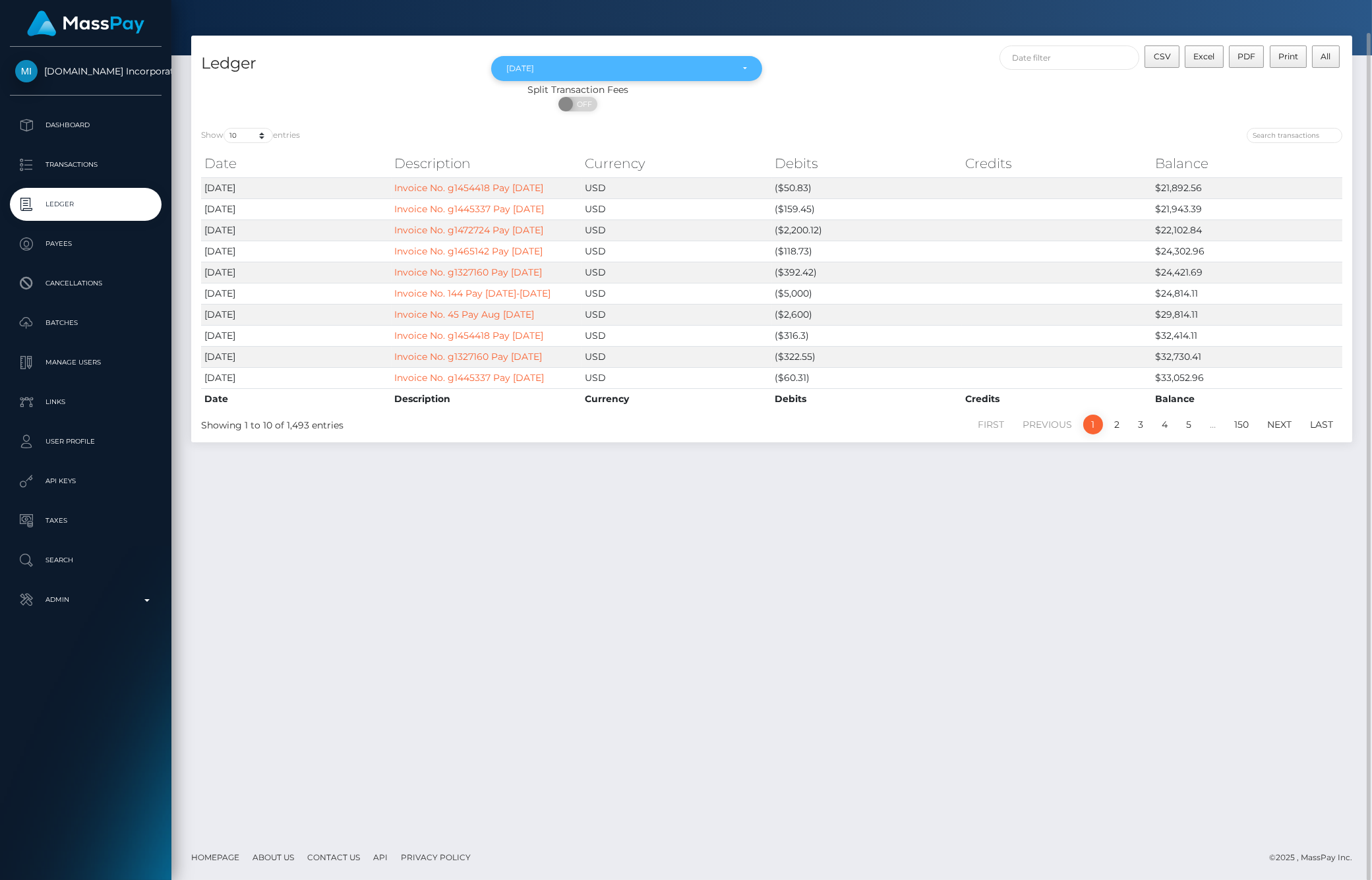
click at [713, 78] on div "Aug 2025" at bounding box center [626, 69] width 270 height 25
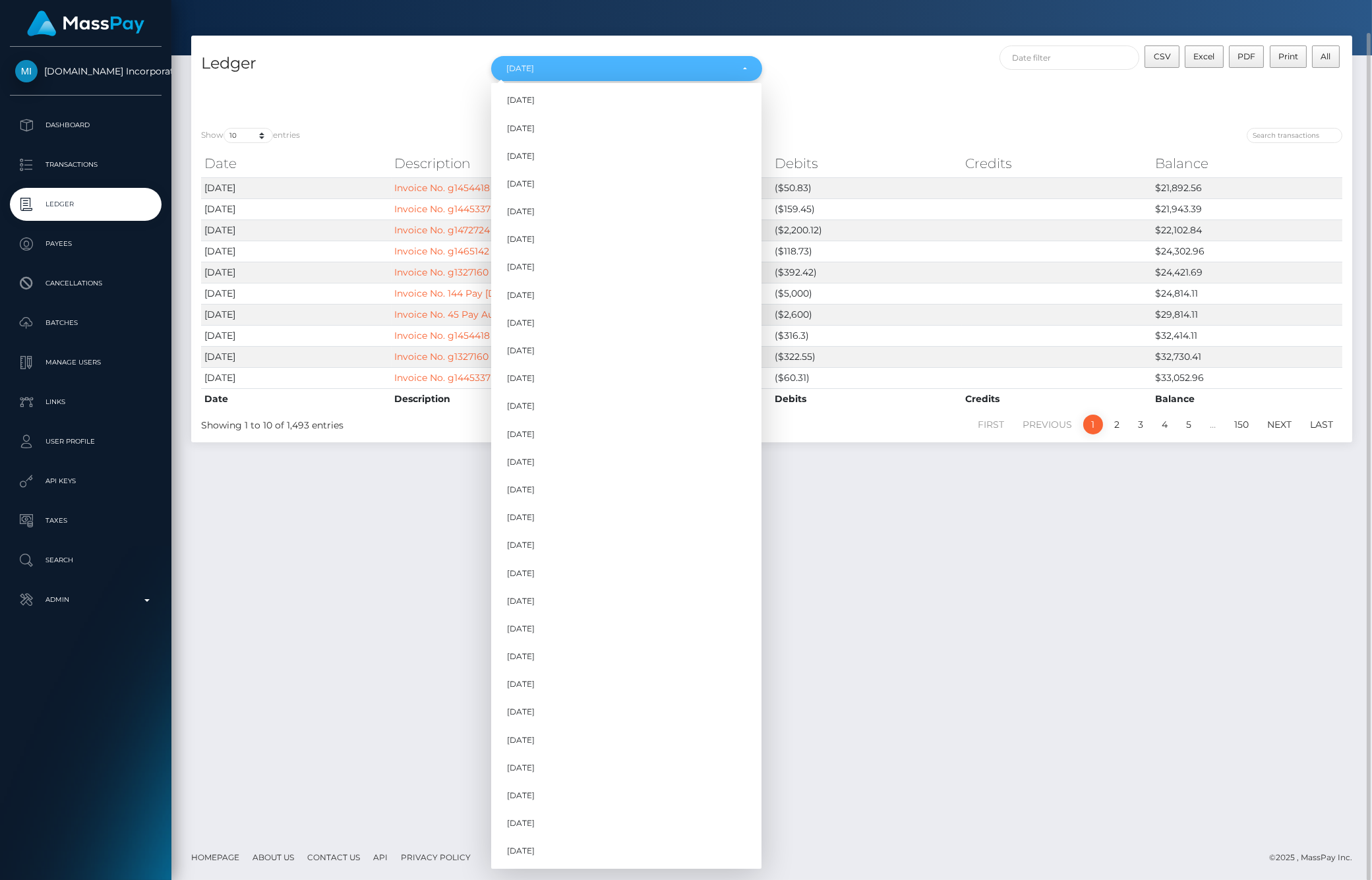
scroll to position [557, 0]
click at [865, 77] on div "CSV Excel PDF Print All" at bounding box center [1062, 65] width 581 height 38
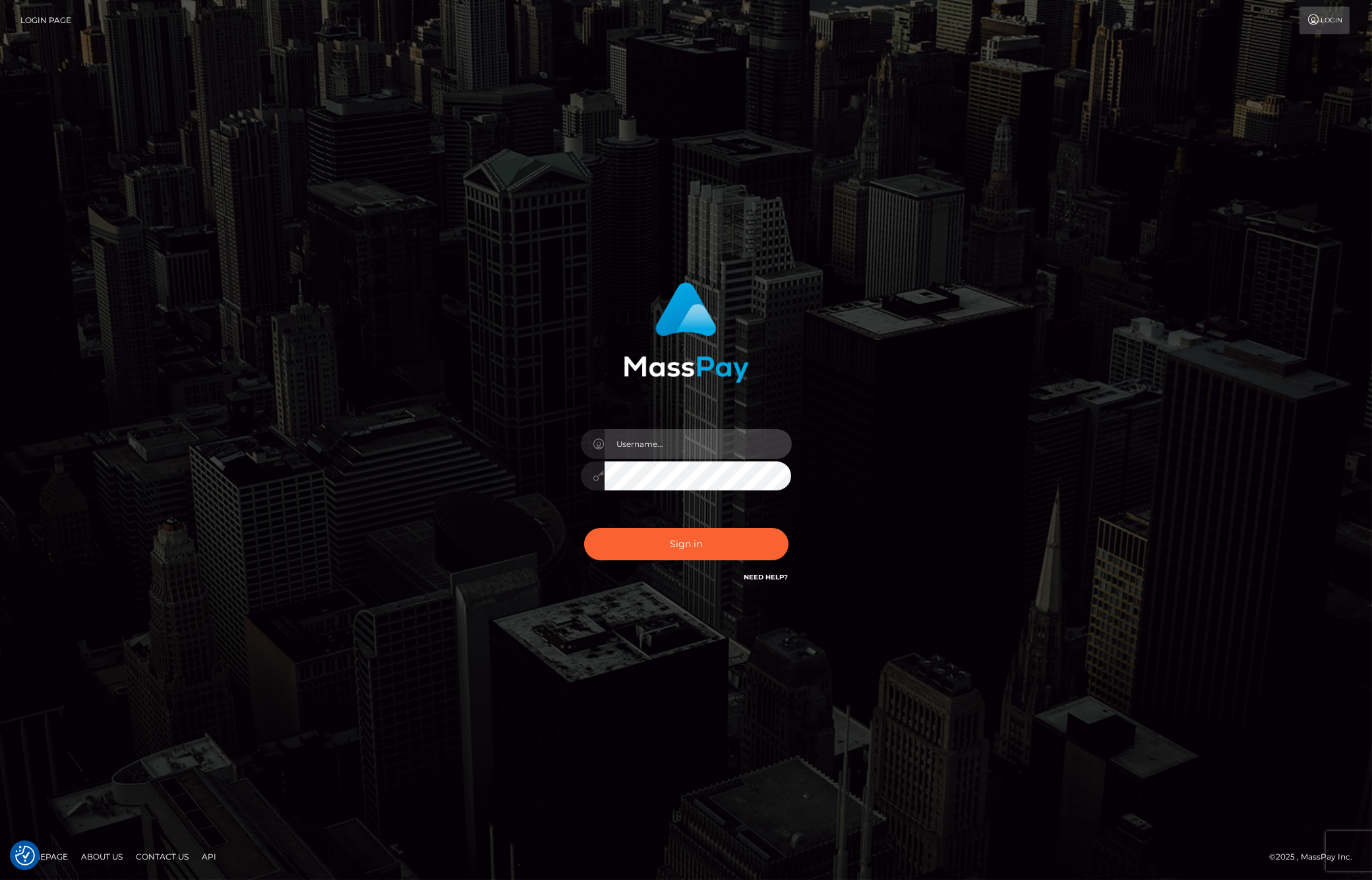
click at [669, 458] on input "text" at bounding box center [698, 444] width 187 height 29
type input "ashbil"
click at [684, 549] on button "Sign in" at bounding box center [686, 544] width 204 height 33
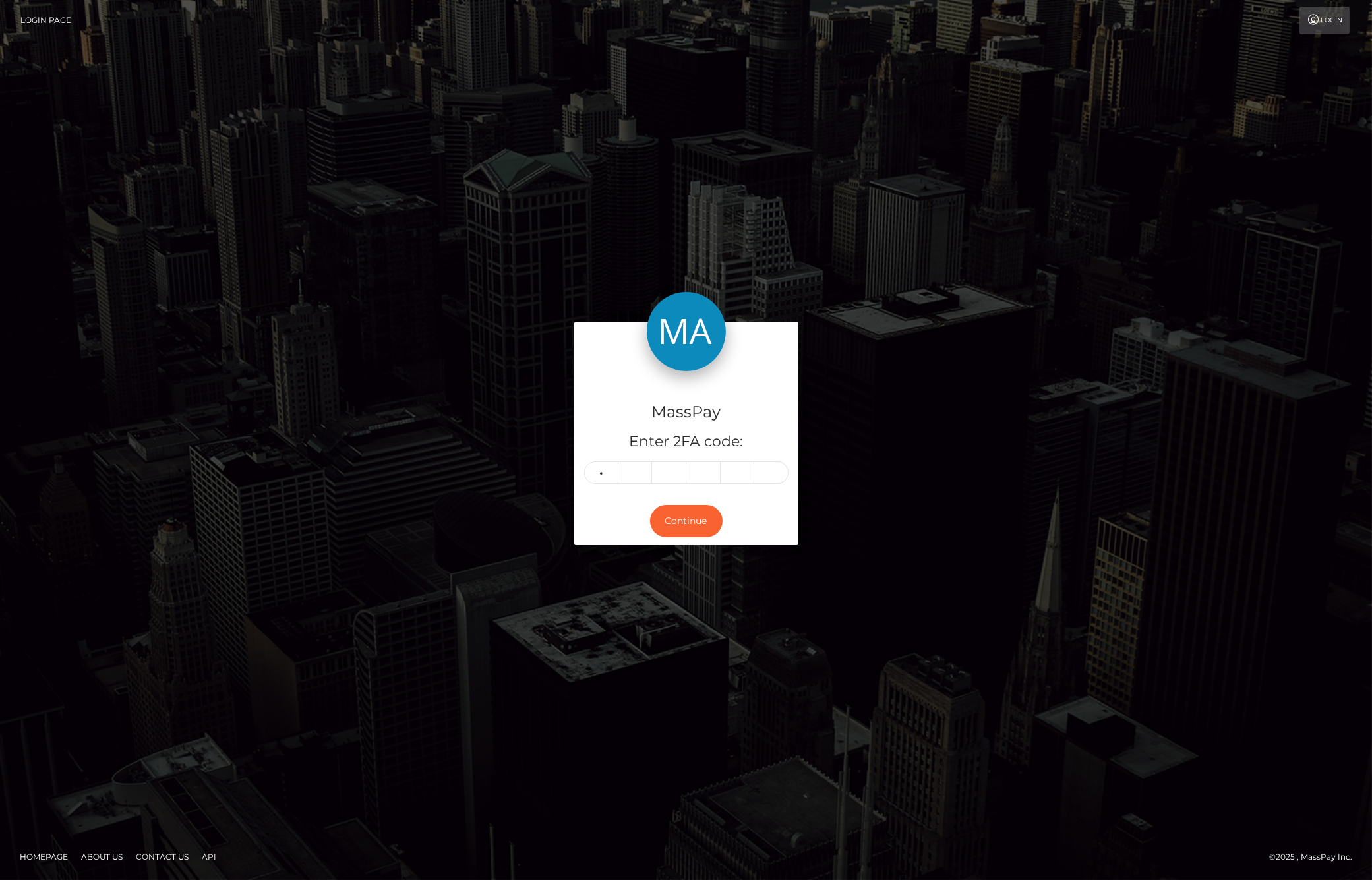
type input "1"
type input "8"
type input "3"
type input "2"
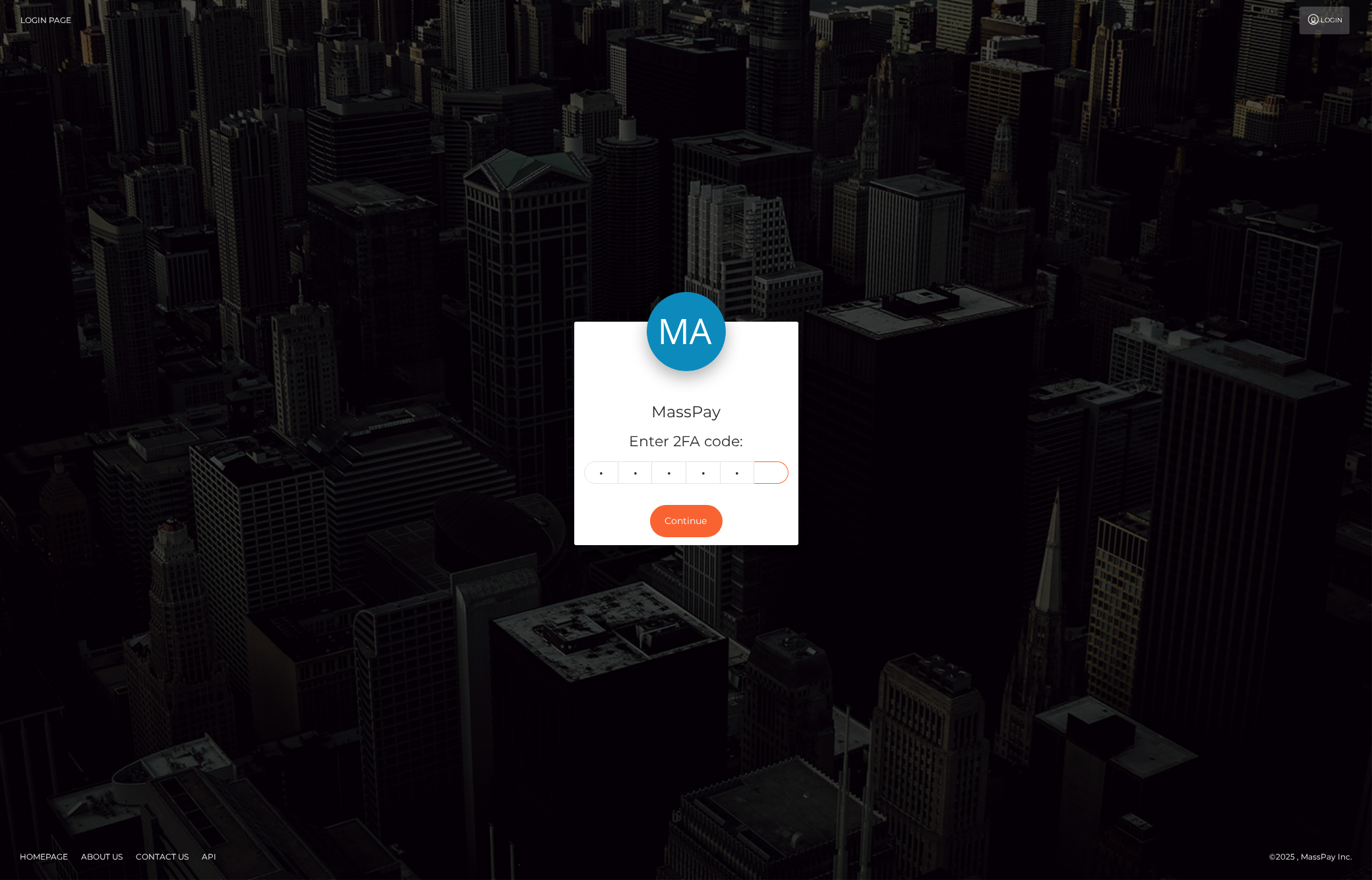
type input "4"
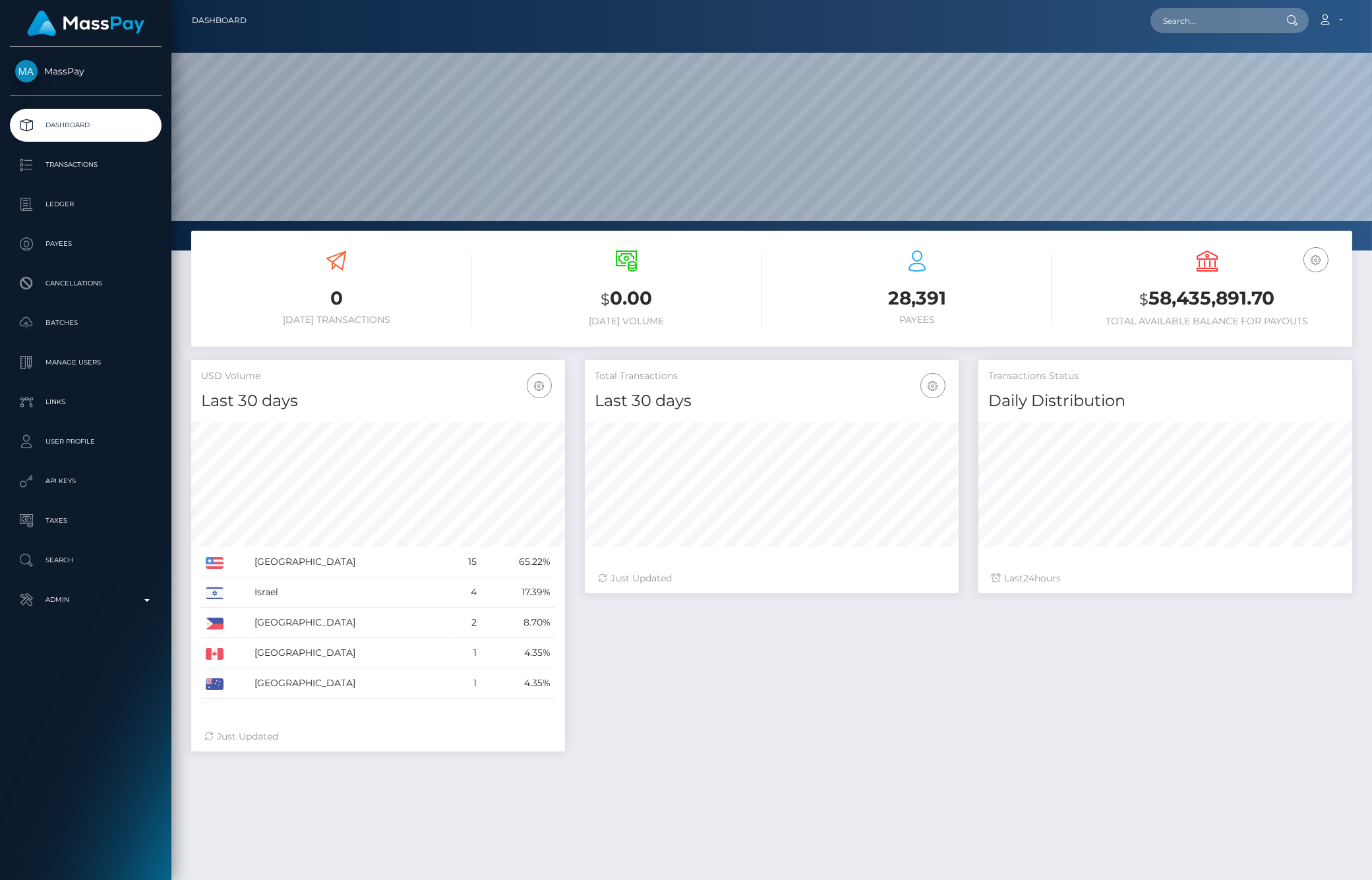
scroll to position [234, 373]
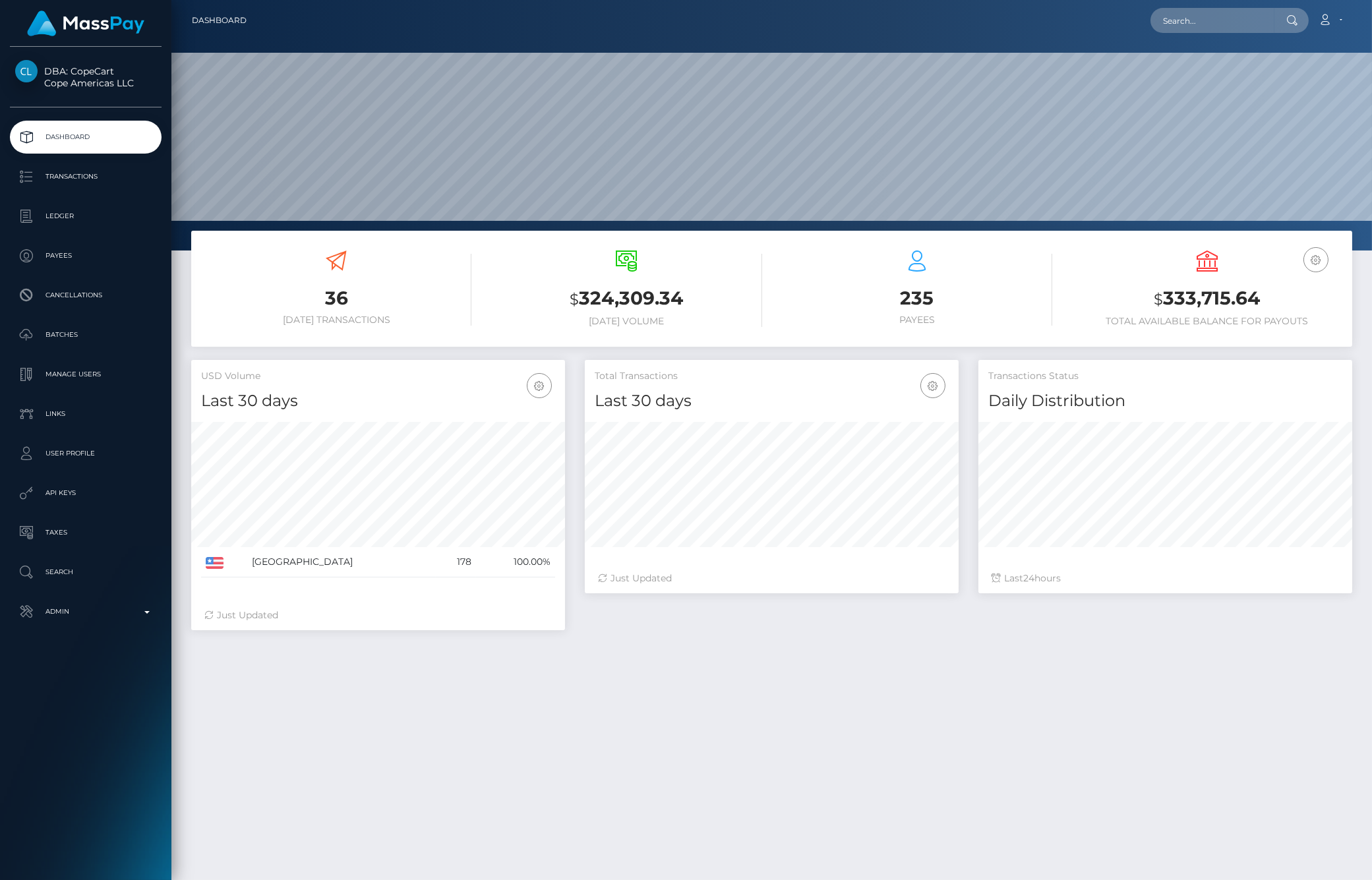
scroll to position [234, 373]
click at [90, 216] on p "Ledger" at bounding box center [86, 216] width 141 height 20
click at [94, 218] on p "Ledger" at bounding box center [86, 216] width 141 height 20
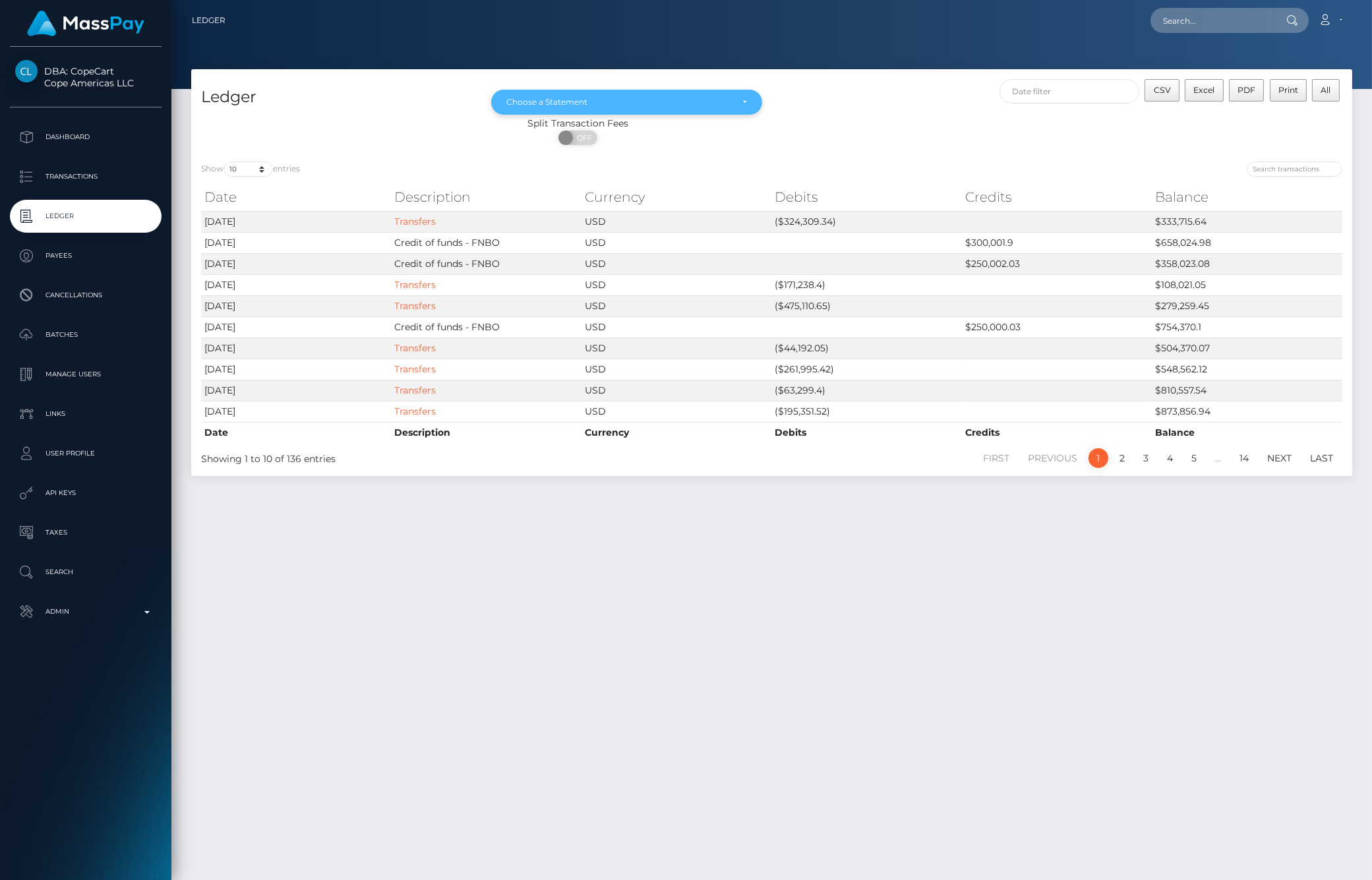
click at [554, 109] on div "Choose a Statement" at bounding box center [626, 102] width 270 height 25
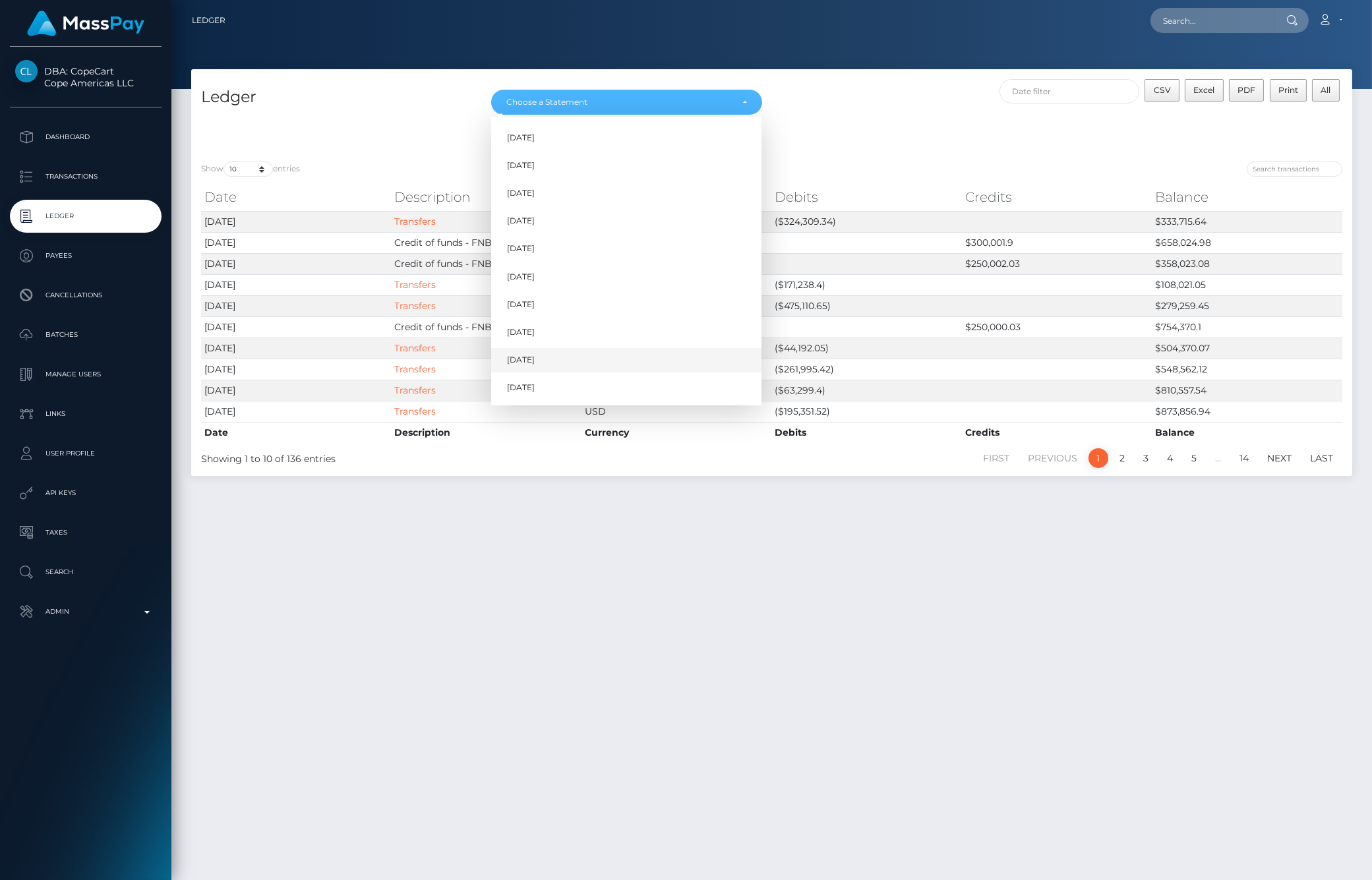
click at [548, 360] on link "Aug 2025" at bounding box center [626, 360] width 270 height 25
select select "Aug 2025"
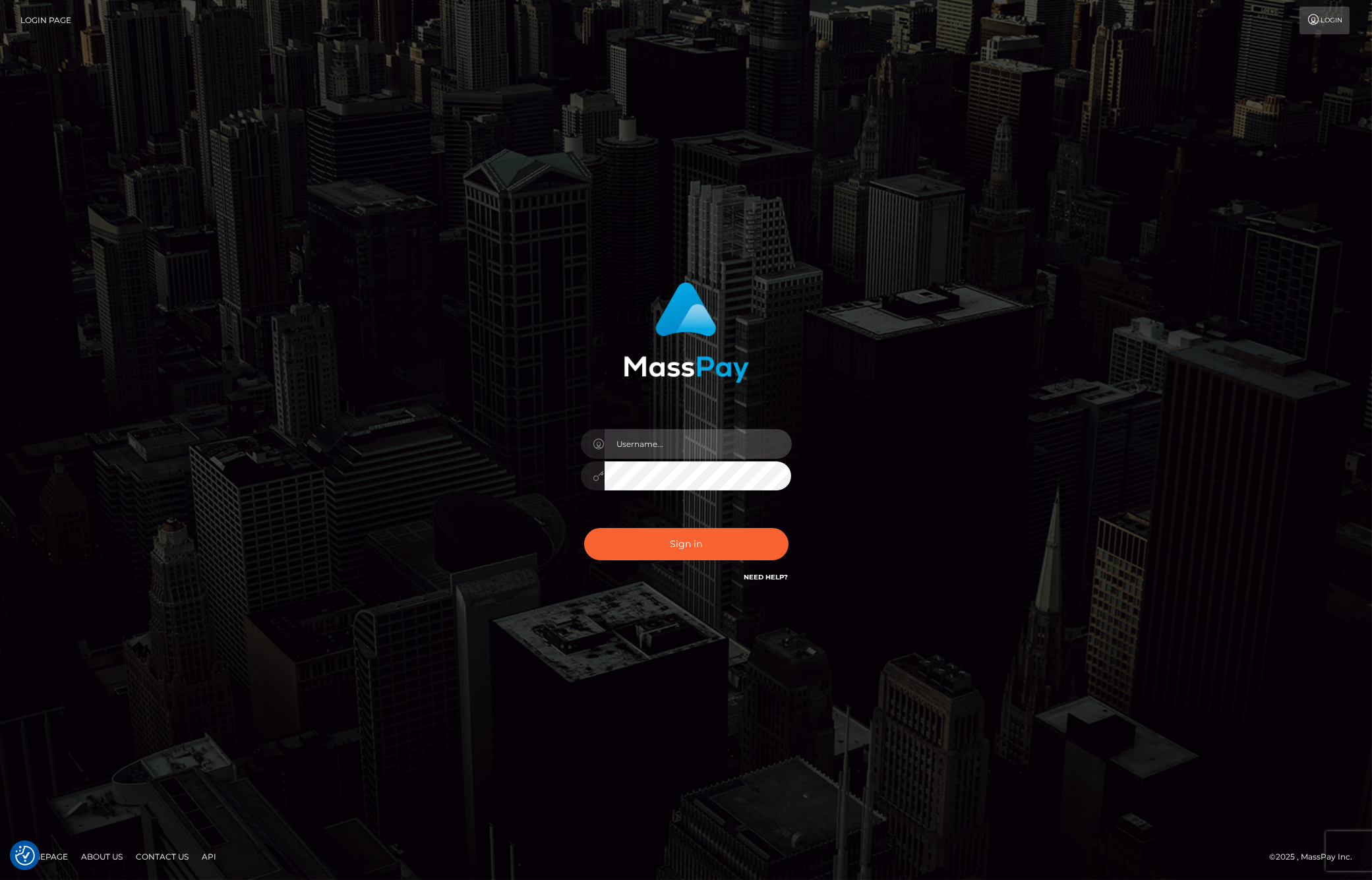
click at [680, 452] on input "text" at bounding box center [698, 444] width 187 height 29
type input "ashbil"
click at [662, 556] on button "Sign in" at bounding box center [686, 544] width 204 height 33
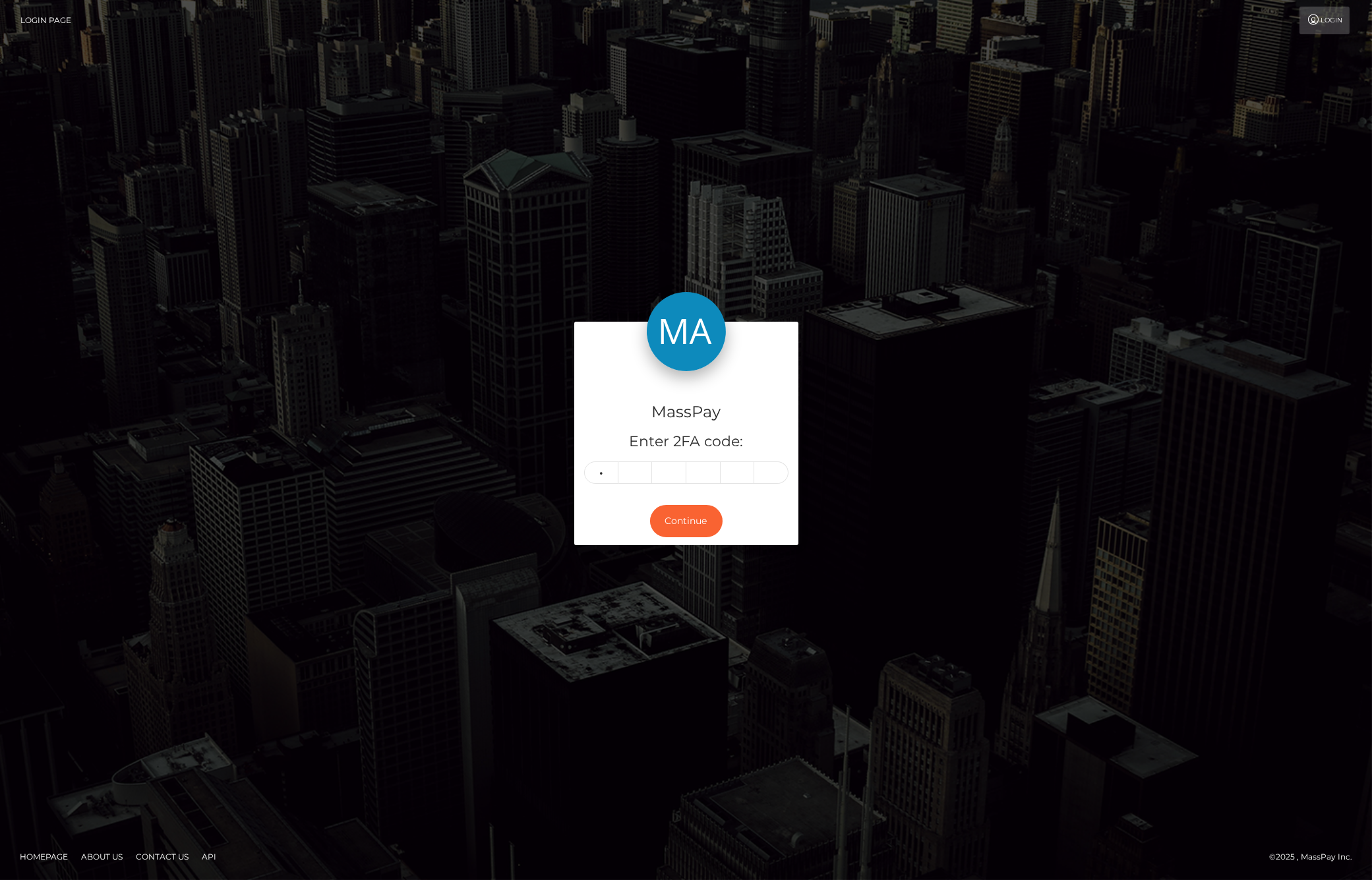
type input "7"
type input "3"
type input "7"
type input "9"
type input "2"
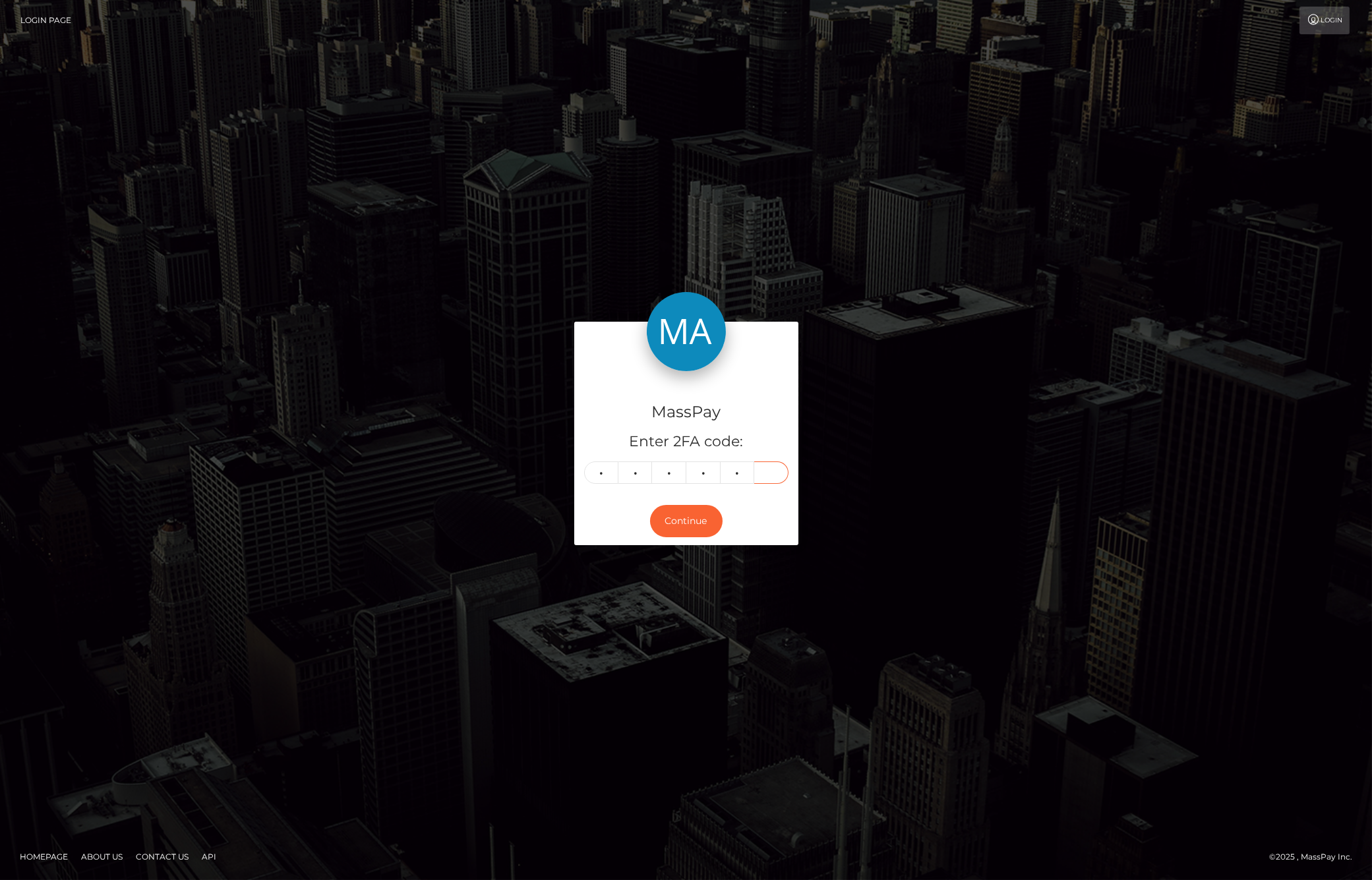
type input "6"
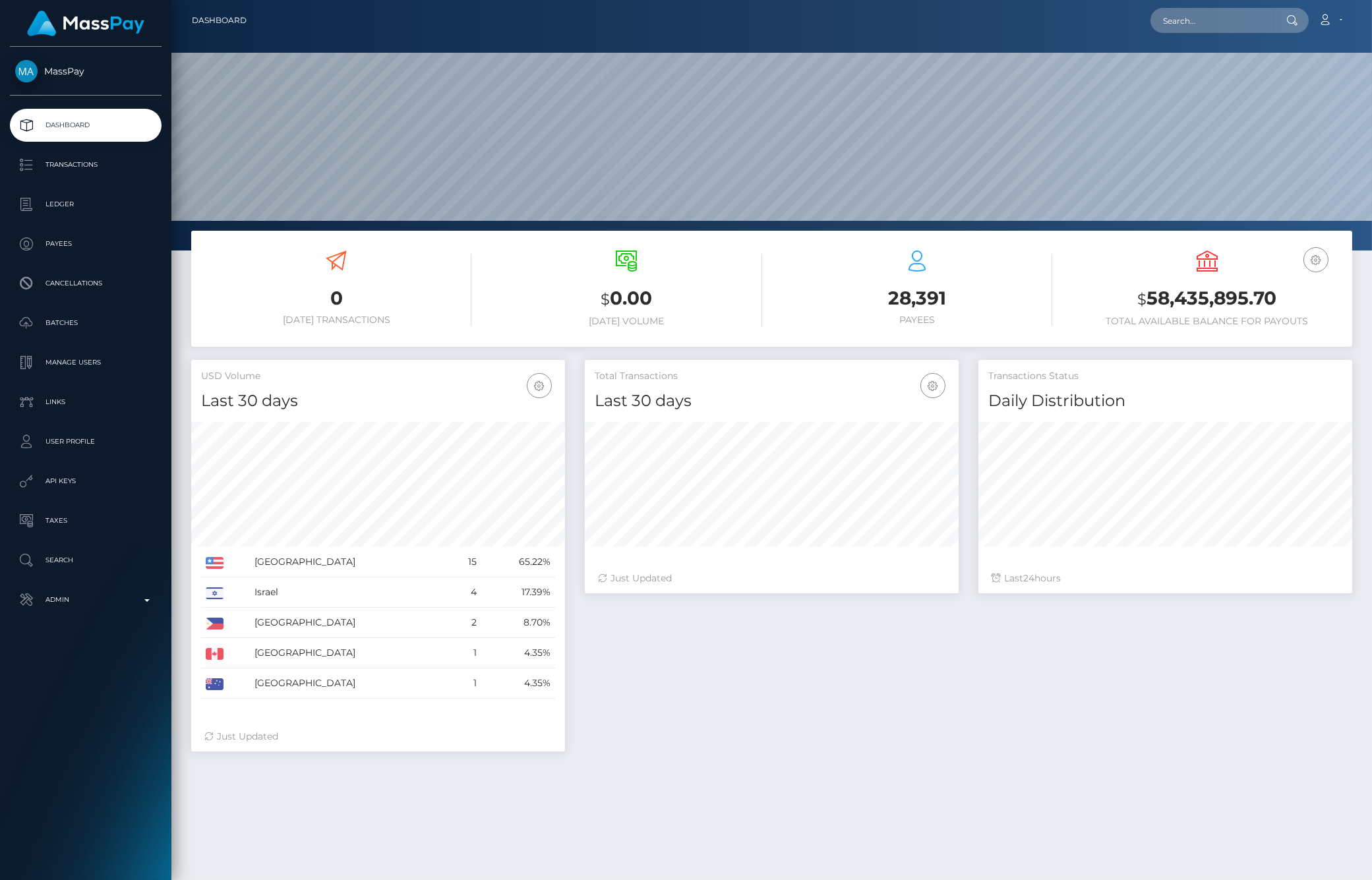
scroll to position [234, 373]
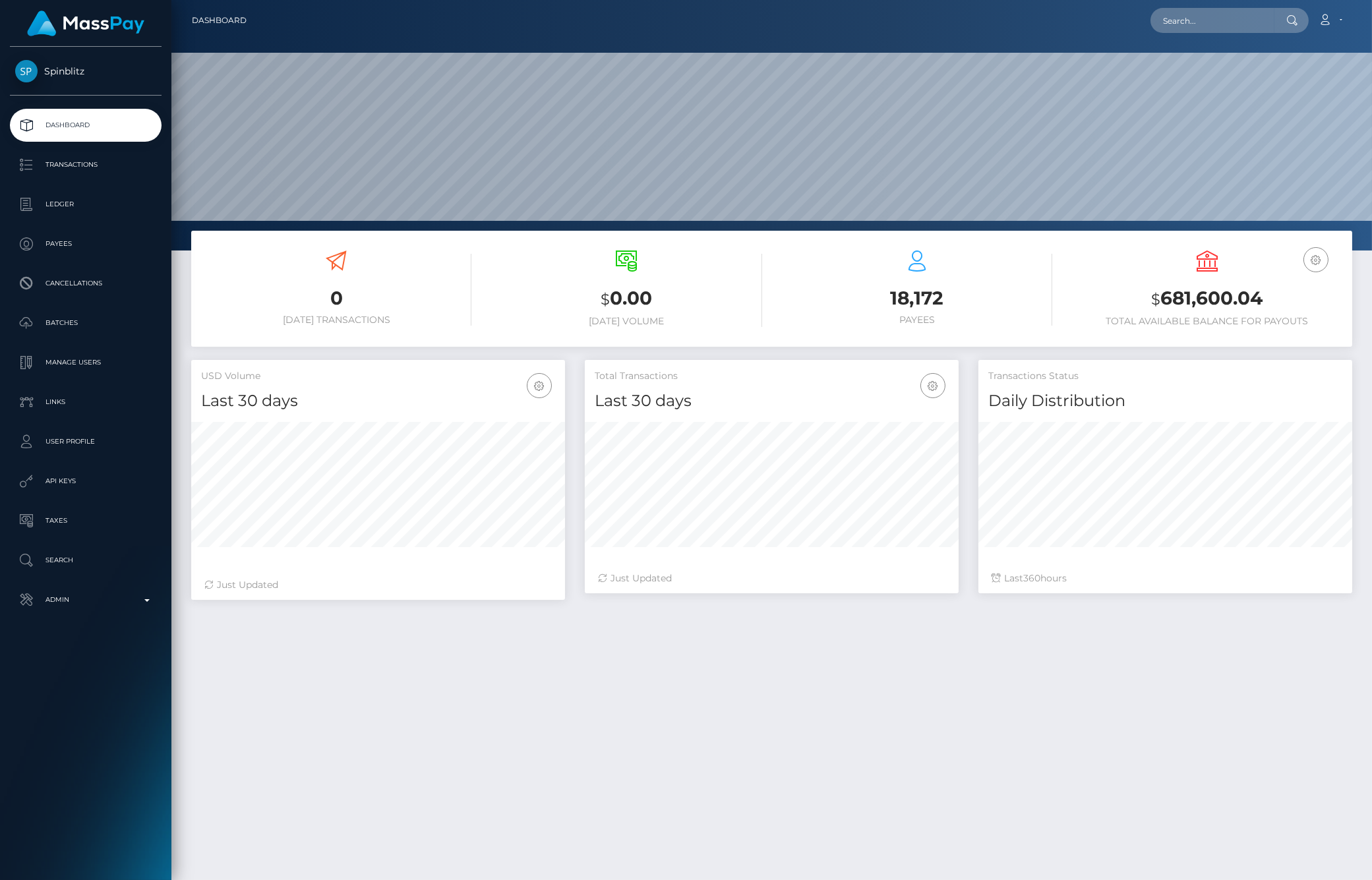
scroll to position [234, 373]
click at [70, 206] on p "Ledger" at bounding box center [86, 204] width 141 height 20
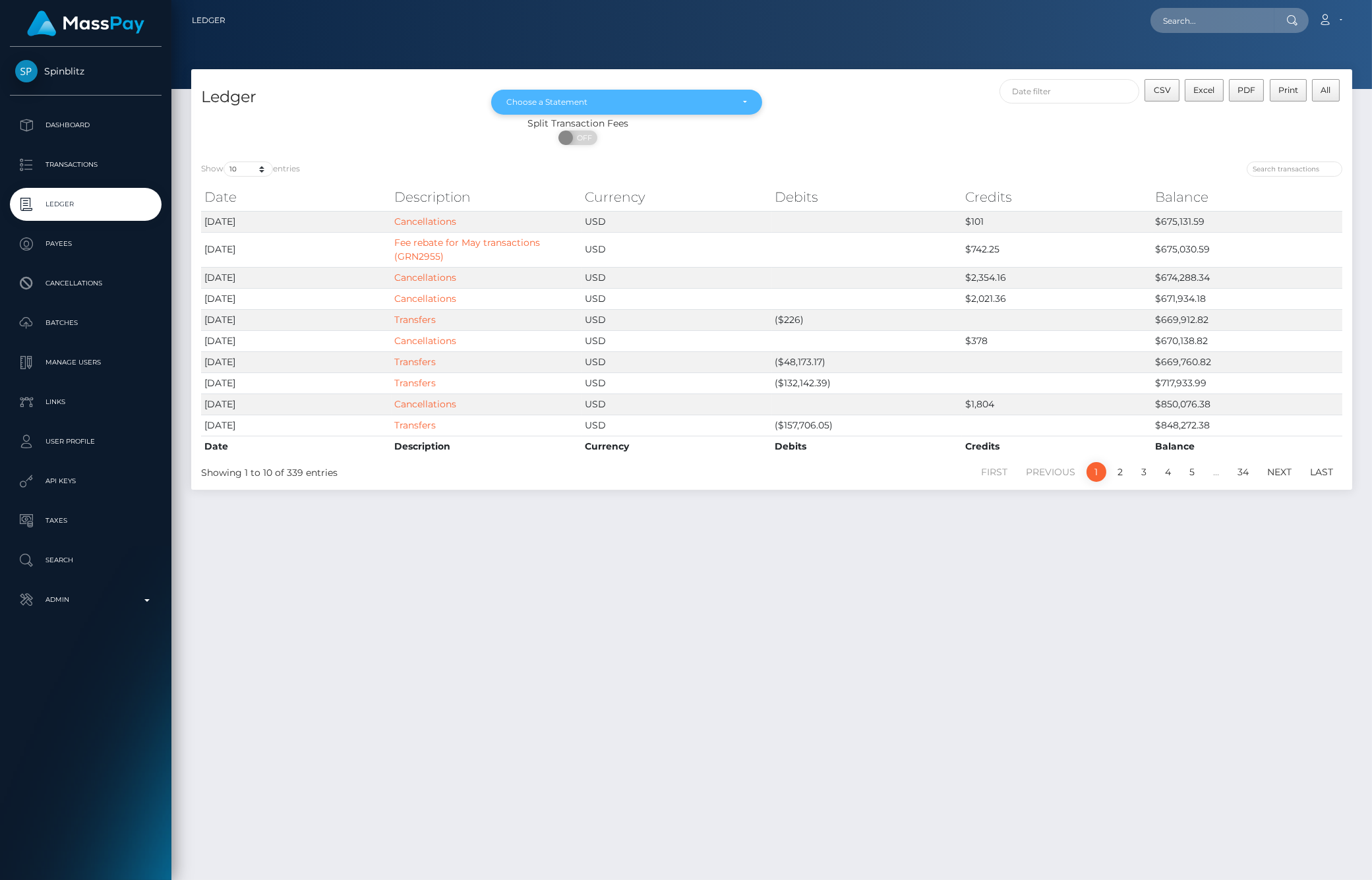
click at [690, 97] on div "Choose a Statement" at bounding box center [619, 102] width 225 height 11
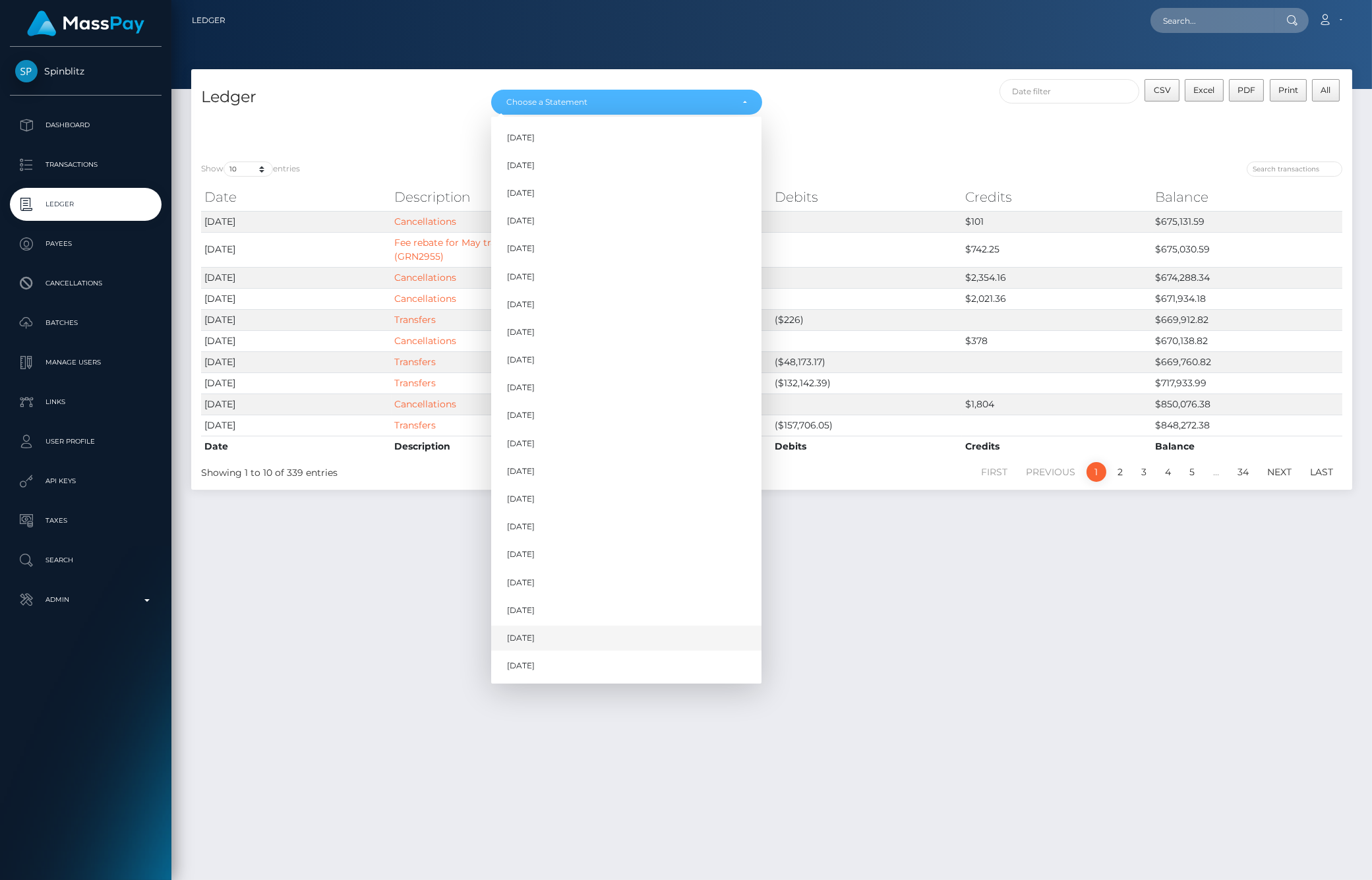
click at [548, 636] on link "Aug 2025" at bounding box center [626, 638] width 270 height 25
select select "Aug 2025"
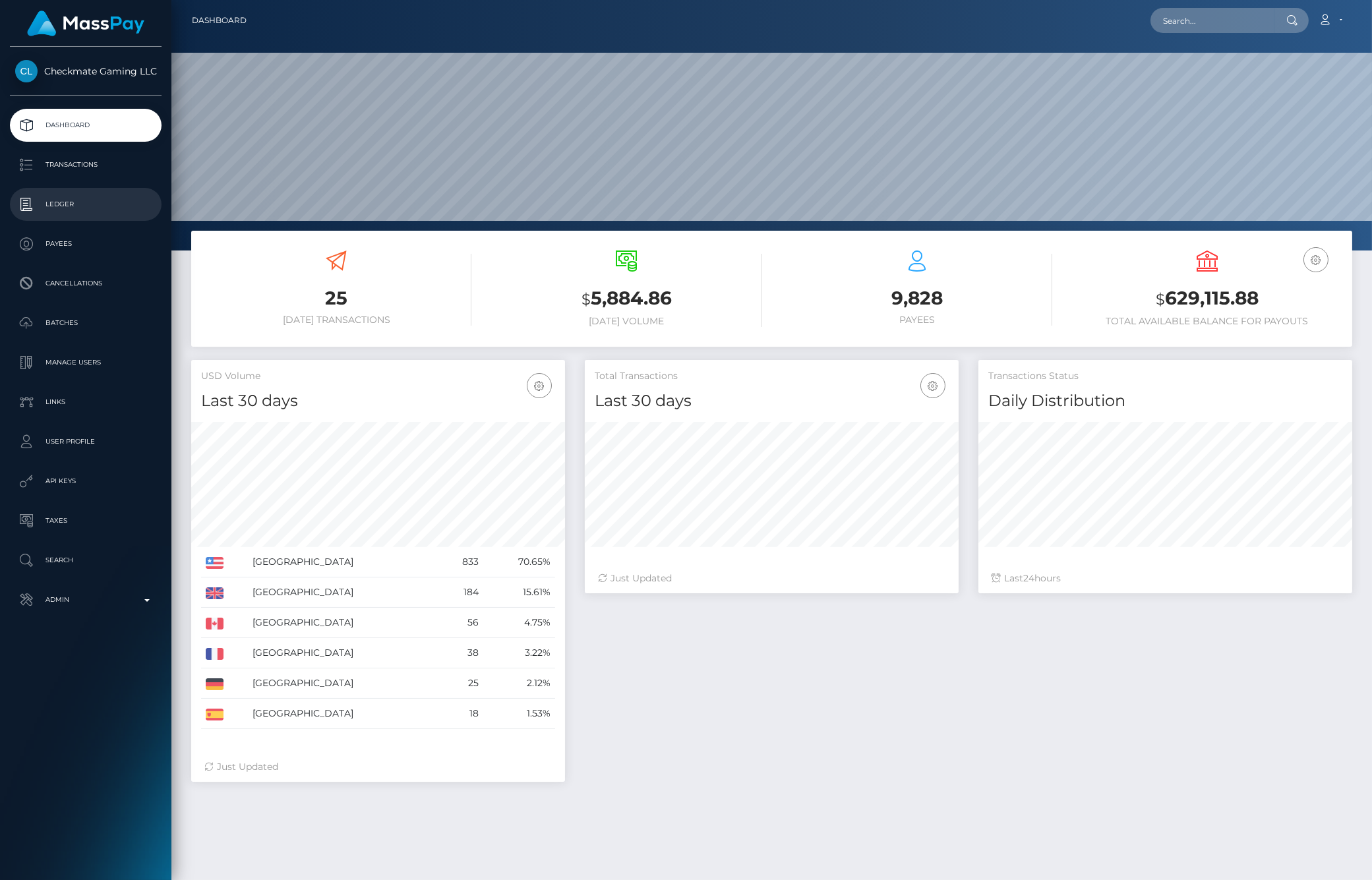
scroll to position [234, 373]
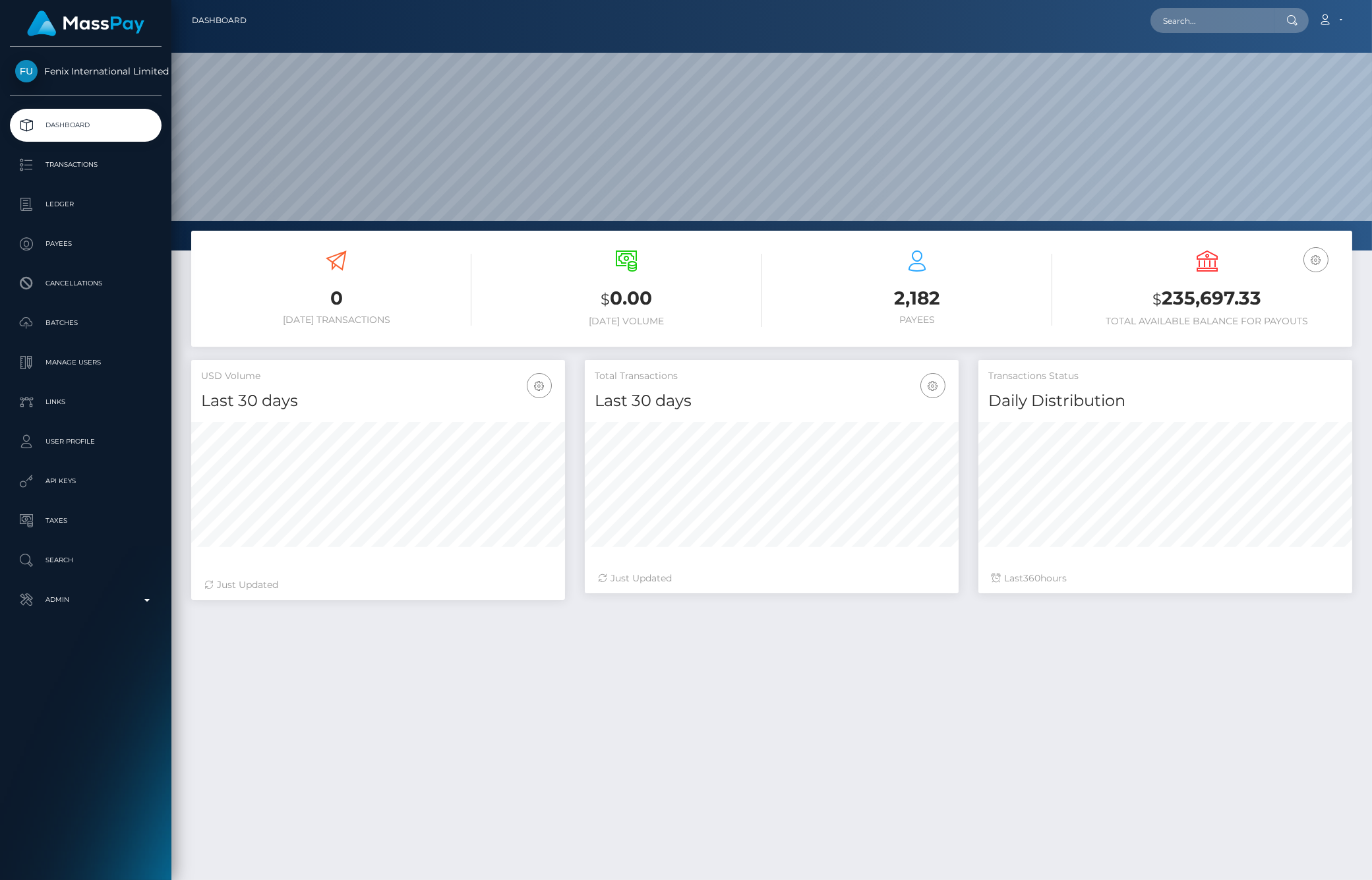
scroll to position [234, 373]
click at [84, 218] on link "Ledger" at bounding box center [86, 204] width 152 height 33
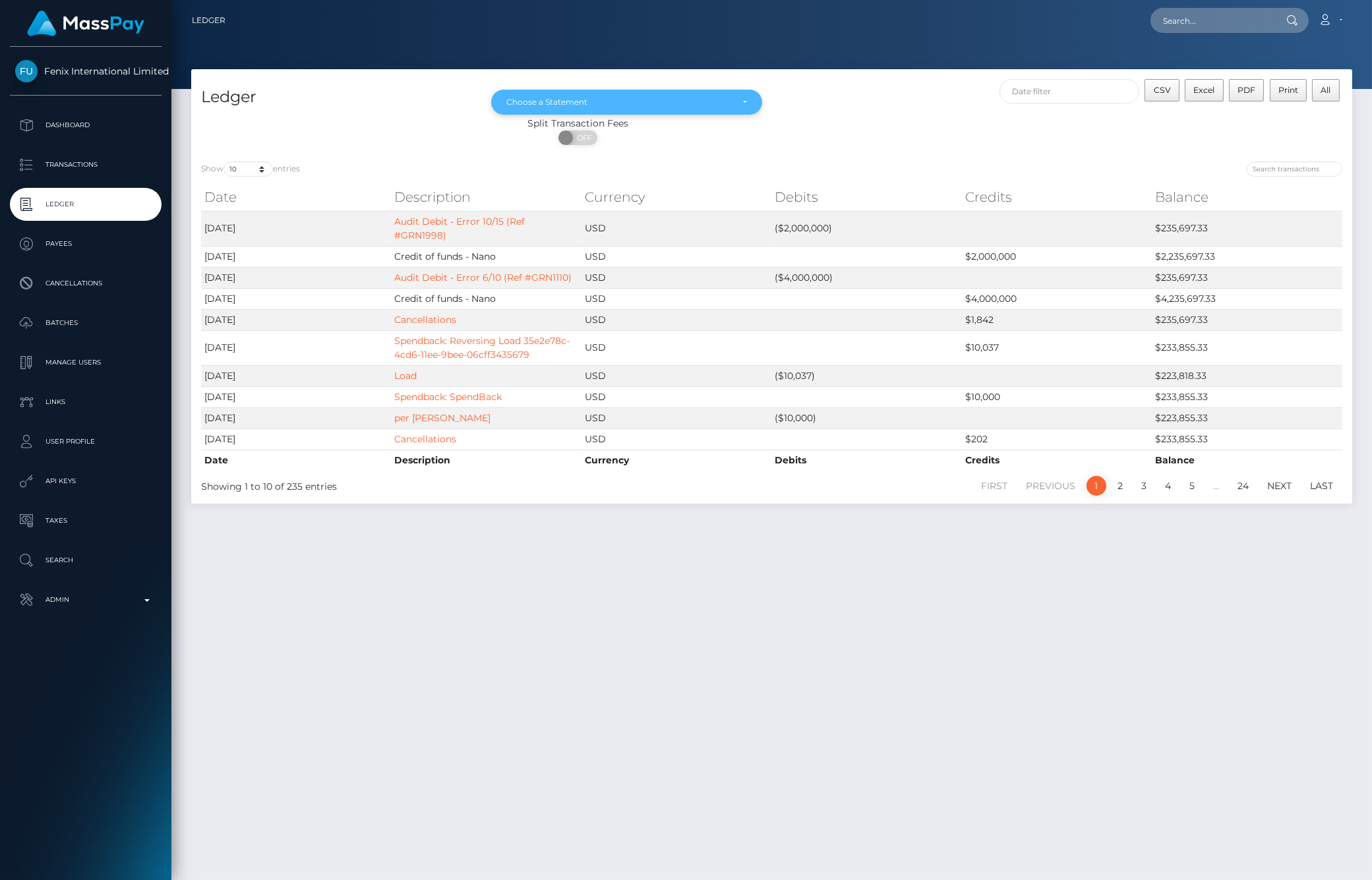
click at [731, 104] on div "Choose a Statement" at bounding box center [627, 102] width 240 height 11
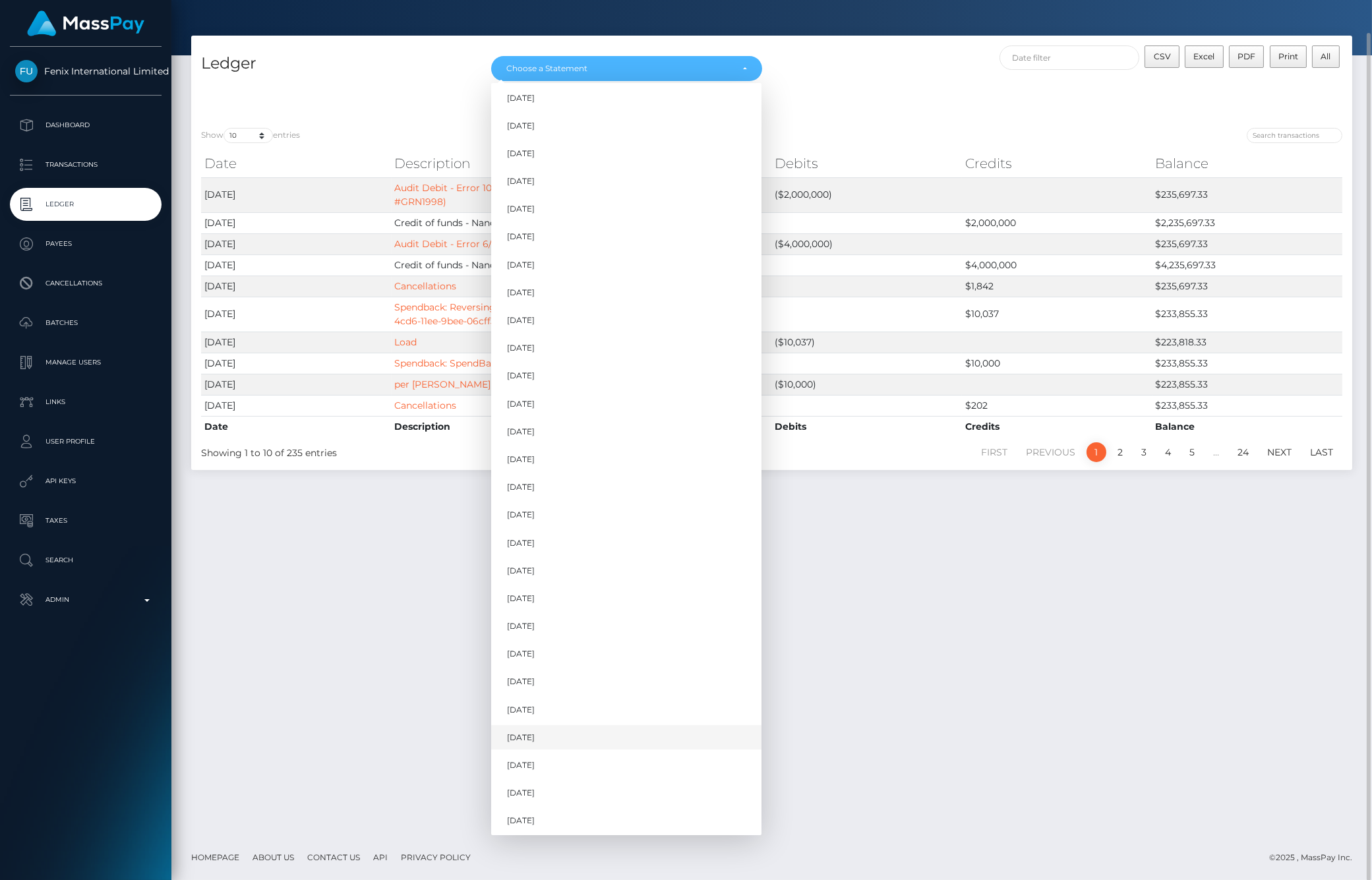
scroll to position [147, 0]
click at [549, 792] on link "[DATE]" at bounding box center [626, 791] width 270 height 25
select select "Aug 2025"
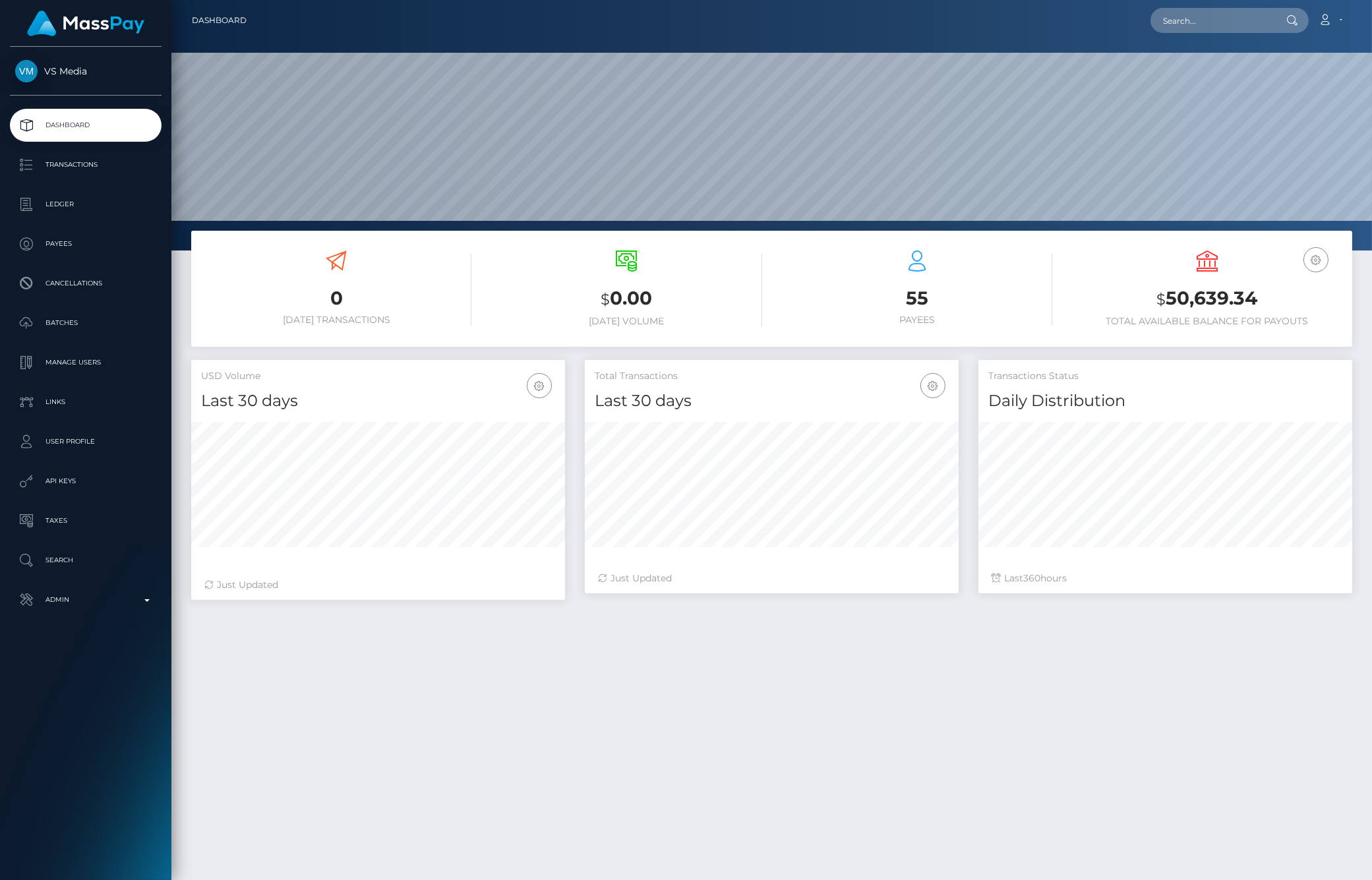
scroll to position [234, 373]
click at [55, 208] on p "Ledger" at bounding box center [86, 204] width 141 height 20
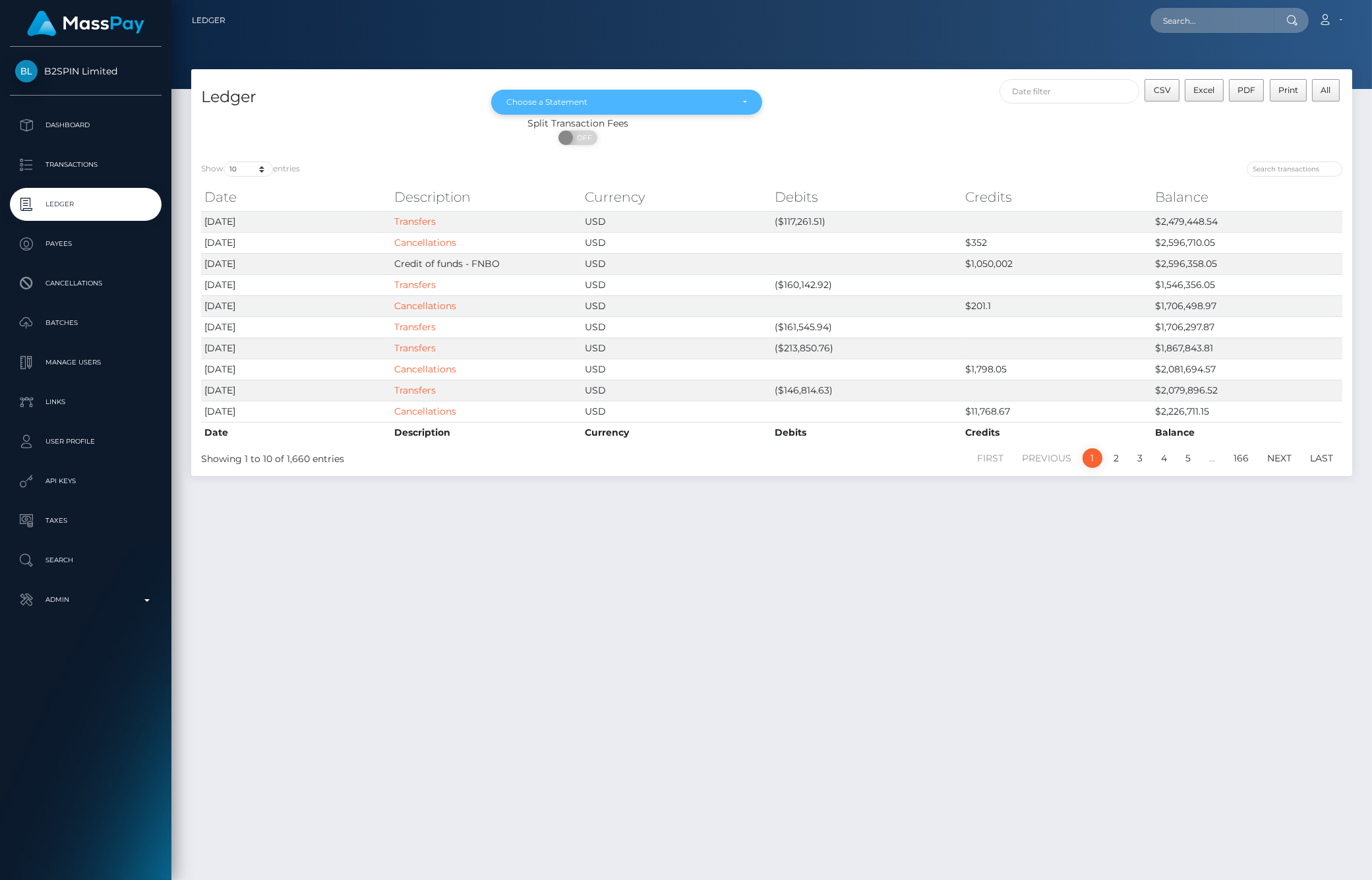
click at [708, 112] on div "Ledger [DATE] [DATE] [DATE] [DATE] [DATE] [DATE] [DATE] [DATE] [DATE] [DATE] [D…" at bounding box center [771, 110] width 1161 height 83
click at [708, 111] on div "Choose a Statement" at bounding box center [626, 102] width 270 height 25
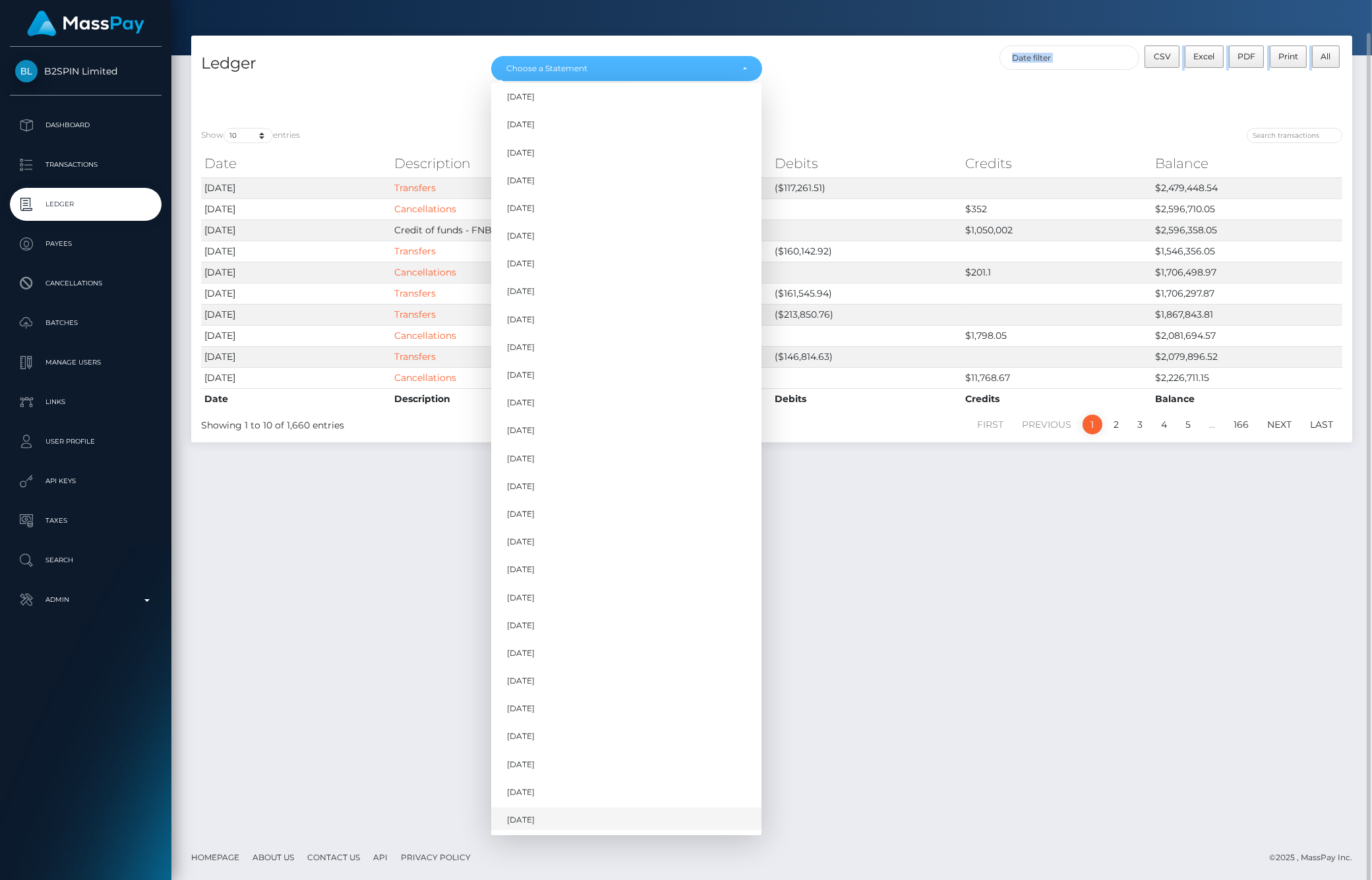
scroll to position [91, 0]
click at [534, 795] on span "[DATE]" at bounding box center [521, 792] width 28 height 12
select select "[DATE]"
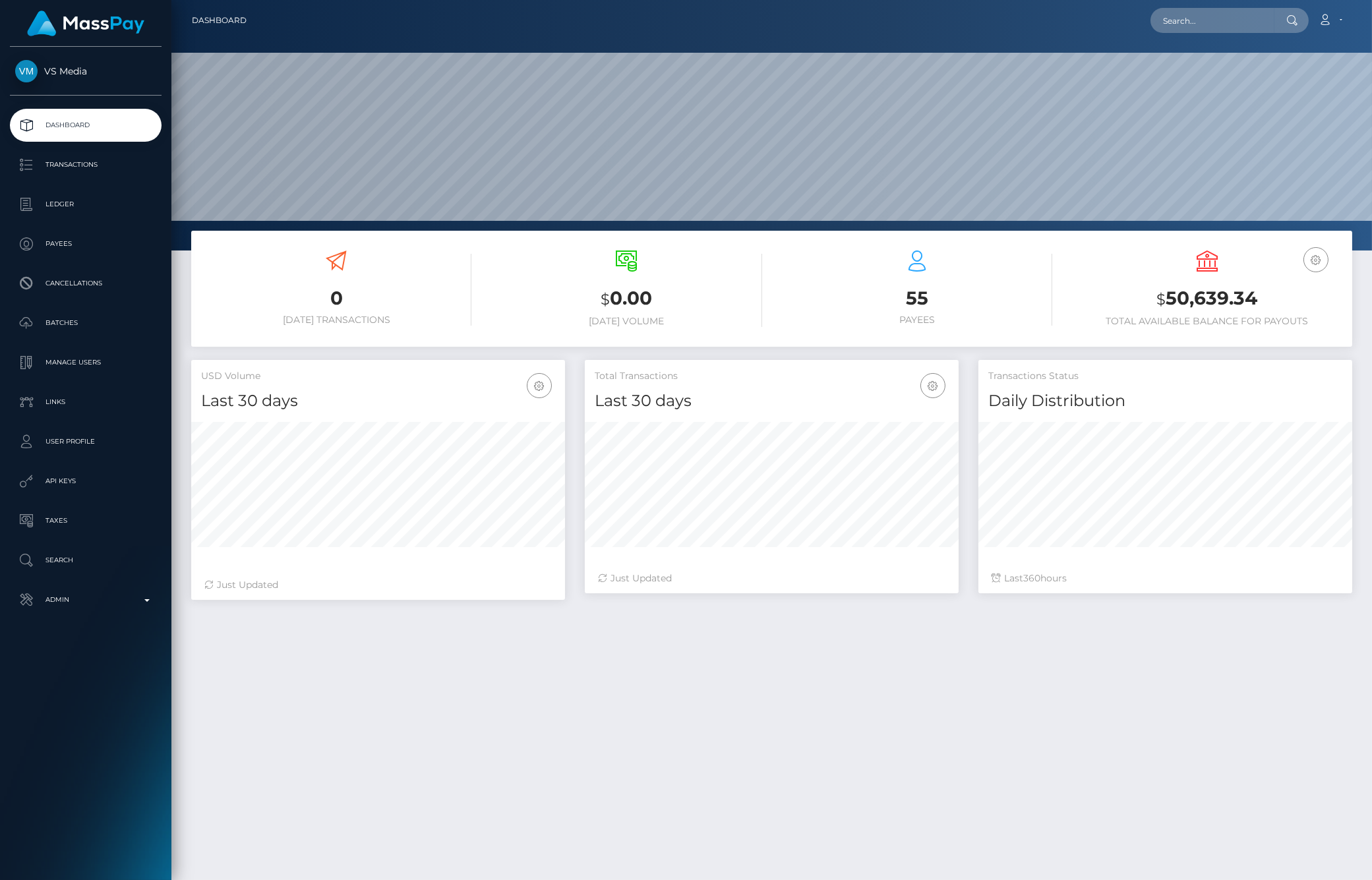
scroll to position [234, 373]
click at [51, 213] on p "Ledger" at bounding box center [86, 204] width 141 height 20
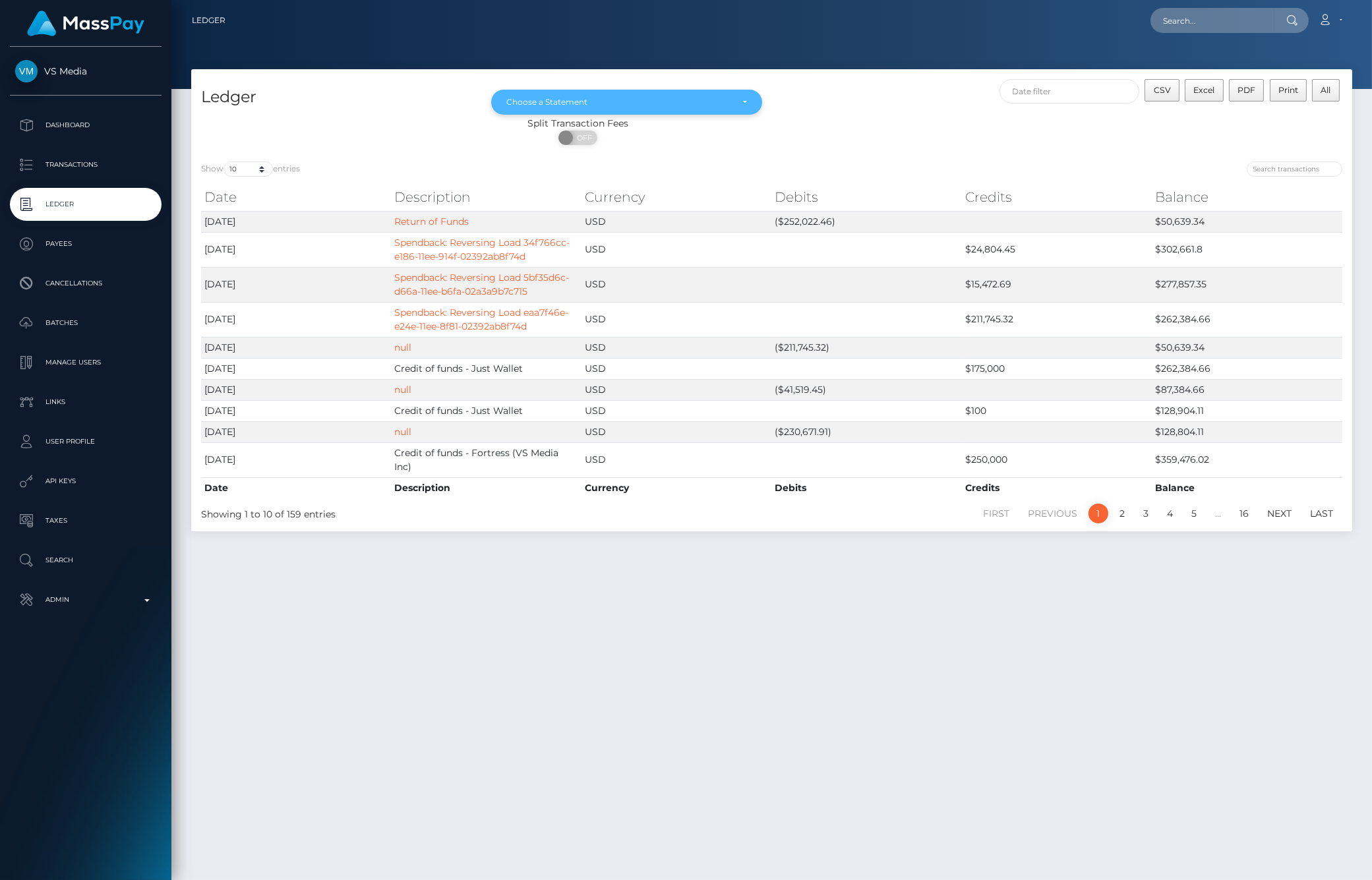
click at [677, 109] on div "Choose a Statement" at bounding box center [626, 102] width 270 height 25
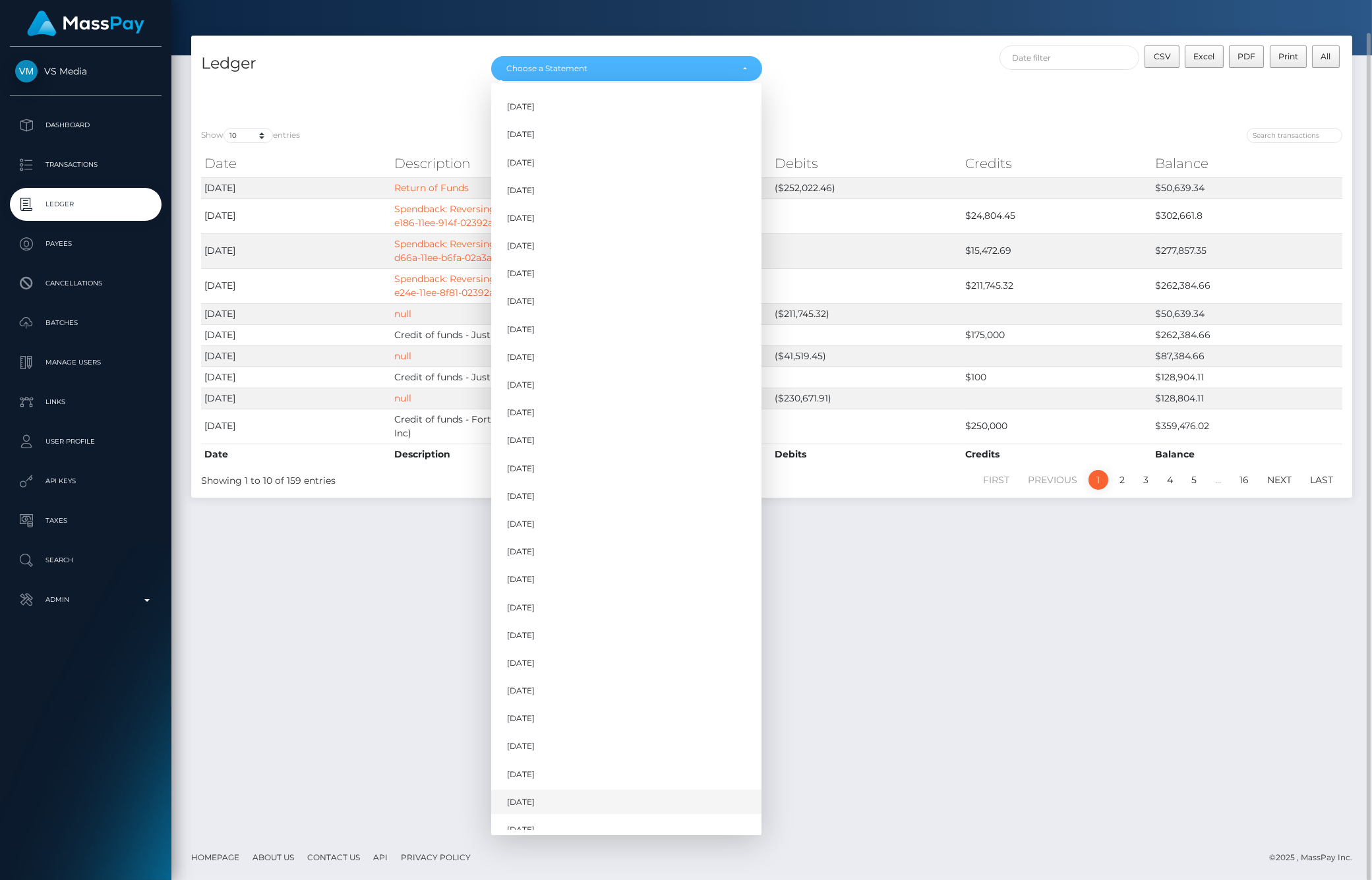
scroll to position [536, 0]
click at [547, 786] on link "[DATE]" at bounding box center [626, 791] width 270 height 25
select select "[DATE]"
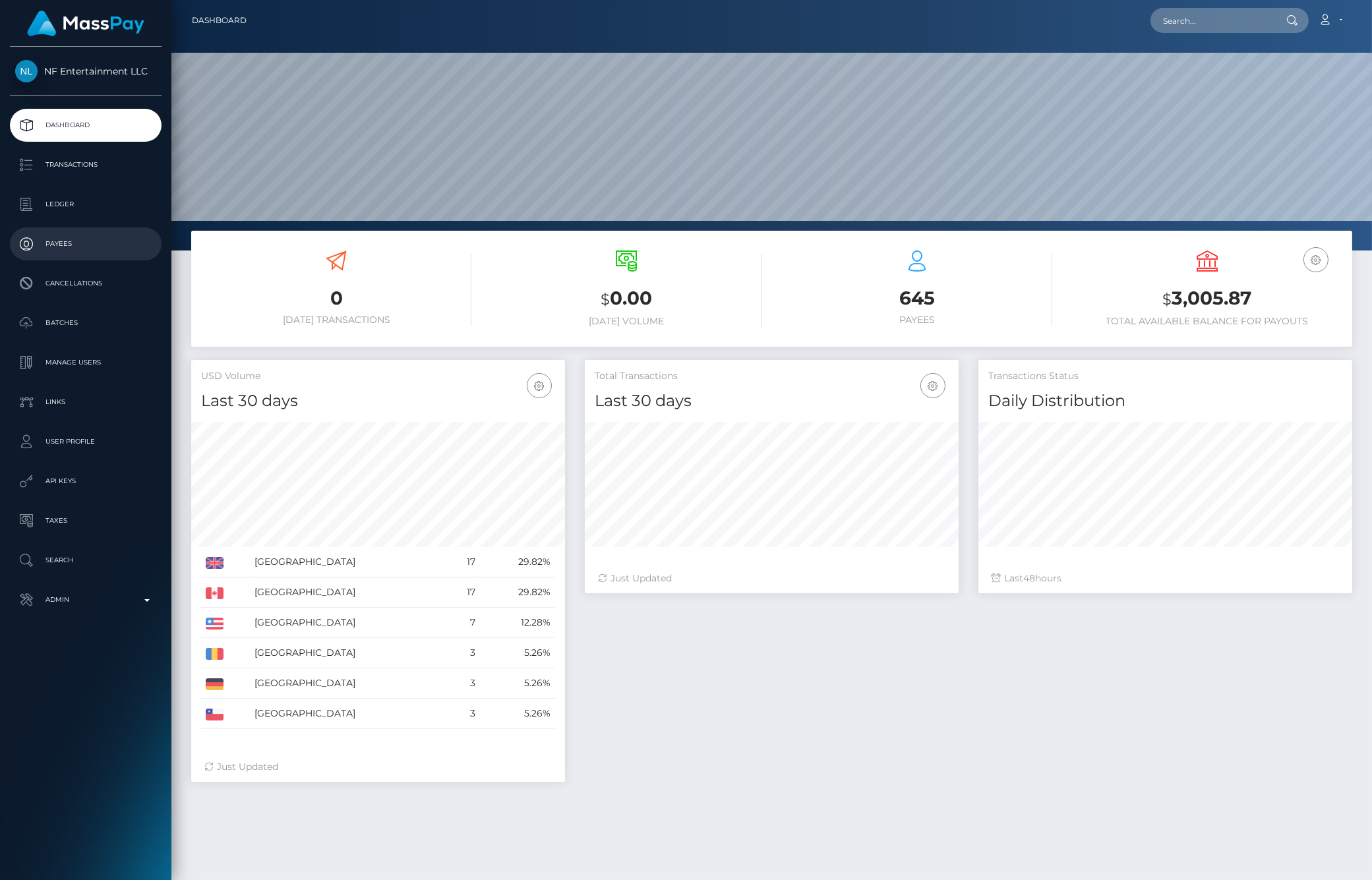
scroll to position [234, 373]
click at [83, 204] on p "Ledger" at bounding box center [86, 204] width 141 height 20
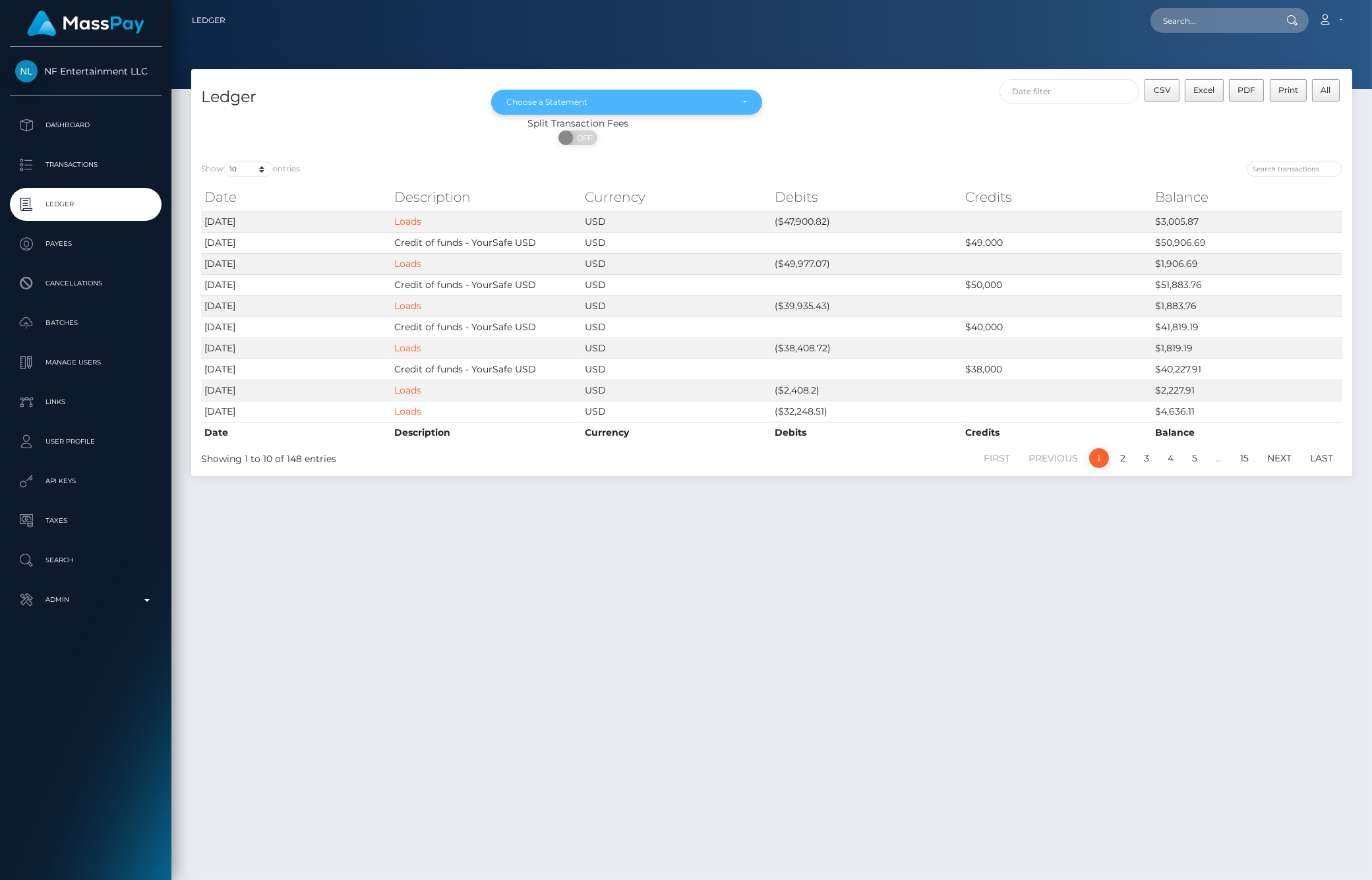
click at [687, 97] on div "Choose a Statement" at bounding box center [619, 102] width 225 height 11
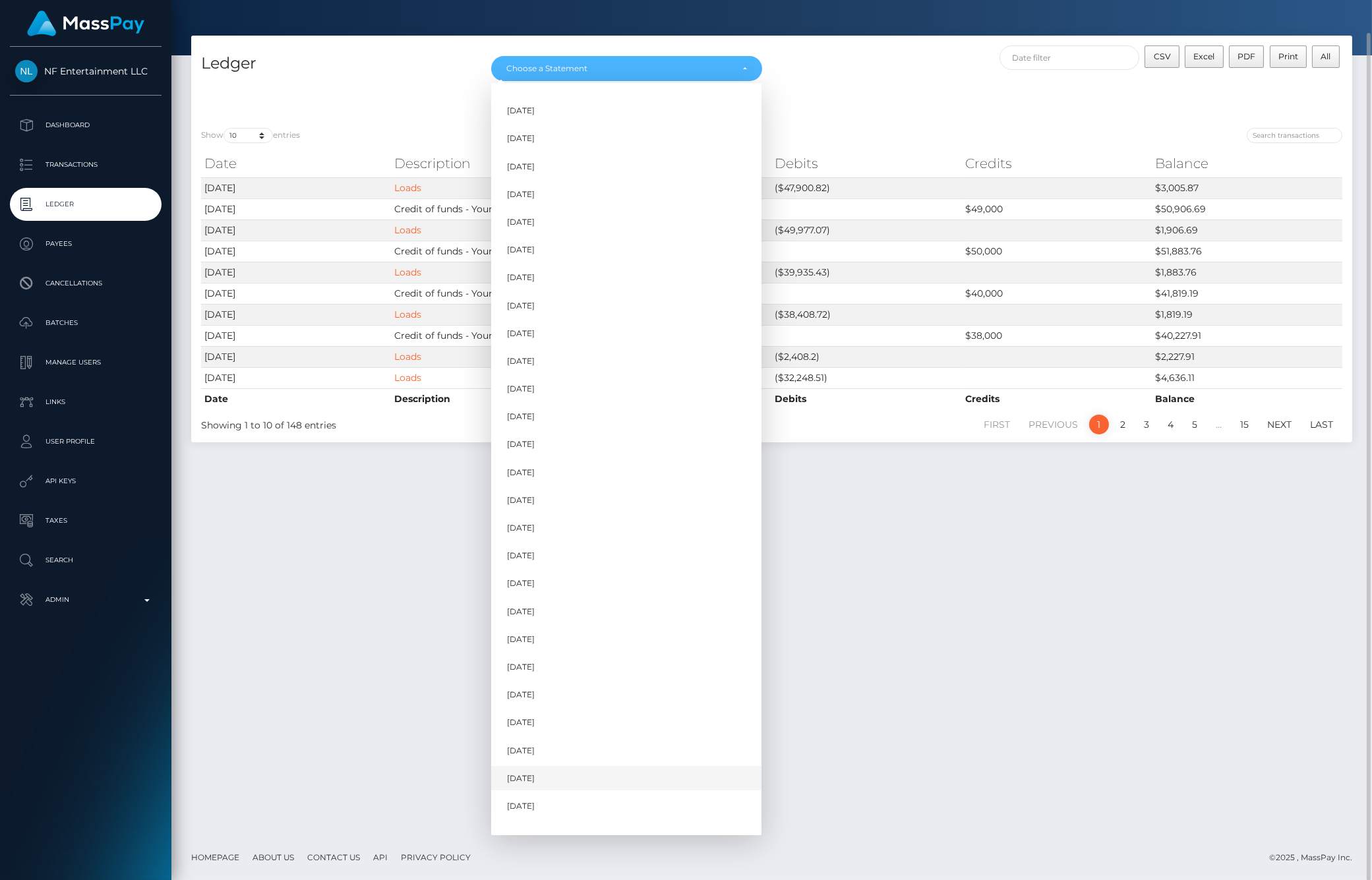
scroll to position [592, 0]
click at [558, 789] on link "[DATE]" at bounding box center [626, 792] width 270 height 25
select select "[DATE]"
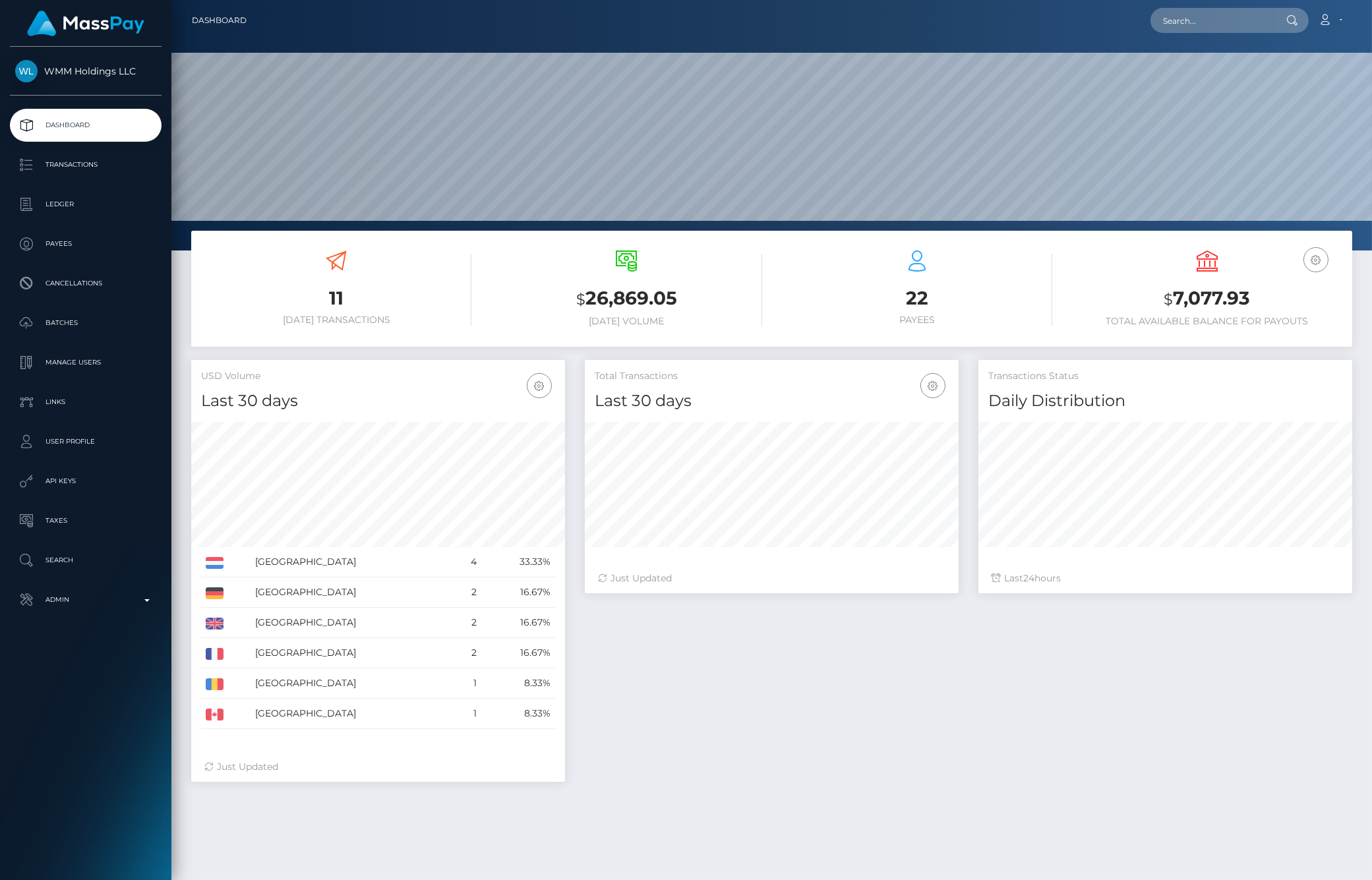
scroll to position [234, 373]
click at [60, 202] on p "Ledger" at bounding box center [86, 204] width 141 height 20
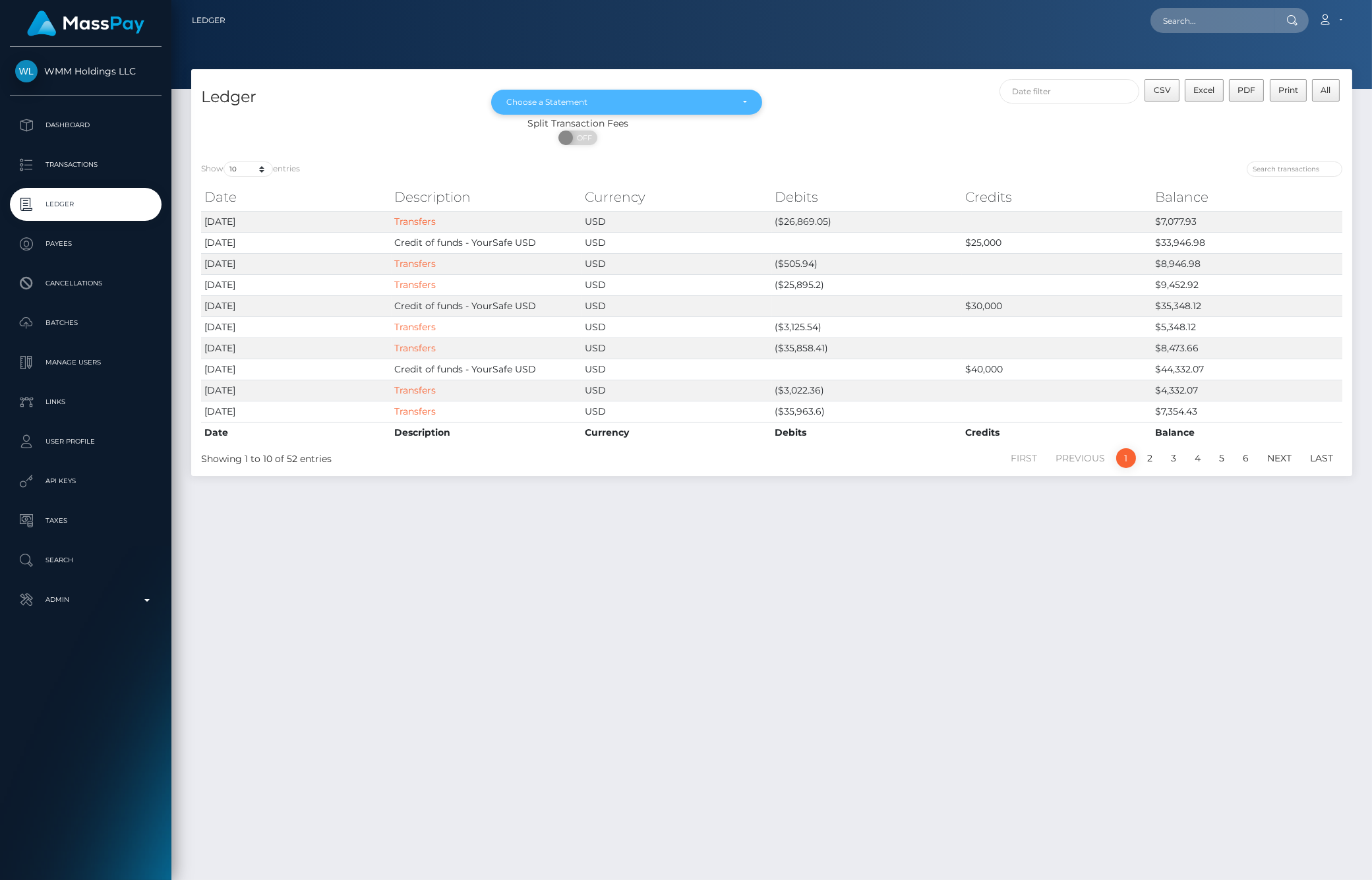
click at [749, 103] on div "Choose a Statement" at bounding box center [626, 102] width 270 height 25
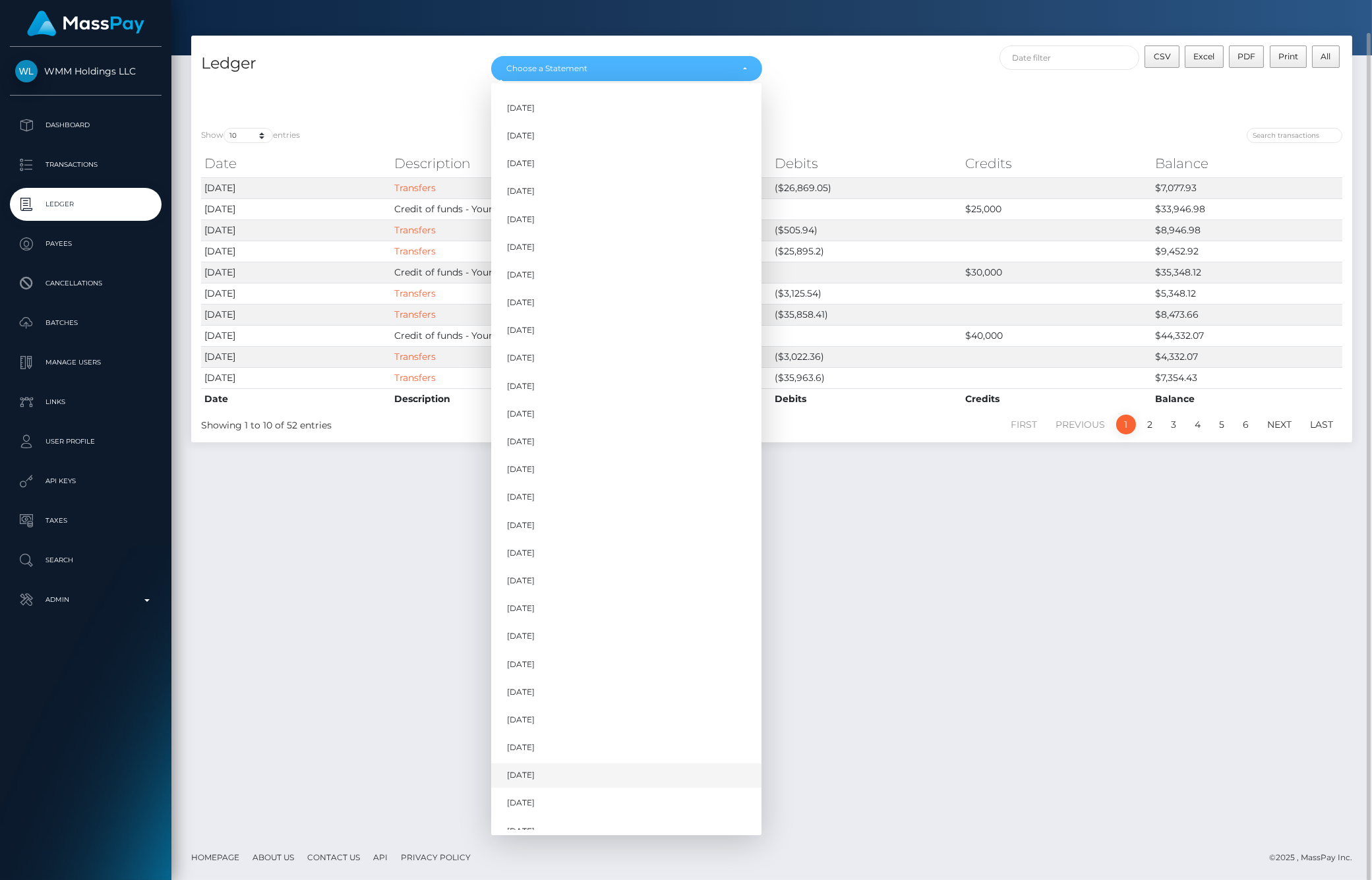
scroll to position [36, 0]
click at [563, 788] on link "[DATE]" at bounding box center [626, 791] width 270 height 25
select select "[DATE]"
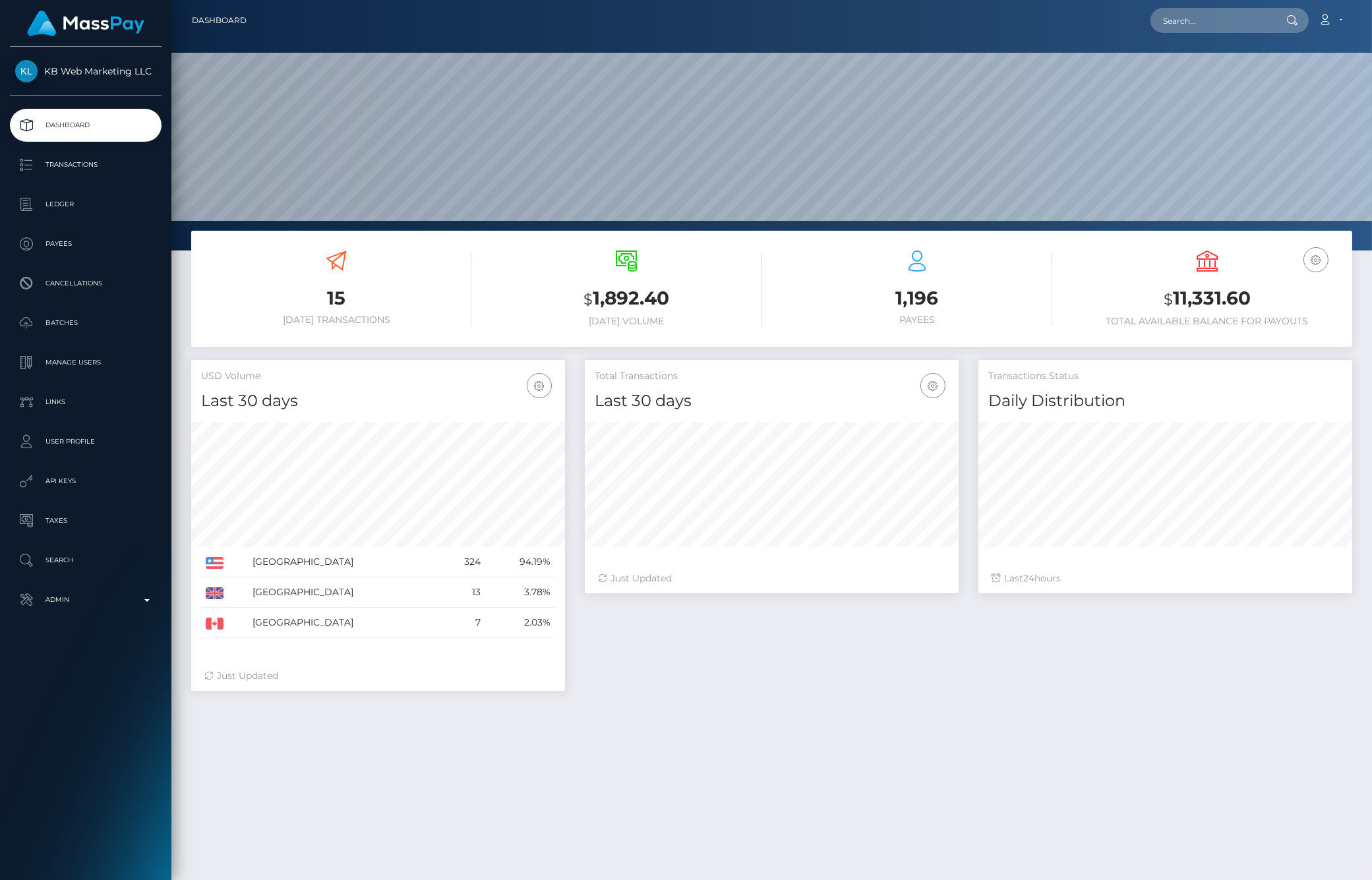
scroll to position [234, 373]
click at [101, 199] on p "Ledger" at bounding box center [86, 204] width 141 height 20
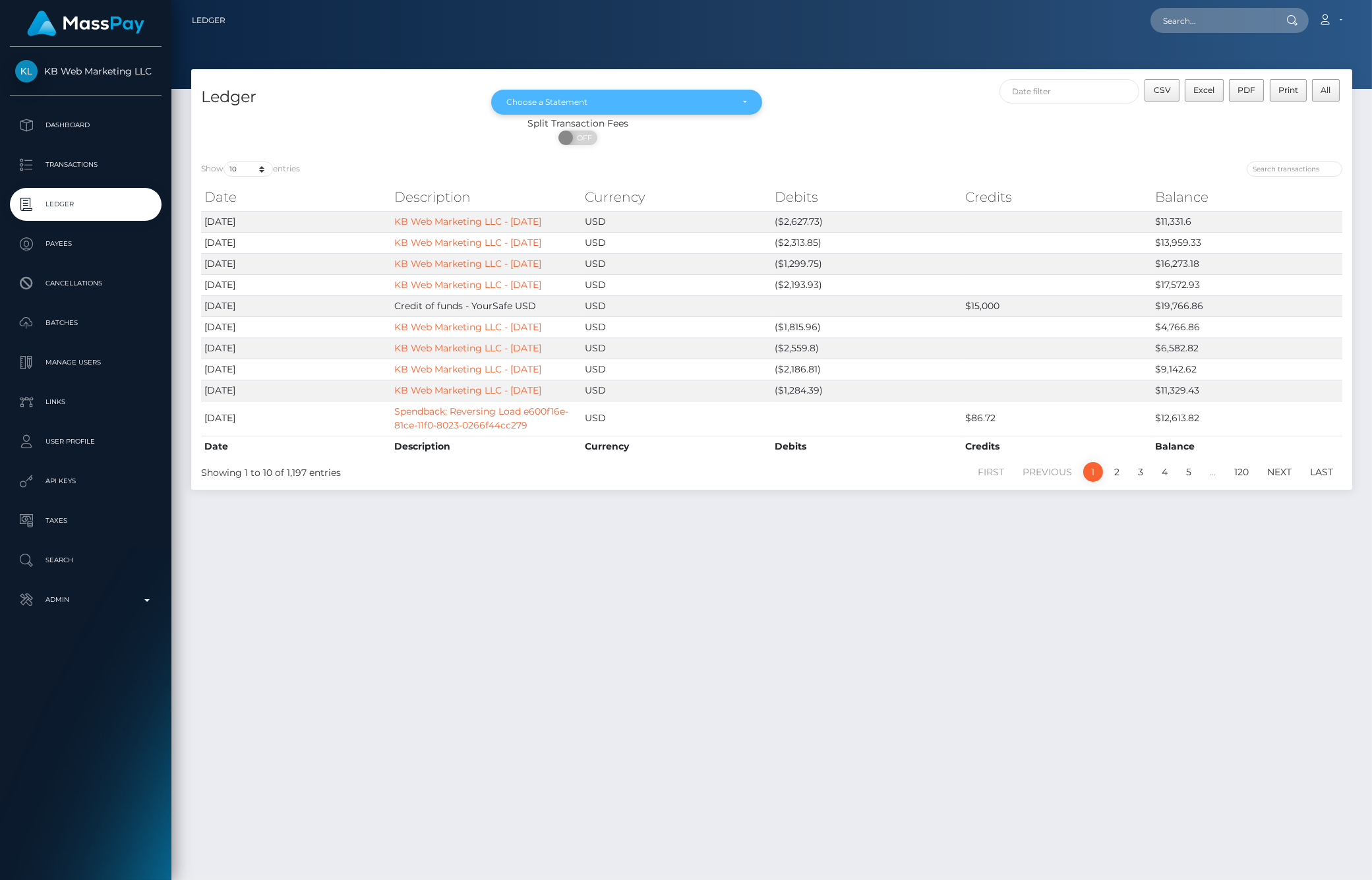
click at [689, 104] on div "Choose a Statement" at bounding box center [619, 102] width 225 height 11
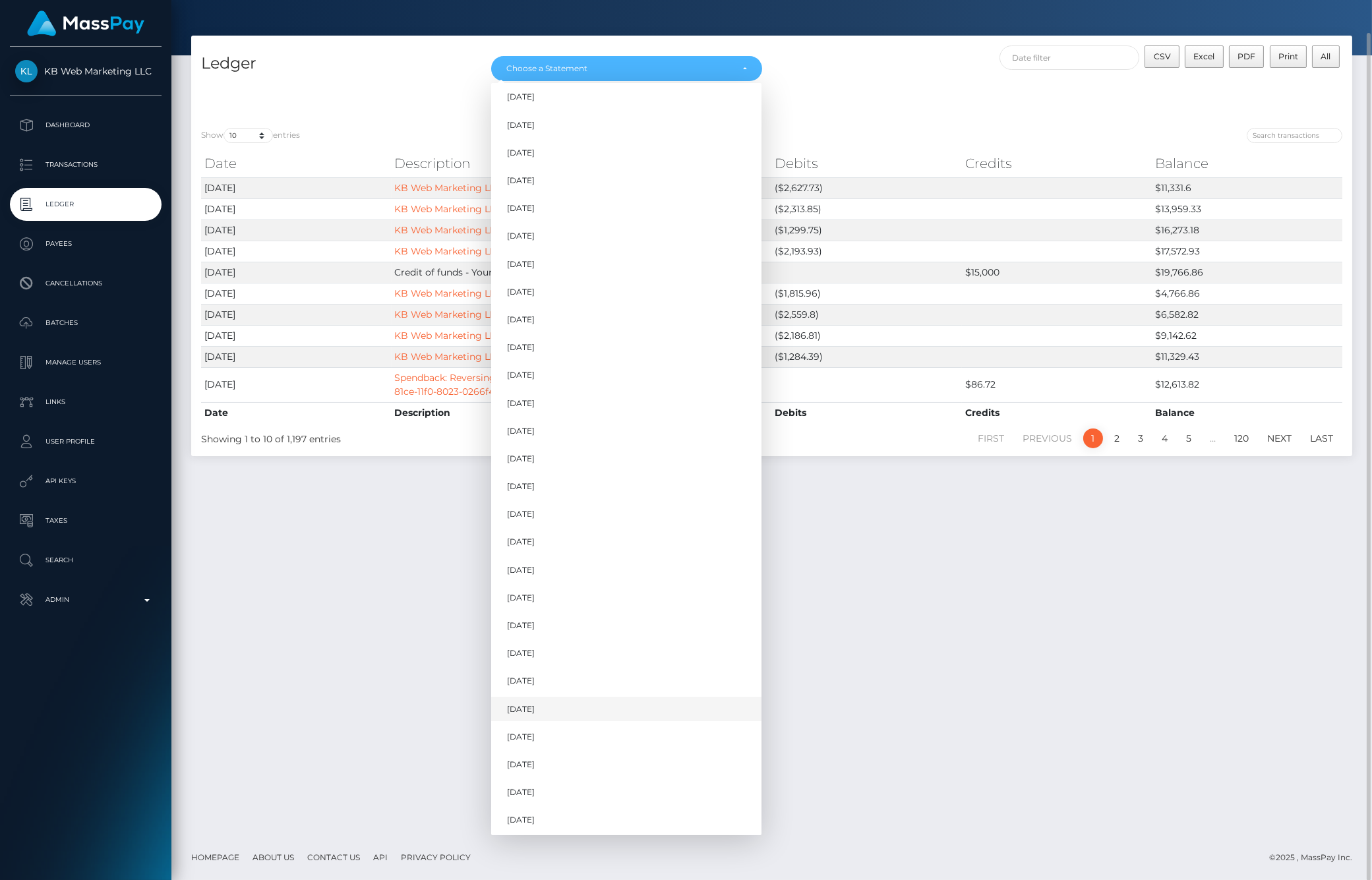
scroll to position [286, 0]
click at [556, 785] on link "[DATE]" at bounding box center [626, 791] width 270 height 25
select select "[DATE]"
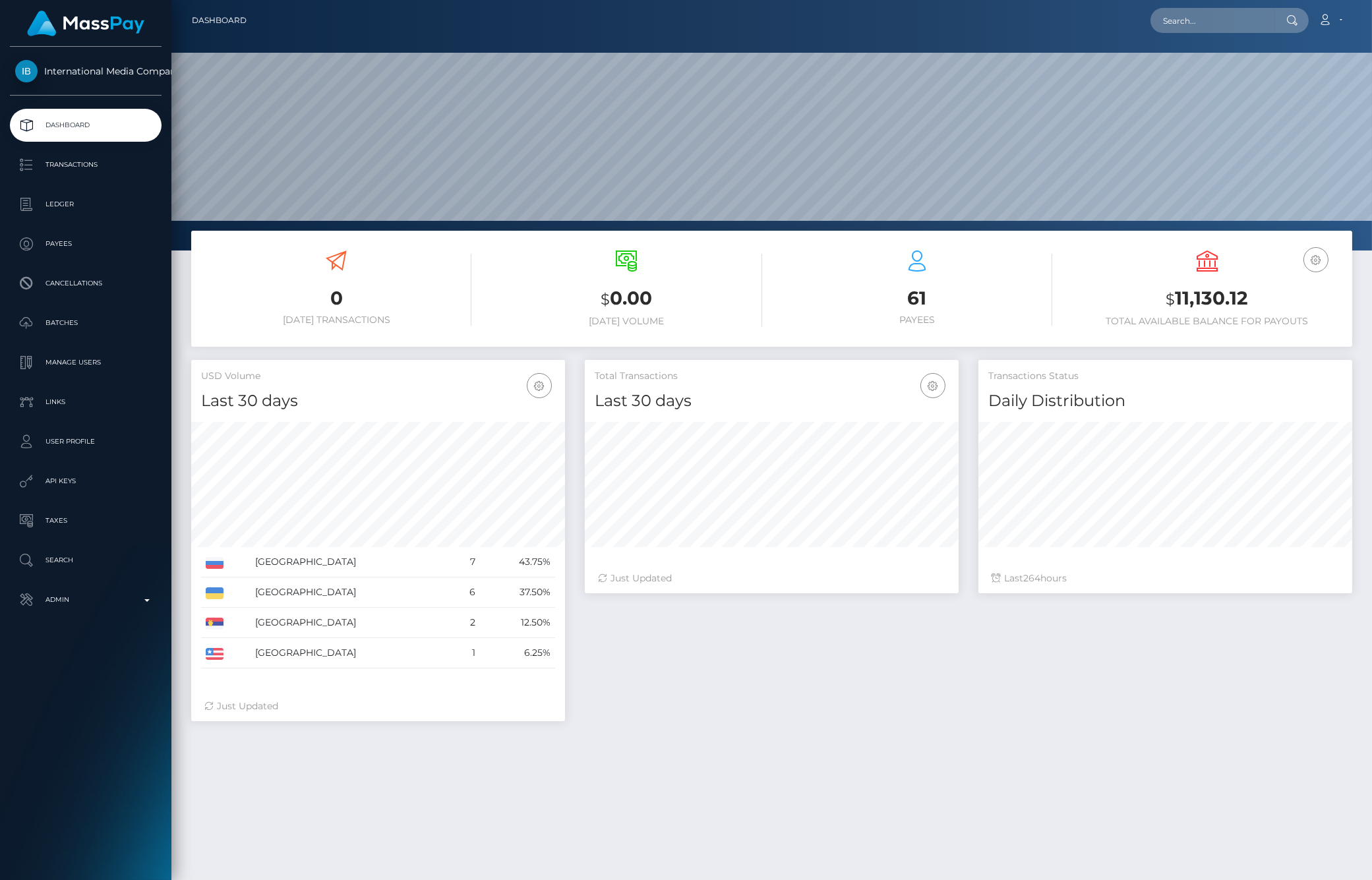
scroll to position [234, 373]
click at [101, 204] on p "Ledger" at bounding box center [86, 204] width 141 height 20
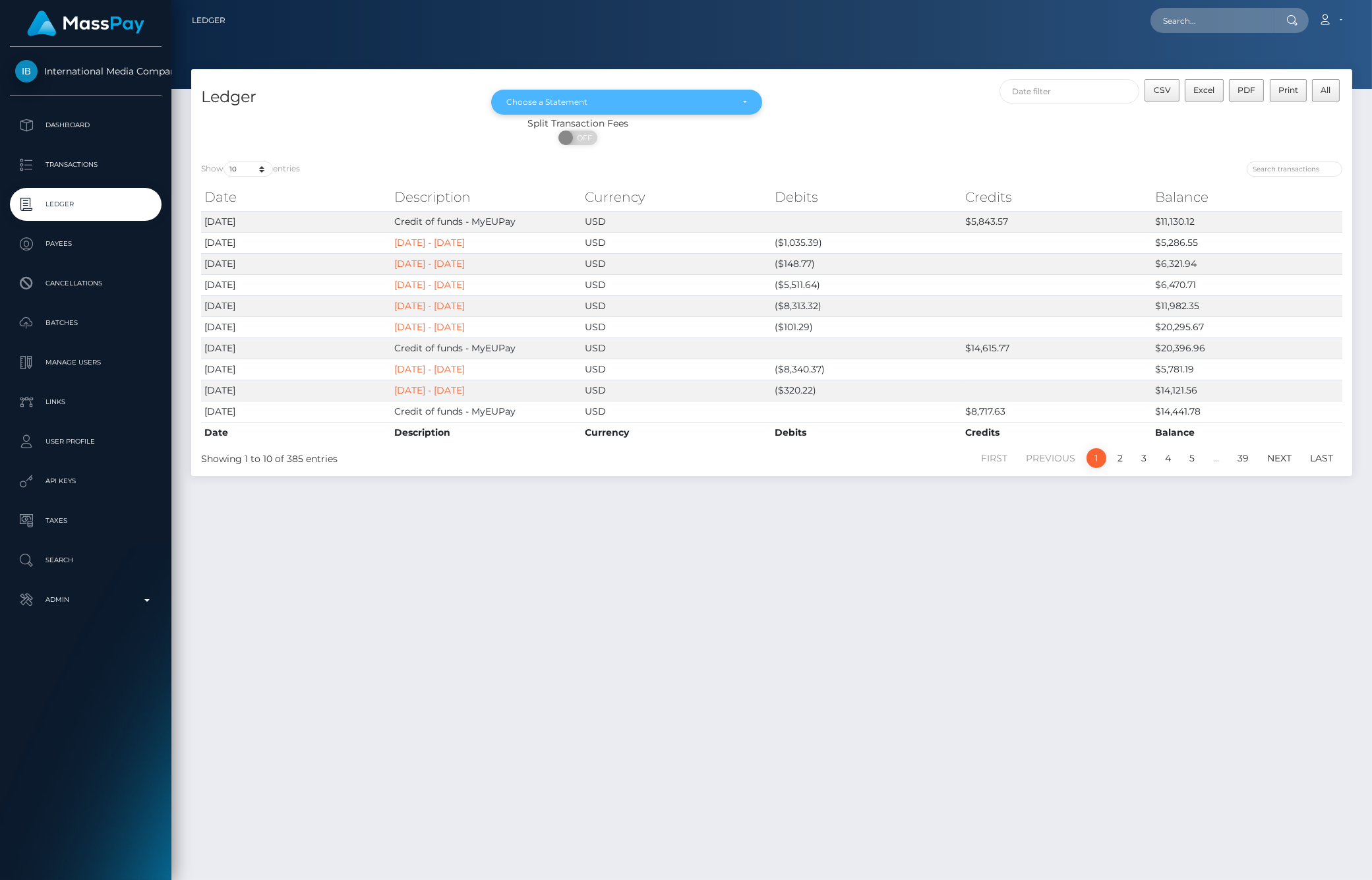
click at [574, 95] on div "Choose a Statement" at bounding box center [626, 102] width 270 height 25
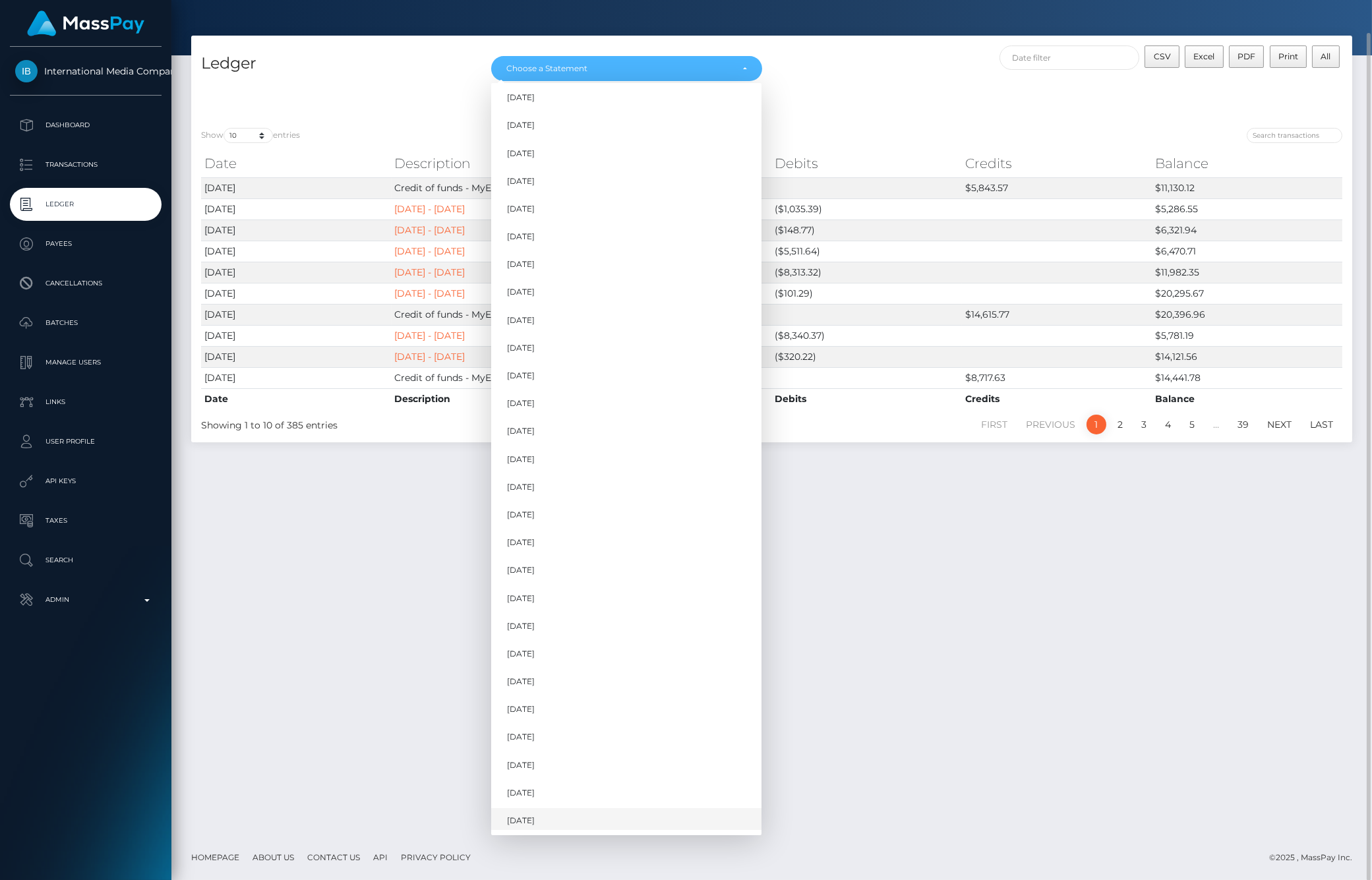
scroll to position [370, 0]
click at [534, 795] on span "[DATE]" at bounding box center [521, 791] width 28 height 12
select select "Aug 2025"
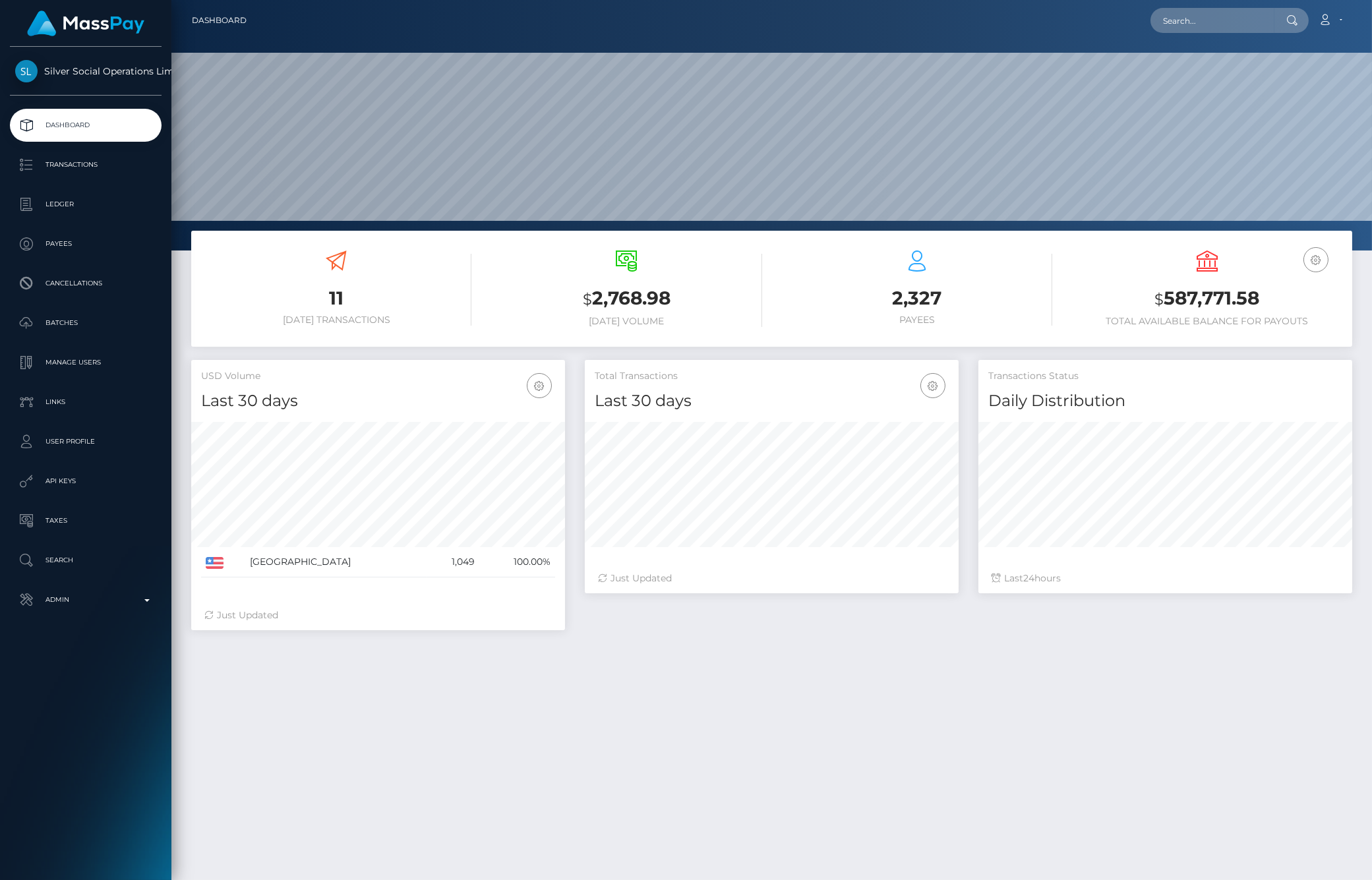
scroll to position [234, 373]
click at [77, 215] on link "Ledger" at bounding box center [86, 204] width 152 height 33
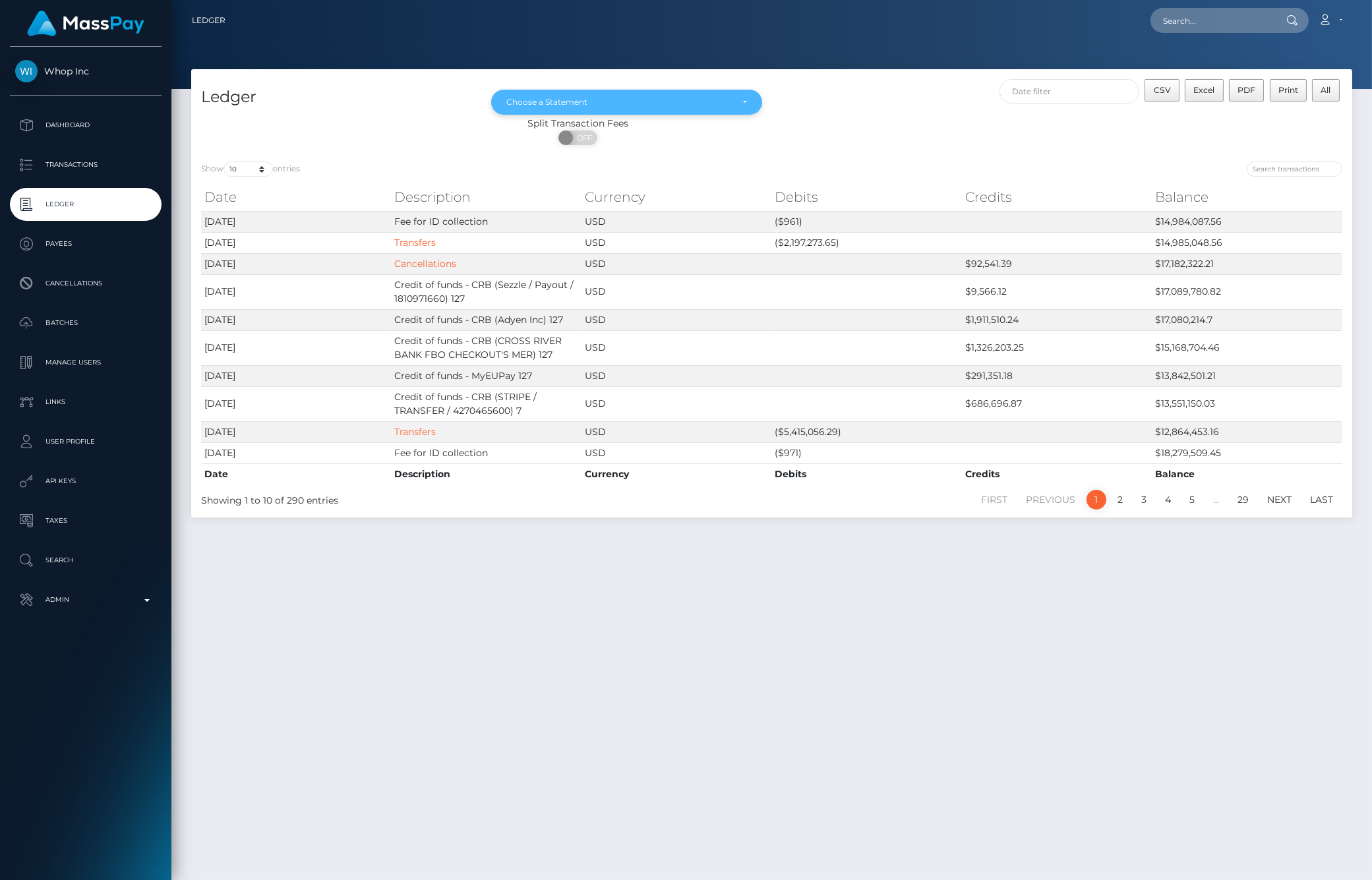
click at [570, 97] on div "Choose a Statement" at bounding box center [619, 102] width 225 height 11
click at [548, 221] on link "Aug 2025" at bounding box center [626, 221] width 270 height 25
select select "[DATE]"
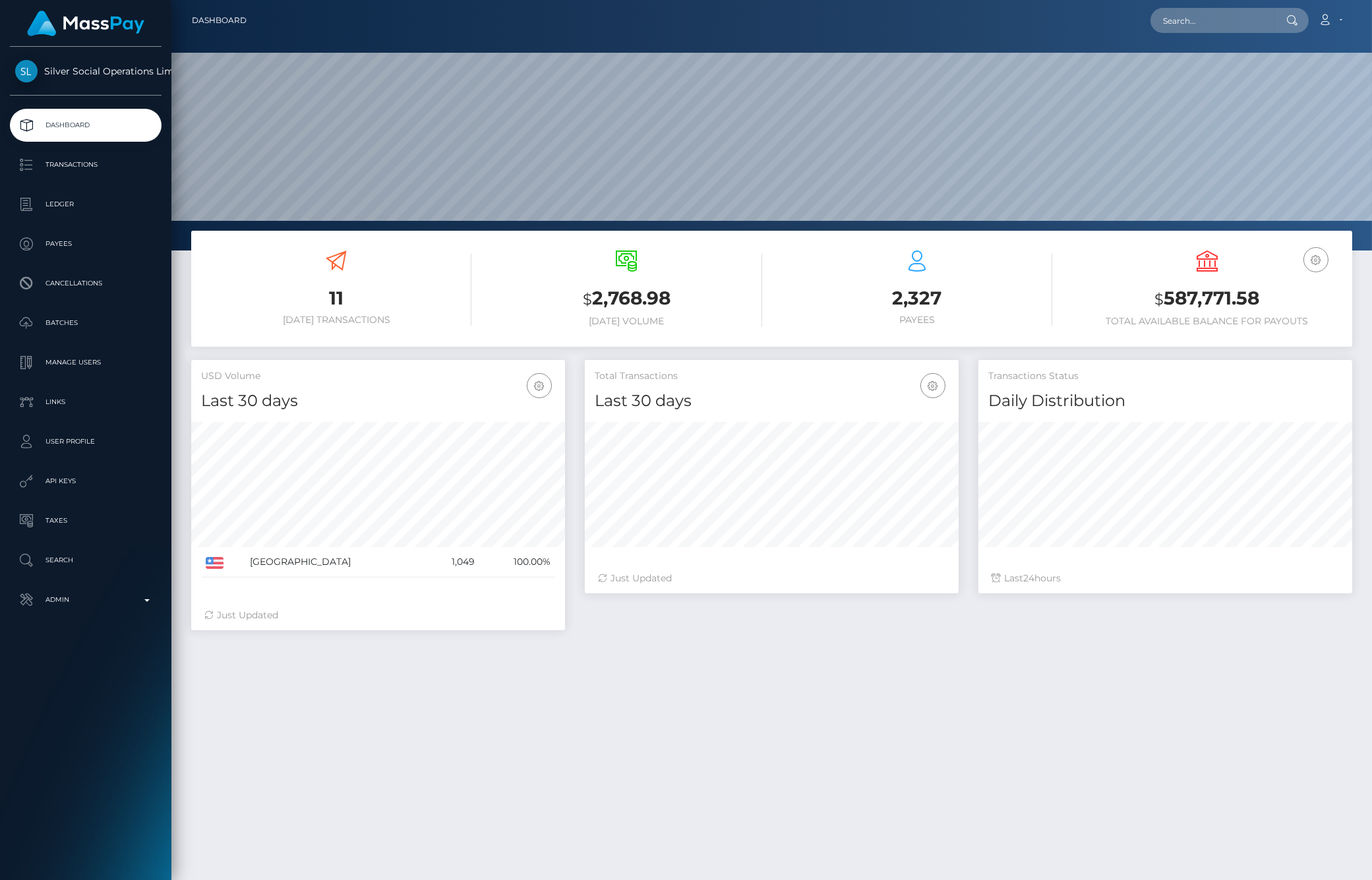
scroll to position [234, 373]
click at [69, 207] on p "Ledger" at bounding box center [86, 204] width 141 height 20
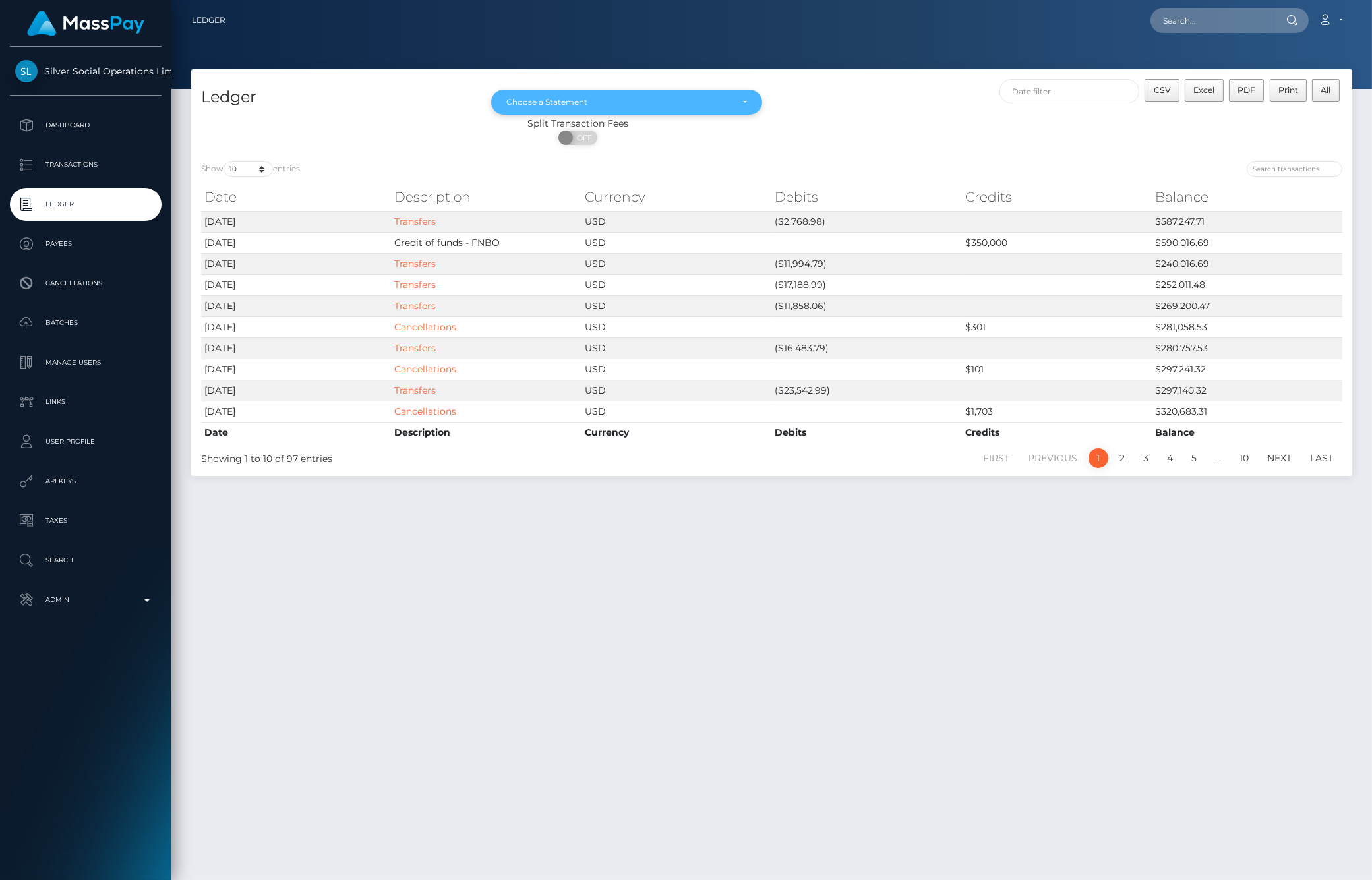
click at [590, 106] on div "Choose a Statement" at bounding box center [619, 102] width 225 height 11
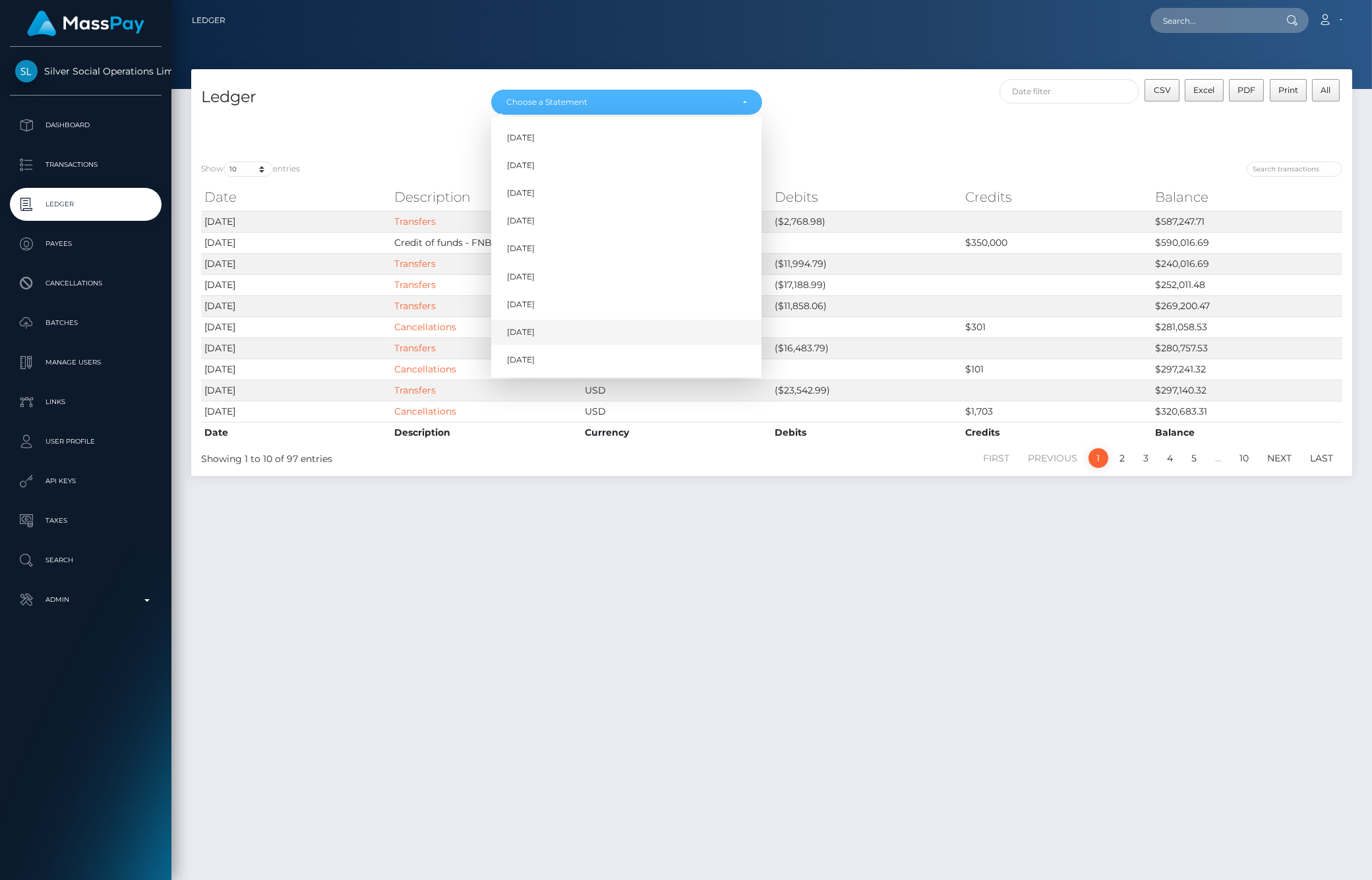
click at [545, 328] on link "[DATE]" at bounding box center [626, 333] width 270 height 25
select select "[DATE]"
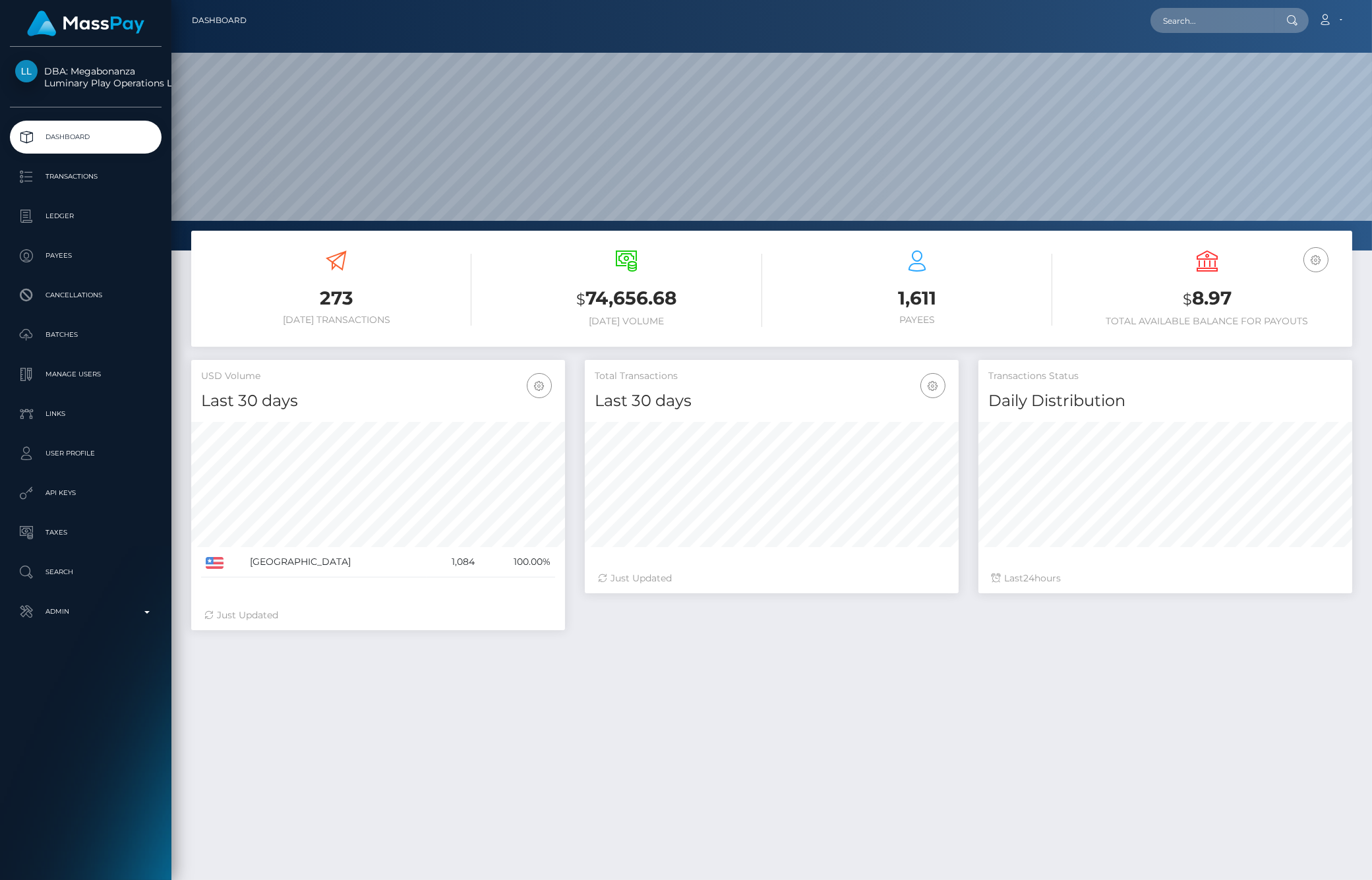
scroll to position [234, 373]
click at [49, 224] on p "Ledger" at bounding box center [86, 216] width 141 height 20
click at [315, 699] on div "273 Today Transactions $ 74,656.68 Today Volume $" at bounding box center [771, 630] width 1200 height 799
click at [74, 219] on p "Ledger" at bounding box center [86, 216] width 141 height 20
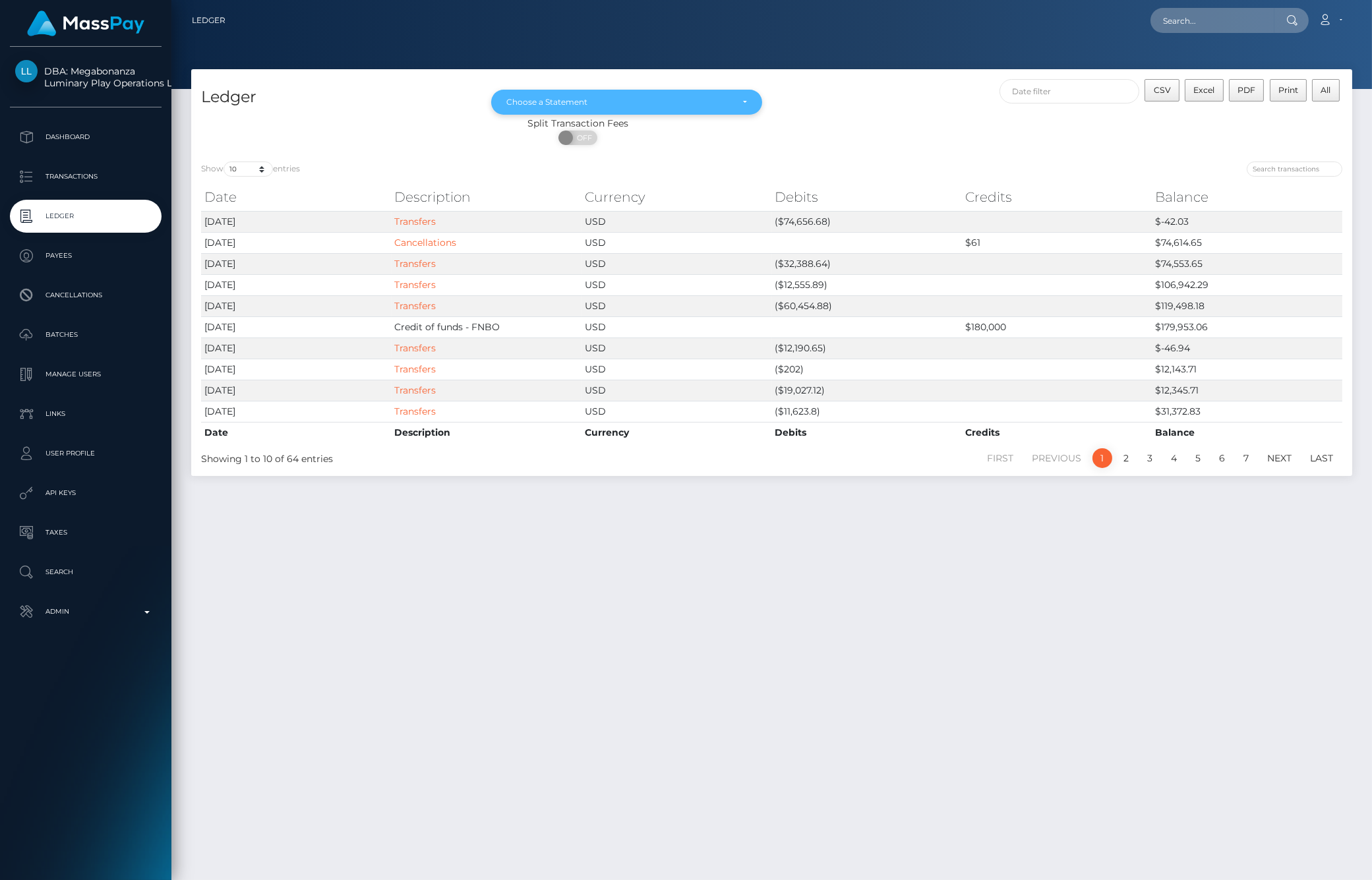
click at [609, 97] on div "Choose a Statement" at bounding box center [619, 102] width 225 height 11
click at [556, 219] on link "[DATE]" at bounding box center [626, 221] width 270 height 25
select select "[DATE]"
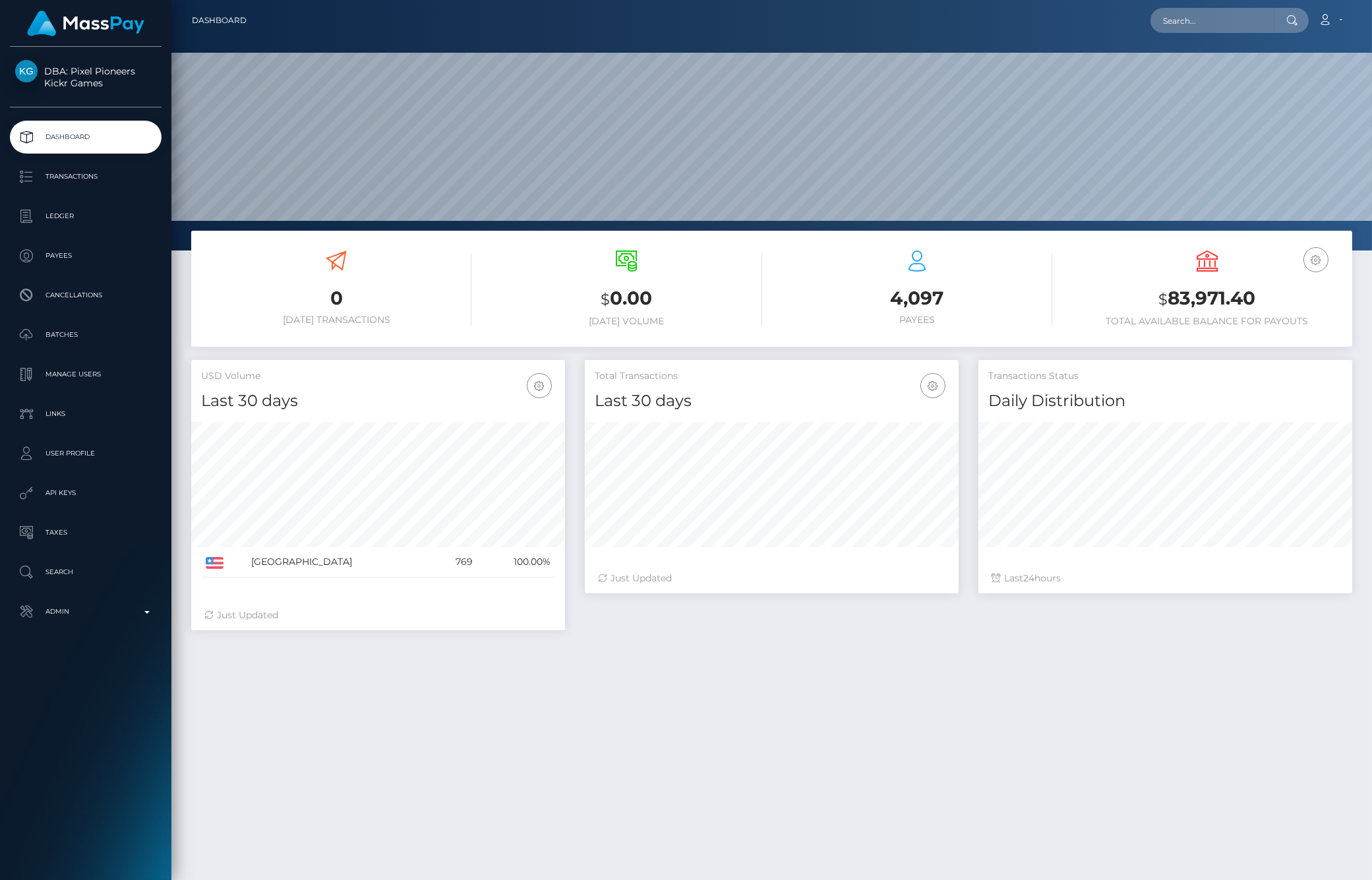
scroll to position [234, 373]
click at [61, 210] on p "Ledger" at bounding box center [86, 216] width 141 height 20
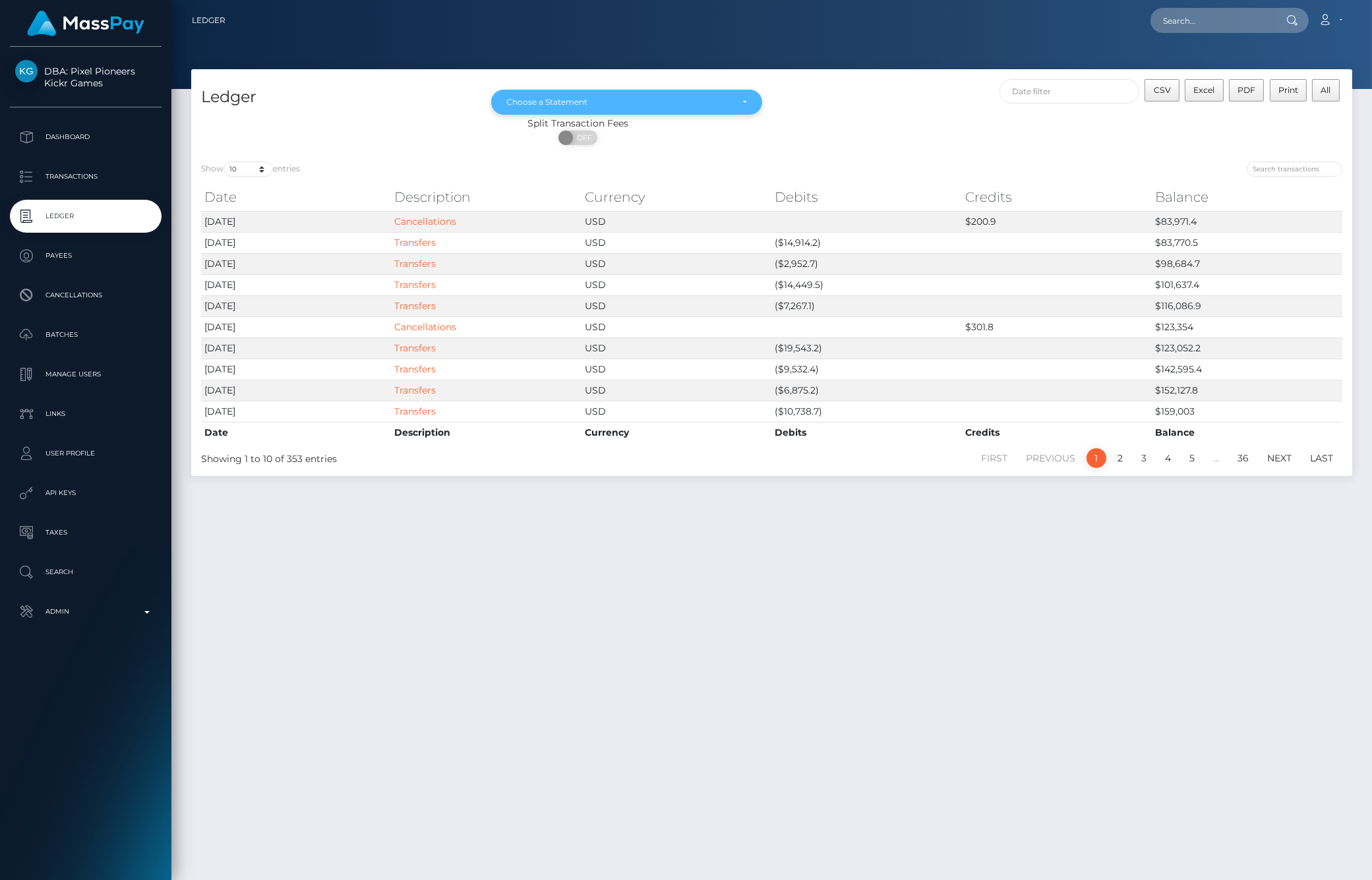
click at [742, 105] on div "Choose a Statement" at bounding box center [627, 102] width 240 height 11
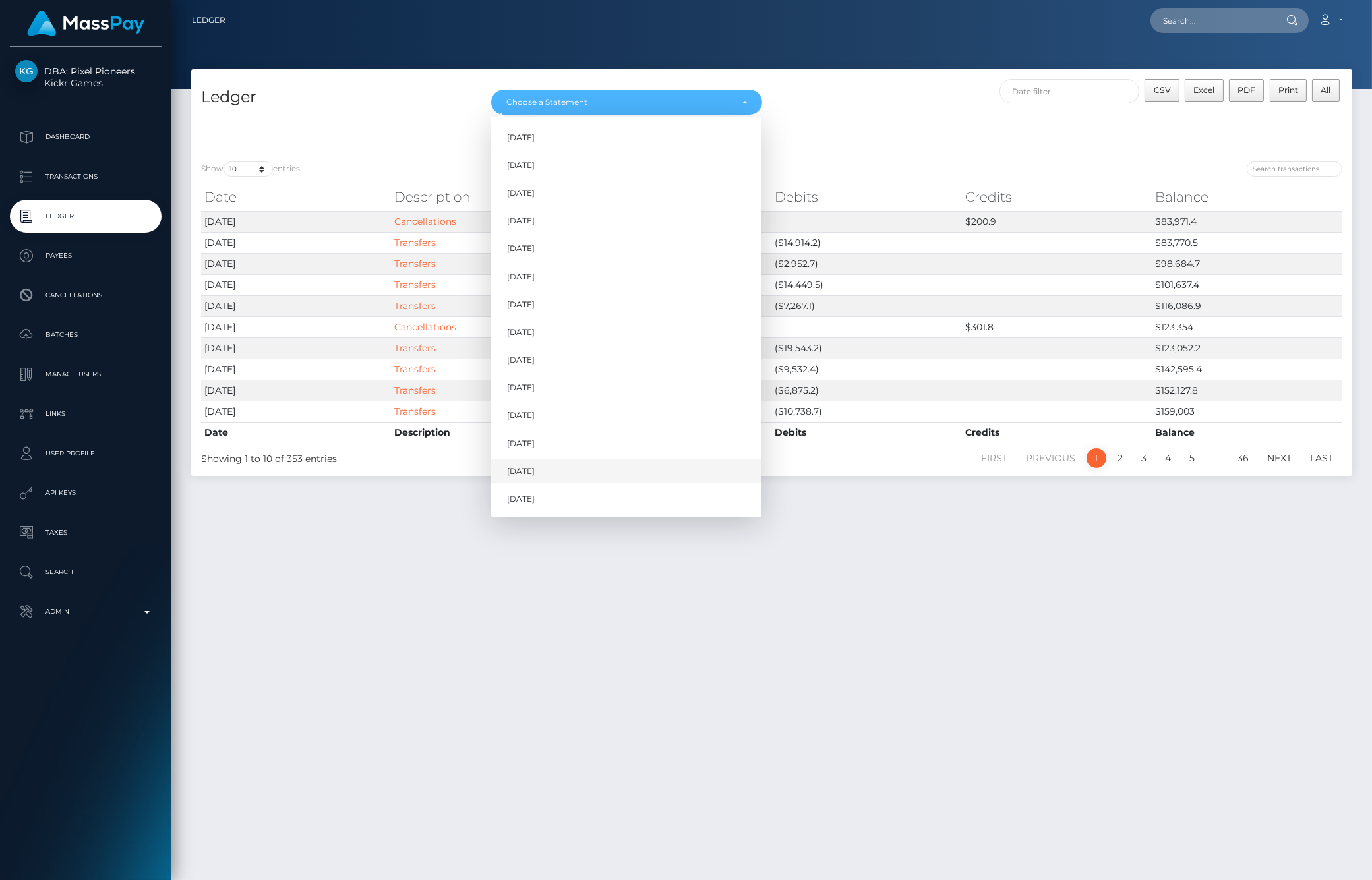
click at [572, 479] on link "[DATE]" at bounding box center [626, 471] width 270 height 25
select select "Aug 2025"
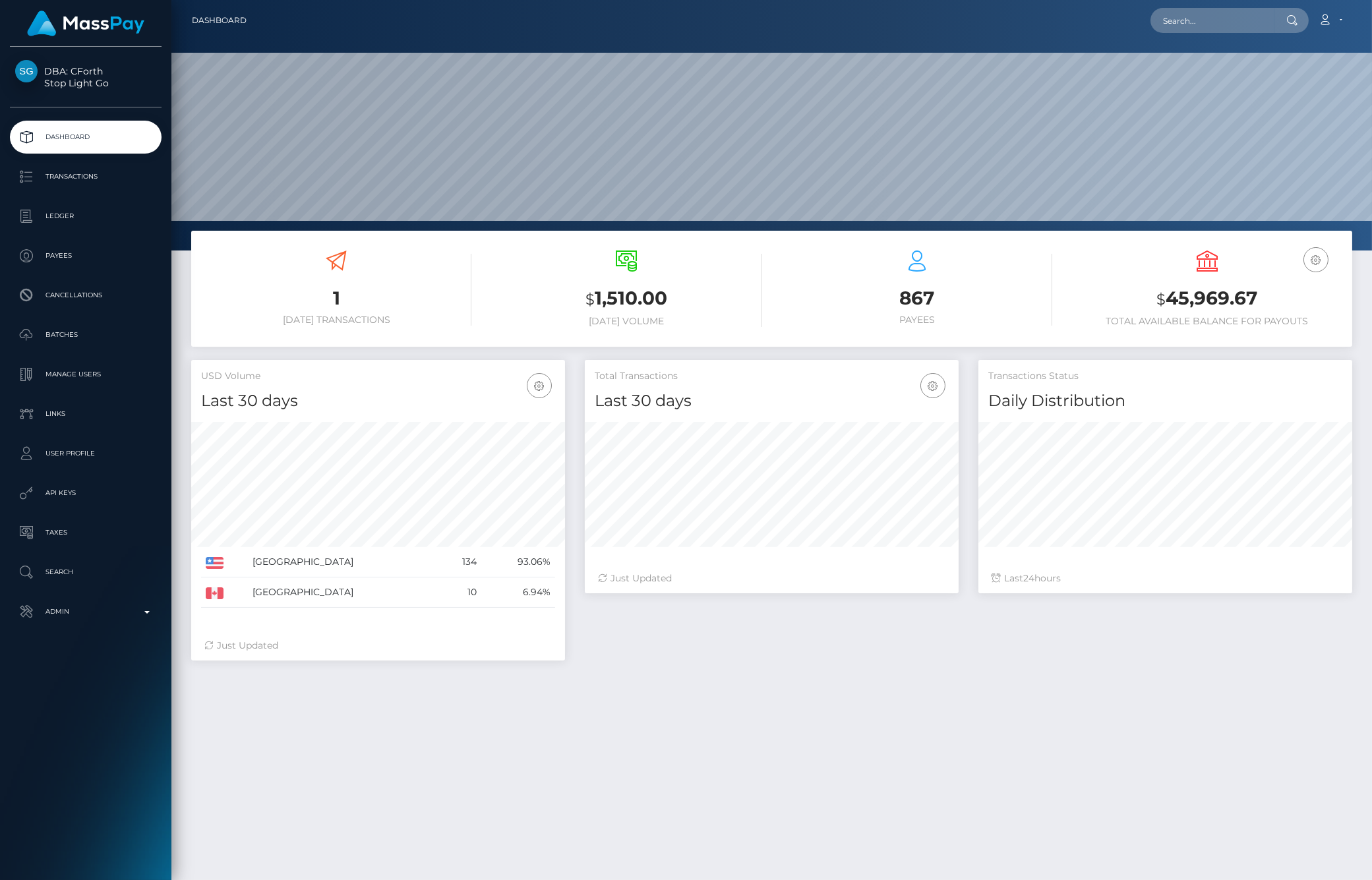
scroll to position [234, 373]
click at [64, 217] on p "Ledger" at bounding box center [86, 216] width 141 height 20
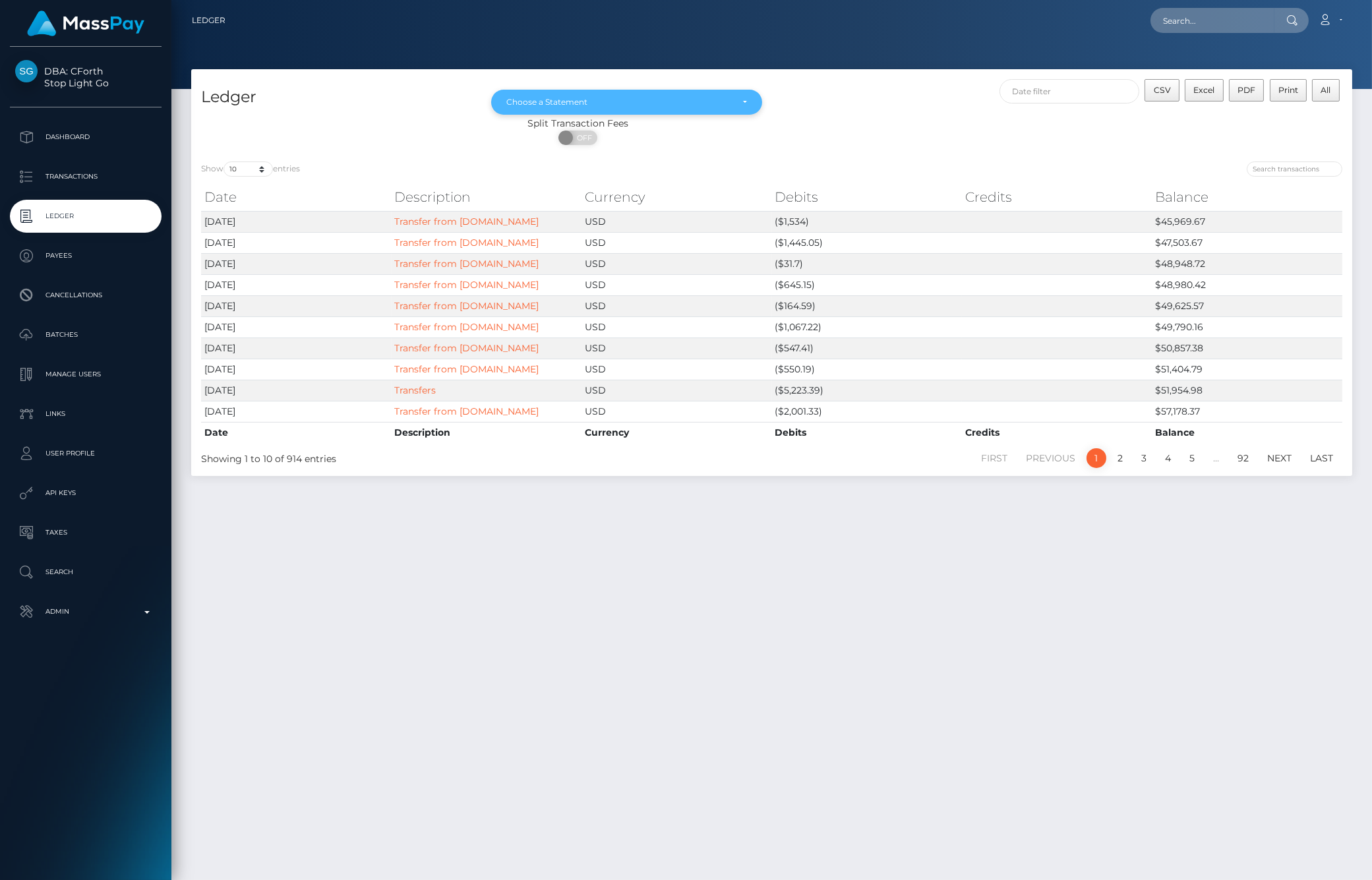
click at [595, 99] on div "Choose a Statement" at bounding box center [619, 102] width 225 height 11
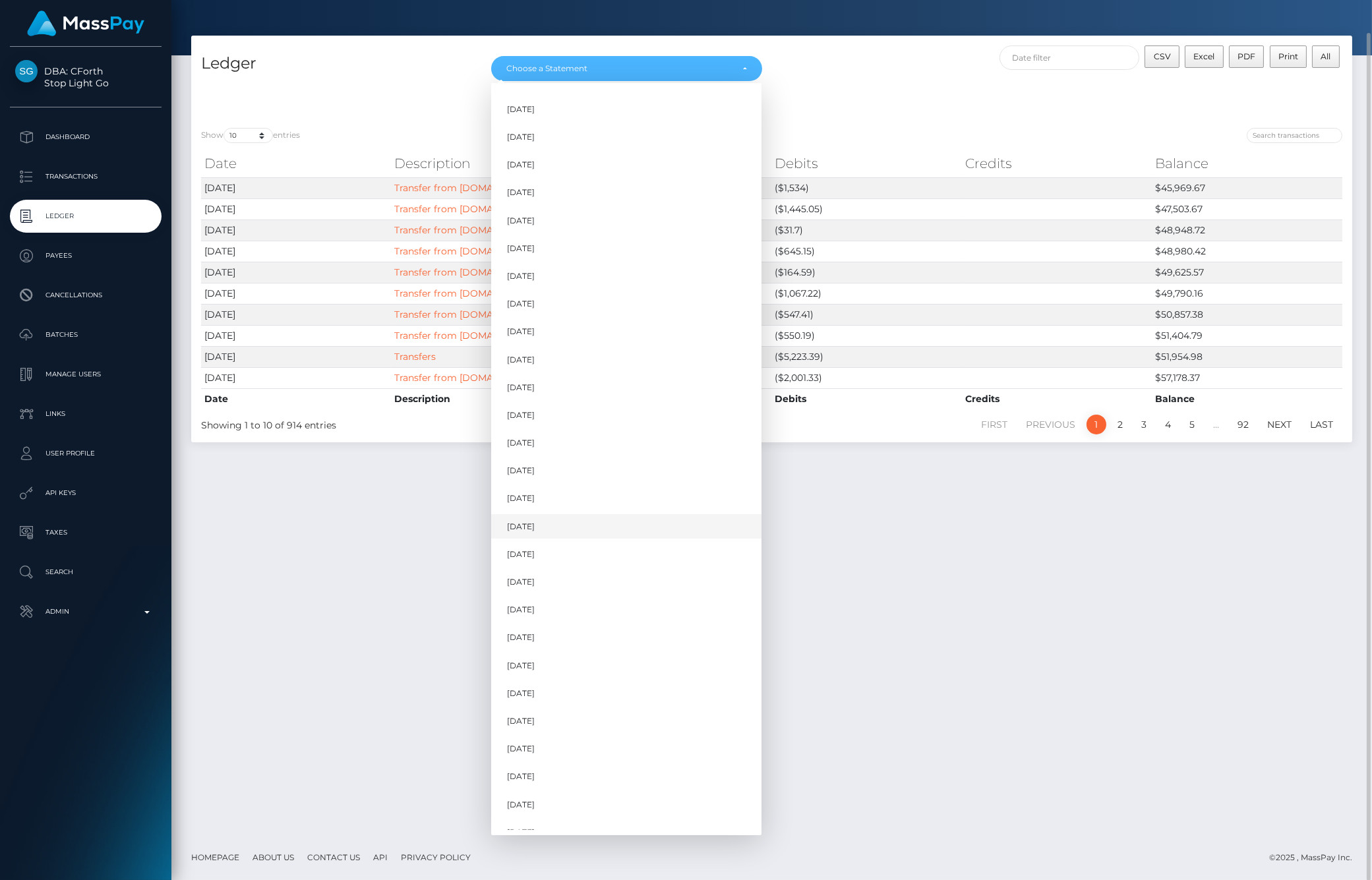
scroll to position [397, 0]
click at [534, 789] on span "[DATE]" at bounding box center [521, 792] width 28 height 12
select select "[DATE]"
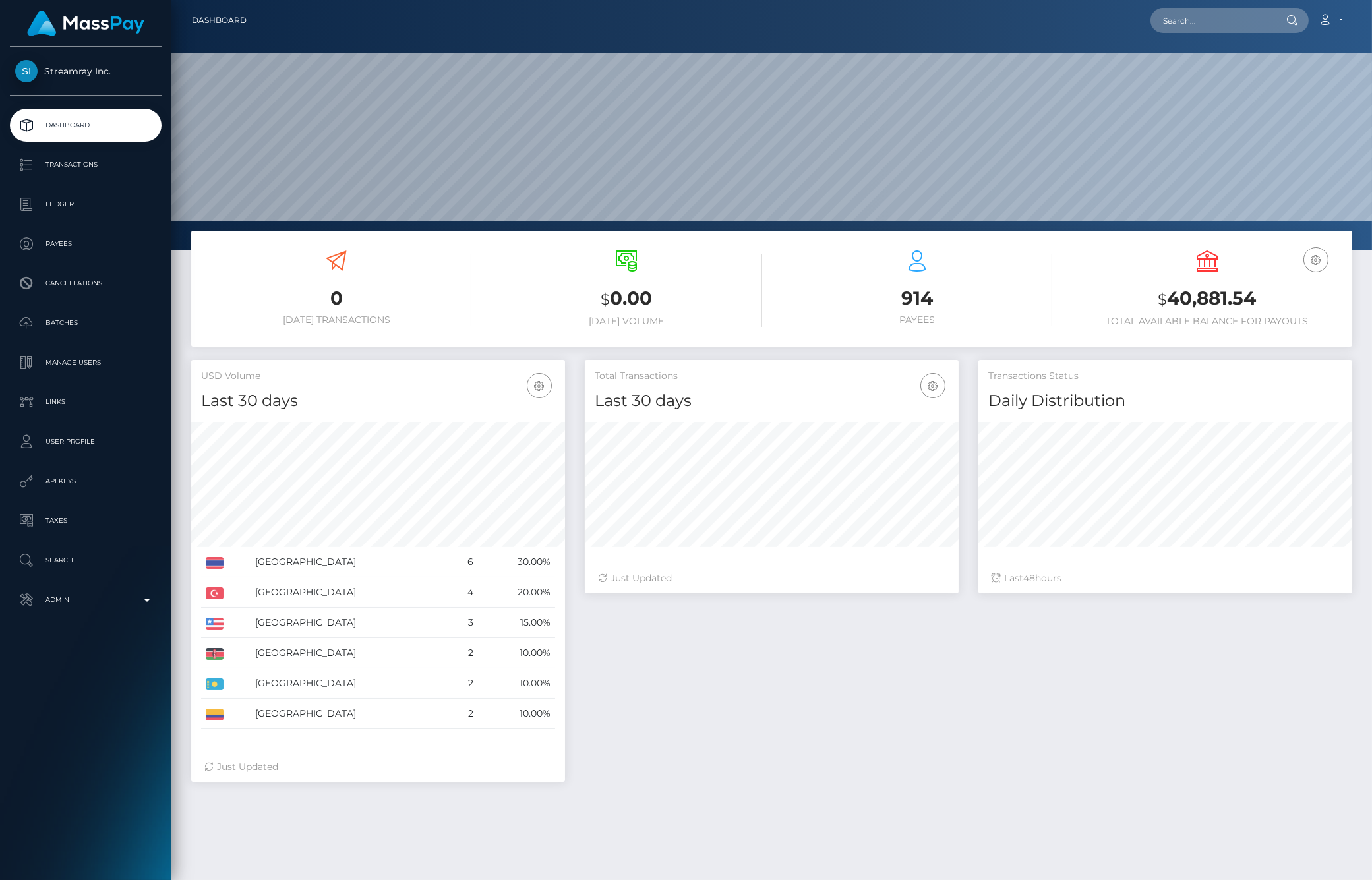
scroll to position [234, 373]
click at [95, 212] on p "Ledger" at bounding box center [86, 204] width 141 height 20
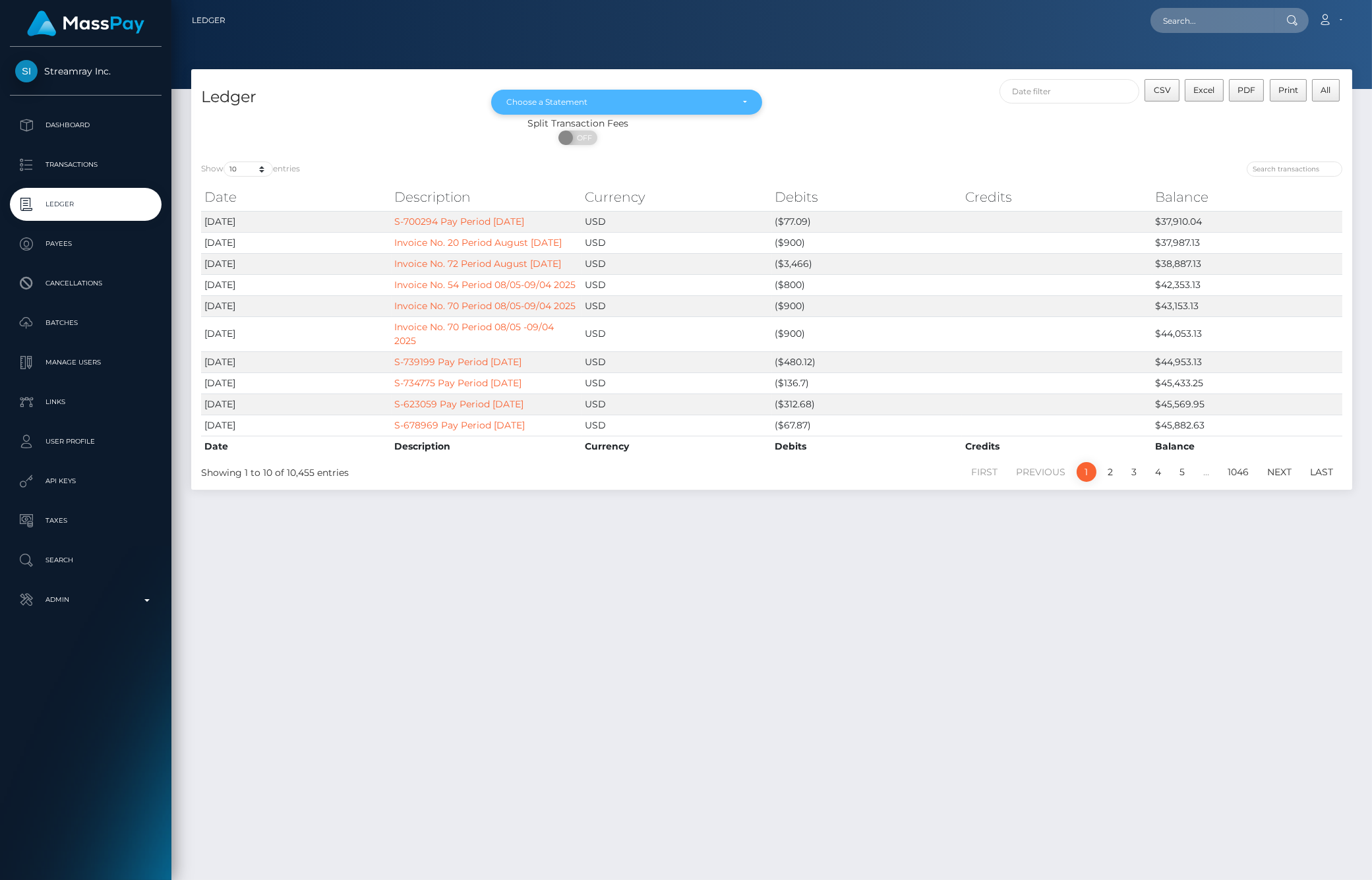
click at [659, 101] on div "Choose a Statement" at bounding box center [619, 102] width 225 height 11
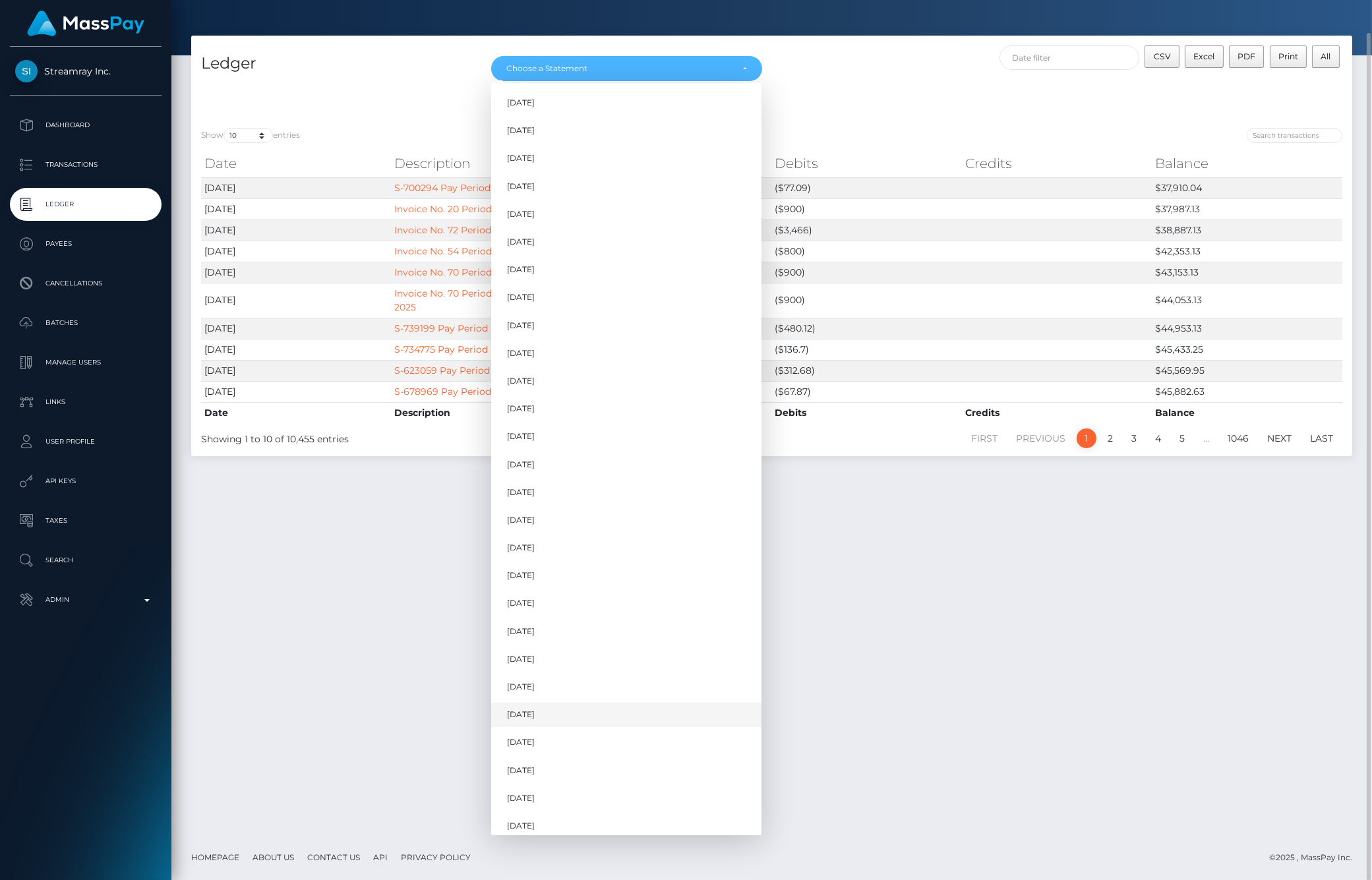
scroll to position [675, 0]
click at [534, 793] on span "[DATE]" at bounding box center [521, 792] width 28 height 12
select select "[DATE]"
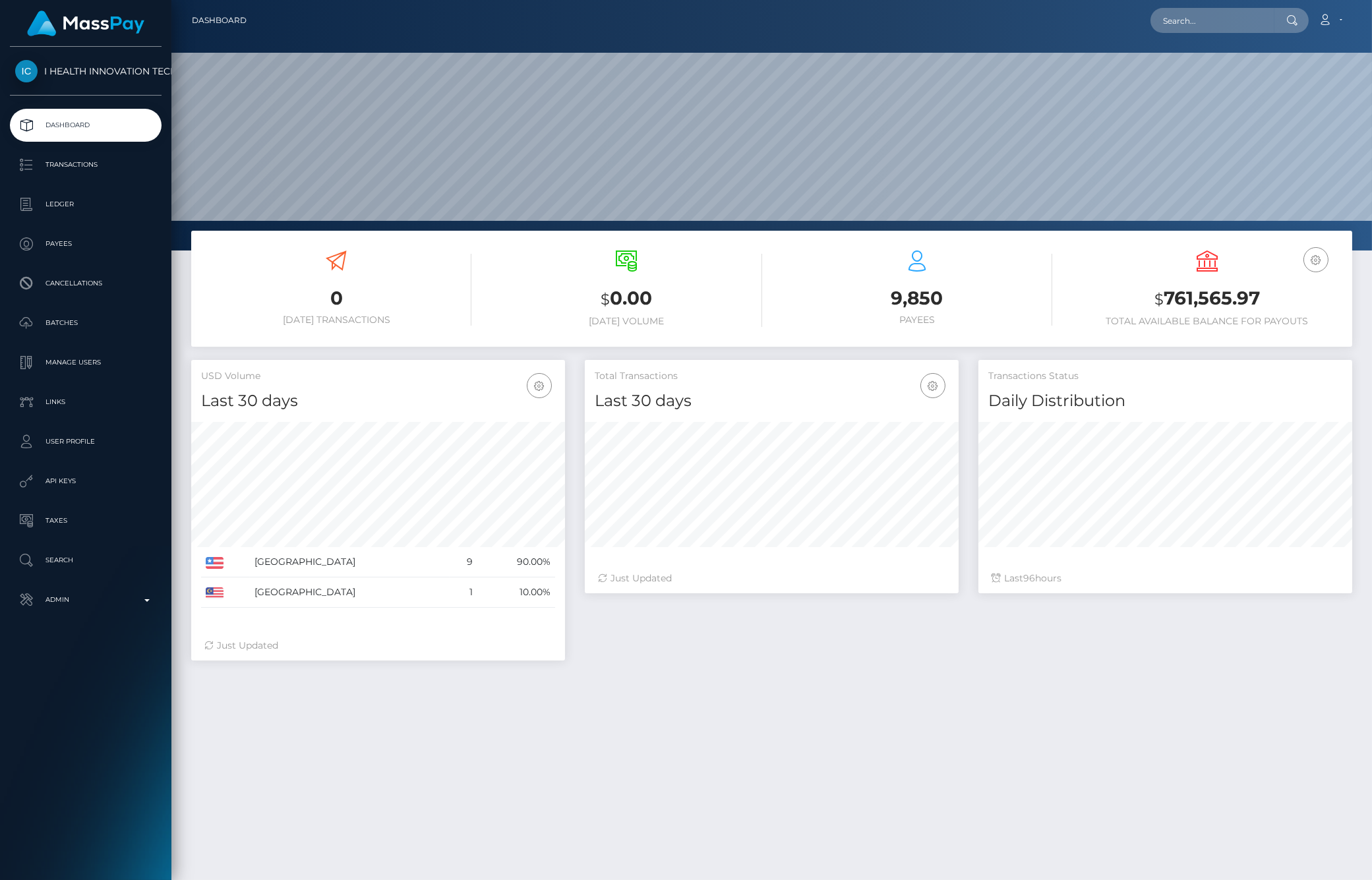
scroll to position [234, 373]
click at [68, 210] on p "Ledger" at bounding box center [86, 204] width 141 height 20
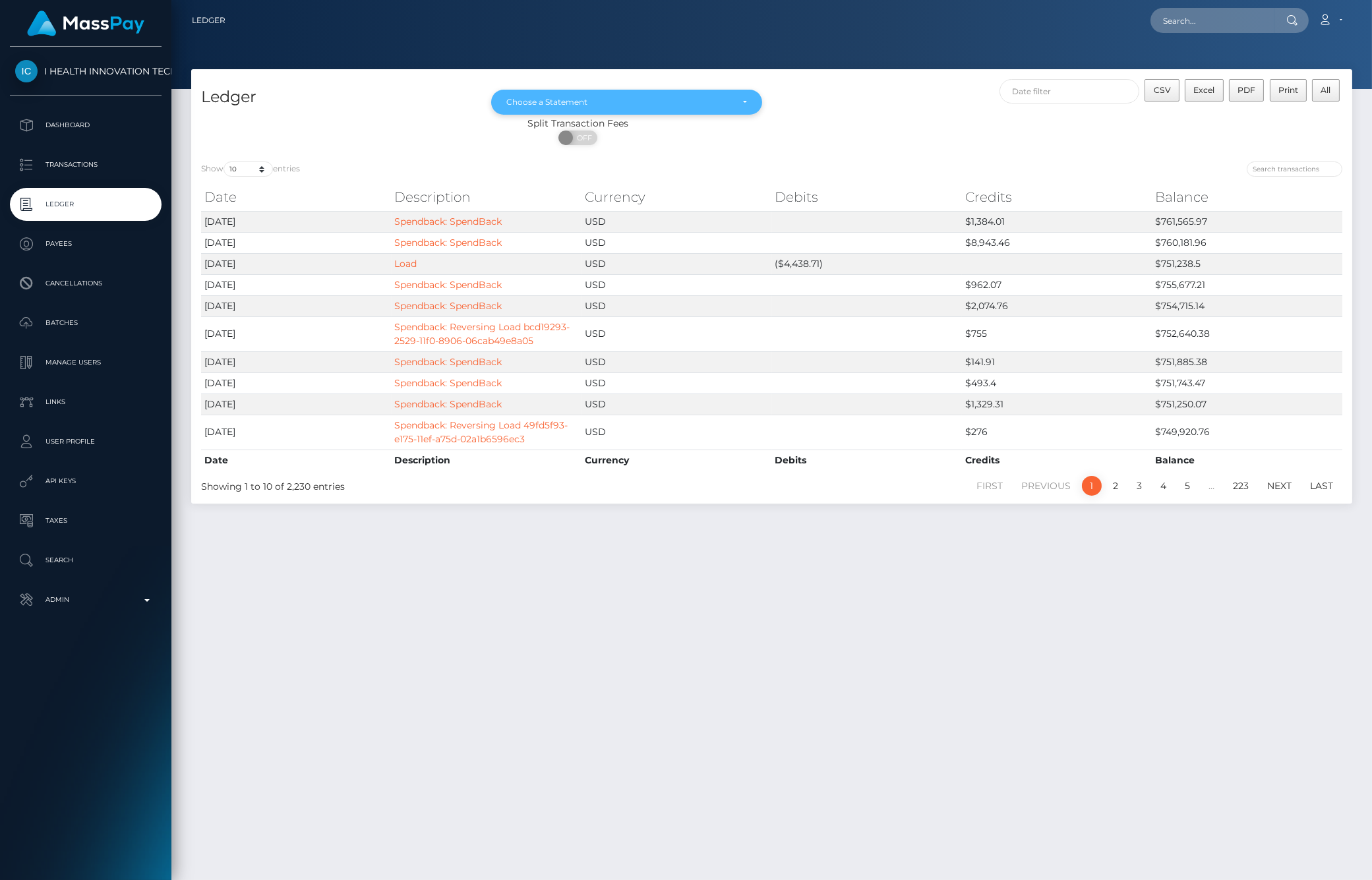
click at [608, 101] on div "Choose a Statement" at bounding box center [619, 102] width 225 height 11
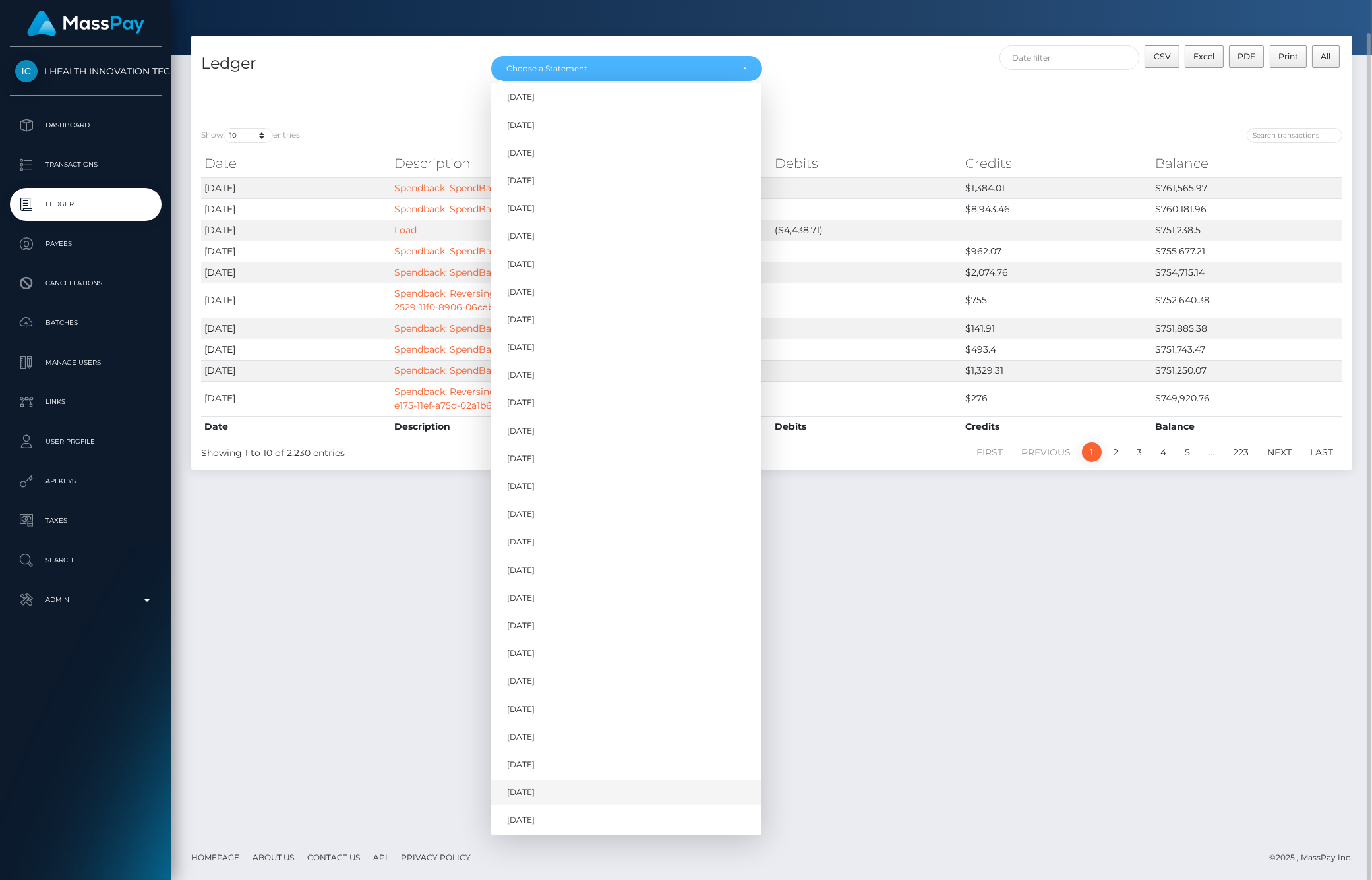
scroll to position [925, 0]
click at [534, 788] on span "Aug 2025" at bounding box center [521, 792] width 28 height 12
select select "Aug 2025"
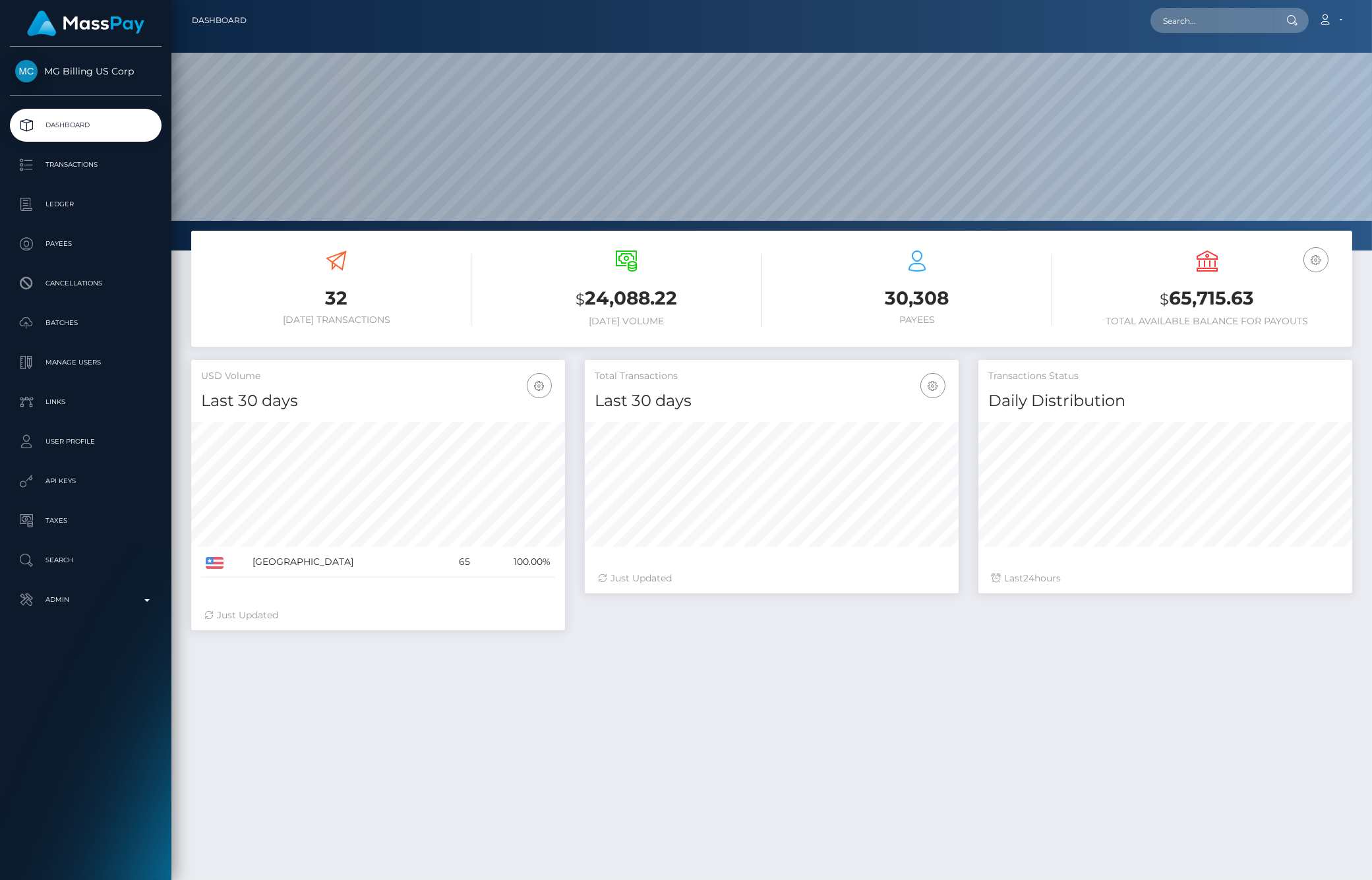
scroll to position [234, 373]
click at [104, 203] on p "Ledger" at bounding box center [86, 204] width 141 height 20
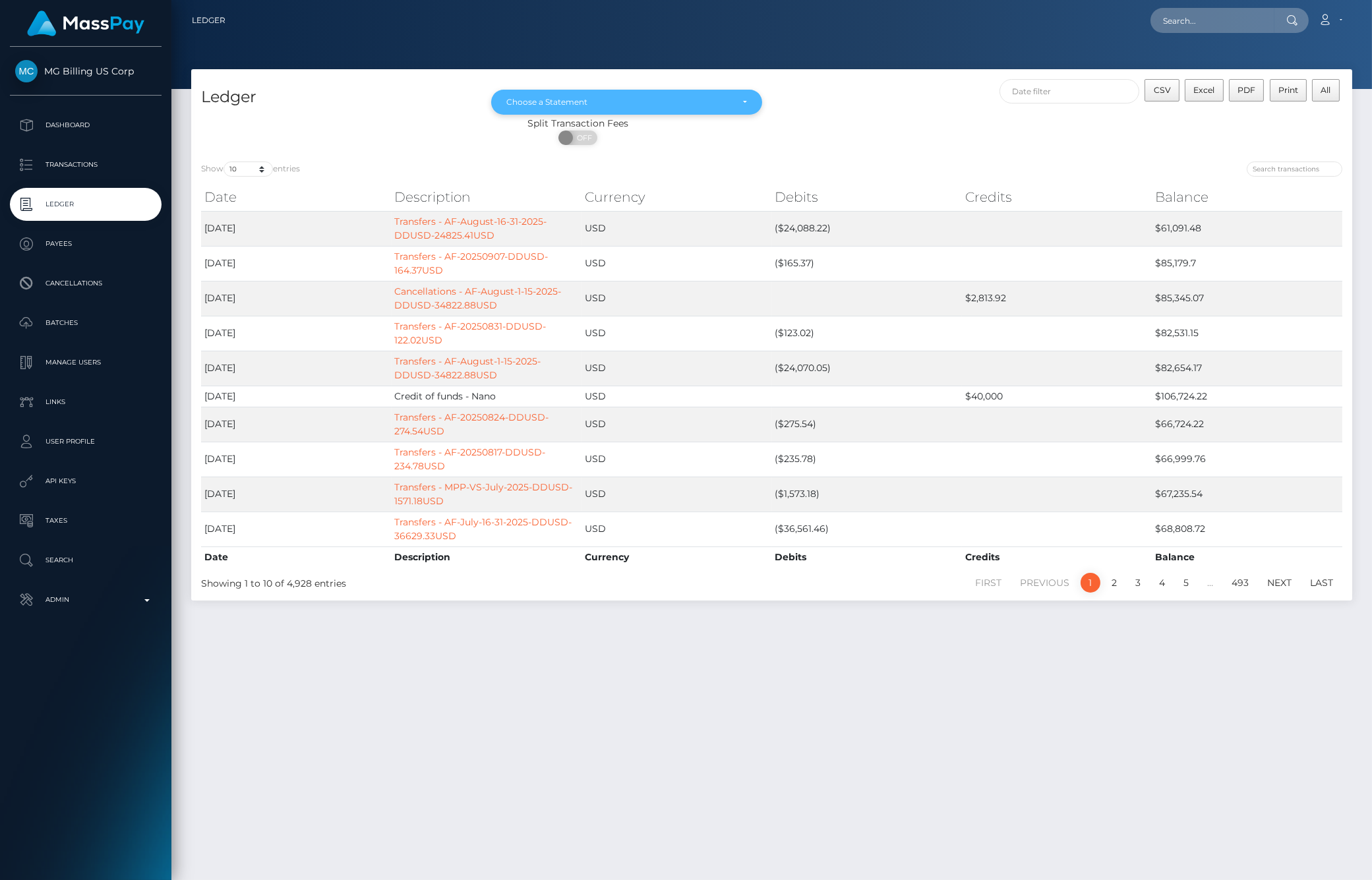
click at [643, 104] on div "Choose a Statement" at bounding box center [619, 102] width 225 height 11
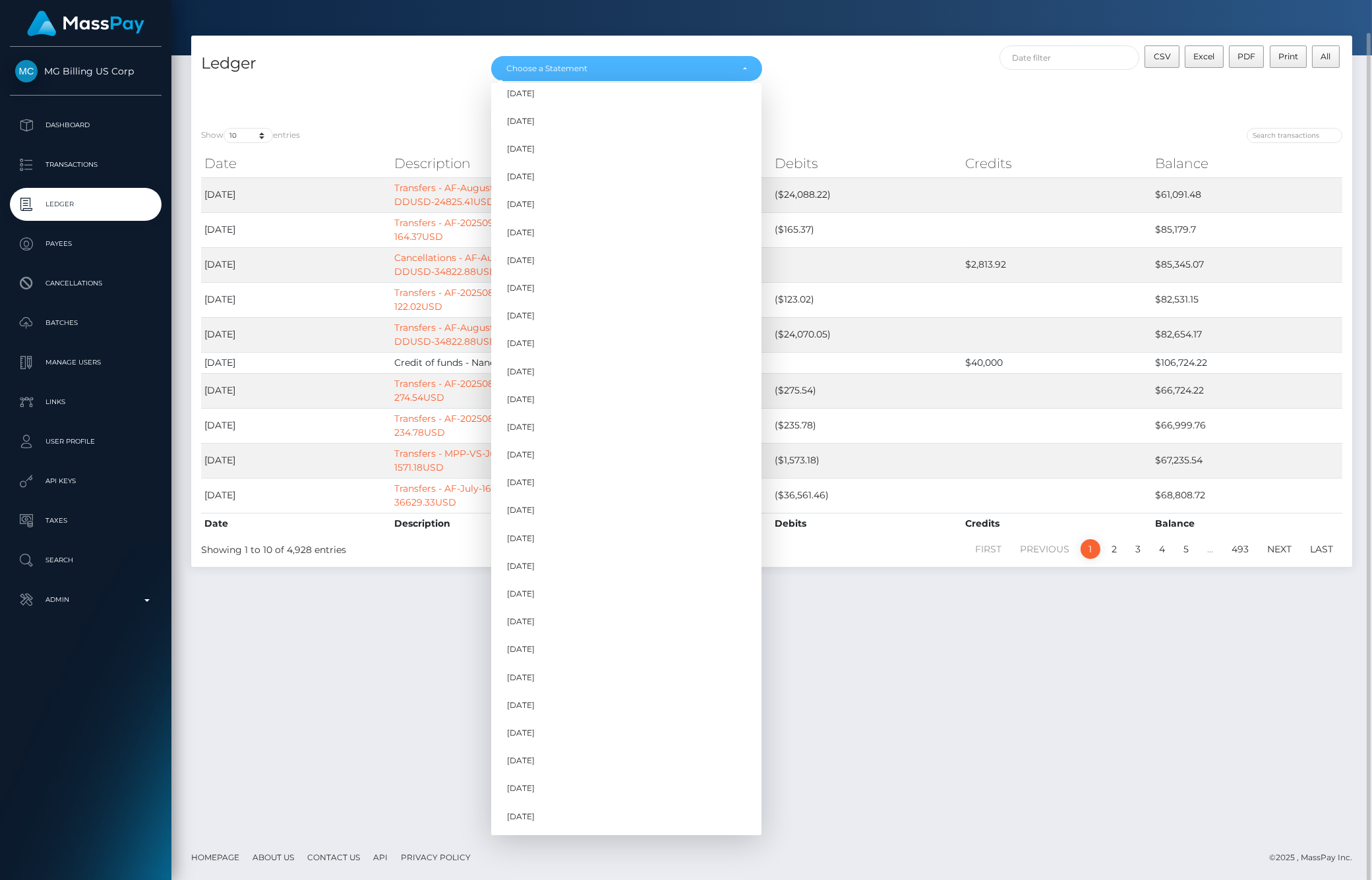
scroll to position [841, 0]
click at [523, 786] on span "[DATE]" at bounding box center [521, 792] width 28 height 12
select select "[DATE]"
